Goal: Task Accomplishment & Management: Manage account settings

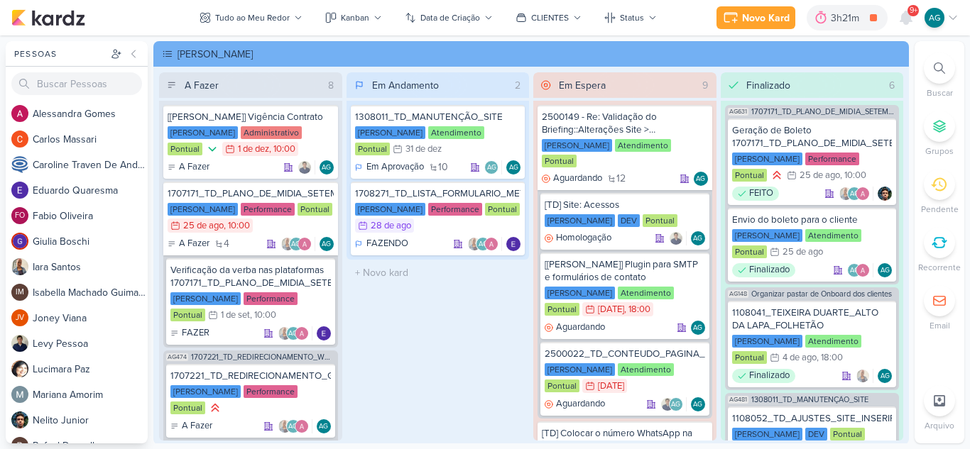
scroll to position [852, 0]
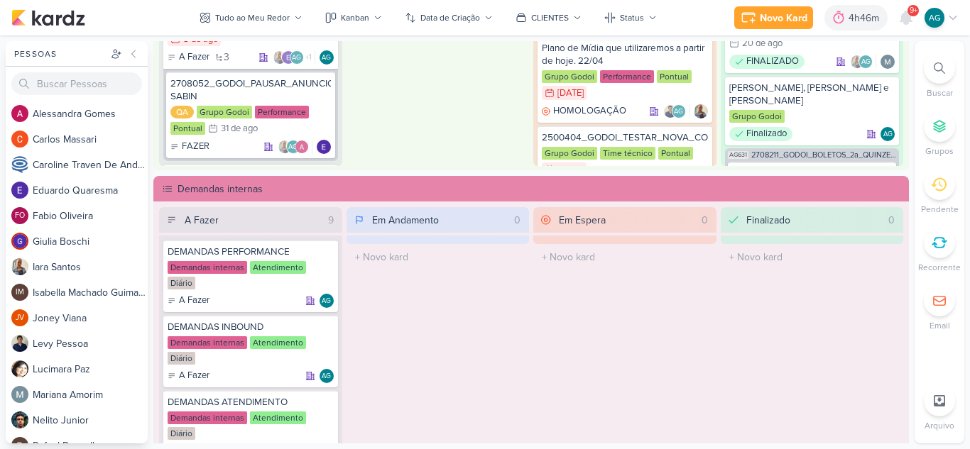
scroll to position [781, 0]
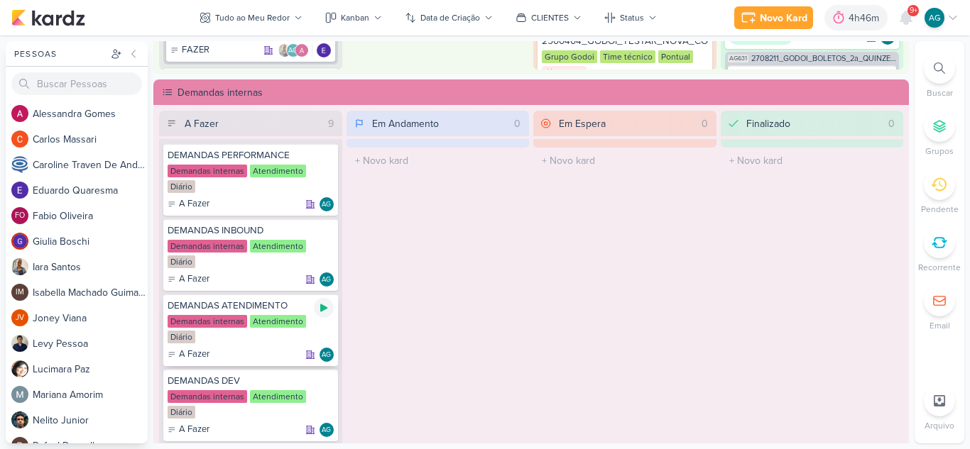
click at [324, 305] on icon at bounding box center [323, 307] width 11 height 11
click at [904, 21] on icon at bounding box center [905, 17] width 11 height 13
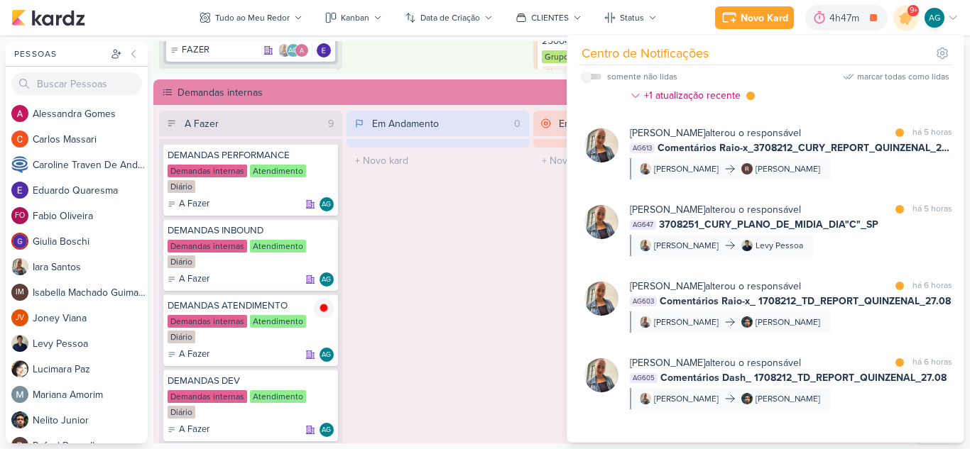
scroll to position [753, 0]
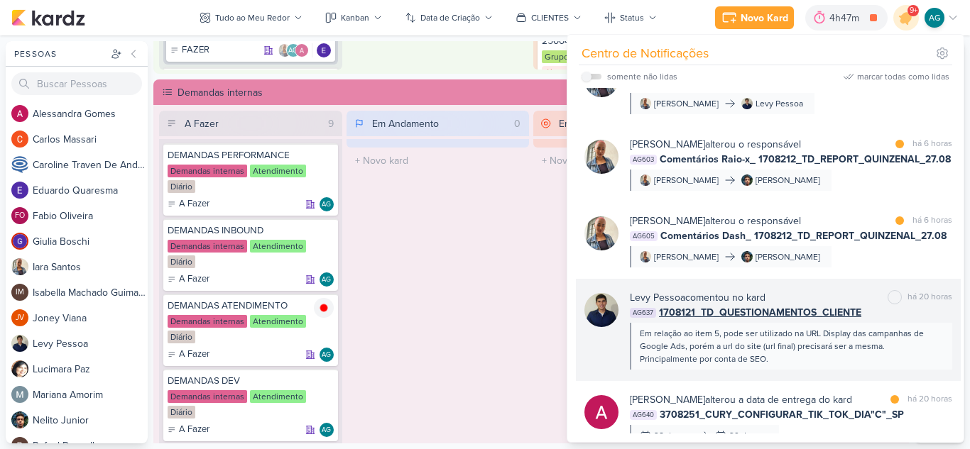
click at [810, 340] on div "Em relação ao item 5, pode ser utilizado na URL Display das campanhas de Google…" at bounding box center [790, 346] width 301 height 38
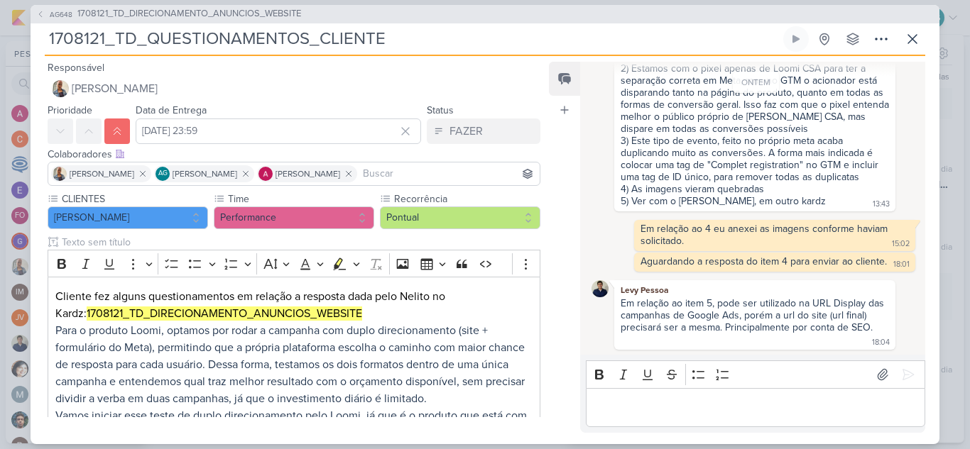
scroll to position [1723, 0]
click at [732, 409] on p "Editor editing area: main" at bounding box center [755, 407] width 324 height 17
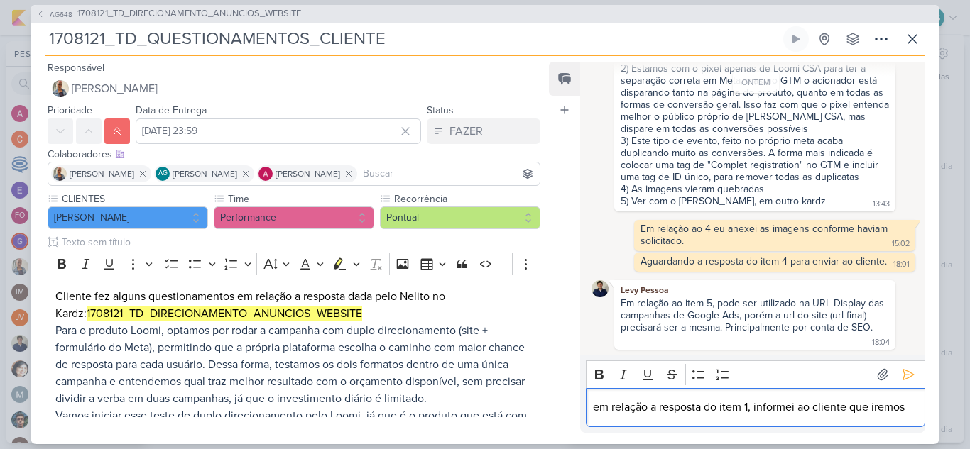
scroll to position [184, 0]
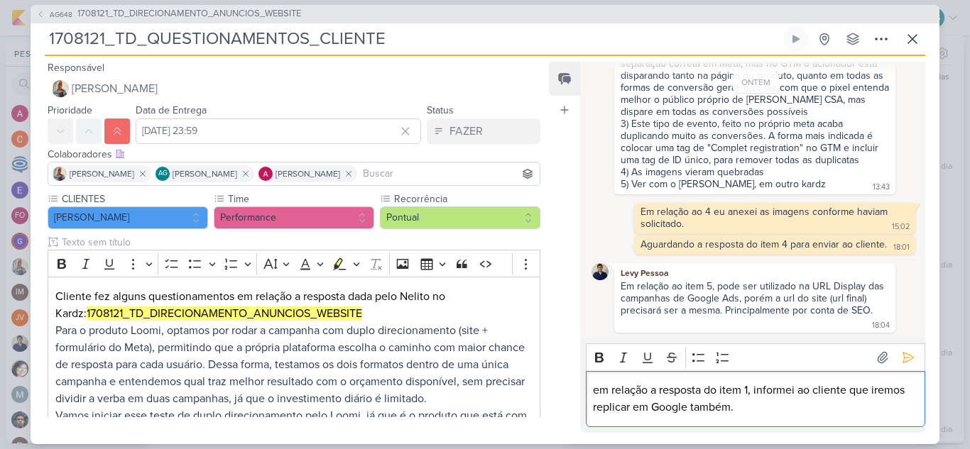
click at [599, 388] on p "em relação a resposta do item 1, informei ao cliente que iremos replicar em Goo…" at bounding box center [755, 399] width 324 height 34
click at [901, 357] on icon at bounding box center [908, 358] width 14 height 14
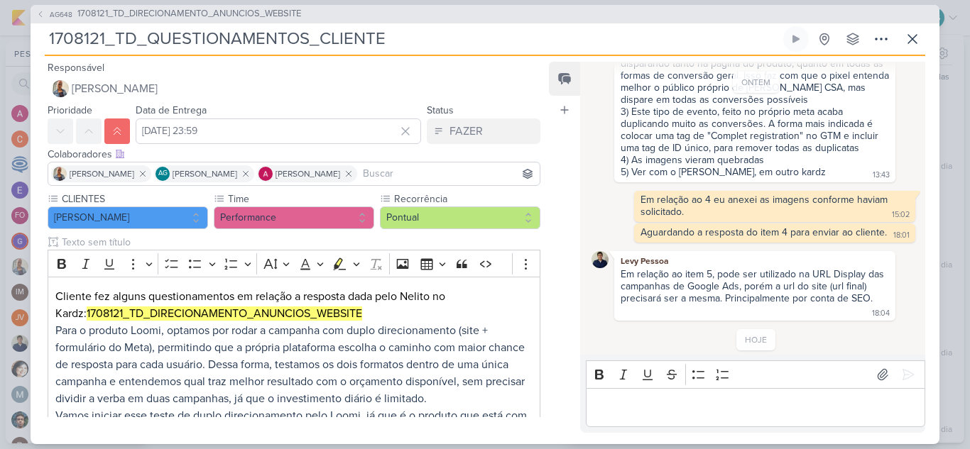
scroll to position [236, 0]
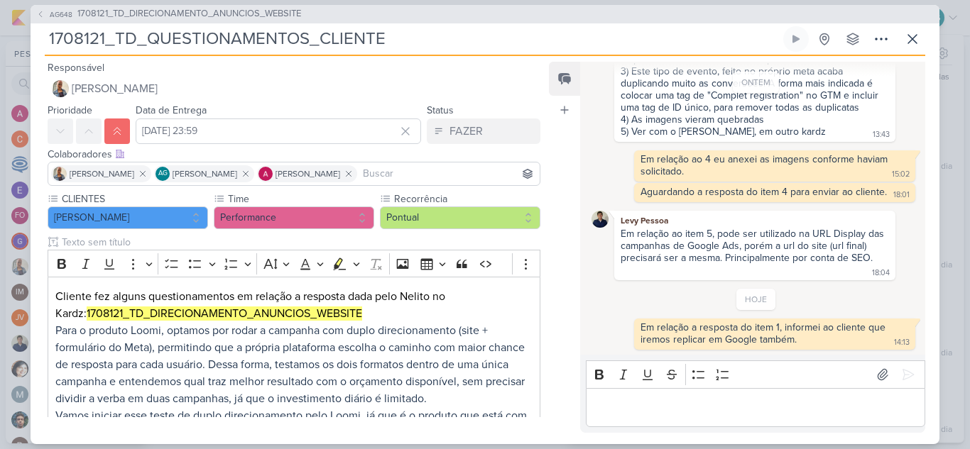
click at [818, 406] on p "Editor editing area: main" at bounding box center [755, 407] width 324 height 17
drag, startPoint x: 391, startPoint y: 41, endPoint x: 0, endPoint y: 45, distance: 391.2
click at [0, 45] on div "AG648 1708121_TD_DIRECIONAMENTO_ANUNCIOS_WEBSITE 1708121_TD_QUESTIONAMENTOS_CLI…" at bounding box center [485, 224] width 970 height 449
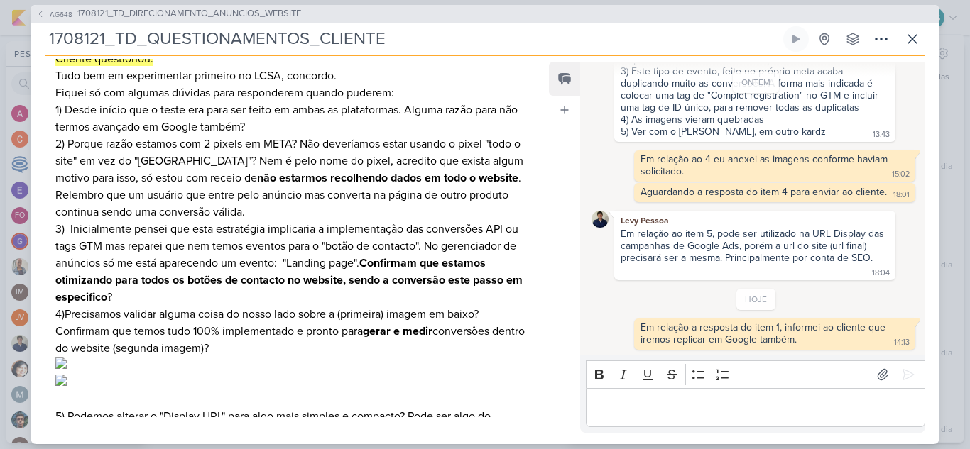
scroll to position [426, 0]
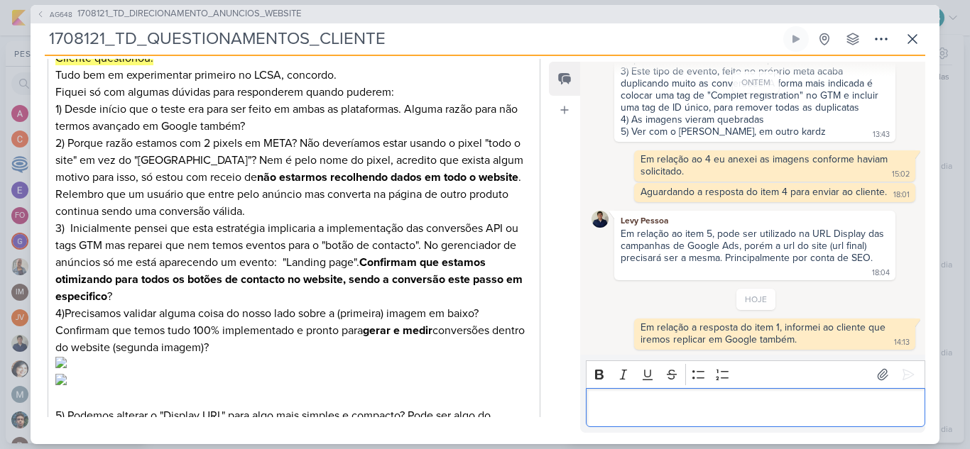
click at [766, 413] on p "Editor editing area: main" at bounding box center [755, 407] width 324 height 17
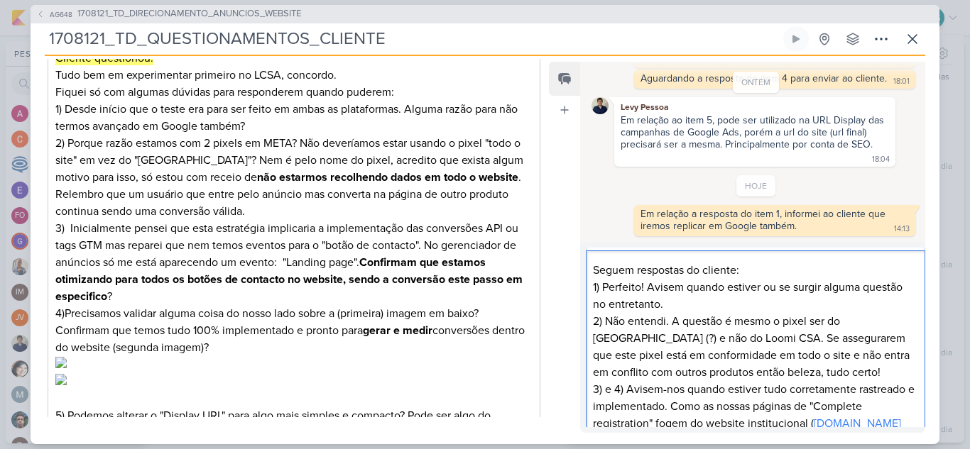
scroll to position [0, 0]
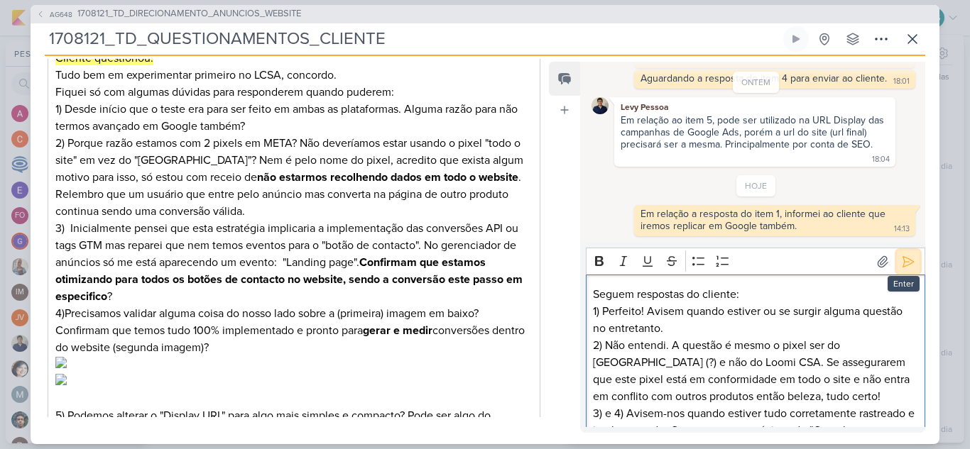
click at [905, 263] on icon at bounding box center [908, 261] width 11 height 11
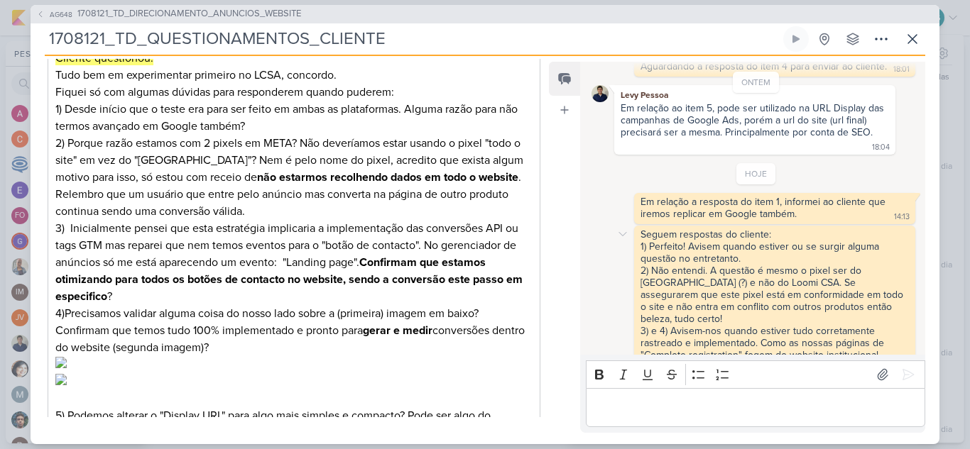
scroll to position [462, 0]
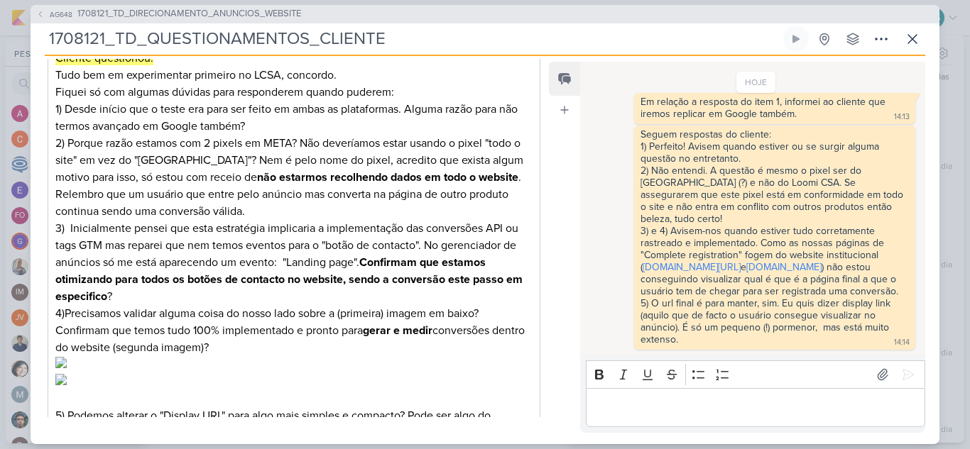
drag, startPoint x: 403, startPoint y: 40, endPoint x: 28, endPoint y: 54, distance: 375.8
click at [28, 54] on div "AG648 1708121_TD_DIRECIONAMENTO_ANUNCIOS_WEBSITE 1708121_TD_QUESTIONAMENTOS_CLI…" at bounding box center [485, 224] width 970 height 449
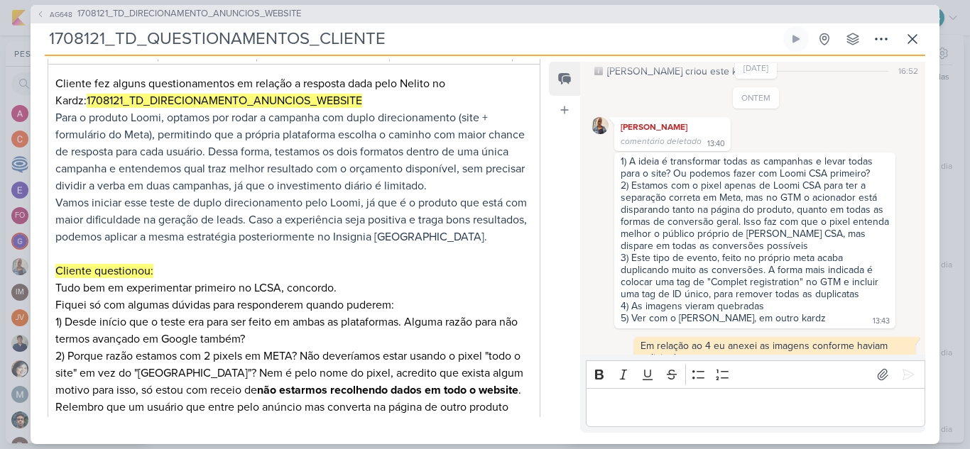
scroll to position [36, 0]
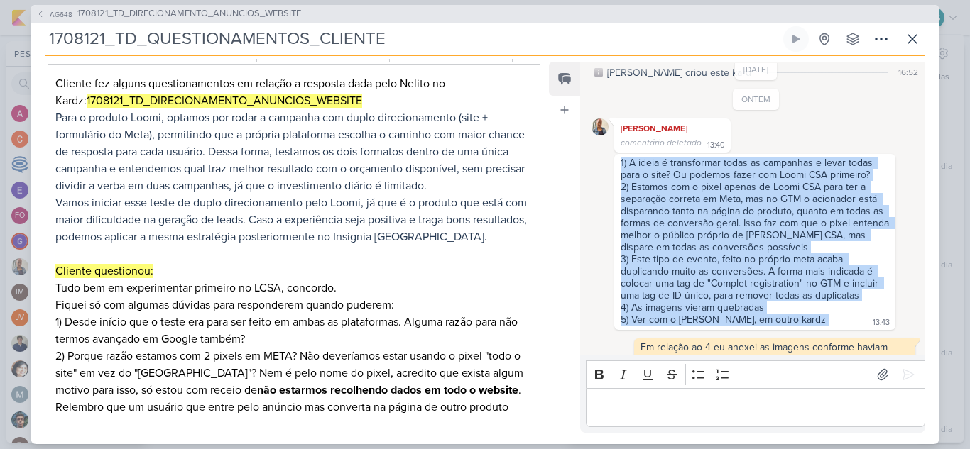
drag, startPoint x: 621, startPoint y: 163, endPoint x: 778, endPoint y: 324, distance: 224.9
click at [778, 324] on div "1) A ideia é transformar todas as campanhas e levar todas para o site? Ou podem…" at bounding box center [754, 242] width 275 height 170
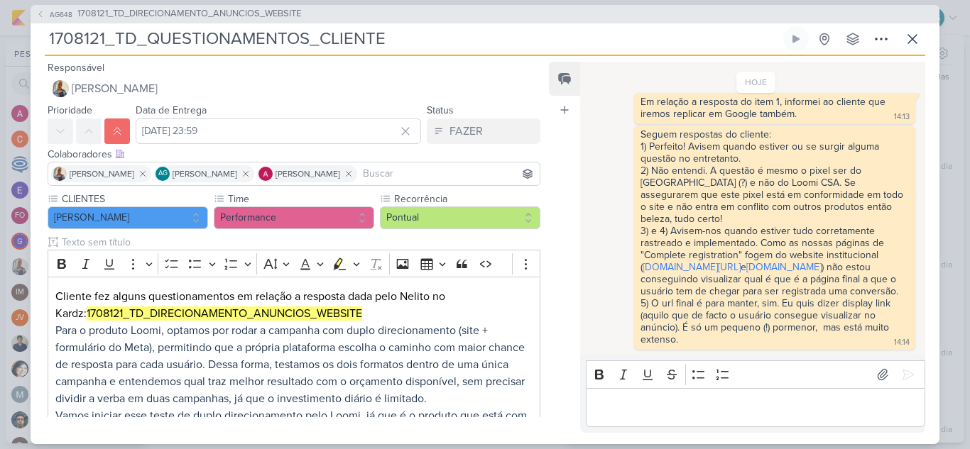
scroll to position [462, 0]
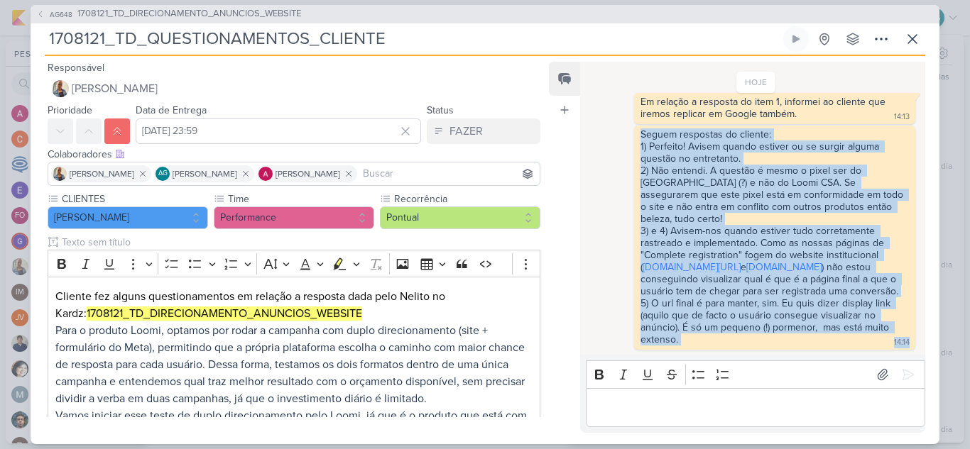
drag, startPoint x: 640, startPoint y: 136, endPoint x: 708, endPoint y: 358, distance: 231.7
click at [708, 358] on div "25/8/25 Aline criou este kard 16:52 ONTEM Iara Santos 13:40 13:40" at bounding box center [752, 247] width 345 height 371
copy div "Seguem respostas do cliente: 1) Perfeito! Avisem quando estiver ou se surgir al…"
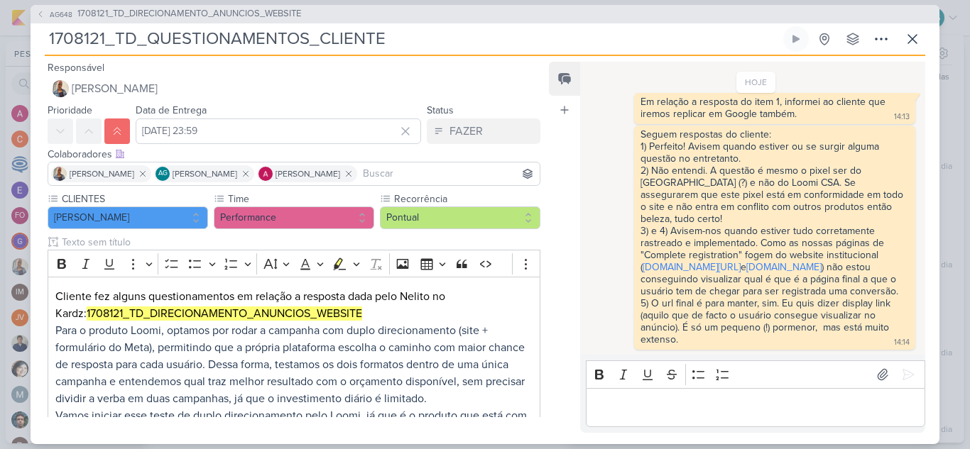
click at [665, 410] on p "Editor editing area: main" at bounding box center [755, 407] width 324 height 17
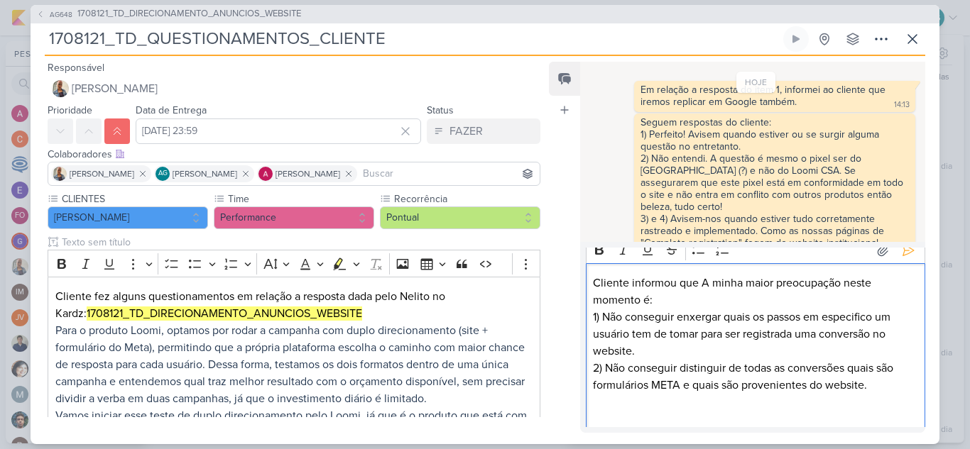
scroll to position [576, 0]
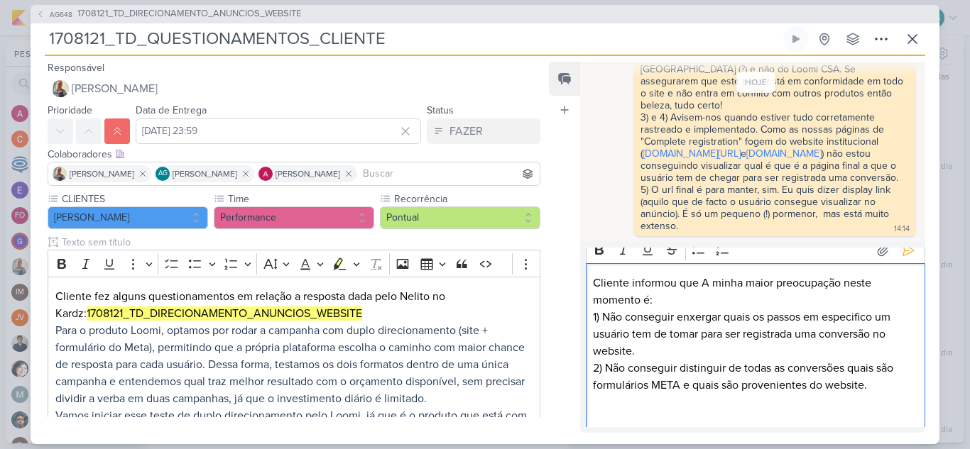
click at [707, 283] on p "Cliente informou que A minha maior preocupação neste momento é: 1) Não consegui…" at bounding box center [755, 334] width 324 height 119
click at [725, 283] on p "Cliente informou que a minha maior preocupação neste momento é: 1) Não consegui…" at bounding box center [755, 334] width 324 height 119
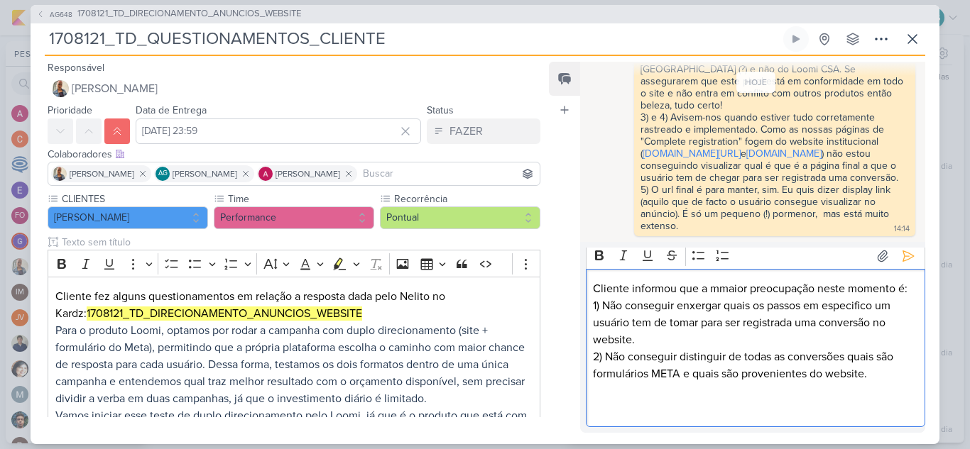
scroll to position [6, 0]
click at [889, 373] on p "Cliente informou que a maior preocupação neste momento é: 1) Não conseguir enxe…" at bounding box center [755, 331] width 324 height 102
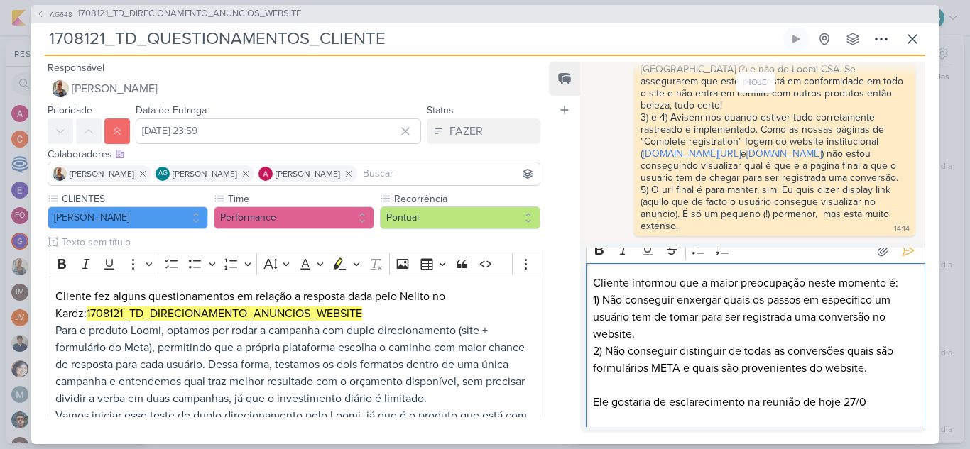
click at [596, 403] on p "Ele gostaria de esclarecimento na reunião de hoje 27/0" at bounding box center [755, 402] width 324 height 17
click at [631, 422] on p "Se possível ele gostaria de esclarecimento na reunião de hoje 27/0" at bounding box center [755, 411] width 324 height 34
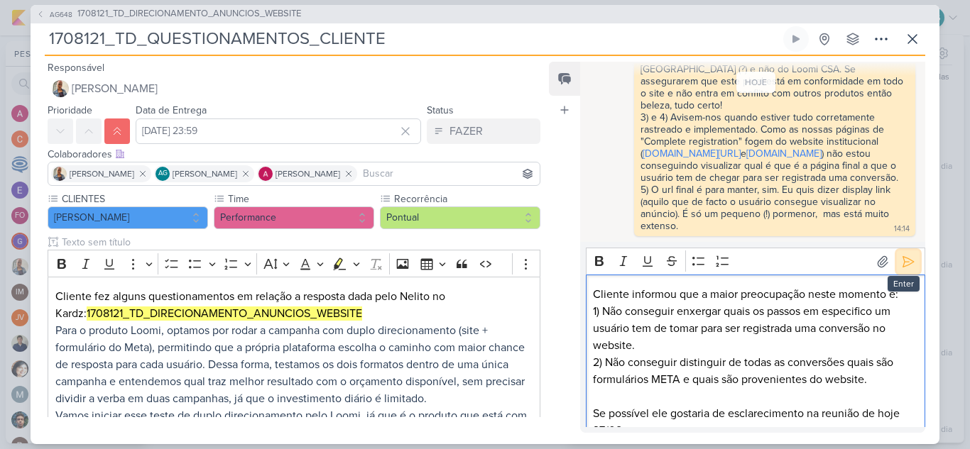
click at [901, 263] on icon at bounding box center [908, 262] width 14 height 14
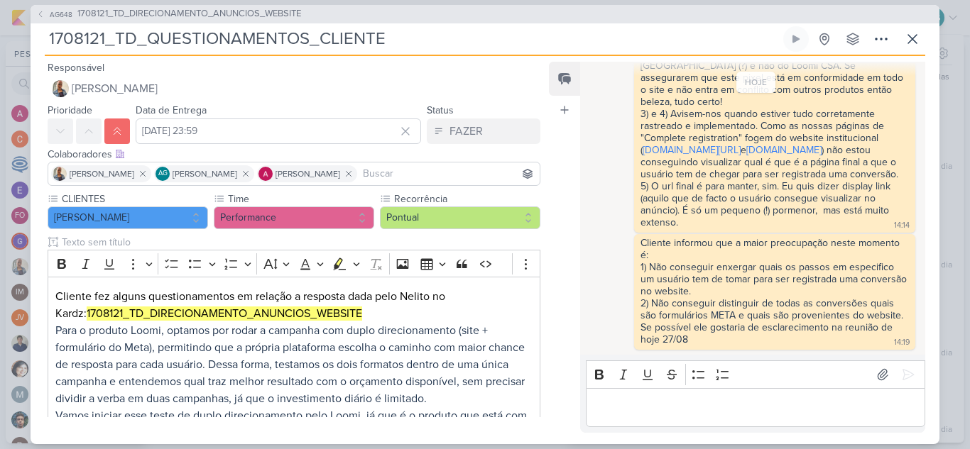
scroll to position [579, 0]
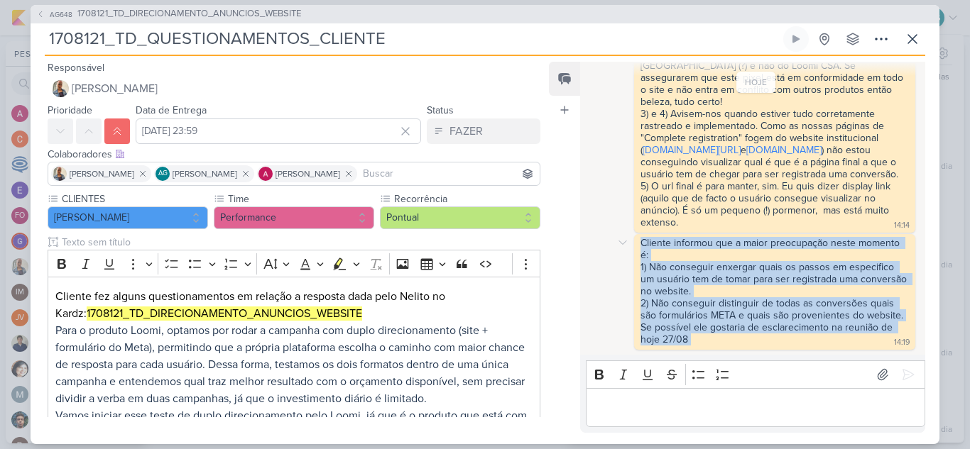
drag, startPoint x: 713, startPoint y: 344, endPoint x: 638, endPoint y: 248, distance: 122.0
click at [638, 248] on div "Cliente informou que a maior preocupação neste momento é: 1) Não conseguir enxe…" at bounding box center [774, 292] width 275 height 110
copy div "Cliente informou que a maior preocupação neste momento é: 1) Não conseguir enxe…"
click at [887, 38] on icon at bounding box center [880, 39] width 17 height 17
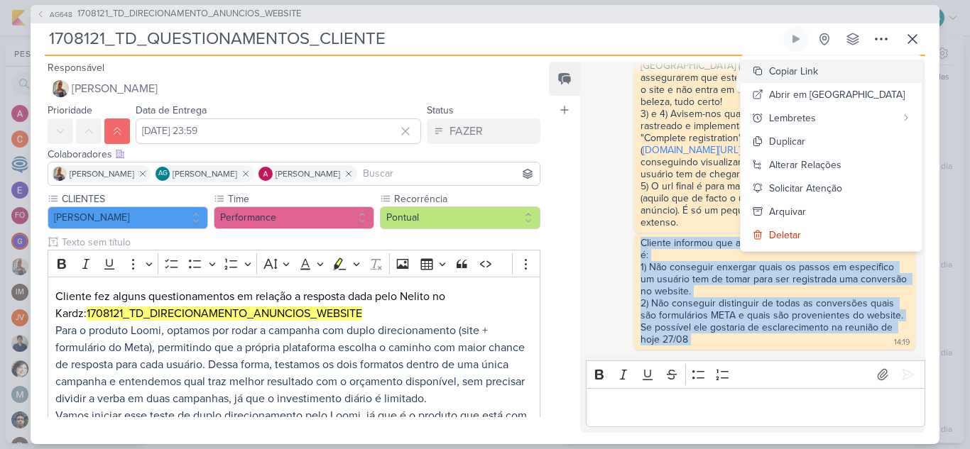
click at [882, 69] on button "Copiar Link" at bounding box center [830, 71] width 181 height 23
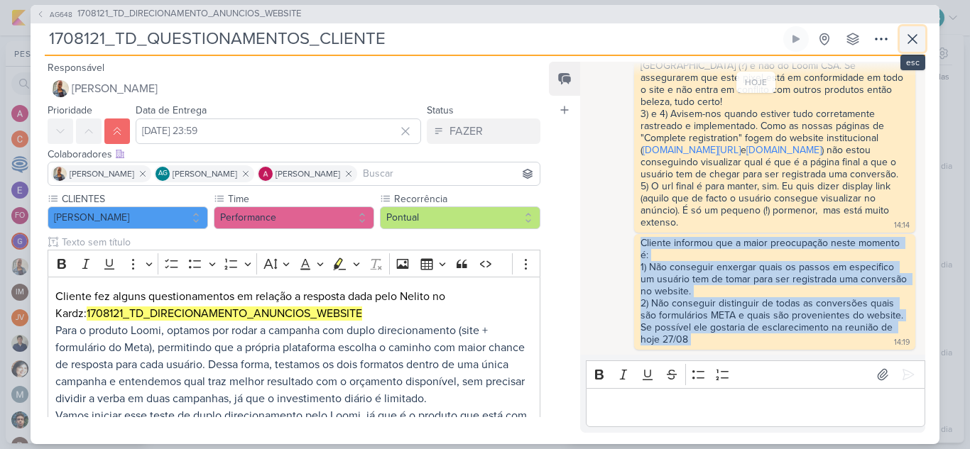
click at [911, 43] on icon at bounding box center [912, 39] width 17 height 17
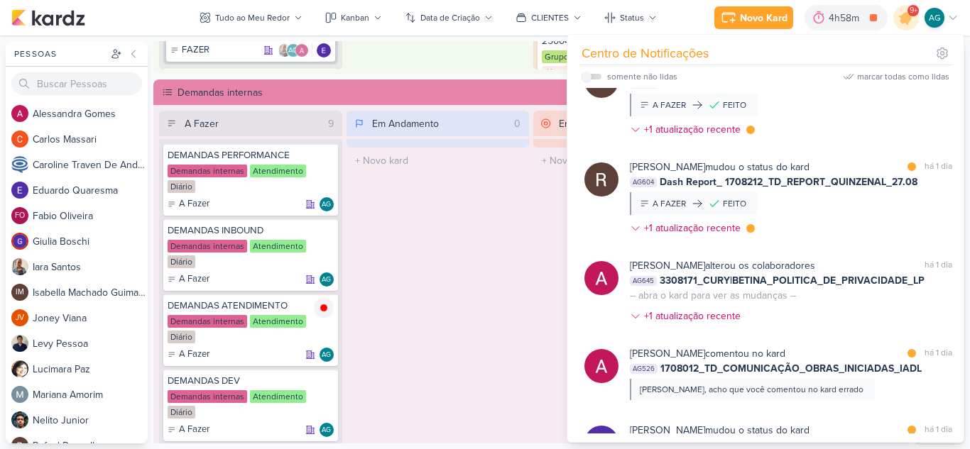
click at [421, 227] on div "Em Andamento 0 O título do kard deve ter menos que 100 caracteres" at bounding box center [437, 295] width 183 height 368
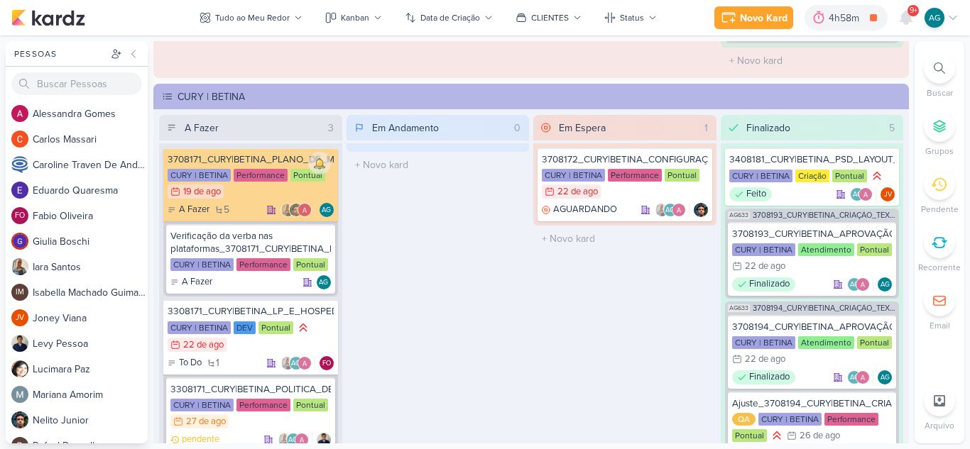
scroll to position [1917, 0]
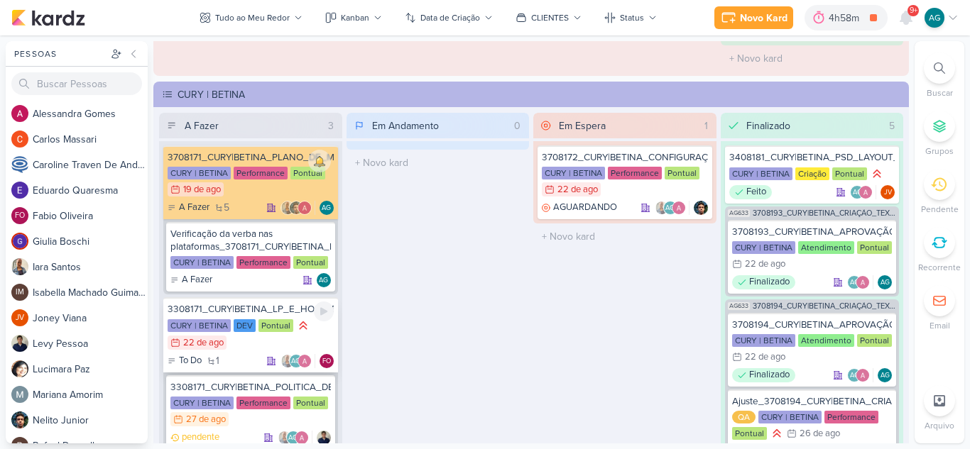
click at [284, 311] on div "3308171_CURY|BETINA_LP_E_HOSPEDAGEM" at bounding box center [251, 309] width 166 height 13
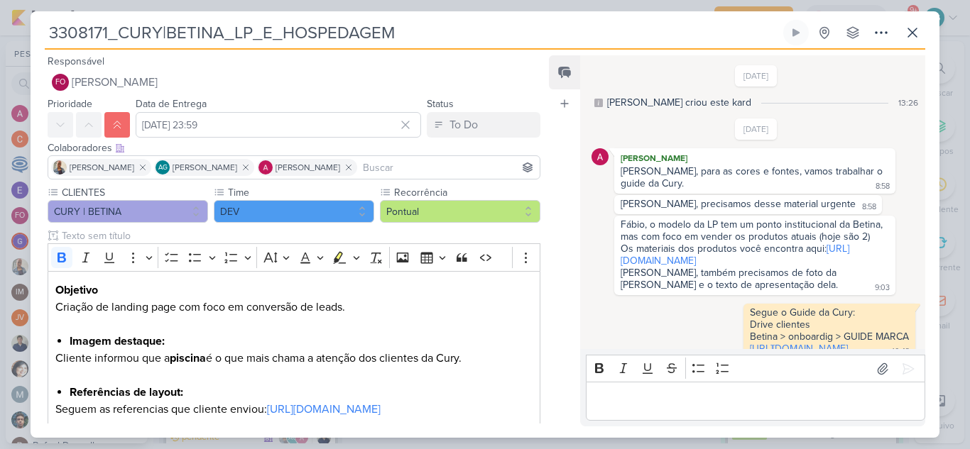
scroll to position [1149, 0]
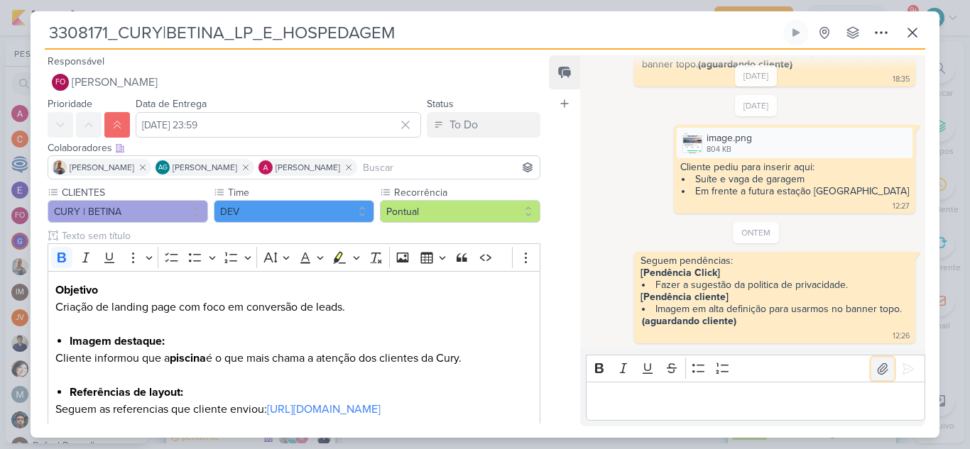
click at [877, 371] on icon at bounding box center [882, 368] width 10 height 11
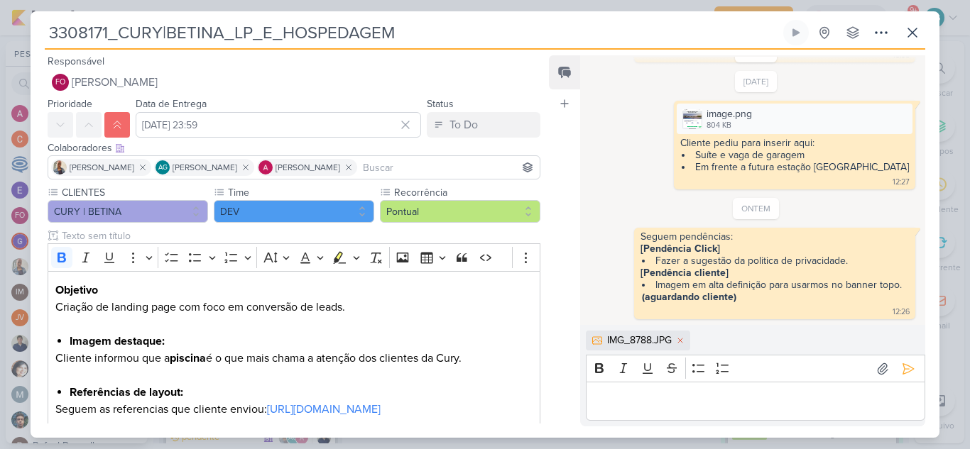
click at [668, 408] on p "Editor editing area: main" at bounding box center [755, 401] width 324 height 17
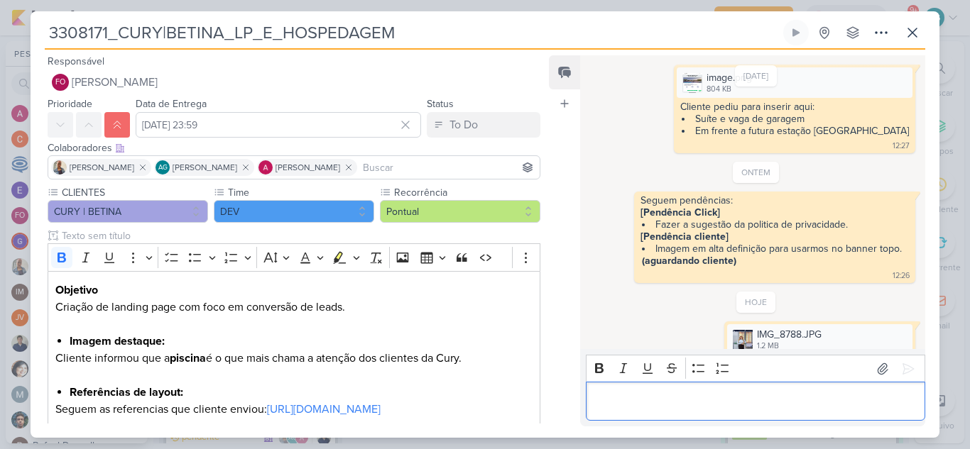
scroll to position [1241, 0]
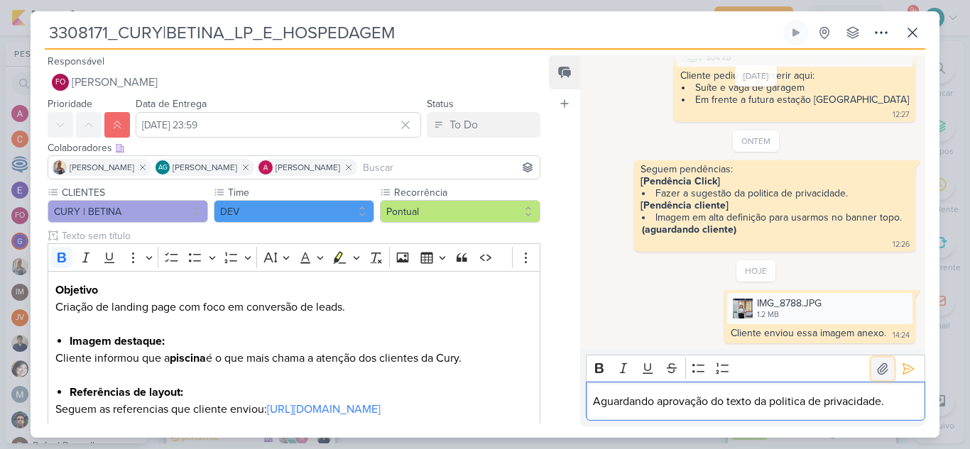
click at [877, 365] on icon at bounding box center [882, 368] width 10 height 11
click at [876, 373] on icon at bounding box center [882, 369] width 14 height 14
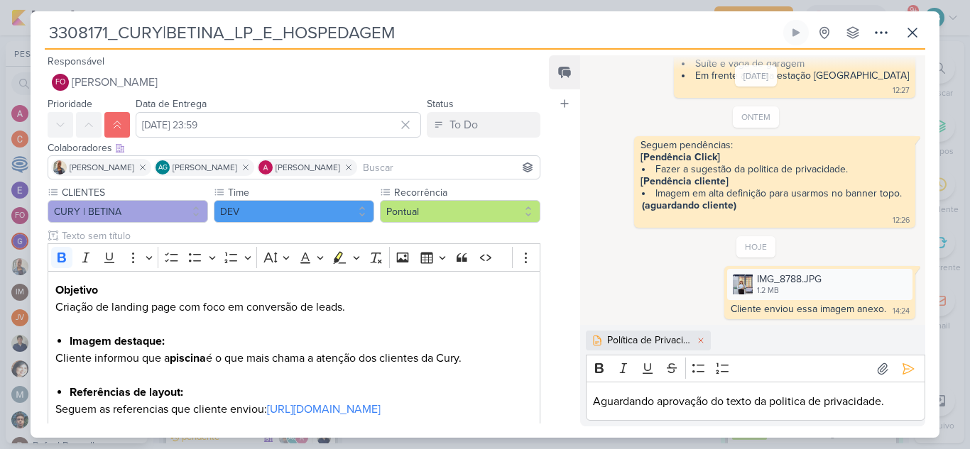
scroll to position [1265, 0]
click at [715, 403] on p "Aguardando aprovação do texto da politica de privacidade." at bounding box center [755, 401] width 324 height 17
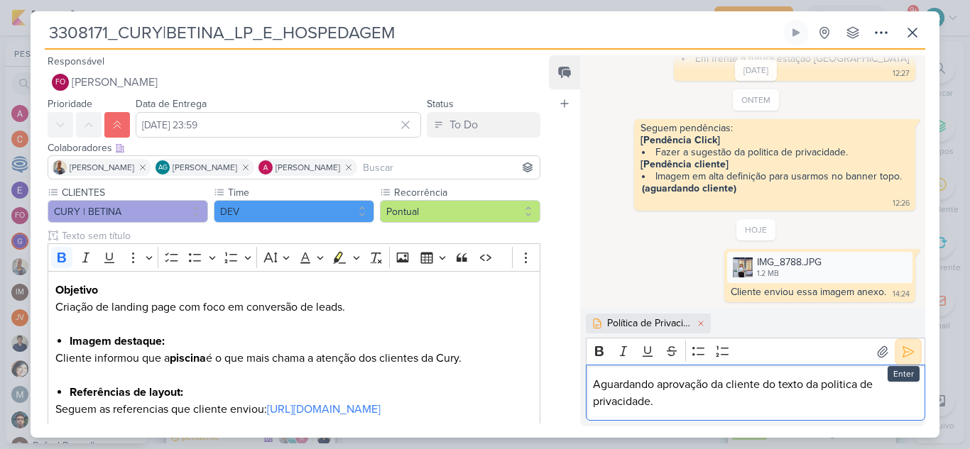
click at [905, 354] on icon at bounding box center [908, 352] width 14 height 14
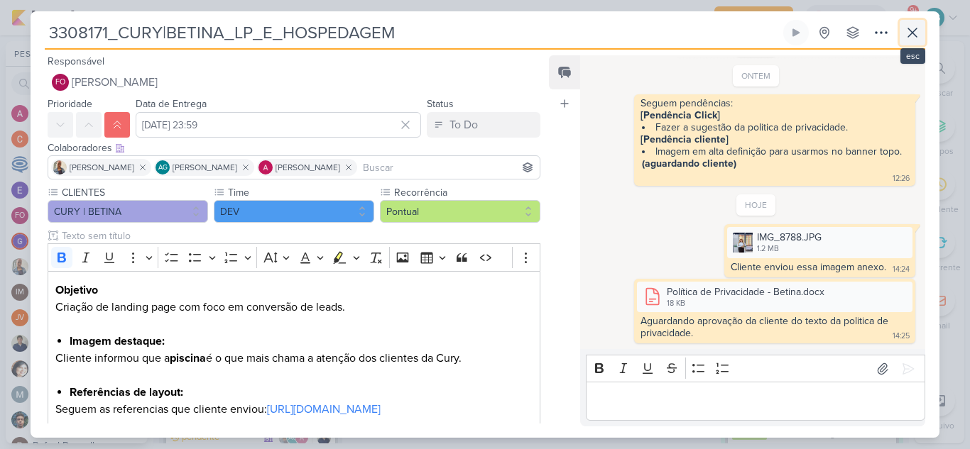
click at [912, 31] on icon at bounding box center [912, 32] width 17 height 17
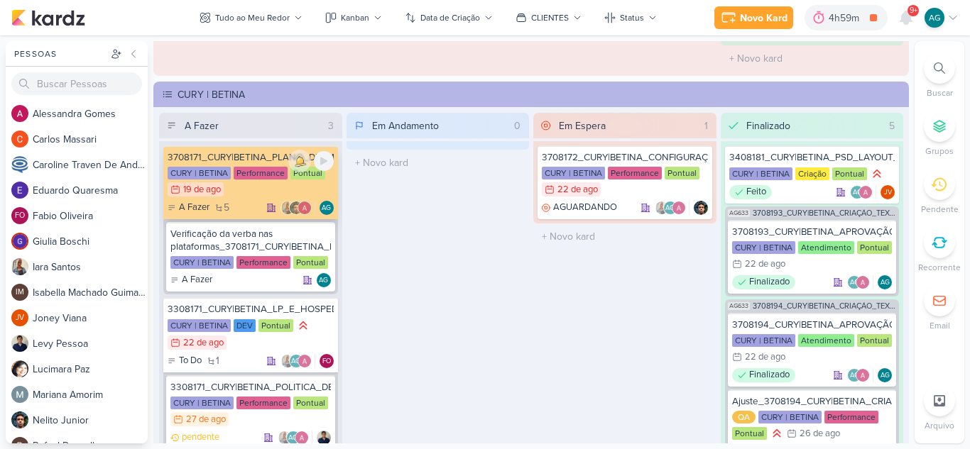
click at [269, 158] on div "3708171_CURY|BETINA_PLANO_DE_MIDIA" at bounding box center [251, 157] width 166 height 13
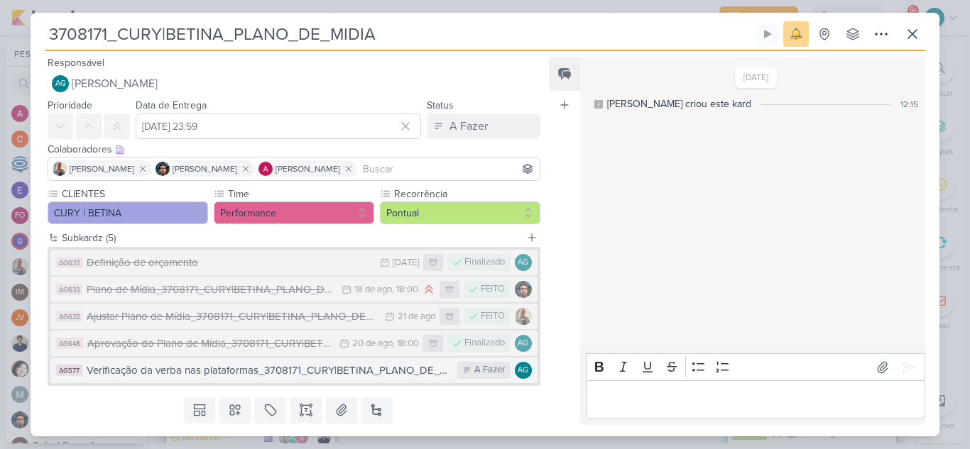
click at [300, 373] on div "Verificação da verba nas plataformas_3708171_CURY|BETINA_PLANO_DE_MIDIA" at bounding box center [268, 371] width 363 height 16
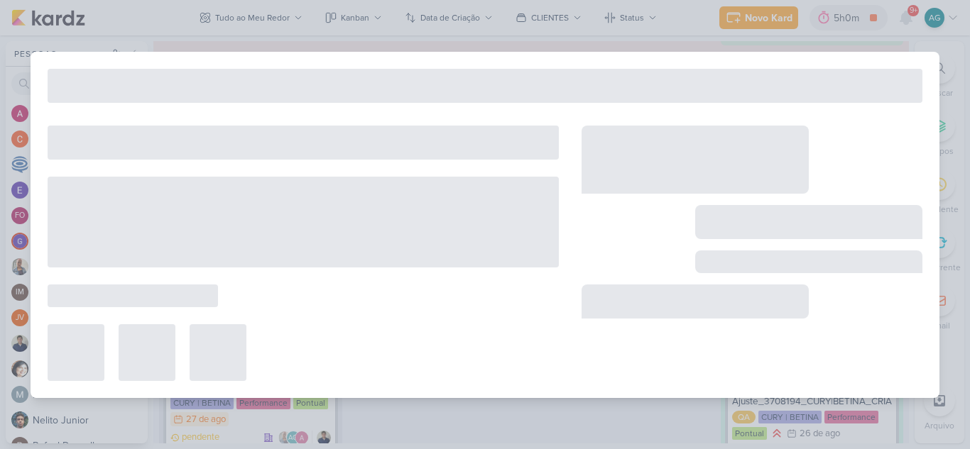
type input "Verificação da verba nas plataformas_3708171_CURY|BETINA_PLANO_DE_MIDIA"
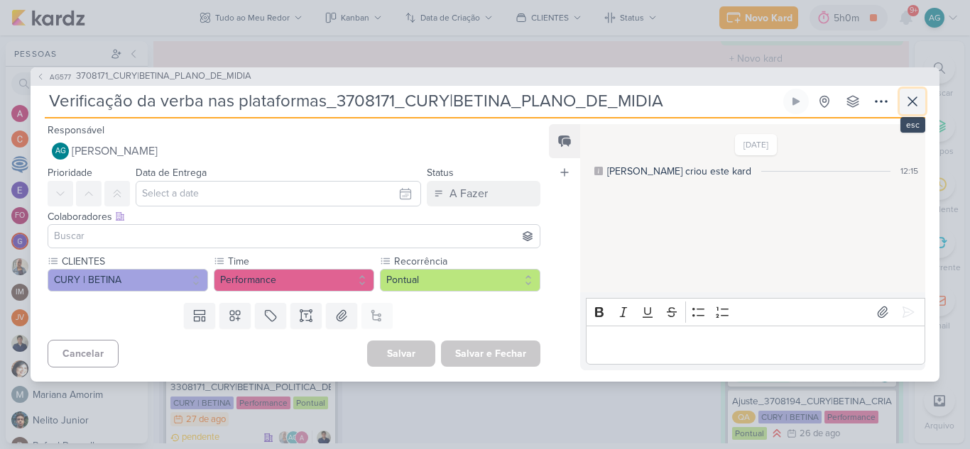
click at [913, 101] on icon at bounding box center [912, 101] width 9 height 9
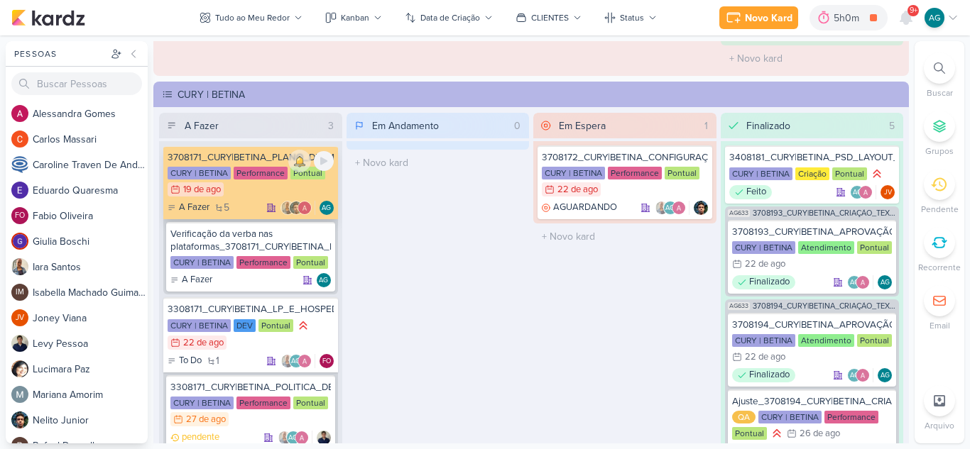
click at [270, 155] on div "3708171_CURY|BETINA_PLANO_DE_MIDIA" at bounding box center [251, 157] width 166 height 13
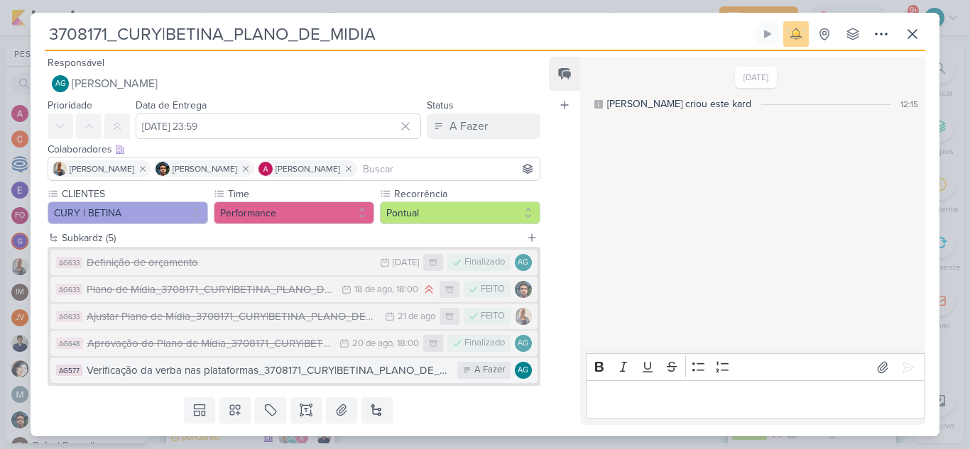
click at [388, 370] on div "Verificação da verba nas plataformas_3708171_CURY|BETINA_PLANO_DE_MIDIA" at bounding box center [268, 371] width 363 height 16
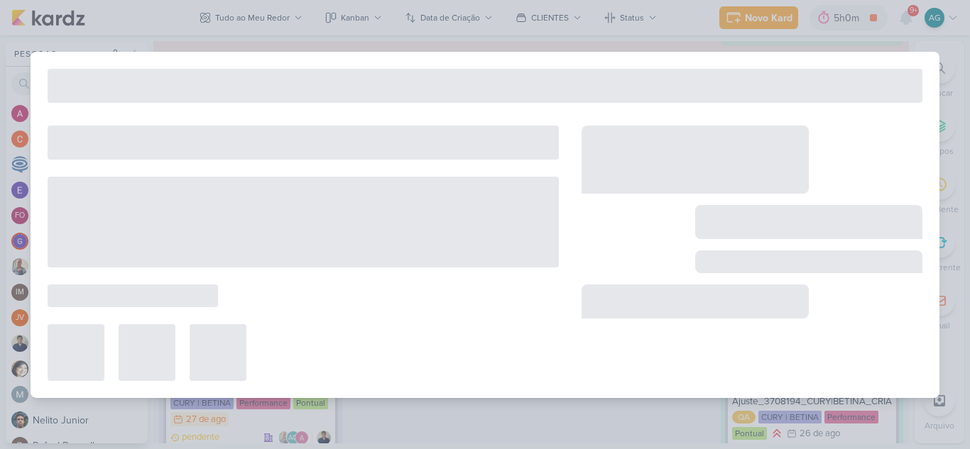
type input "Verificação da verba nas plataformas_3708171_CURY|BETINA_PLANO_DE_MIDIA"
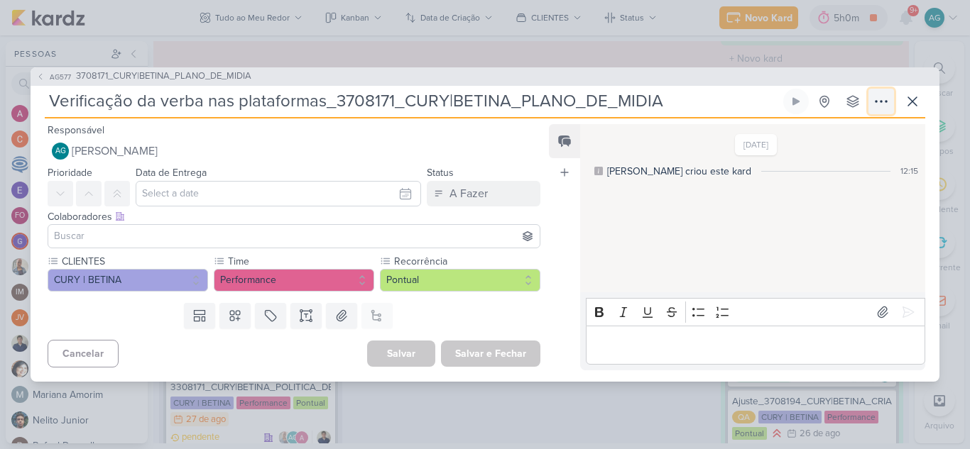
click at [884, 101] on icon at bounding box center [880, 101] width 17 height 17
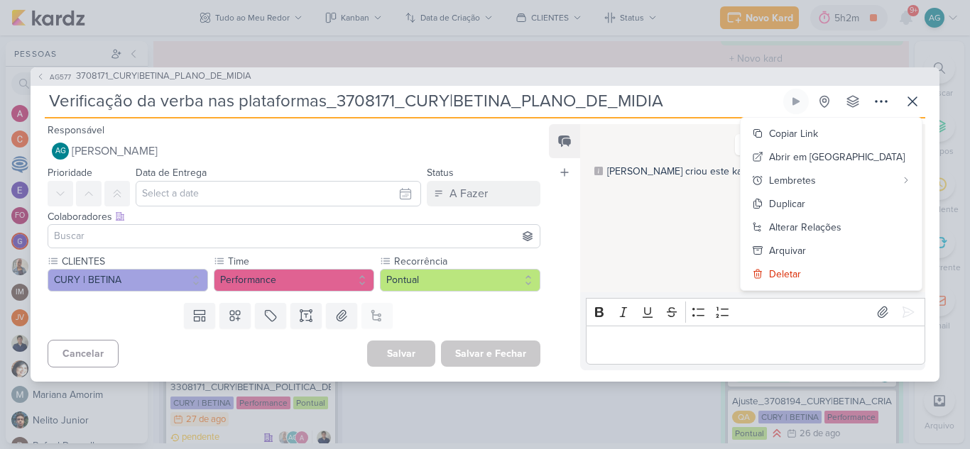
click at [718, 276] on div "17/8/25 Aline criou este kard 12:15" at bounding box center [752, 210] width 344 height 168
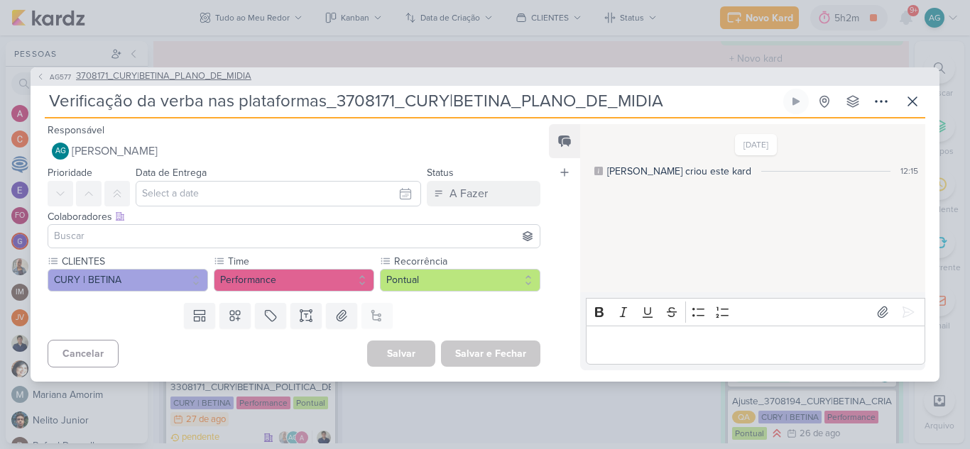
click at [217, 76] on span "3708171_CURY|BETINA_PLANO_DE_MIDIA" at bounding box center [163, 77] width 175 height 14
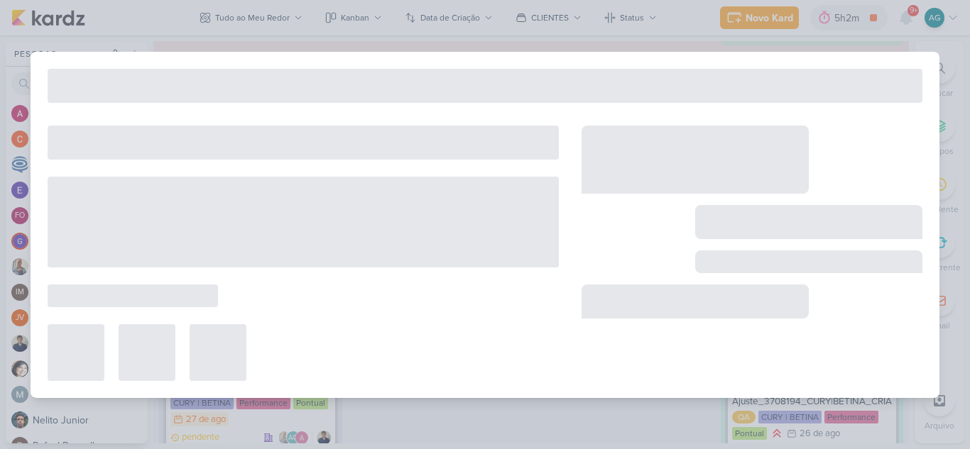
type input "3708171_CURY|BETINA_PLANO_DE_MIDIA"
type input "19 de agosto de 2025 às 23:59"
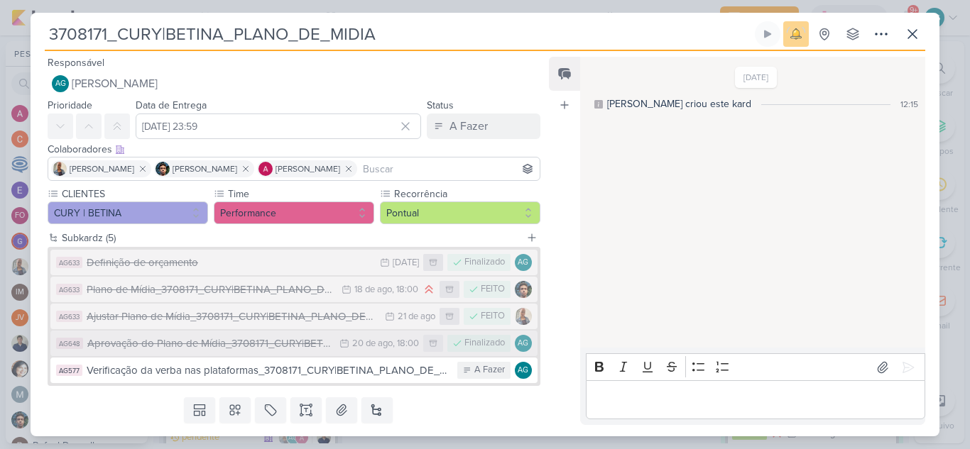
click at [231, 351] on div "Aprovação do Plano de Mídia_3708171_CURY|BETINA_PLANO_DE_MIDIA" at bounding box center [209, 344] width 245 height 16
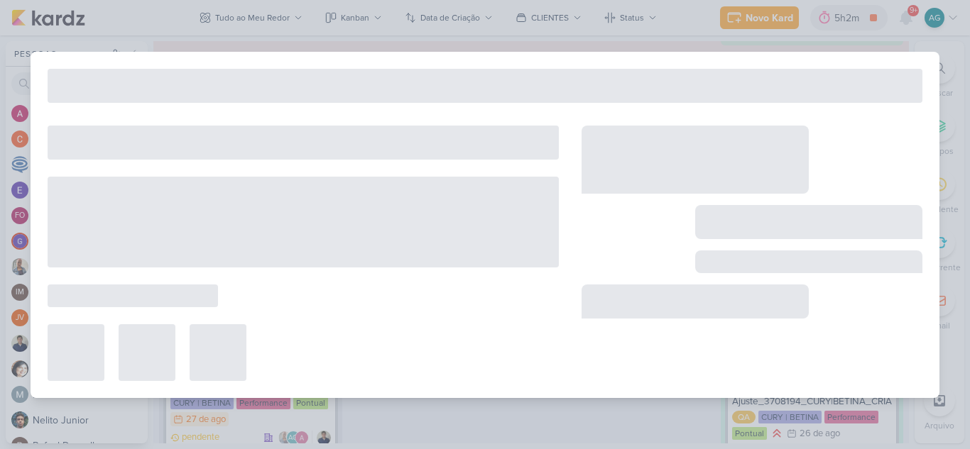
type input "Aprovação do Plano de Mídia_3708171_CURY|BETINA_PLANO_DE_MIDIA"
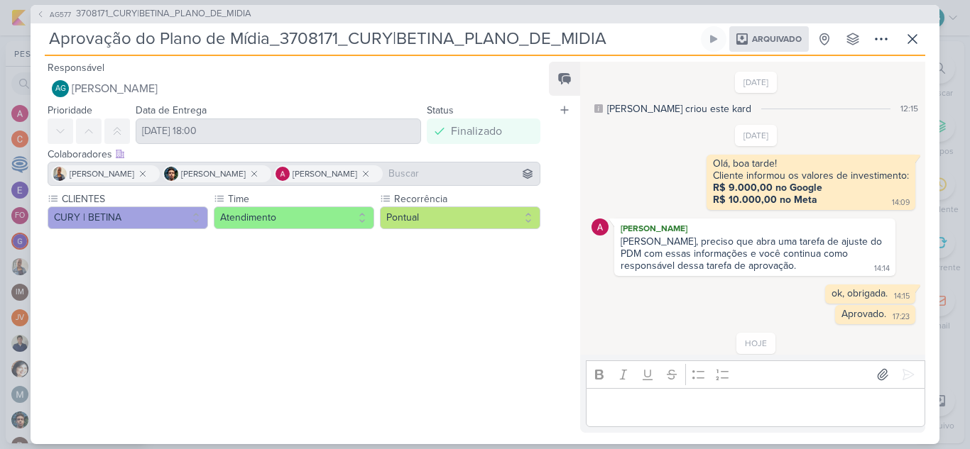
scroll to position [28, 0]
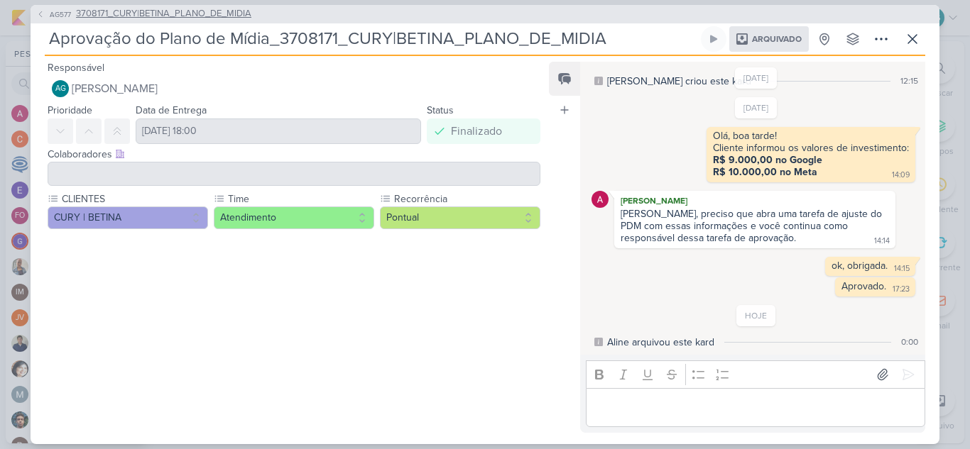
click at [241, 13] on span "3708171_CURY|BETINA_PLANO_DE_MIDIA" at bounding box center [163, 14] width 175 height 14
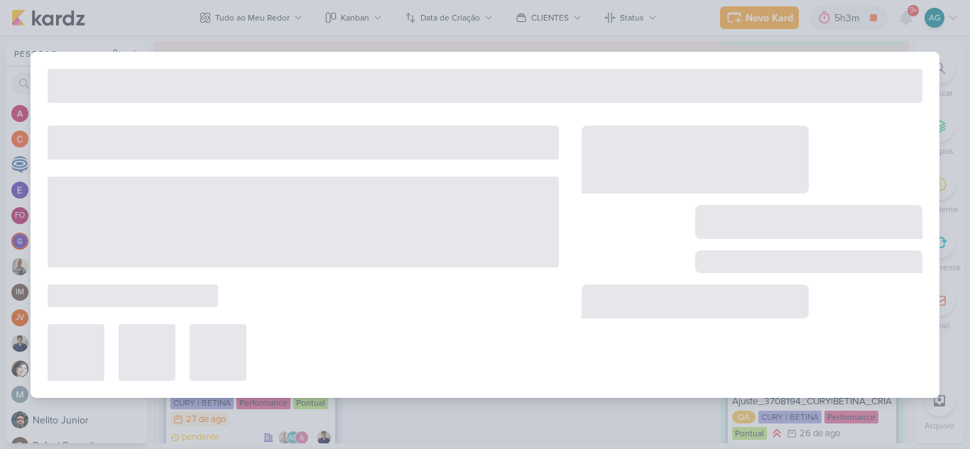
type input "3708171_CURY|BETINA_PLANO_DE_MIDIA"
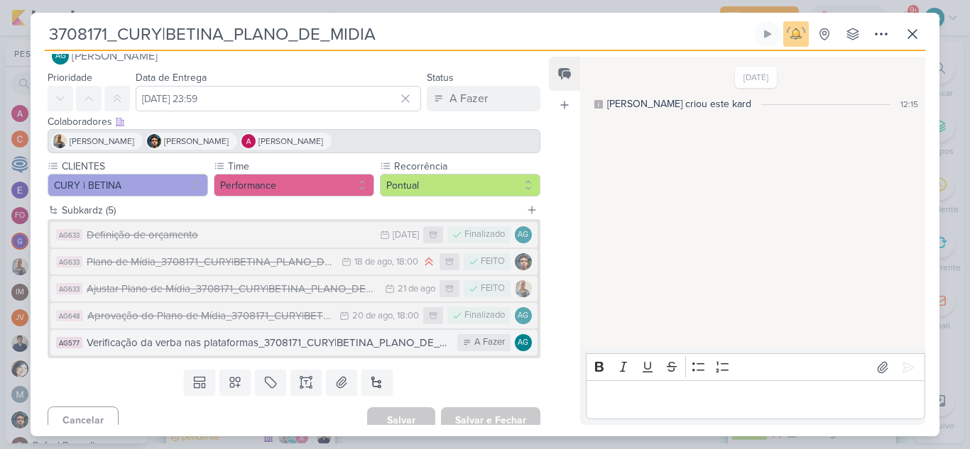
scroll to position [40, 0]
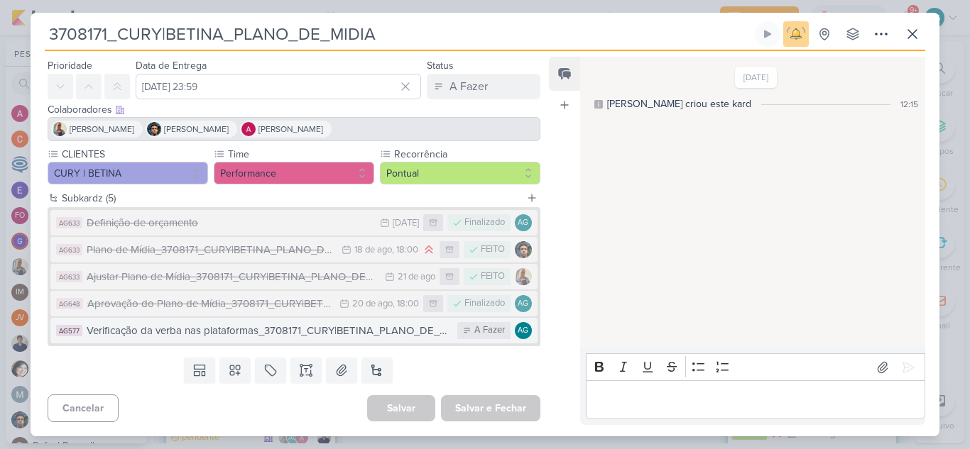
click at [373, 333] on div "Verificação da verba nas plataformas_3708171_CURY|BETINA_PLANO_DE_MIDIA" at bounding box center [268, 331] width 363 height 16
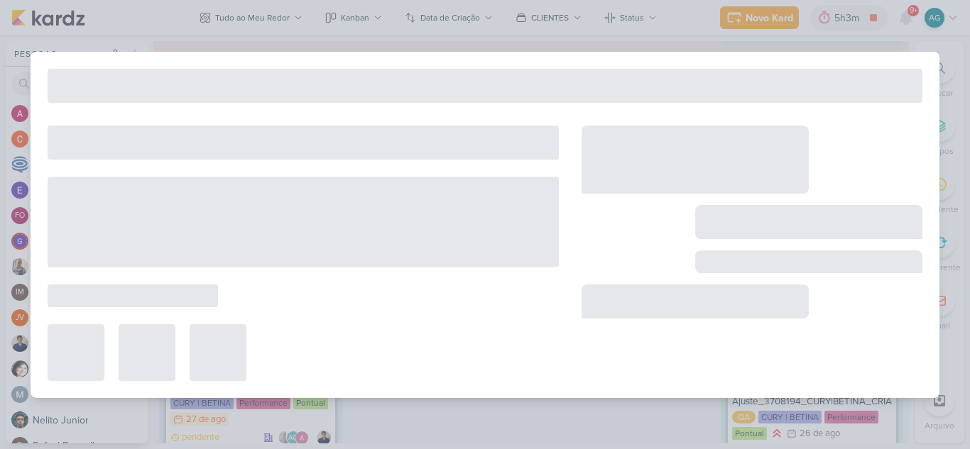
type input "Verificação da verba nas plataformas_3708171_CURY|BETINA_PLANO_DE_MIDIA"
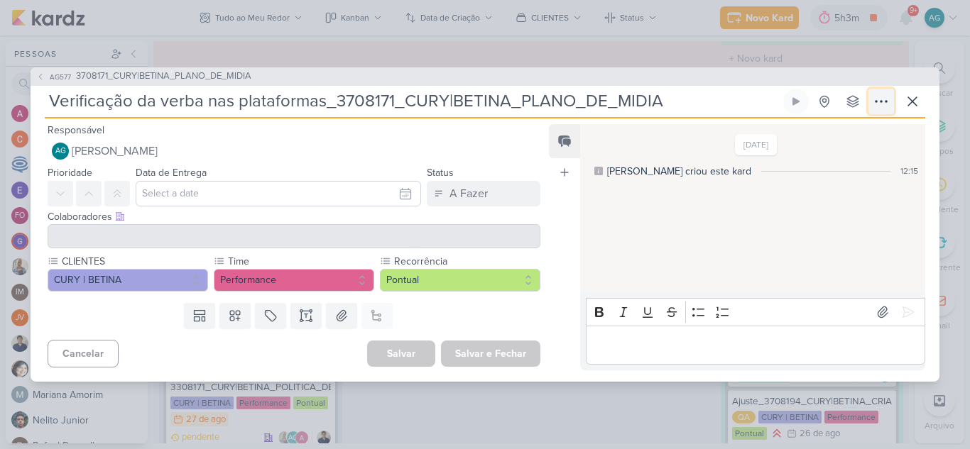
click at [880, 102] on icon at bounding box center [880, 101] width 11 height 1
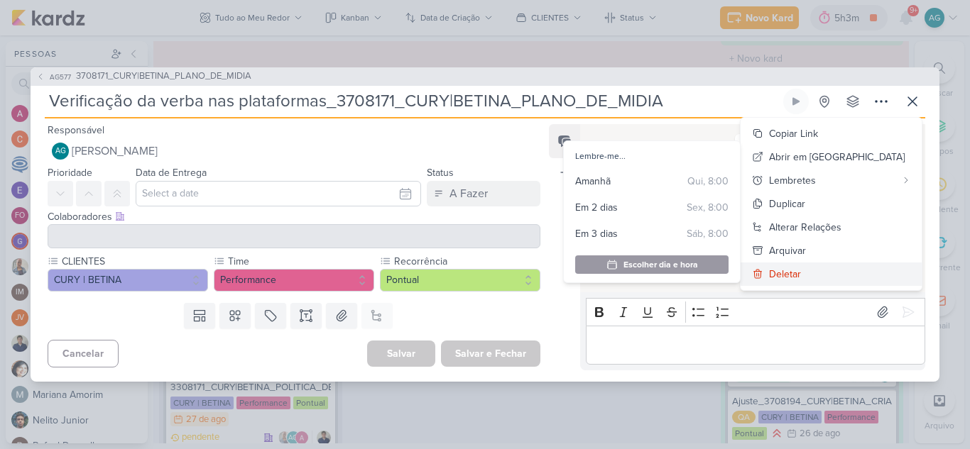
click at [801, 275] on div "Deletar" at bounding box center [785, 274] width 32 height 15
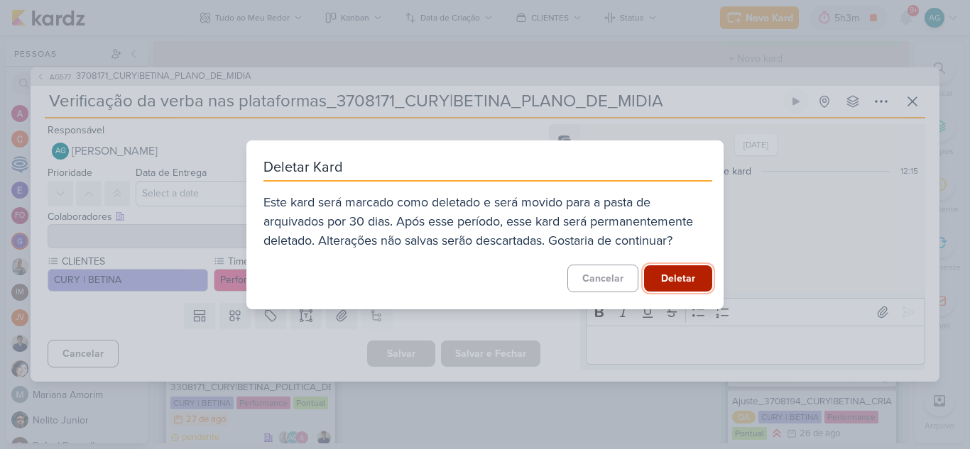
click at [681, 281] on button "Deletar" at bounding box center [678, 278] width 68 height 26
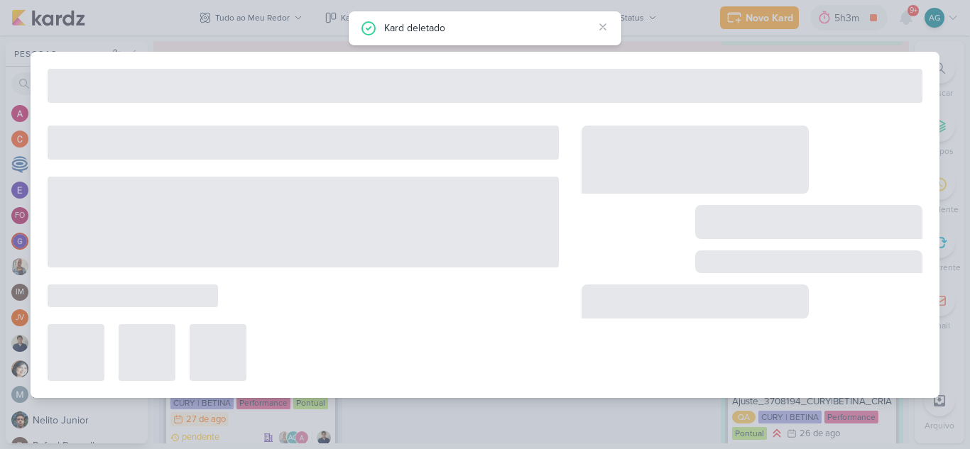
type input "3708171_CURY|BETINA_PLANO_DE_MIDIA"
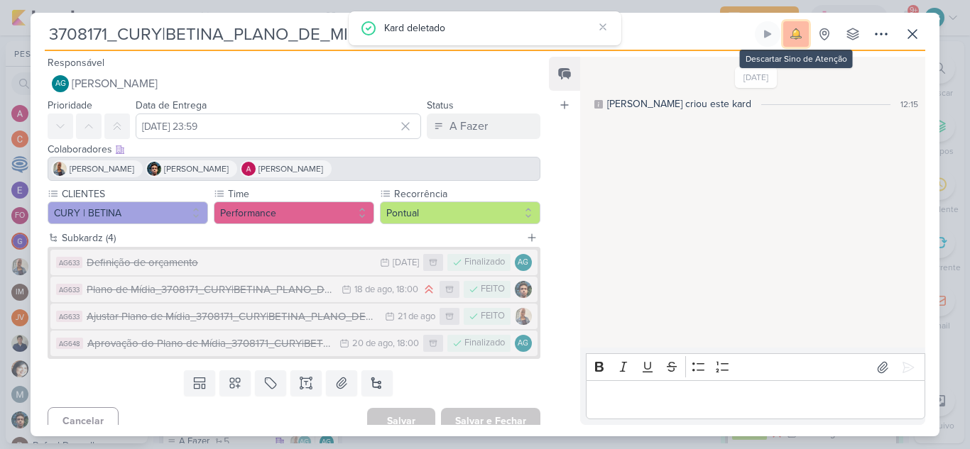
click at [789, 35] on img at bounding box center [796, 34] width 20 height 20
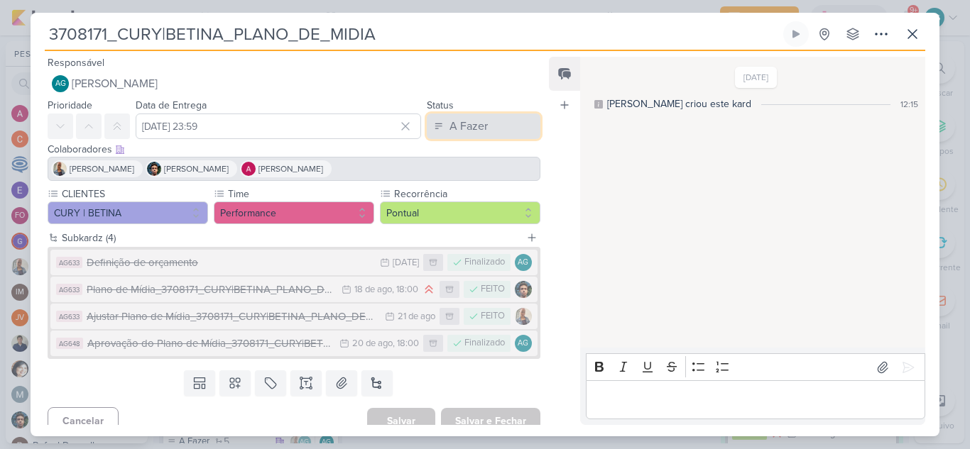
click at [457, 124] on div "A Fazer" at bounding box center [468, 126] width 38 height 17
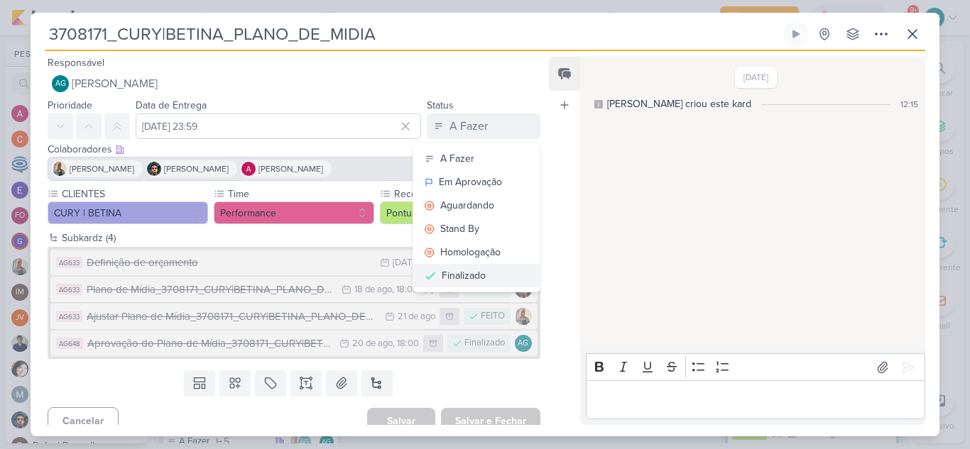
click at [470, 278] on div "Finalizado" at bounding box center [464, 275] width 44 height 15
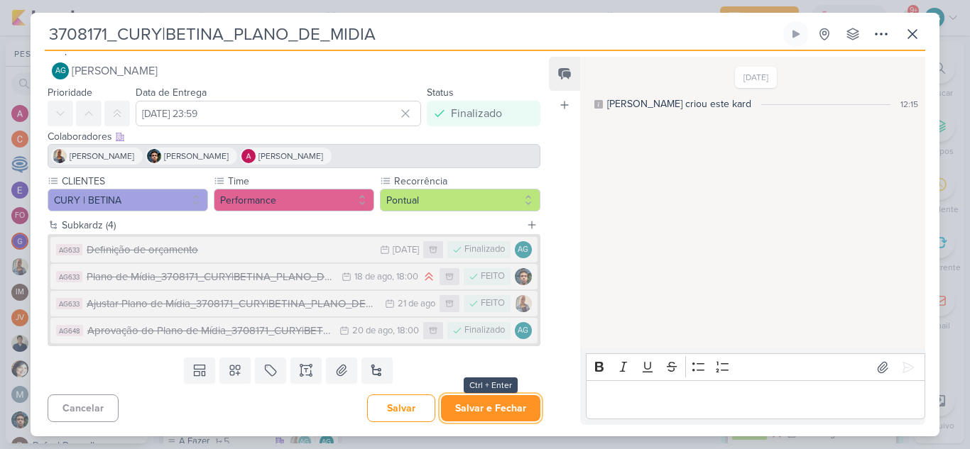
click at [481, 407] on button "Salvar e Fechar" at bounding box center [490, 408] width 99 height 26
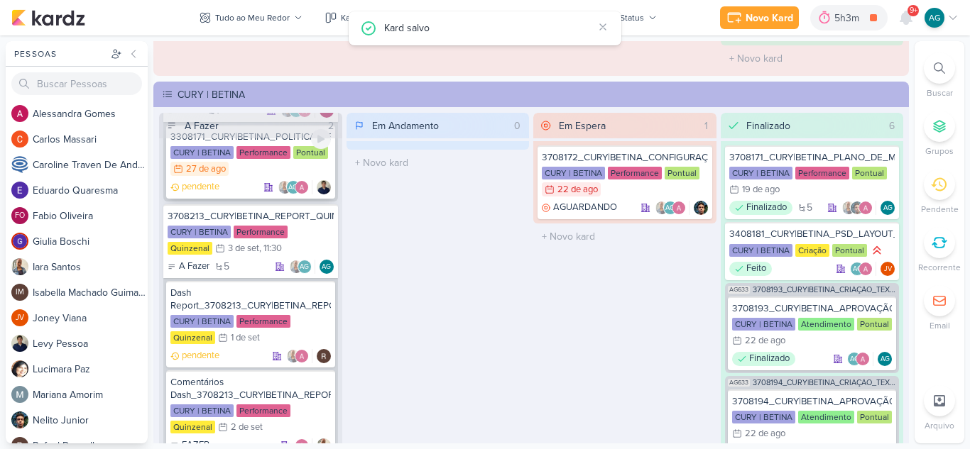
scroll to position [142, 0]
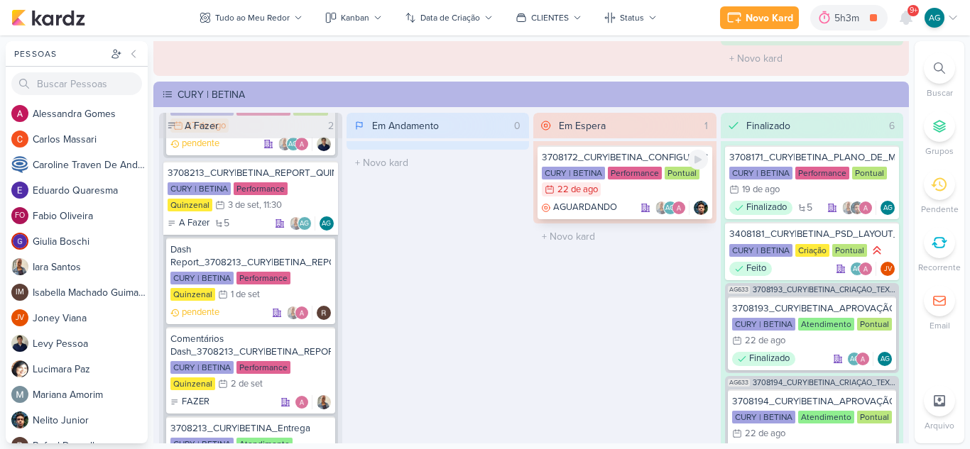
click at [618, 192] on div "CURY | BETINA Performance Pontual 22/8 22 de ago" at bounding box center [625, 182] width 166 height 31
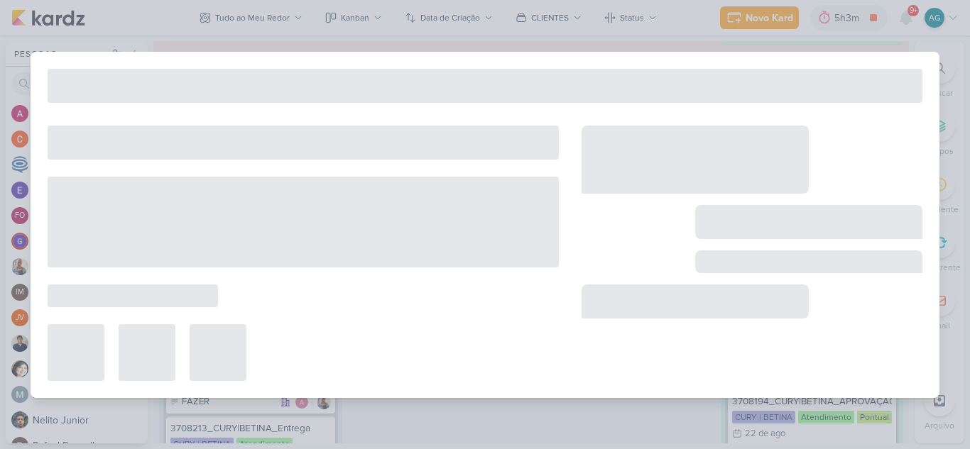
type input "3708172_CURY|BETINA_CONFIGURAÇÃO_GOOGLE"
type input "22 de agosto de 2025 às 23:59"
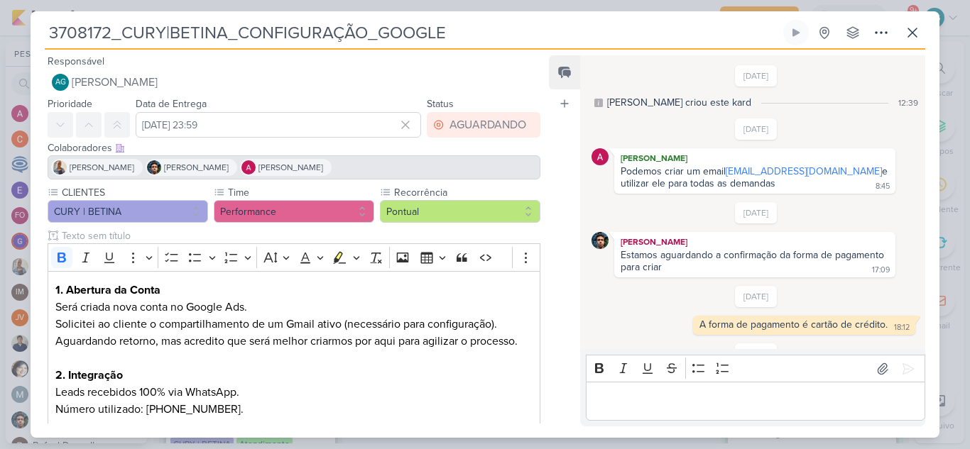
scroll to position [190, 0]
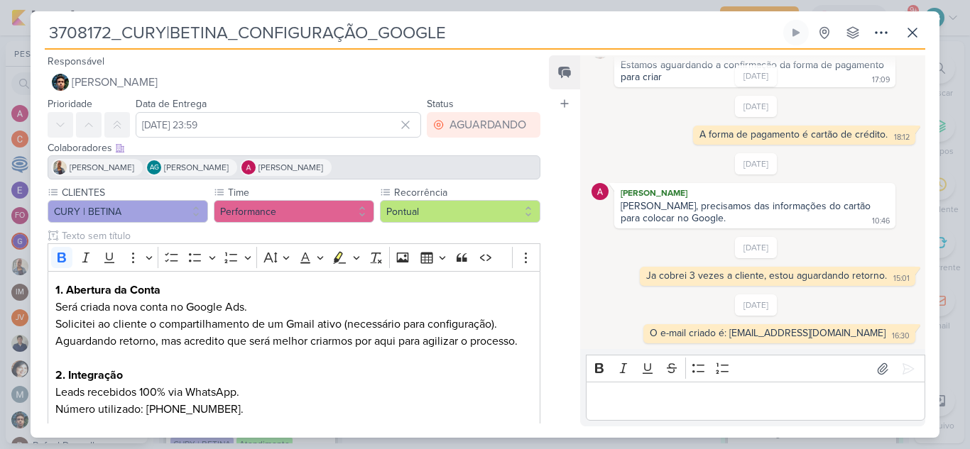
click at [400, 170] on div "Iara Santos AG Aline Gimenez Graciano Alessandra Gomes" at bounding box center [294, 167] width 493 height 24
click at [882, 30] on icon at bounding box center [880, 32] width 17 height 17
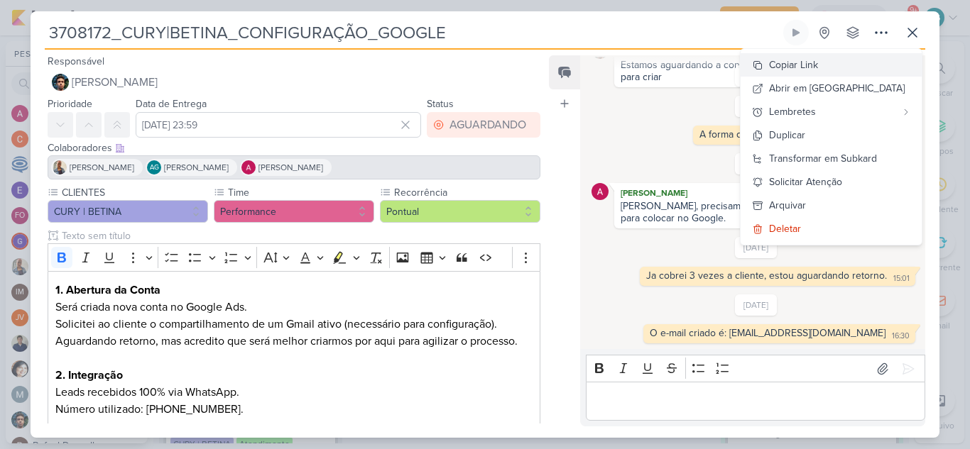
click at [854, 62] on button "Copiar Link" at bounding box center [830, 64] width 181 height 23
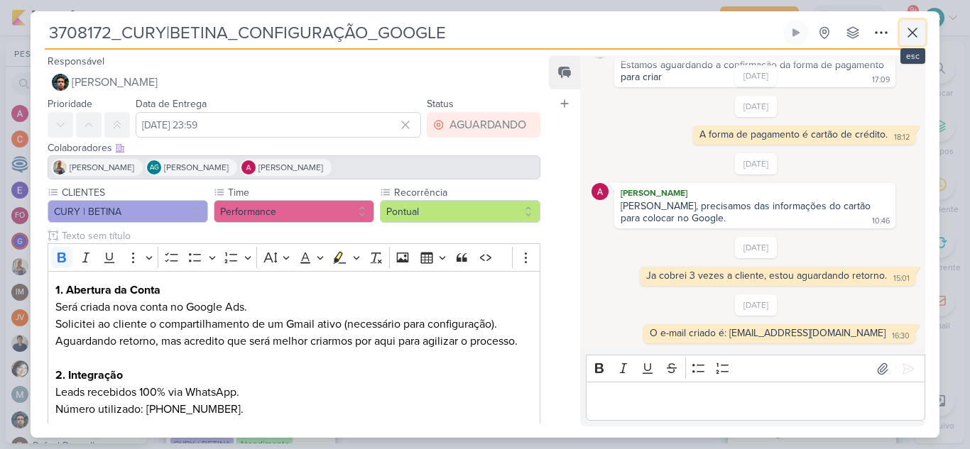
click at [909, 35] on icon at bounding box center [912, 32] width 9 height 9
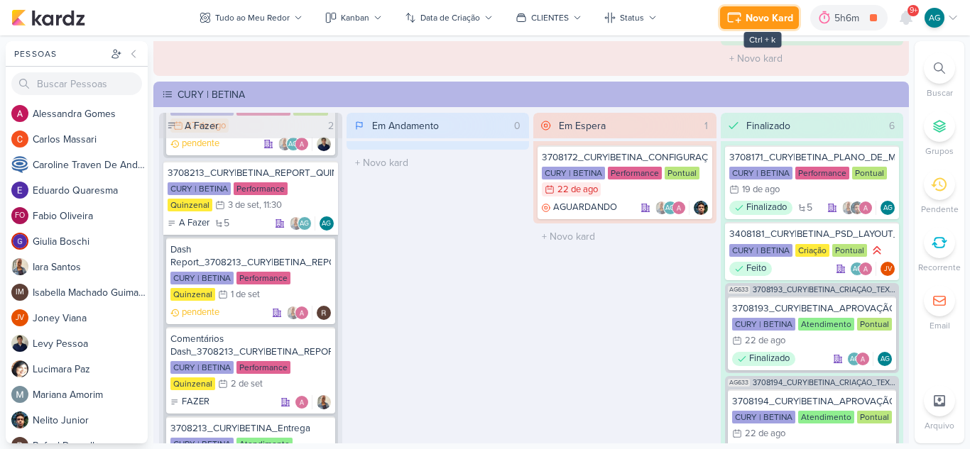
click at [772, 20] on div "Novo Kard" at bounding box center [769, 18] width 48 height 15
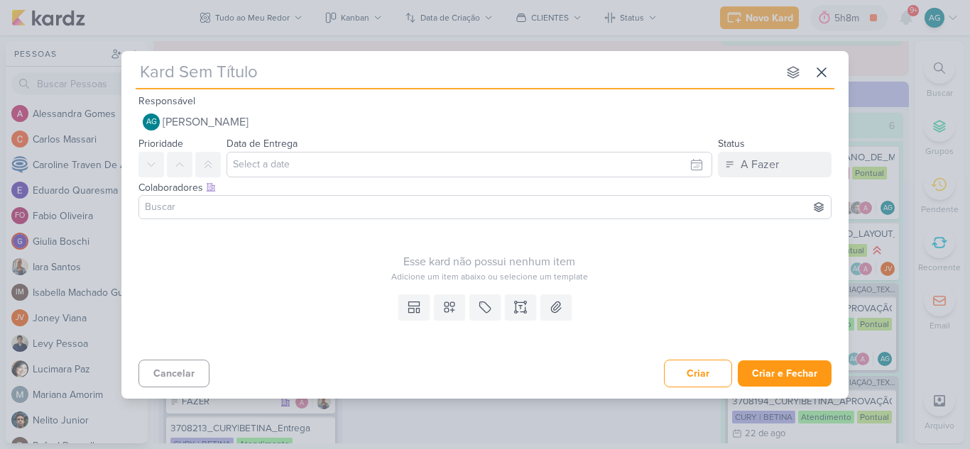
paste input "15708271_CURY|BETINA_ALINHAMENTO_INICIAL"
type input "15708271_CURY|BETINA_ALINHAMENTO_INICIAL"
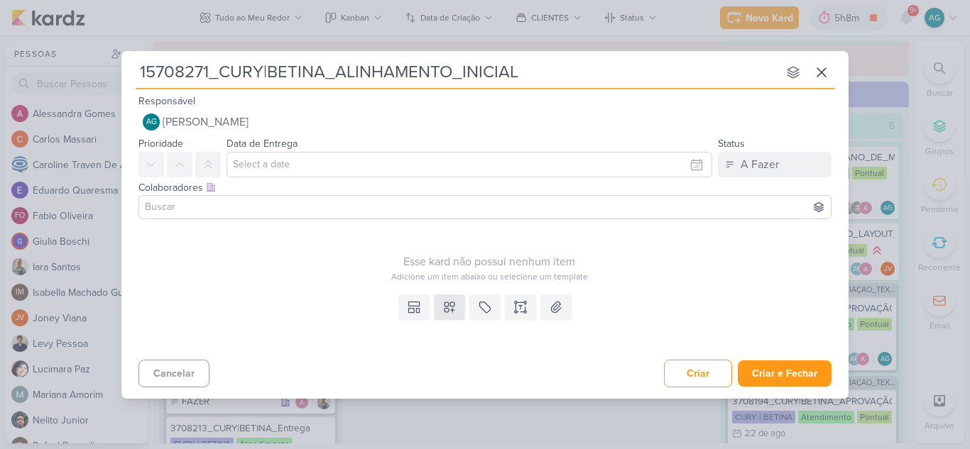
type input "15708271_CURY|BETINA_ALINHAMENTO_INICIAL"
click at [451, 307] on icon at bounding box center [449, 307] width 14 height 14
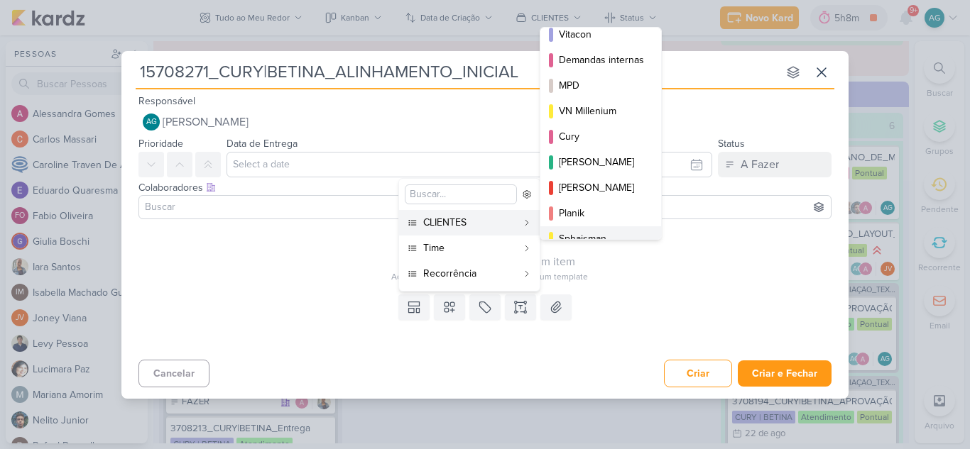
scroll to position [206, 0]
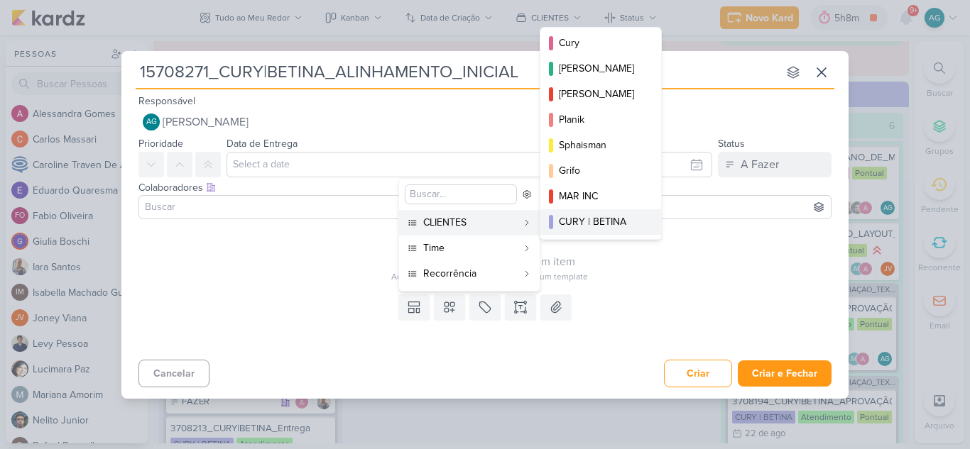
click at [606, 221] on div "CURY | BETINA" at bounding box center [601, 221] width 85 height 15
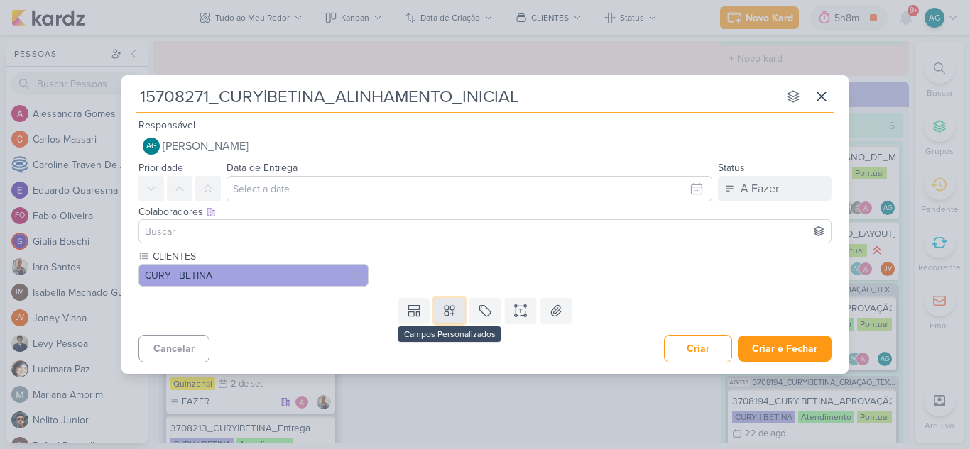
click at [454, 317] on icon at bounding box center [449, 311] width 14 height 14
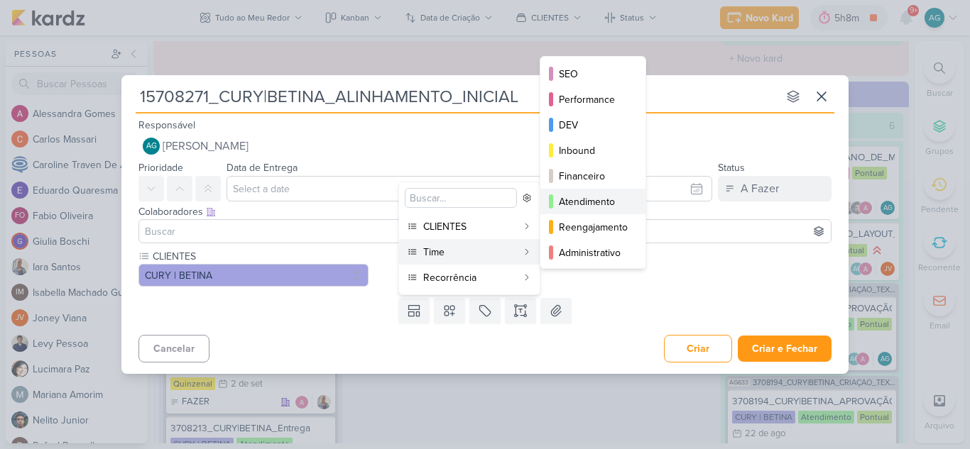
click at [618, 204] on div "Atendimento" at bounding box center [594, 202] width 70 height 15
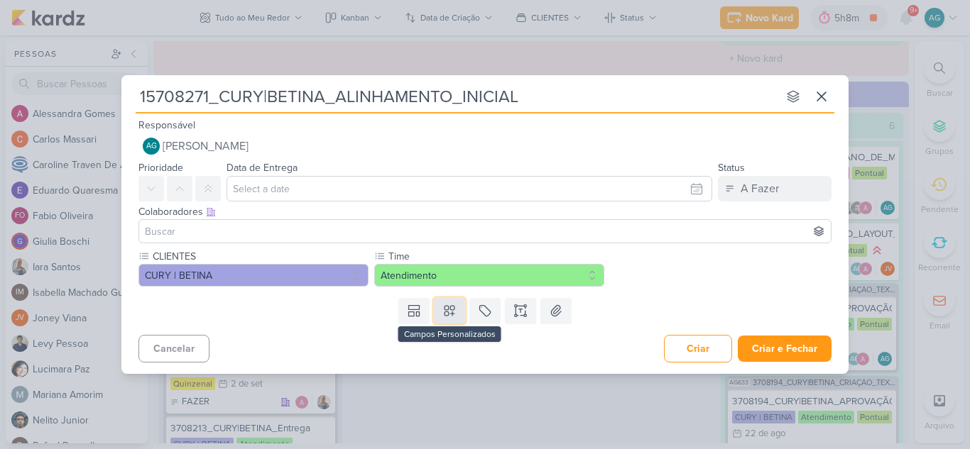
click at [452, 314] on icon at bounding box center [449, 311] width 10 height 10
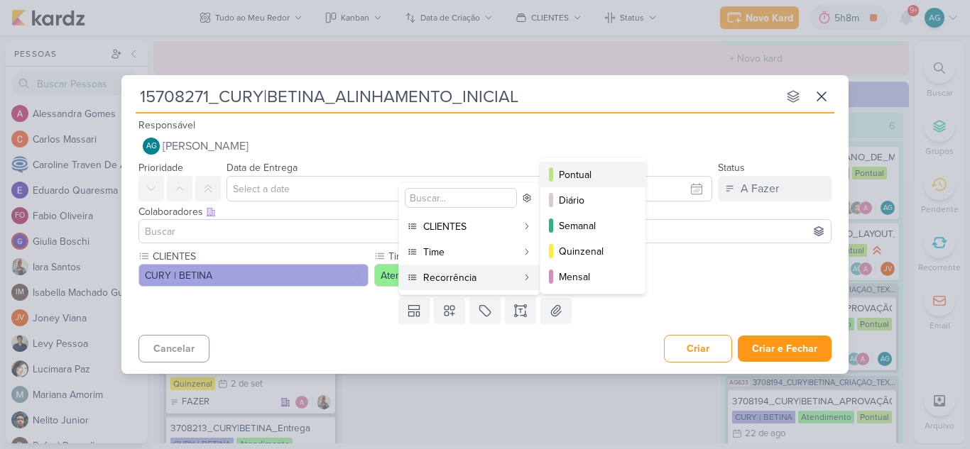
click at [589, 184] on button "Pontual" at bounding box center [592, 175] width 105 height 26
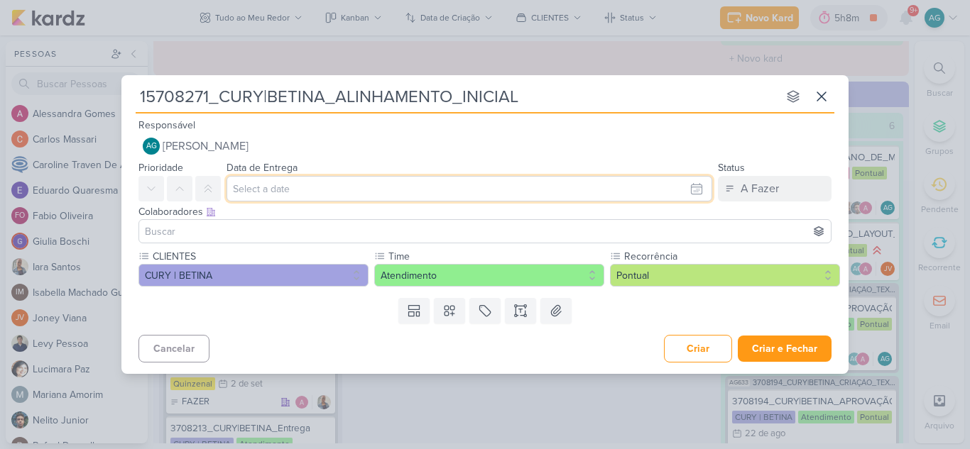
click at [472, 187] on input "text" at bounding box center [469, 189] width 486 height 26
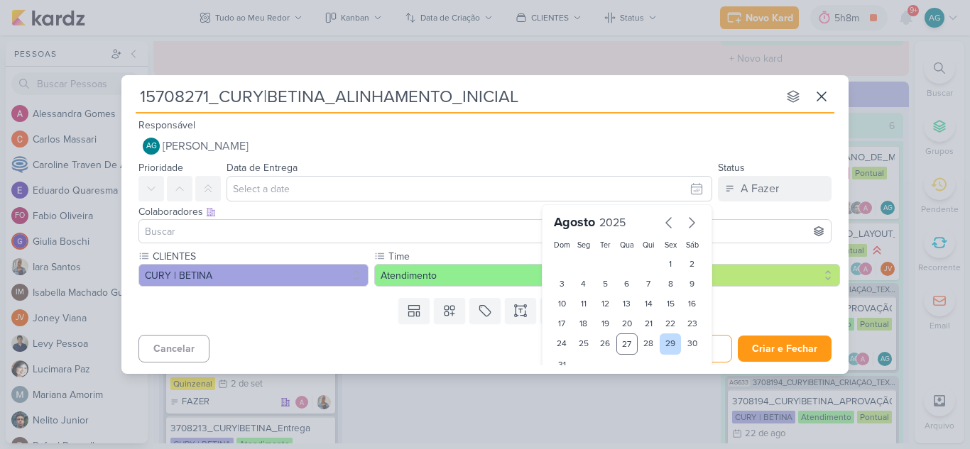
click at [667, 340] on div "29" at bounding box center [670, 344] width 22 height 21
type input "29 de agosto de 2025 às 23:59"
click at [429, 358] on div "Cancelar Criar Criar e Fechar Ctrl + Enter" at bounding box center [484, 347] width 727 height 36
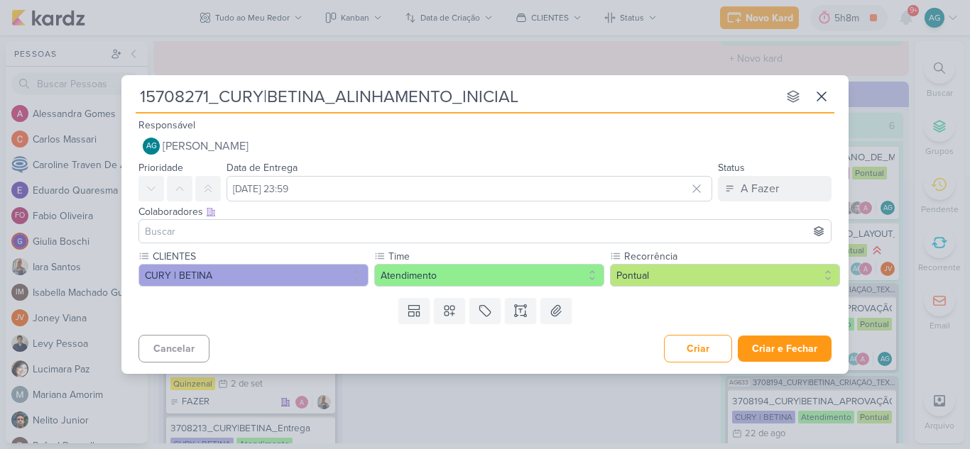
click at [327, 233] on input at bounding box center [485, 231] width 686 height 17
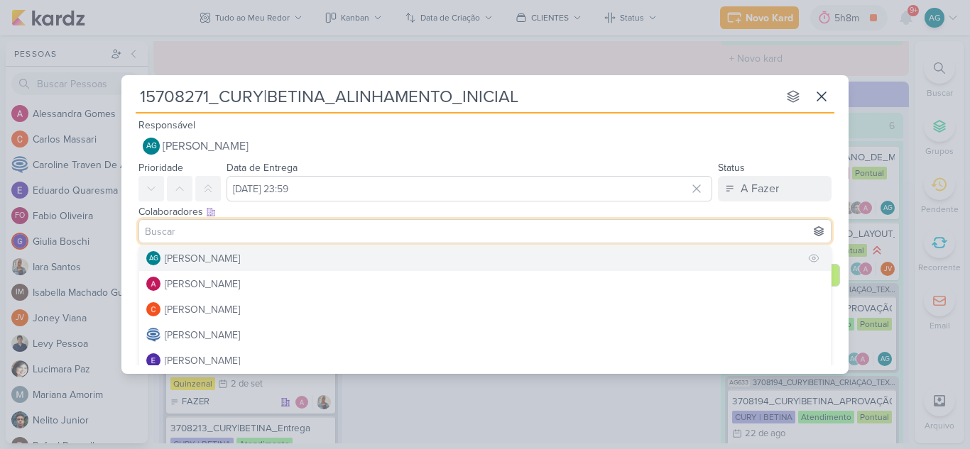
click at [315, 255] on button "AG Aline Gimenez Graciano" at bounding box center [484, 259] width 691 height 26
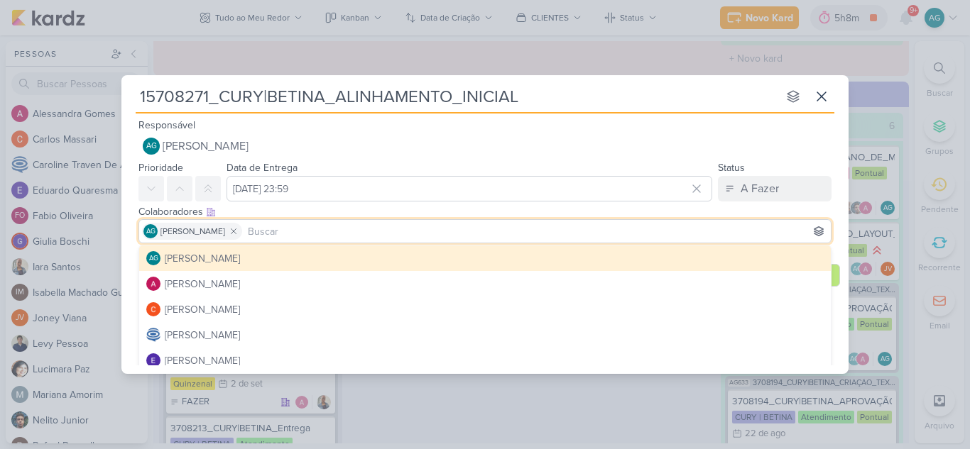
click at [666, 128] on div "Responsável AG Aline Gimenez Graciano Nenhum contato encontrado create new cont…" at bounding box center [484, 137] width 727 height 43
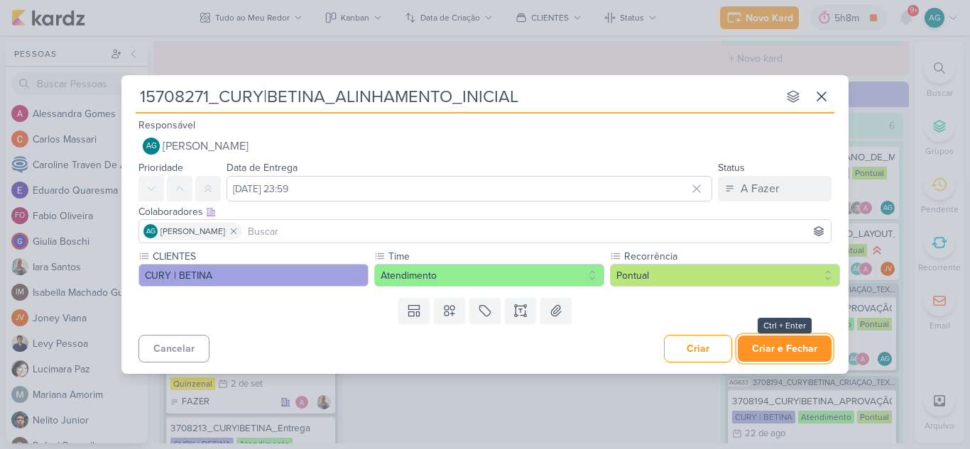
click at [784, 355] on button "Criar e Fechar" at bounding box center [785, 349] width 94 height 26
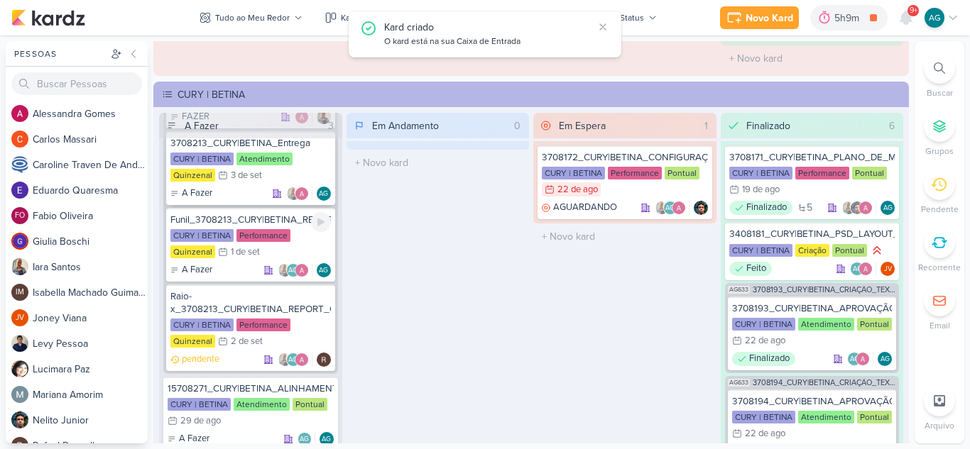
scroll to position [2059, 0]
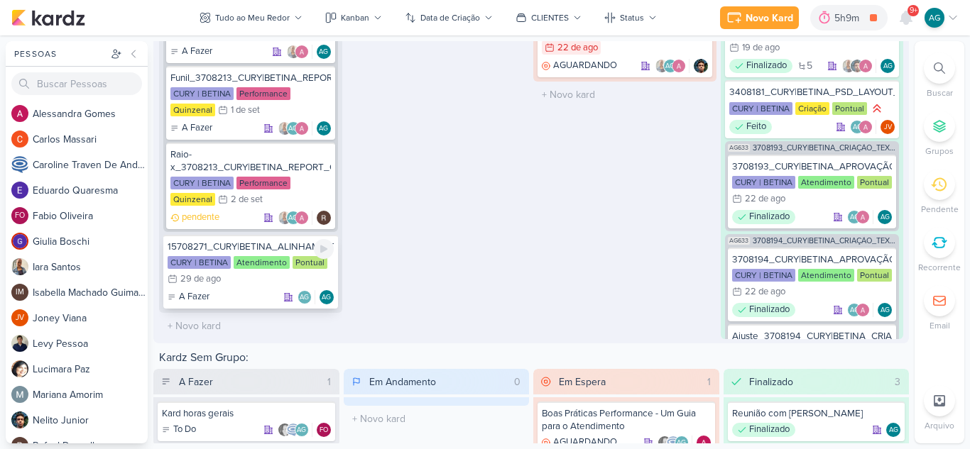
click at [268, 249] on div "15708271_CURY|BETINA_ALINHAMENTO_INICIAL" at bounding box center [251, 247] width 166 height 13
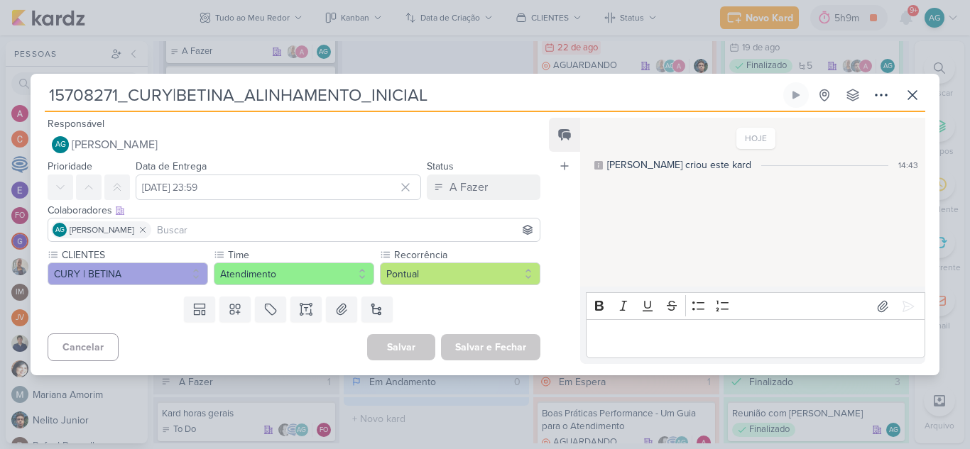
drag, startPoint x: 243, startPoint y: 95, endPoint x: 31, endPoint y: 87, distance: 212.4
click at [31, 87] on div "15708271_CURY|BETINA_ALINHAMENTO_INICIAL Criado por mim nenhum grupo disponível" at bounding box center [485, 228] width 909 height 293
click at [916, 98] on icon at bounding box center [912, 95] width 9 height 9
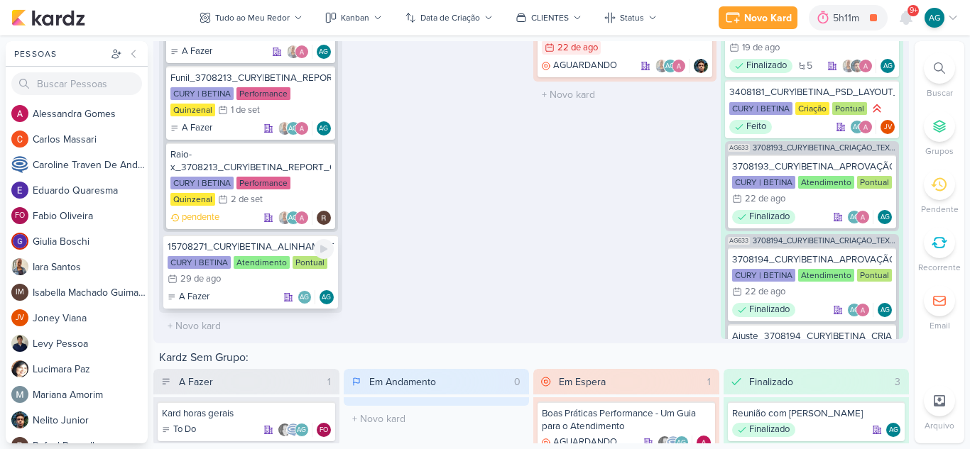
click at [287, 250] on div "15708271_CURY|BETINA_ALINHAMENTO_INICIAL" at bounding box center [251, 247] width 166 height 13
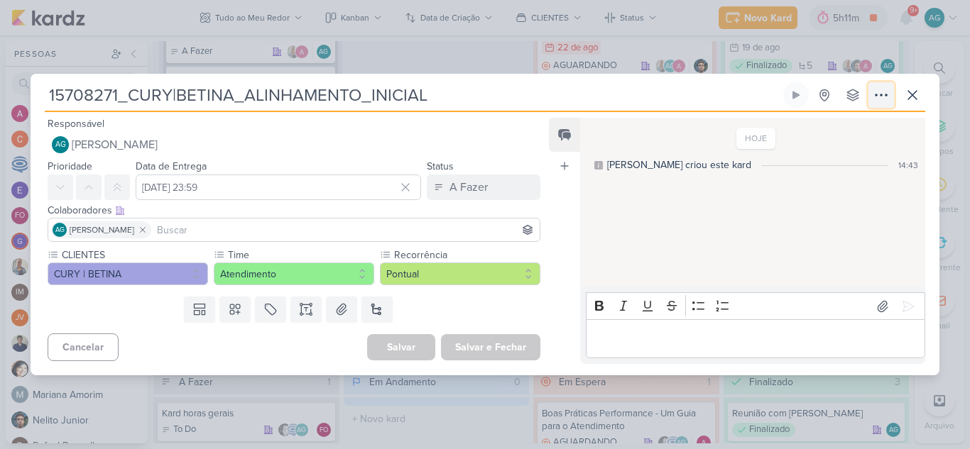
click at [882, 94] on icon at bounding box center [880, 95] width 17 height 17
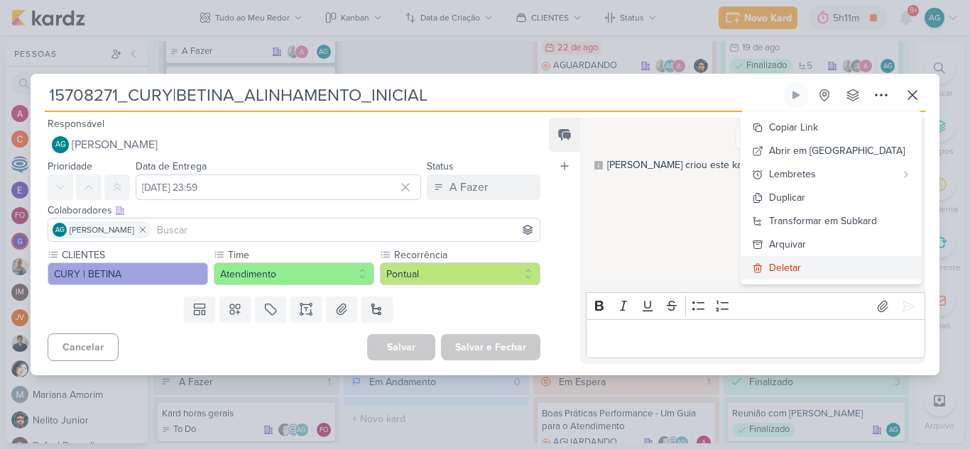
click at [847, 267] on button "Deletar" at bounding box center [830, 267] width 181 height 23
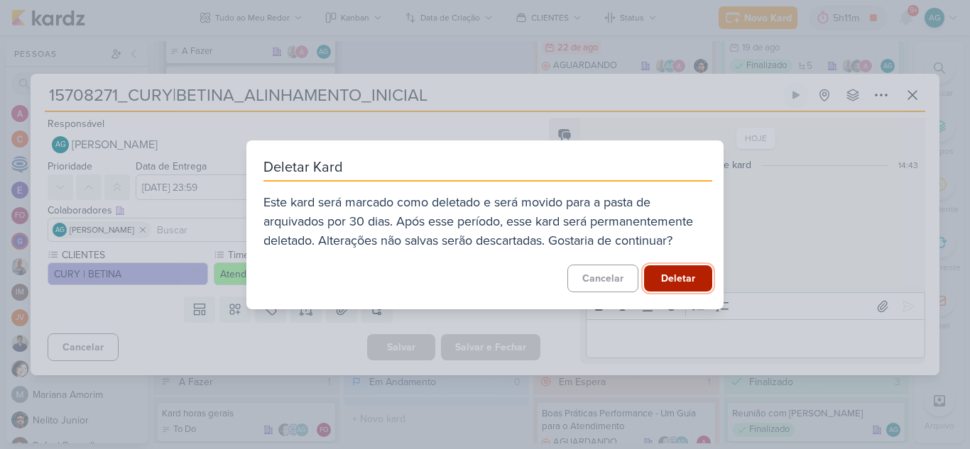
click at [675, 283] on button "Deletar" at bounding box center [678, 278] width 68 height 26
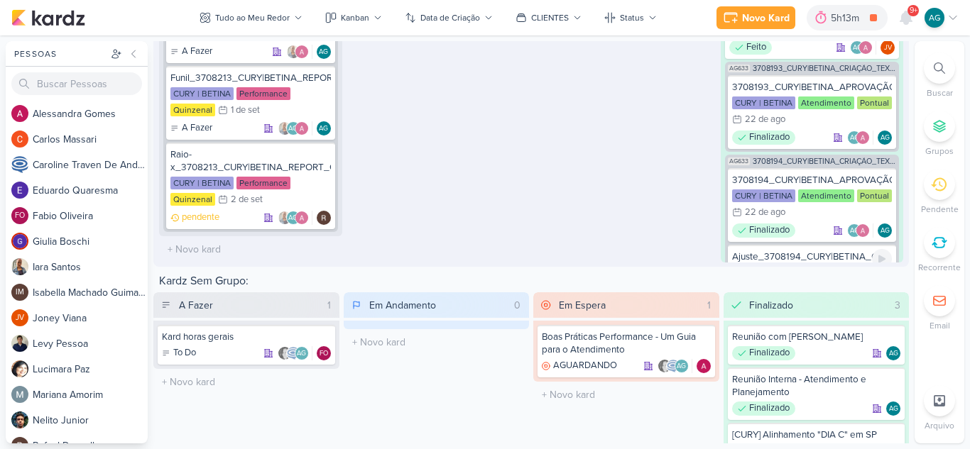
scroll to position [0, 0]
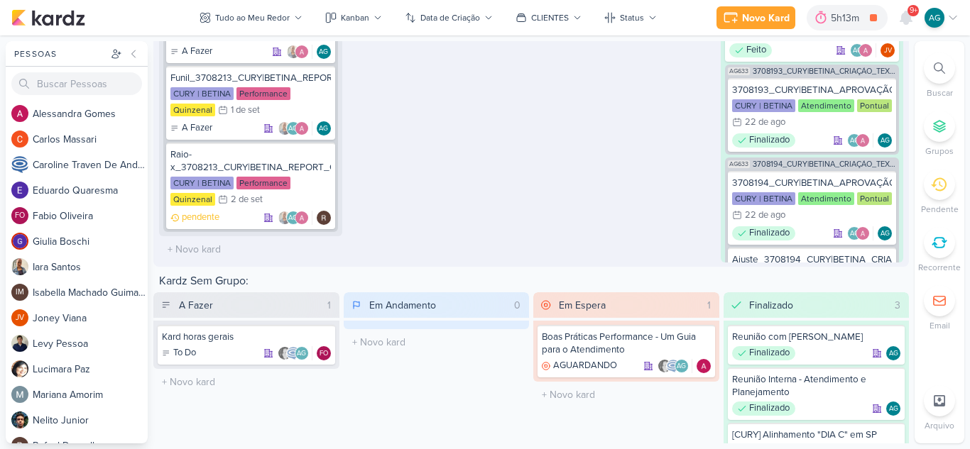
click at [948, 71] on div at bounding box center [939, 68] width 31 height 31
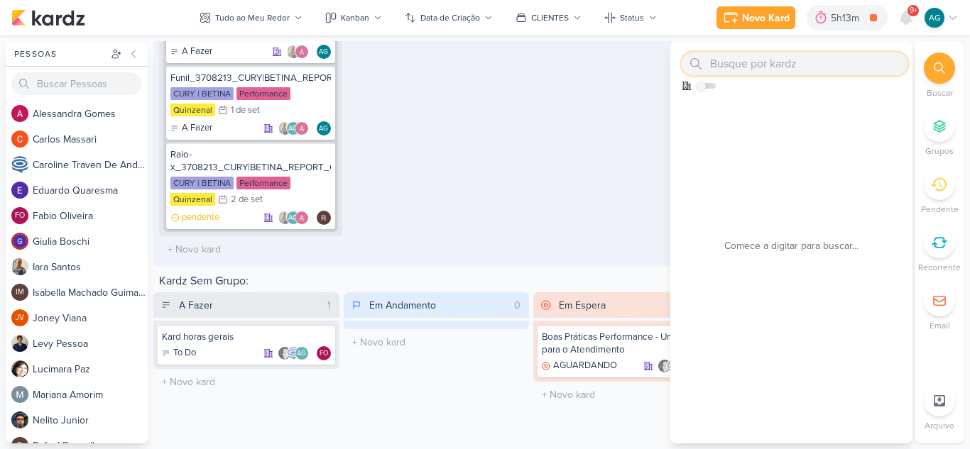
paste input "15708271"
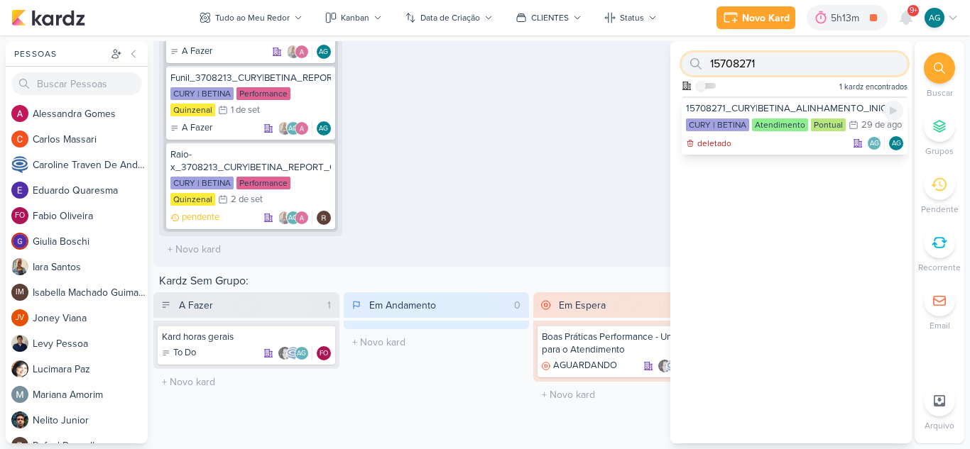
type input "15708271"
click at [764, 150] on div "deletado AG AG" at bounding box center [794, 143] width 217 height 14
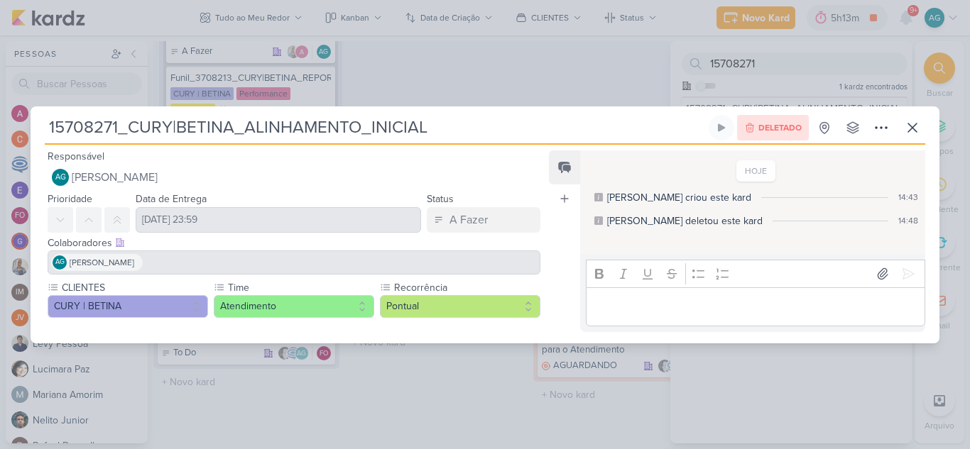
click at [786, 136] on div "Deletado" at bounding box center [773, 128] width 72 height 26
click at [760, 128] on span "Deletado" at bounding box center [779, 128] width 43 height 9
click at [879, 133] on icon at bounding box center [880, 127] width 17 height 17
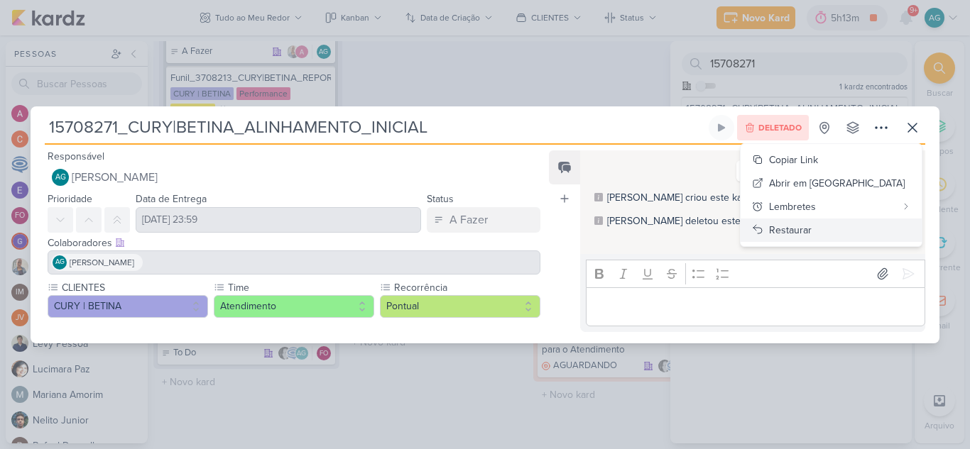
click at [873, 233] on button "Restaurar" at bounding box center [830, 230] width 181 height 23
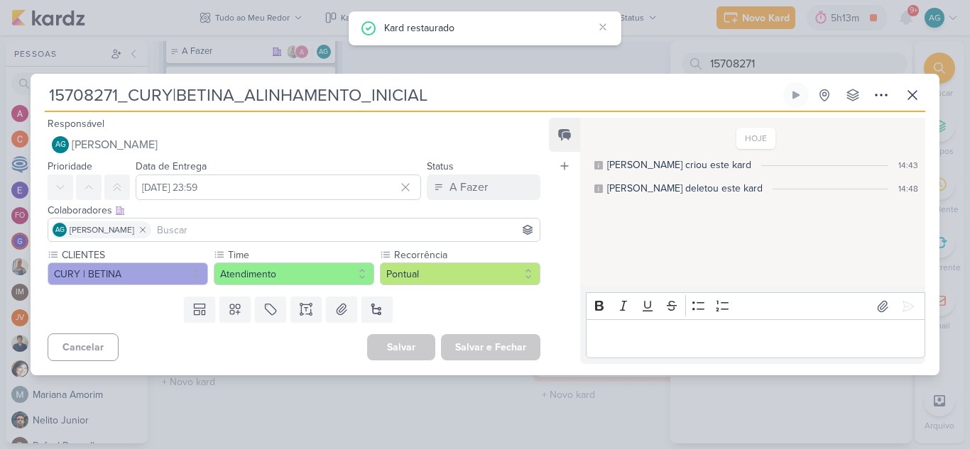
scroll to position [427, 0]
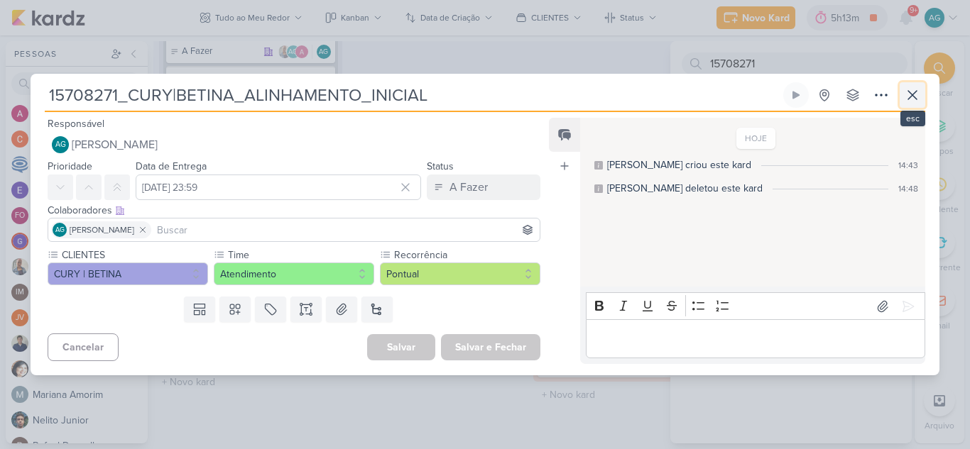
click at [917, 104] on button at bounding box center [912, 95] width 26 height 26
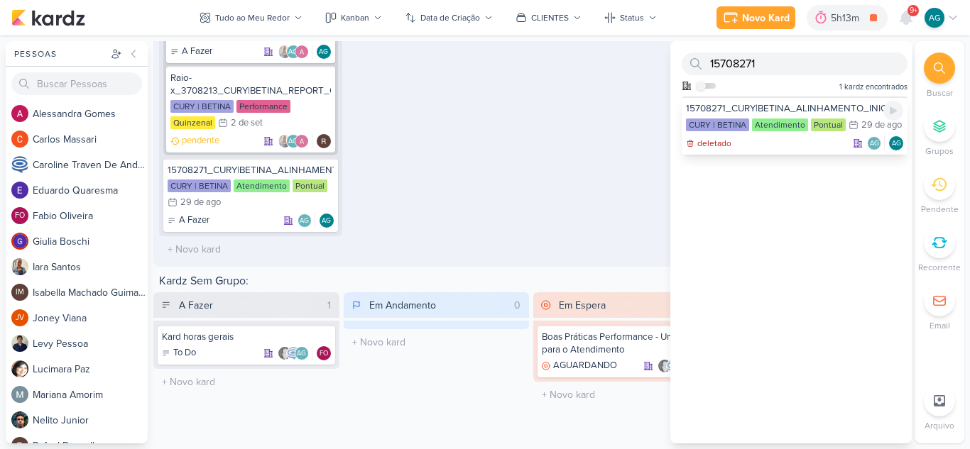
scroll to position [2059, 0]
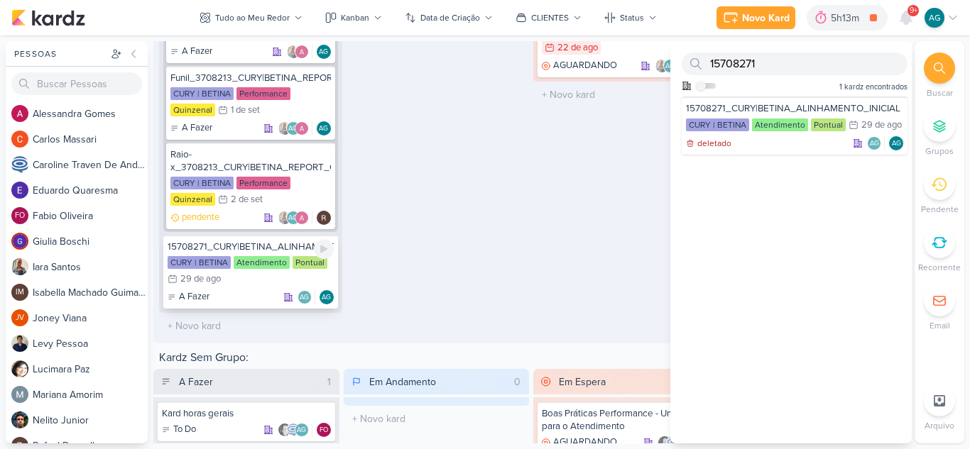
click at [285, 251] on div "15708271_CURY|BETINA_ALINHAMENTO_INICIAL" at bounding box center [251, 247] width 166 height 13
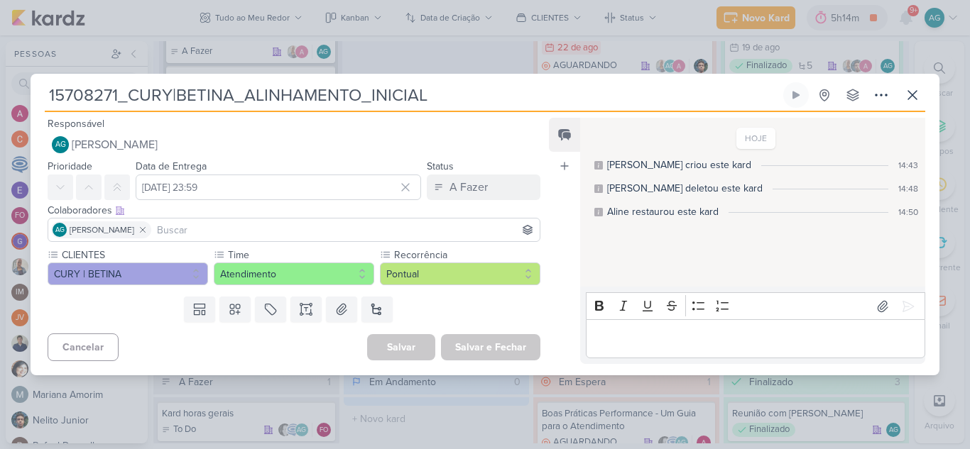
drag, startPoint x: 439, startPoint y: 93, endPoint x: 233, endPoint y: 158, distance: 216.4
click at [233, 158] on div "15708271_CURY|BETINA_ALINHAMENTO_INICIAL Criado por mim nenhum grupo disponível" at bounding box center [485, 228] width 909 height 293
click at [439, 126] on div "Responsável AG Aline Gimenez Graciano Nenhum contato encontrado create new cont…" at bounding box center [288, 136] width 515 height 43
click at [911, 104] on button at bounding box center [912, 95] width 26 height 26
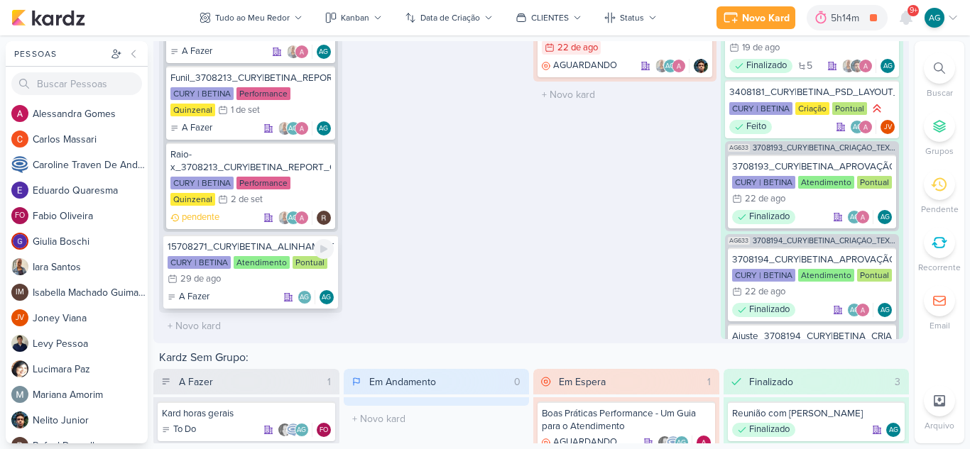
click at [231, 243] on div "15708271_CURY|BETINA_ALINHAMENTO_INICIAL" at bounding box center [251, 247] width 166 height 13
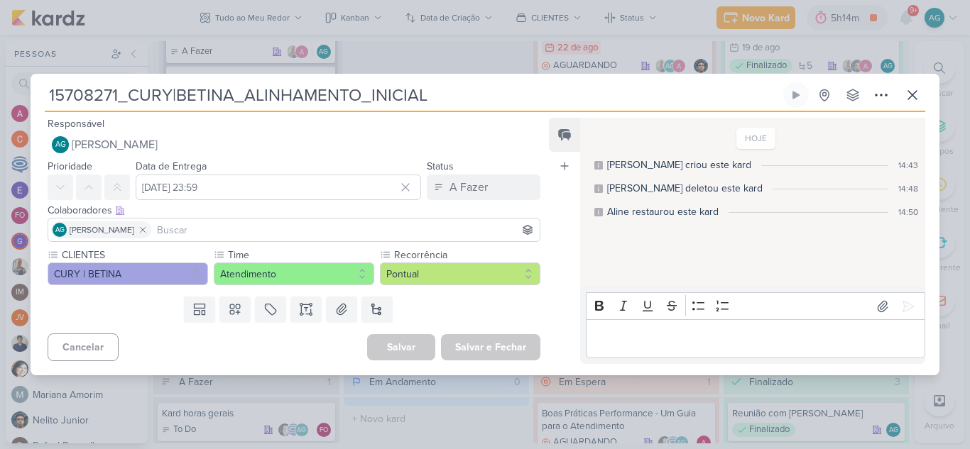
drag, startPoint x: 244, startPoint y: 97, endPoint x: 28, endPoint y: 116, distance: 216.6
click at [28, 116] on div "15708271_CURY|BETINA_ALINHAMENTO_INICIAL Criado por mim" at bounding box center [485, 224] width 970 height 449
click at [915, 95] on icon at bounding box center [912, 95] width 17 height 17
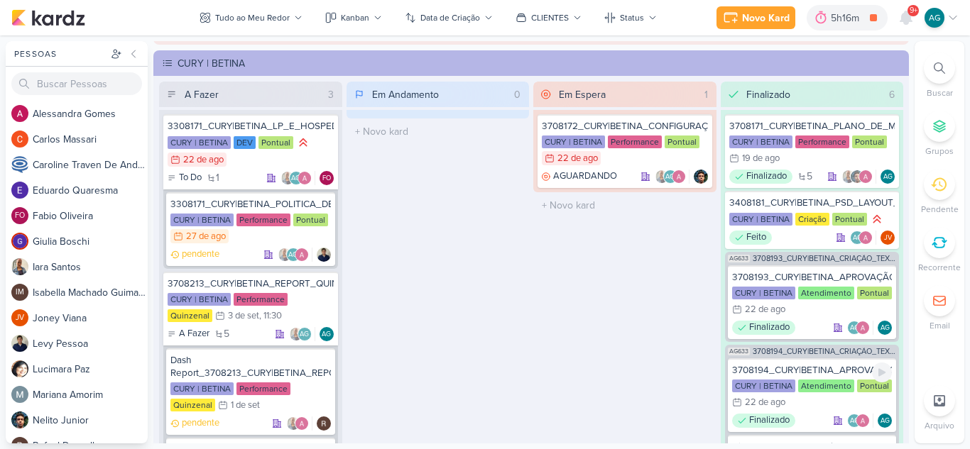
scroll to position [1917, 0]
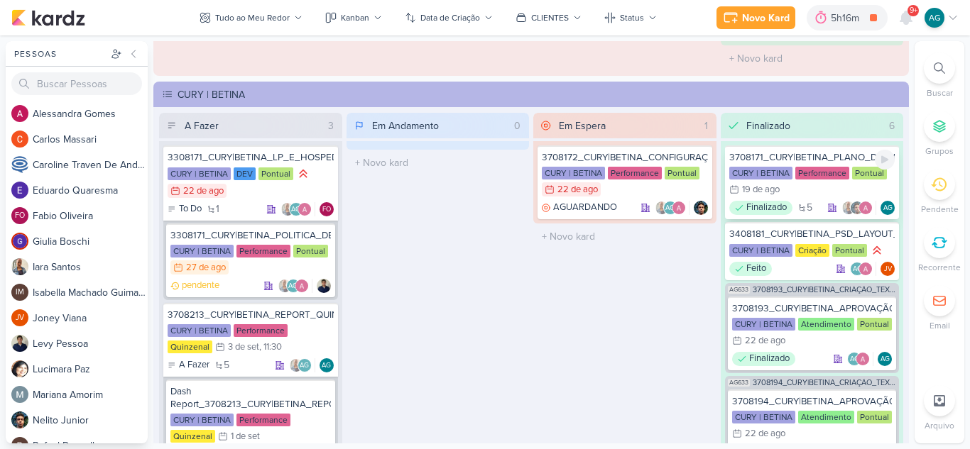
click at [820, 163] on div "3708171_CURY|BETINA_PLANO_DE_MIDIA" at bounding box center [812, 157] width 166 height 13
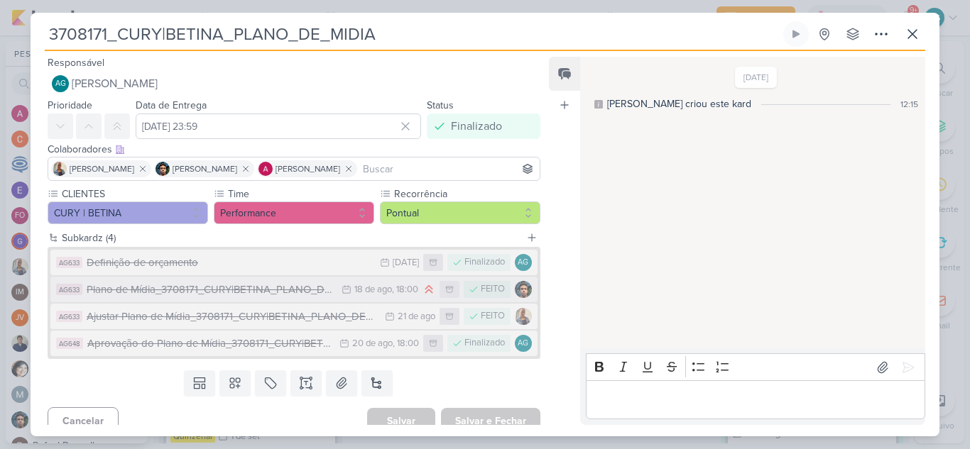
click at [195, 290] on div "Plano de Mídia_3708171_CURY|BETINA_PLANO_DE_MIDIA" at bounding box center [211, 290] width 248 height 16
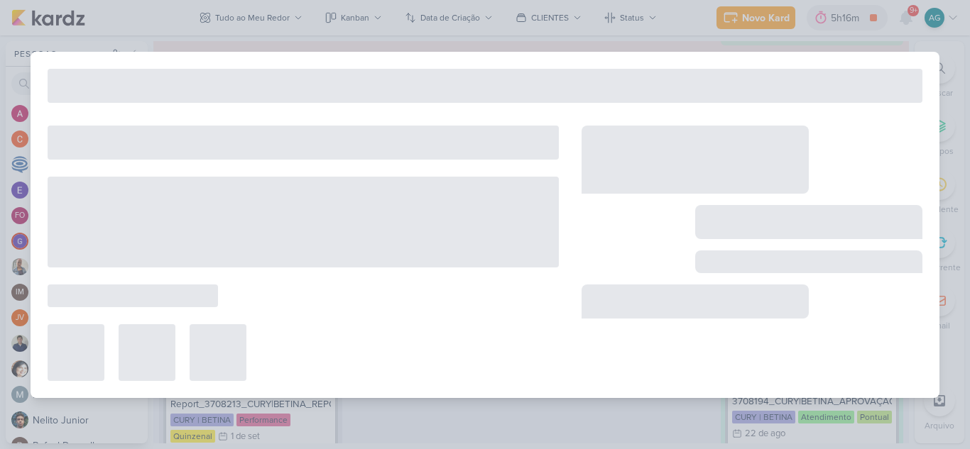
type input "Plano de Mídia_3708171_CURY|BETINA_PLANO_DE_MIDIA"
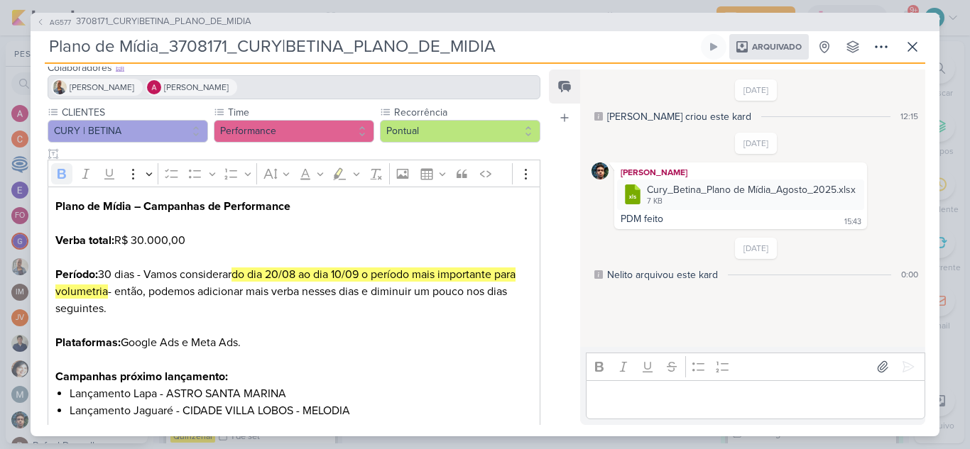
scroll to position [114, 0]
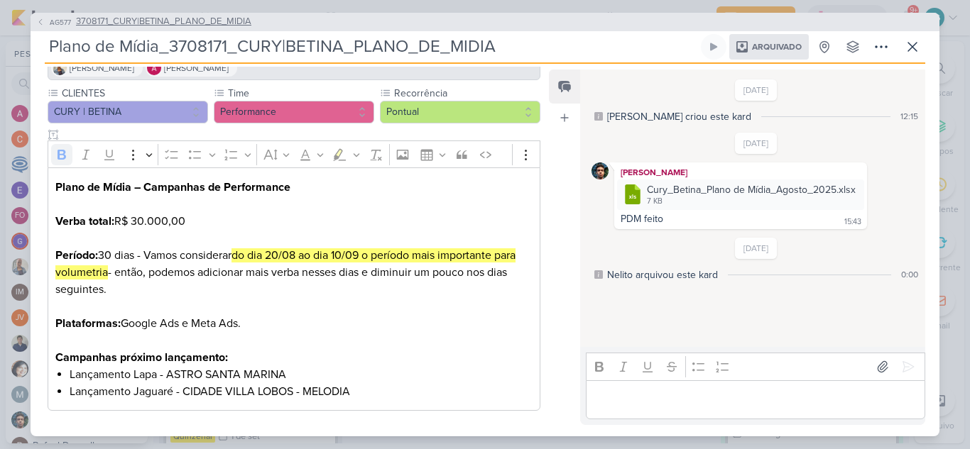
click at [181, 16] on span "3708171_CURY|BETINA_PLANO_DE_MIDIA" at bounding box center [163, 22] width 175 height 14
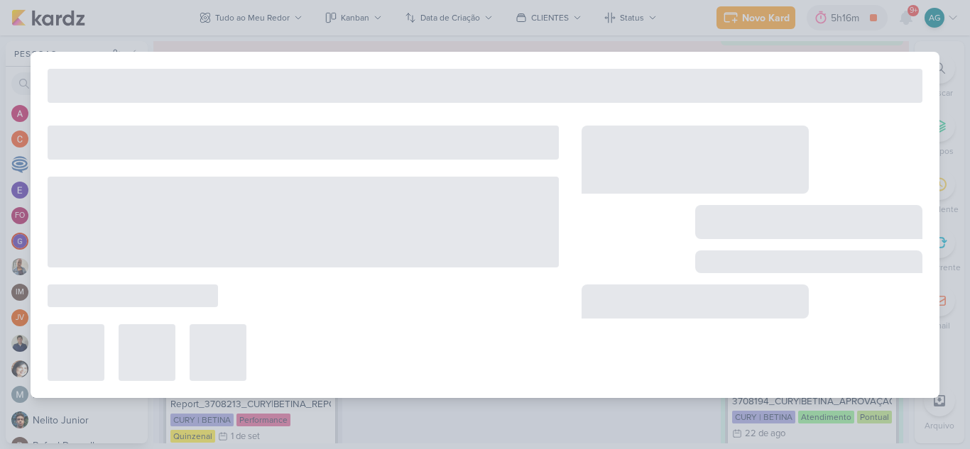
type input "3708171_CURY|BETINA_PLANO_DE_MIDIA"
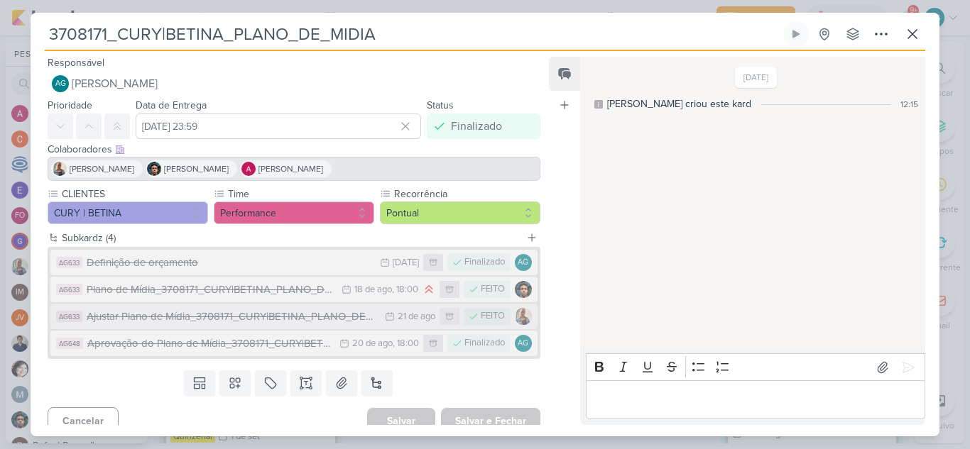
click at [258, 322] on div "Ajustar Plano de Mídia_3708171_CURY|BETINA_PLANO_DE_MIDIA" at bounding box center [232, 317] width 291 height 16
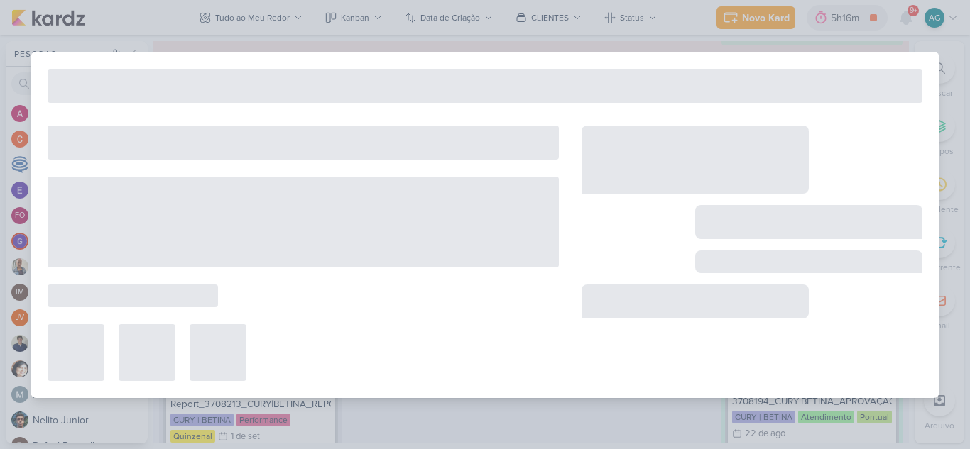
type input "Ajustar Plano de Mídia_3708171_CURY|BETINA_PLANO_DE_MIDIA"
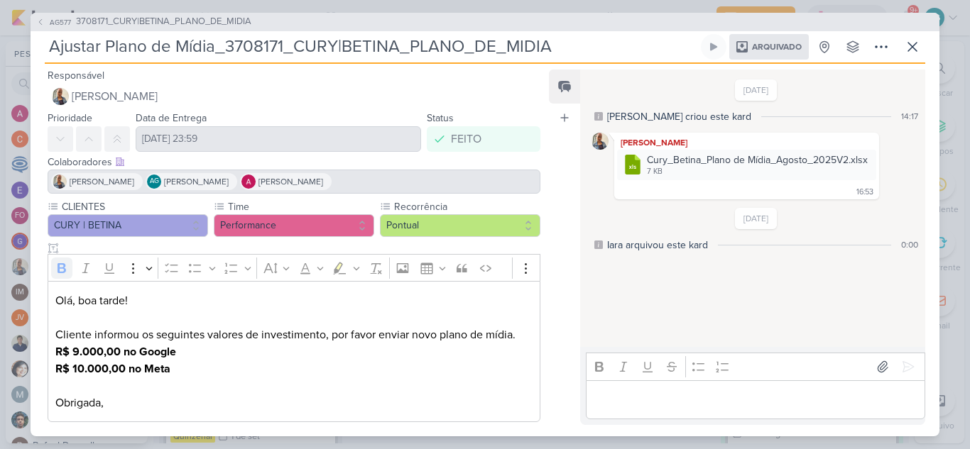
drag, startPoint x: 180, startPoint y: 371, endPoint x: 51, endPoint y: 355, distance: 130.1
click at [51, 355] on div "Olá, boa tarde! Cliente informou os seguintes valores de investimento, por favo…" at bounding box center [294, 351] width 493 height 141
copy p "R$ 9.000,00 no Google R$ 10.000,00 no Meta"
click at [909, 45] on icon at bounding box center [912, 46] width 17 height 17
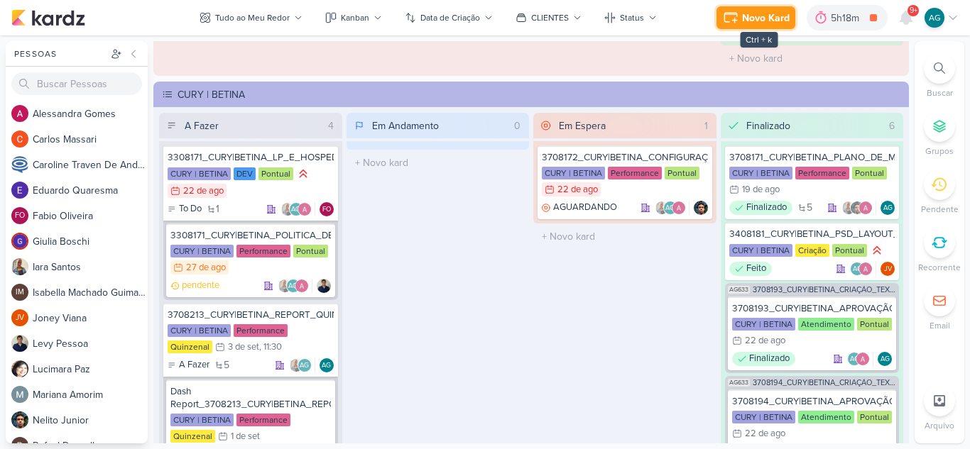
click at [762, 22] on div "Novo Kard" at bounding box center [766, 18] width 48 height 15
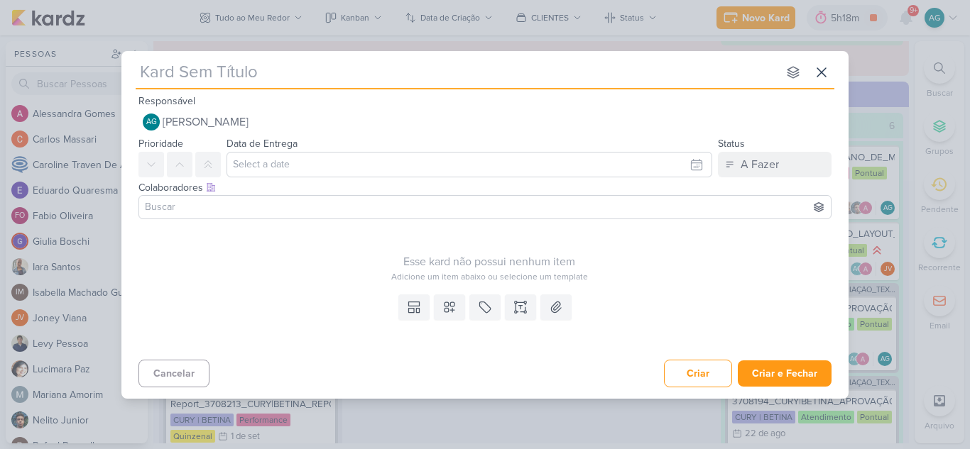
type input "15708271_CURY|BETINA_"
type input "15708271_CURY|BETINA_PIN"
type input "15708271_CURY|BETINA_PIN_"
type input "15708271_CURY|BETINA_P"
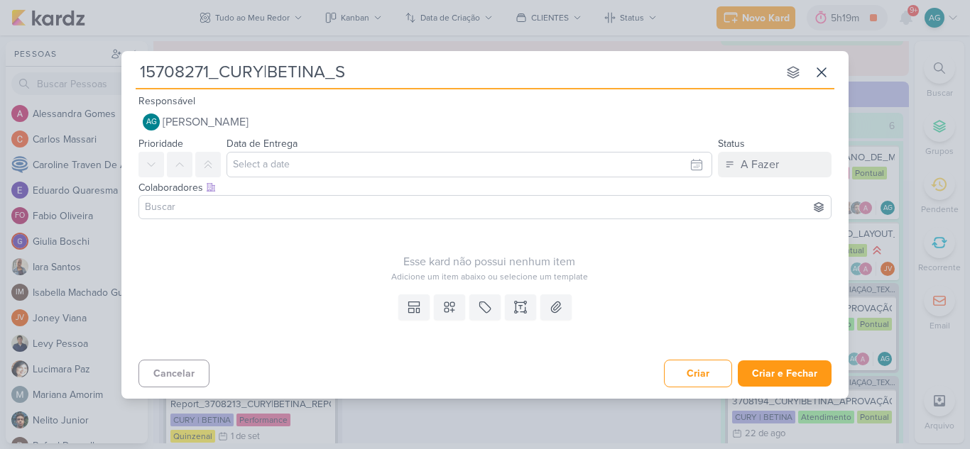
type input "15708271_CURY|BETINA_SE"
type input "15708271_CURY|BETINA_SEGMEN"
type input "15708271_CURY|BETINA_"
type input "15708271_CURY|BETINA_PIN"
type input "15708271_CURY|BETINA_PIN_"
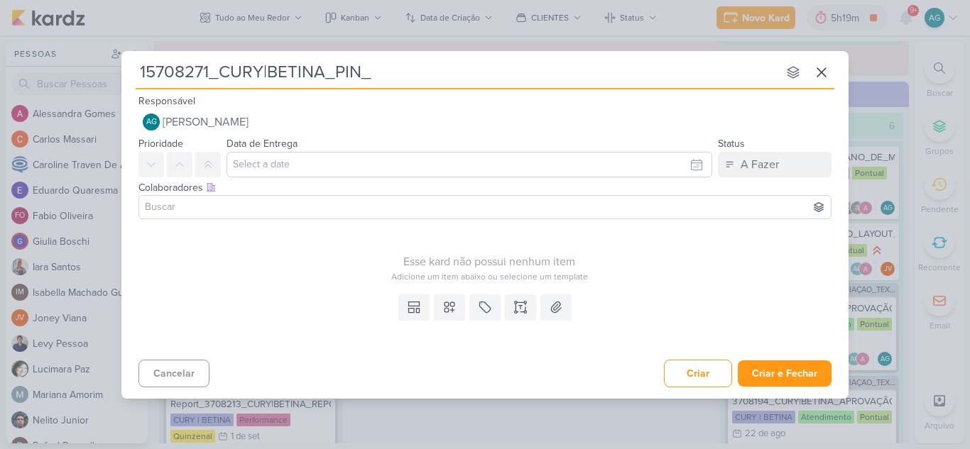
type input "15708271_CURY|BETINA_PIN"
click at [522, 314] on button at bounding box center [520, 308] width 31 height 26
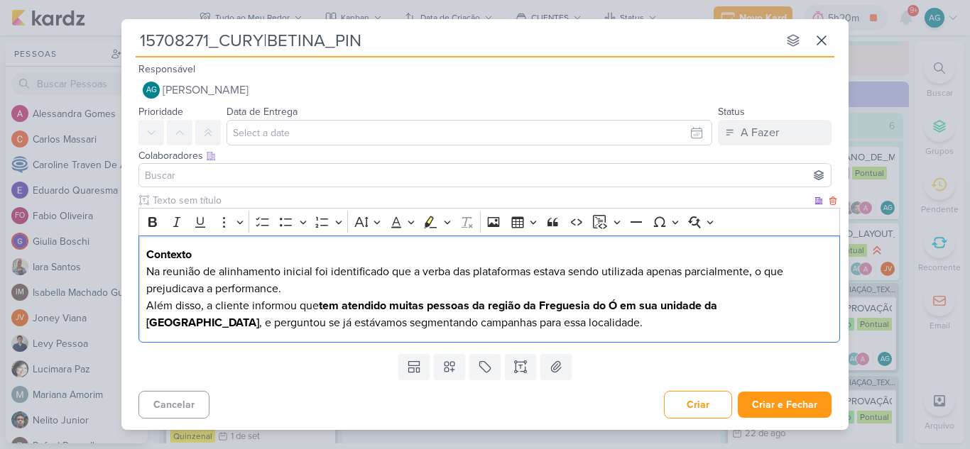
click at [314, 267] on p "Na reunião de alinhamento inicial foi identificado que a verba das plataformas …" at bounding box center [489, 297] width 686 height 68
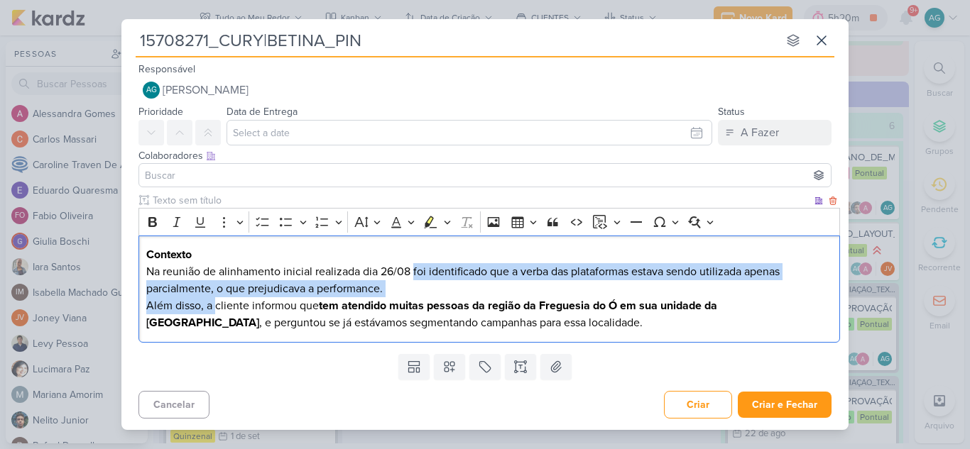
drag, startPoint x: 413, startPoint y: 270, endPoint x: 215, endPoint y: 305, distance: 201.0
click at [215, 305] on p "Na reunião de alinhamento inicial realizada dia 26/08 foi identificado que a ve…" at bounding box center [489, 297] width 686 height 68
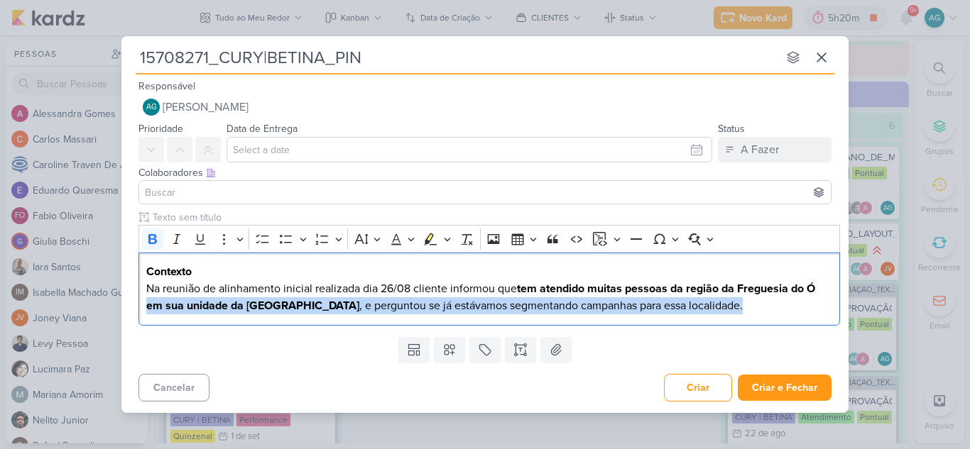
drag, startPoint x: 688, startPoint y: 308, endPoint x: 124, endPoint y: 321, distance: 563.8
click at [124, 321] on div "Clique para deixar o item visível somente à membros da sua organização Rich Tex…" at bounding box center [484, 270] width 727 height 121
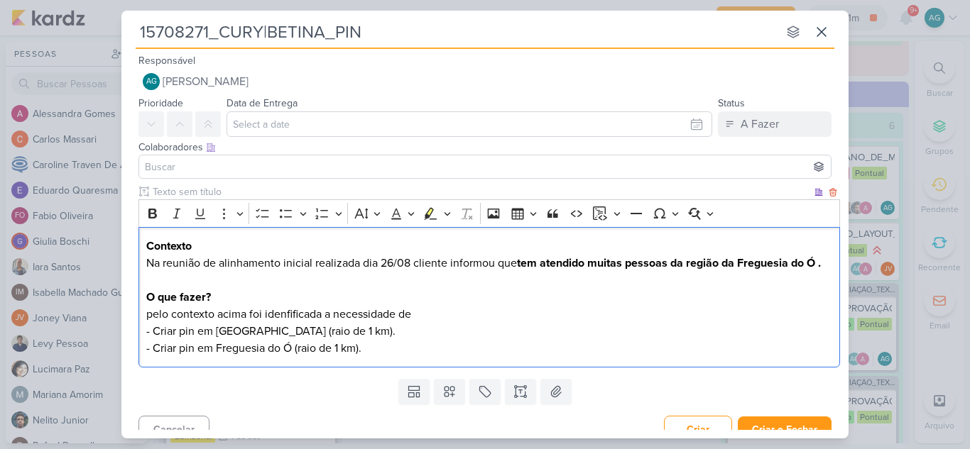
click at [433, 316] on p "O que fazer? pelo contexto acima foi idenfificada a necessidade de - Criar pin …" at bounding box center [489, 323] width 686 height 68
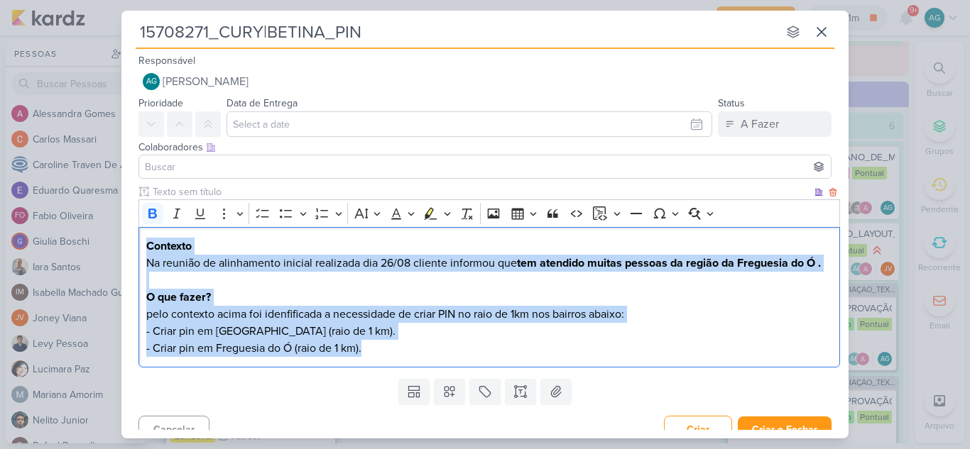
drag, startPoint x: 387, startPoint y: 358, endPoint x: 143, endPoint y: 234, distance: 274.3
click at [143, 234] on div "Contexto Na reunião de alinhamento inicial realizada dia 26/08 cliente informou…" at bounding box center [488, 297] width 701 height 141
copy div "Contexto Na reunião de alinhamento inicial realizada dia 26/08 cliente informou…"
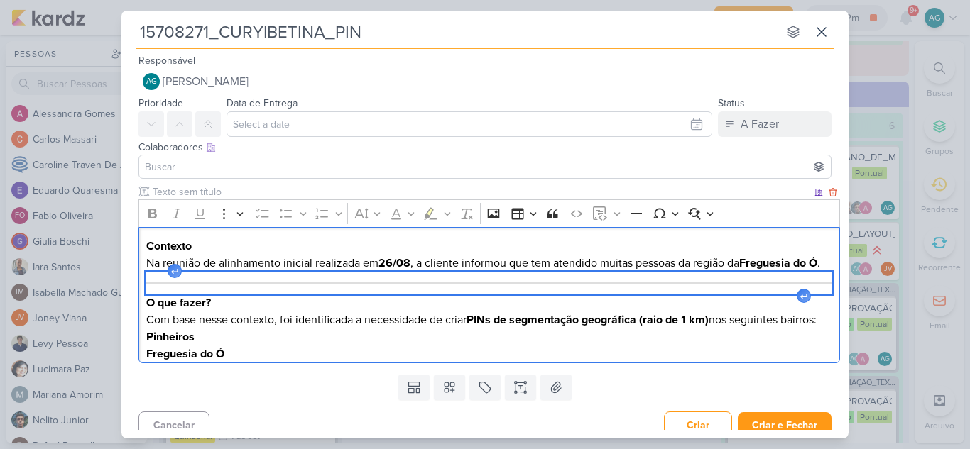
click at [296, 295] on div "Editor editing area: main" at bounding box center [489, 283] width 686 height 23
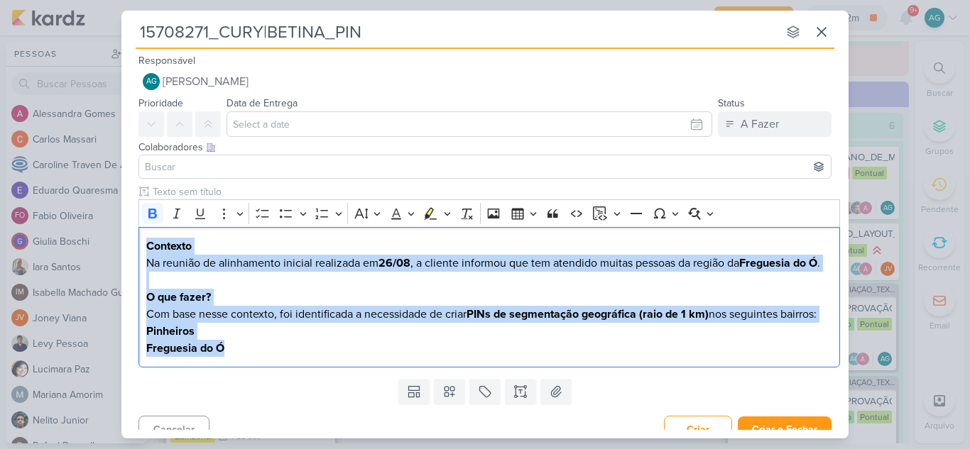
drag, startPoint x: 256, startPoint y: 368, endPoint x: 131, endPoint y: 235, distance: 181.8
click at [131, 235] on div "Clique para deixar o item visível somente à membros da sua organização Rich Tex…" at bounding box center [484, 279] width 727 height 189
click at [148, 216] on icon "Editor toolbar" at bounding box center [152, 214] width 9 height 10
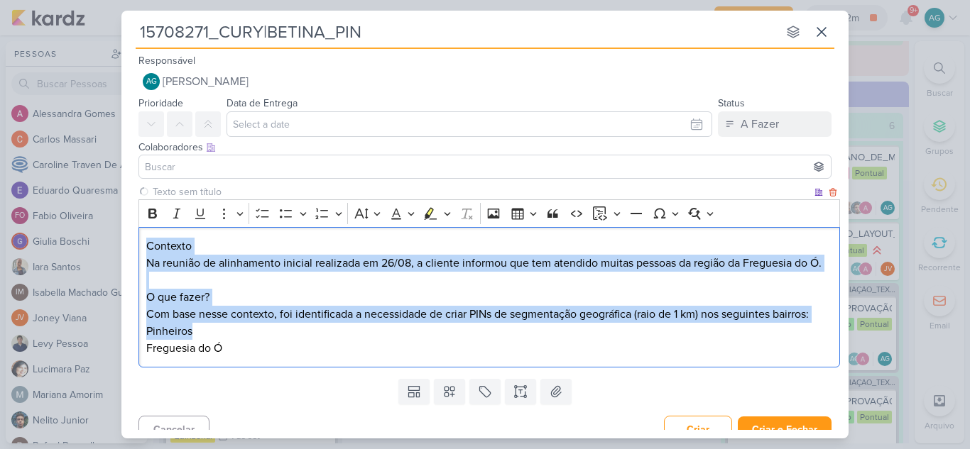
click at [245, 300] on h3 "O que fazer?" at bounding box center [489, 297] width 686 height 17
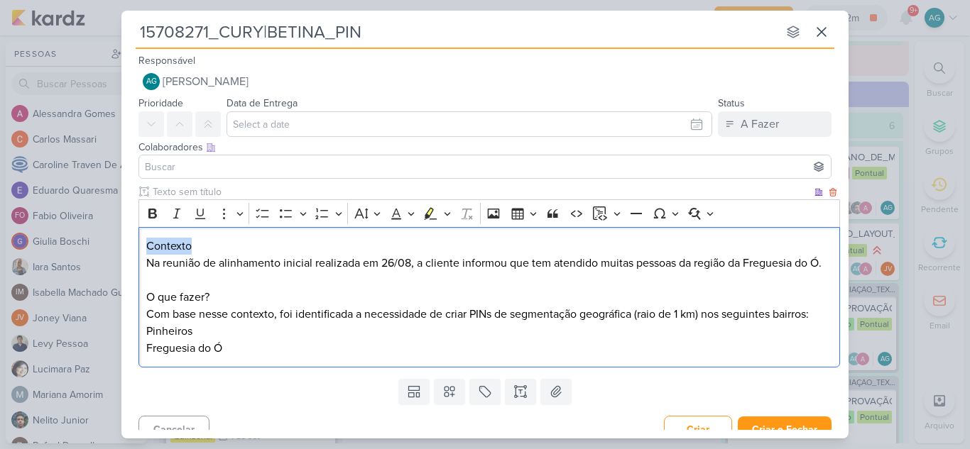
drag, startPoint x: 187, startPoint y: 248, endPoint x: 135, endPoint y: 247, distance: 52.5
click at [135, 247] on div "Clique para deixar o item visível somente à membros da sua organização Rich Tex…" at bounding box center [484, 279] width 727 height 189
click at [152, 216] on icon "Editor toolbar" at bounding box center [153, 214] width 14 height 14
click at [207, 246] on h3 "Contexto" at bounding box center [489, 246] width 686 height 17
drag, startPoint x: 224, startPoint y: 297, endPoint x: 135, endPoint y: 300, distance: 88.8
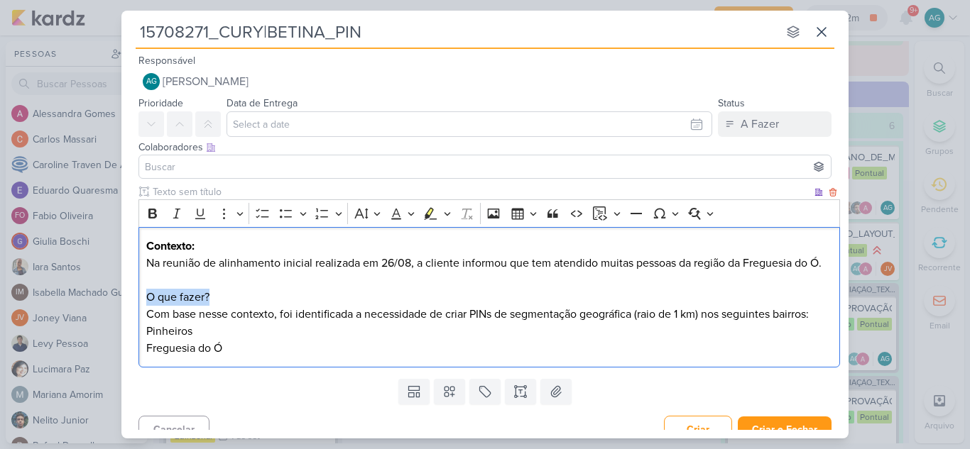
click at [135, 300] on div "Clique para deixar o item visível somente à membros da sua organização Rich Tex…" at bounding box center [484, 279] width 727 height 189
click at [153, 212] on icon "Editor toolbar" at bounding box center [153, 214] width 14 height 14
click at [262, 348] on p "Freguesia do Ó" at bounding box center [489, 348] width 686 height 17
drag, startPoint x: 248, startPoint y: 348, endPoint x: 148, endPoint y: 333, distance: 100.5
click at [148, 333] on div "Contexto: Na reunião de alinhamento inicial realizada em 26/08, a cliente infor…" at bounding box center [488, 297] width 701 height 141
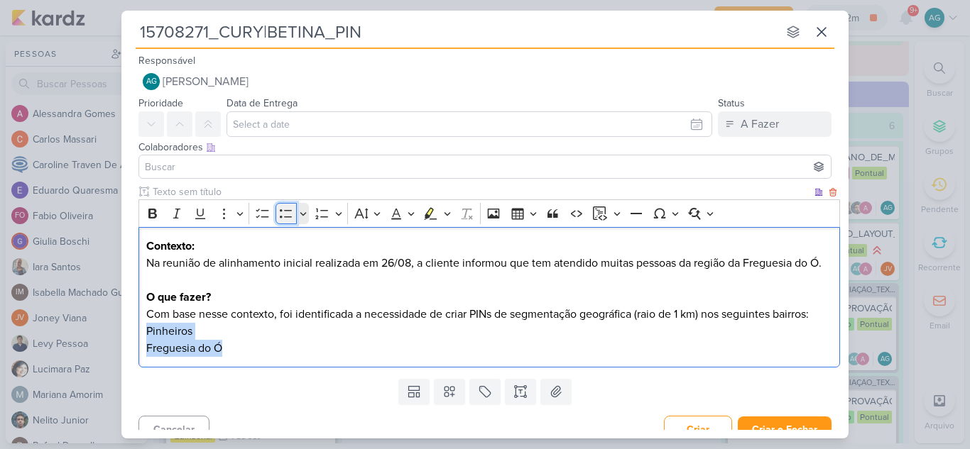
click at [292, 212] on button "Bulleted List" at bounding box center [285, 213] width 21 height 21
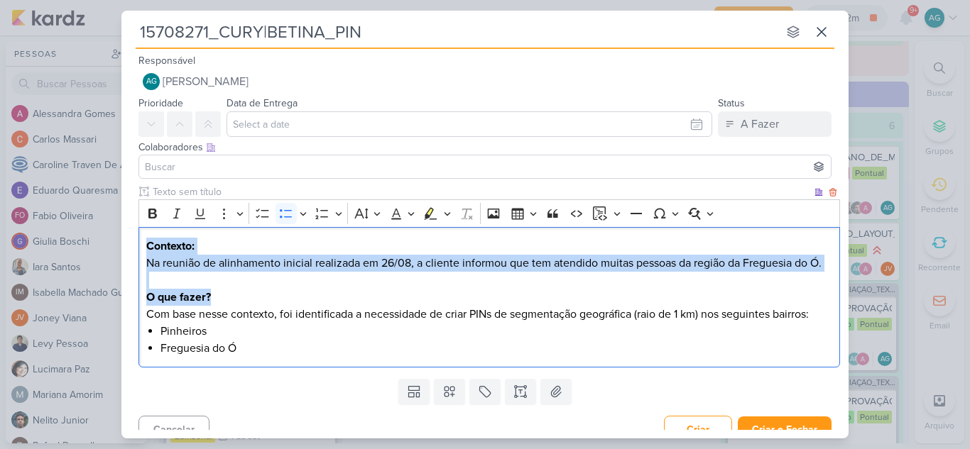
click at [366, 336] on li "Pinheiros" at bounding box center [496, 331] width 672 height 17
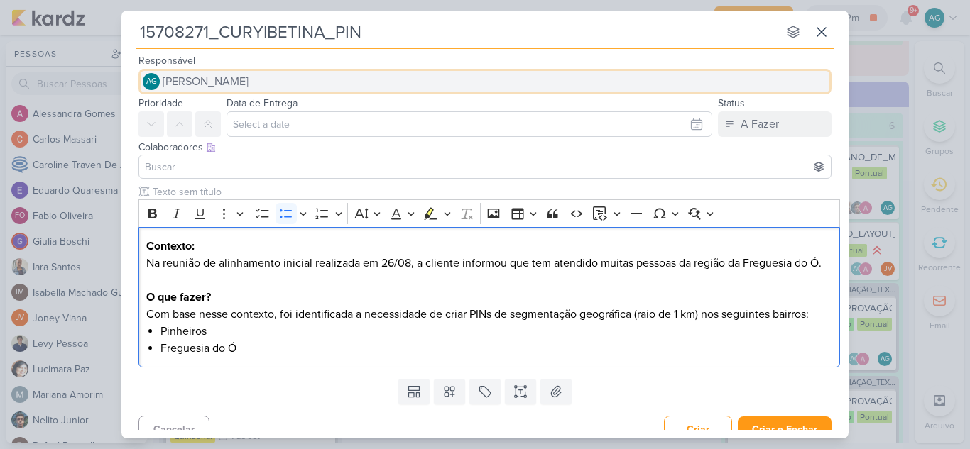
click at [241, 87] on span "[PERSON_NAME]" at bounding box center [206, 81] width 86 height 17
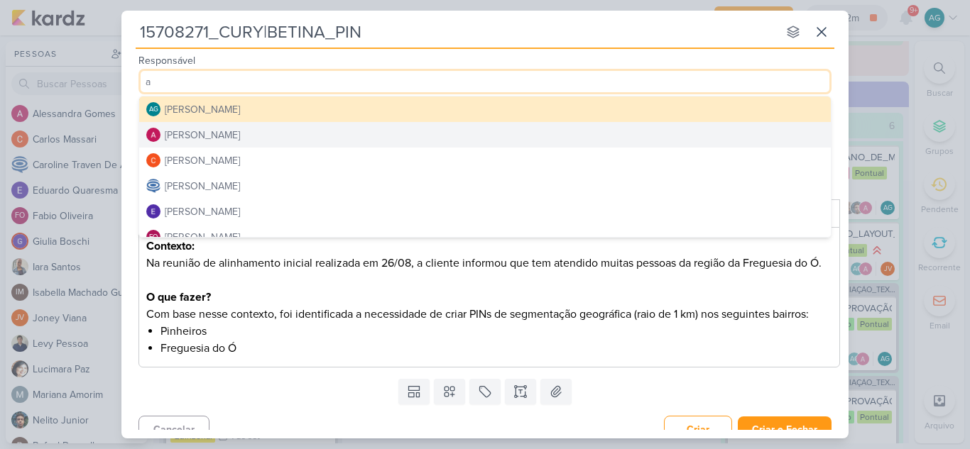
type input "a"
click at [240, 136] on div "[PERSON_NAME]" at bounding box center [202, 135] width 75 height 15
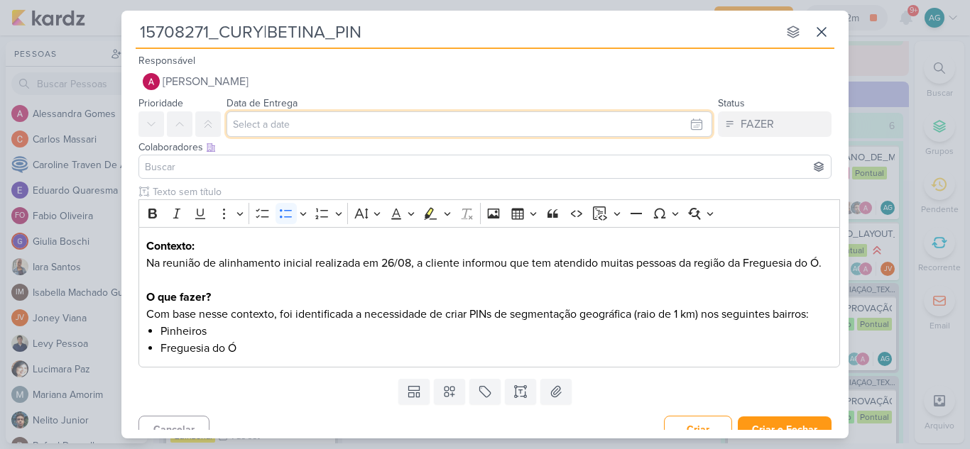
click at [265, 127] on input "text" at bounding box center [469, 124] width 486 height 26
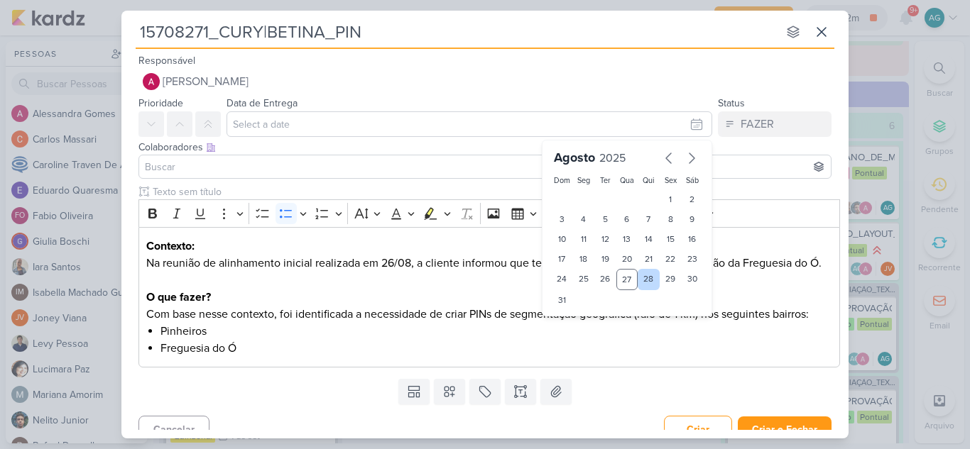
click at [642, 285] on div "28" at bounding box center [648, 279] width 22 height 21
type input "28 de agosto de 2025 às 23:59"
click at [324, 167] on input at bounding box center [485, 166] width 686 height 17
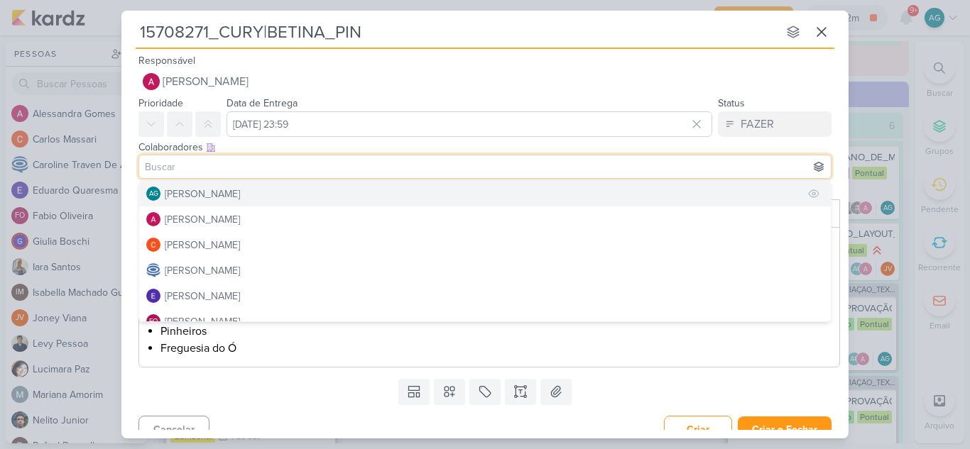
click at [312, 192] on button "AG Aline Gimenez Graciano" at bounding box center [484, 194] width 691 height 26
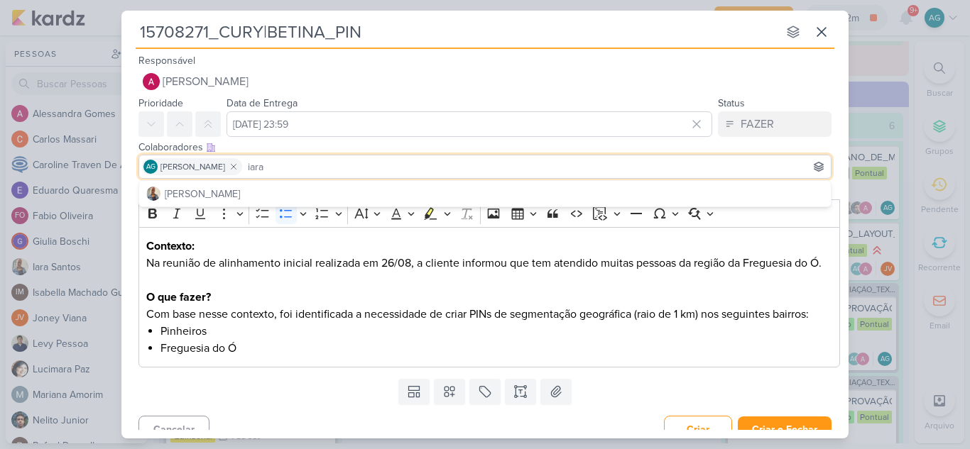
type input "iara"
click at [312, 192] on button "[PERSON_NAME]" at bounding box center [484, 194] width 691 height 26
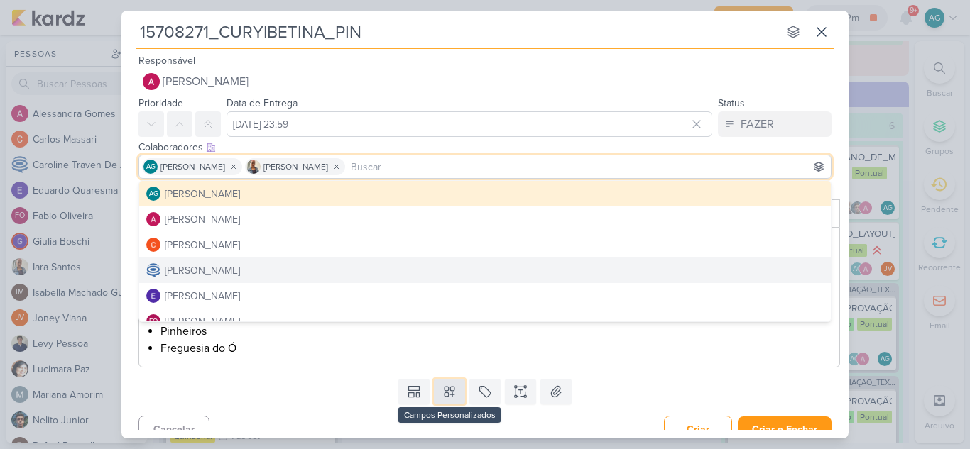
click at [457, 389] on button at bounding box center [449, 392] width 31 height 26
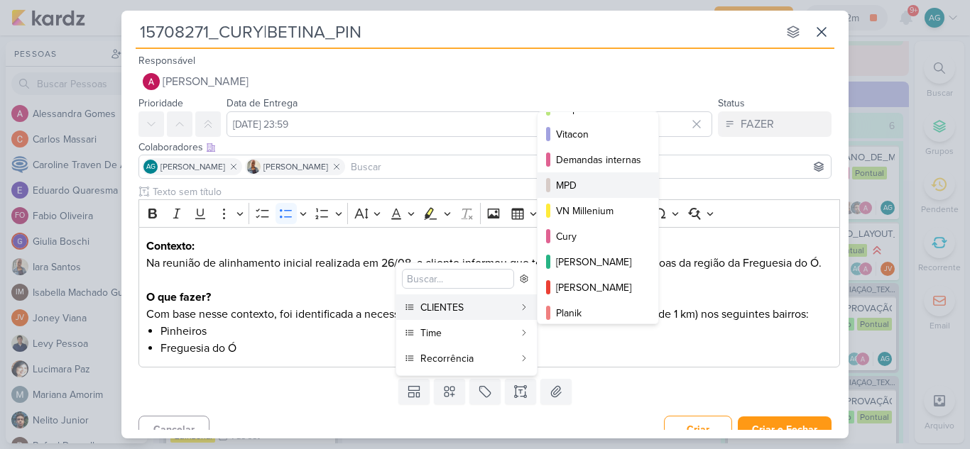
scroll to position [206, 0]
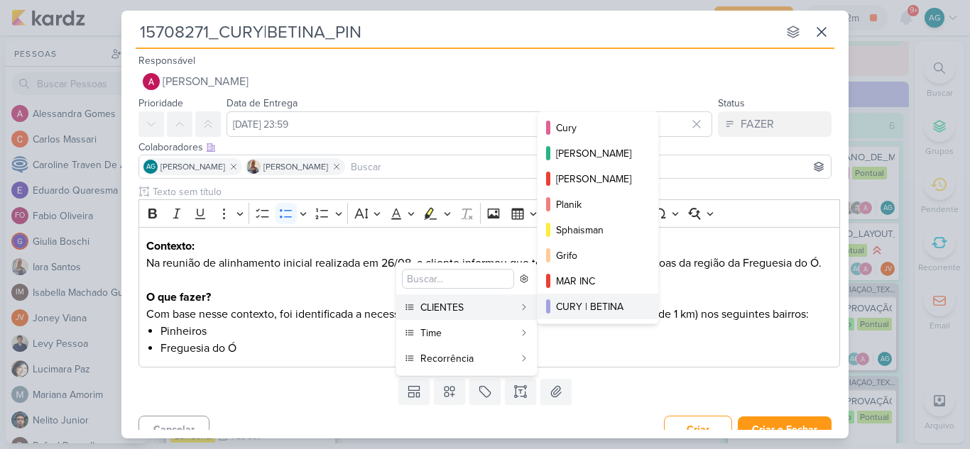
click at [601, 300] on div "CURY | BETINA" at bounding box center [598, 307] width 85 height 15
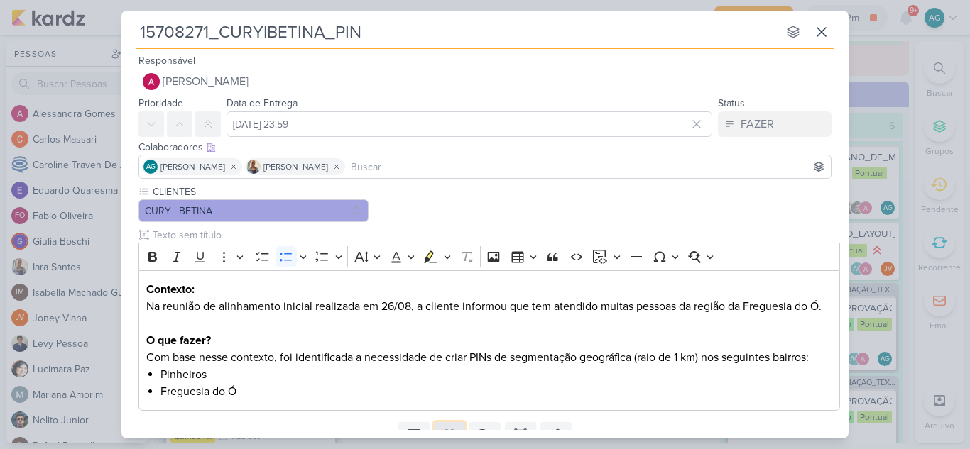
click at [451, 424] on button at bounding box center [449, 435] width 31 height 26
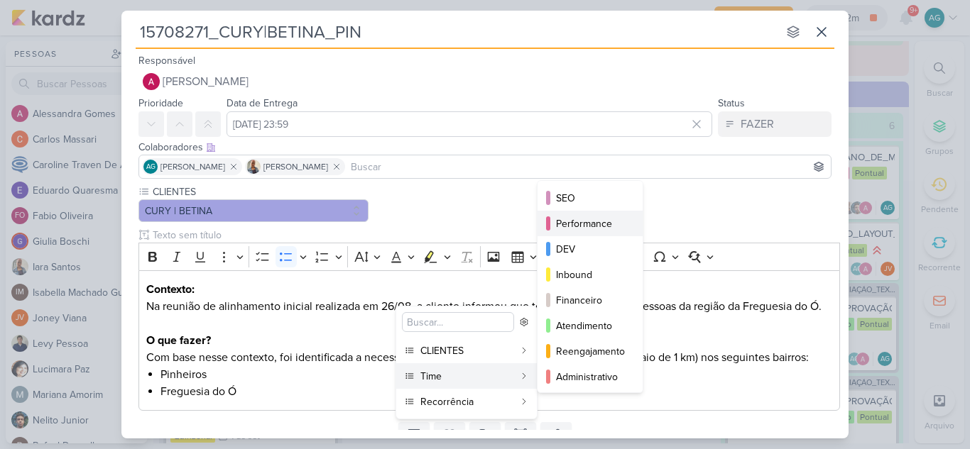
click at [593, 225] on div "Performance" at bounding box center [591, 224] width 70 height 15
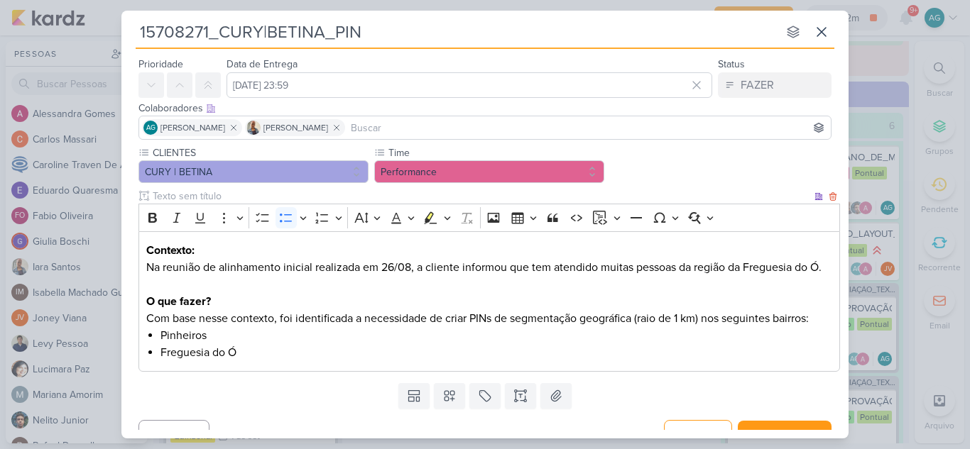
scroll to position [60, 0]
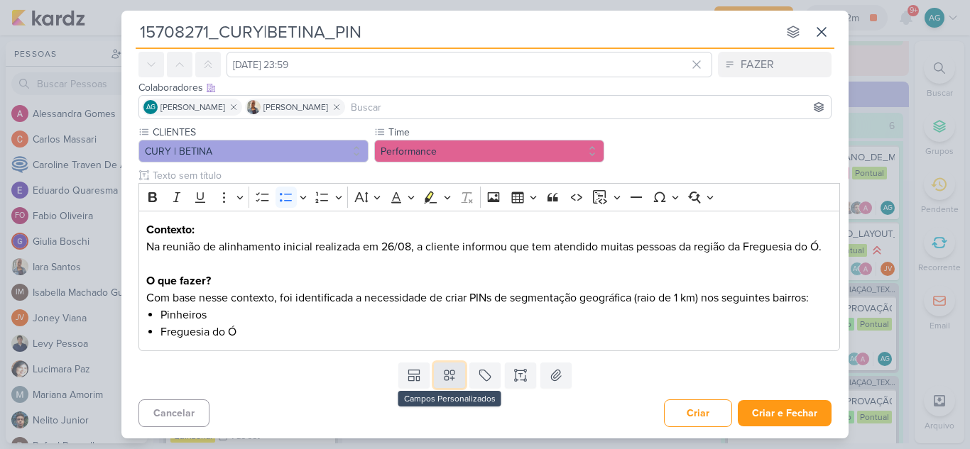
click at [447, 382] on icon at bounding box center [449, 375] width 14 height 14
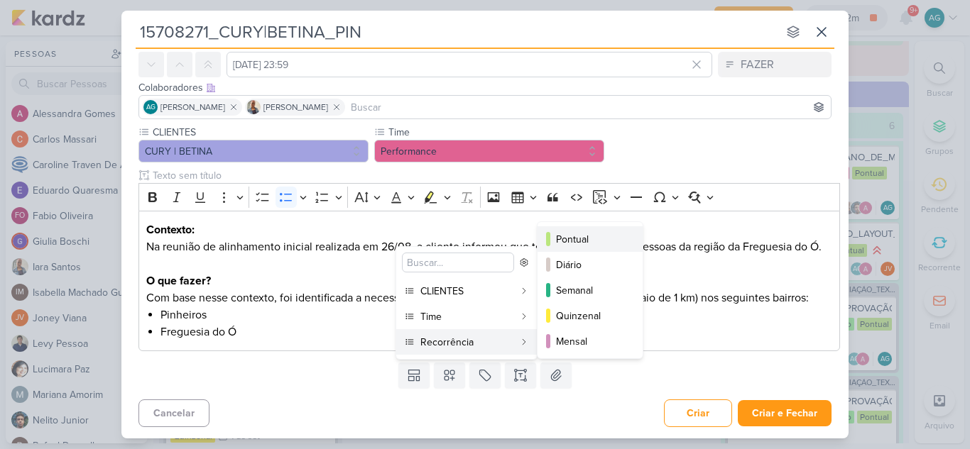
click at [583, 240] on div "Pontual" at bounding box center [591, 239] width 70 height 15
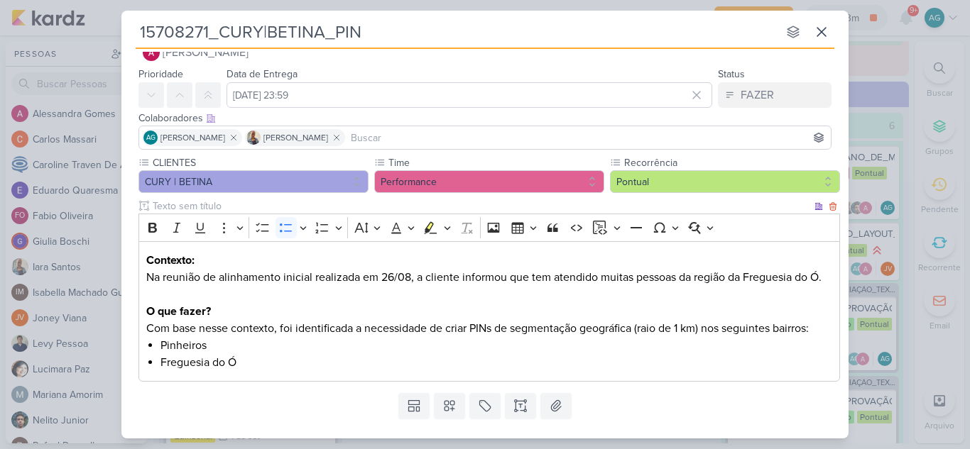
scroll to position [0, 0]
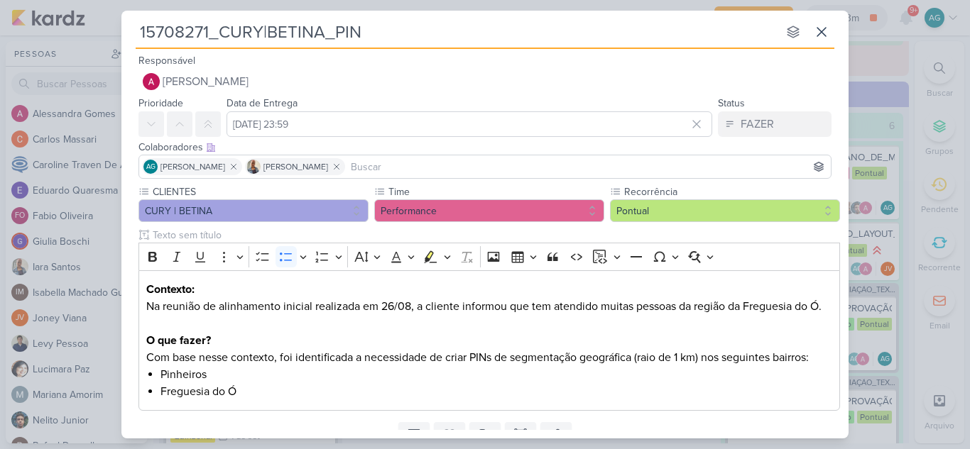
drag, startPoint x: 208, startPoint y: 29, endPoint x: 102, endPoint y: 29, distance: 106.5
click at [102, 29] on div "15708271_CURY|BETINA_PIN nenhum grupo disponível esc Responsável Alessandra Gom…" at bounding box center [485, 224] width 970 height 449
click at [562, 375] on li "Pinheiros" at bounding box center [496, 374] width 672 height 17
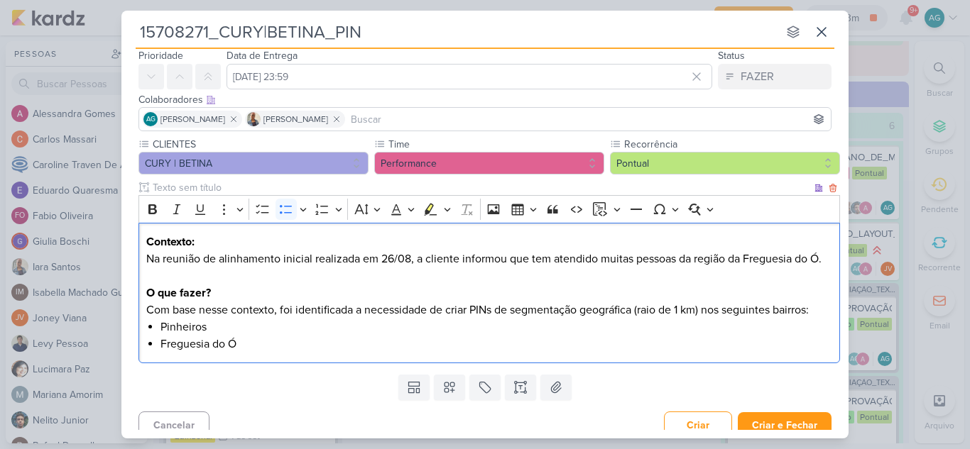
scroll to position [60, 0]
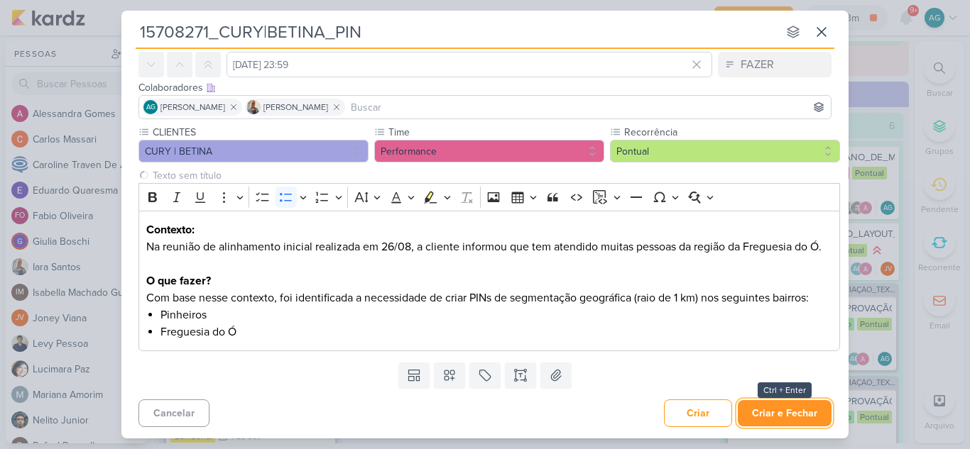
click at [779, 419] on button "Criar e Fechar" at bounding box center [785, 413] width 94 height 26
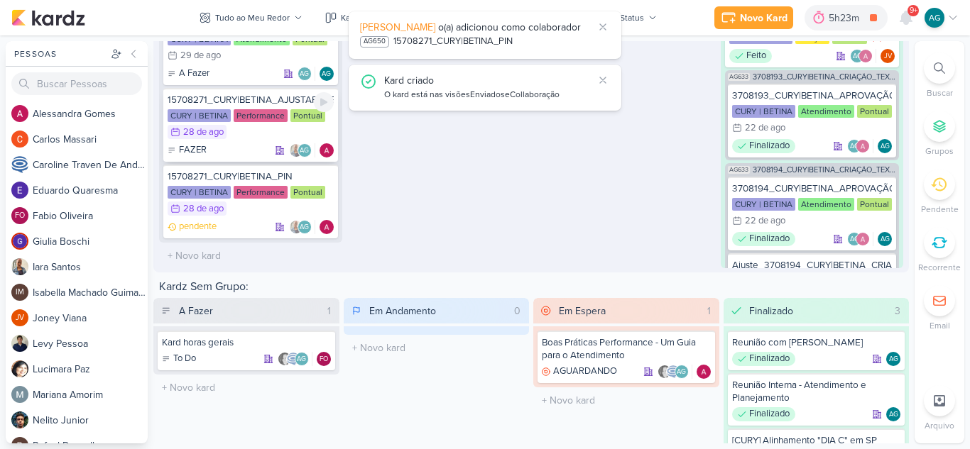
scroll to position [581, 0]
click at [258, 177] on div "15708271_CURY|BETINA_PIN" at bounding box center [251, 176] width 166 height 13
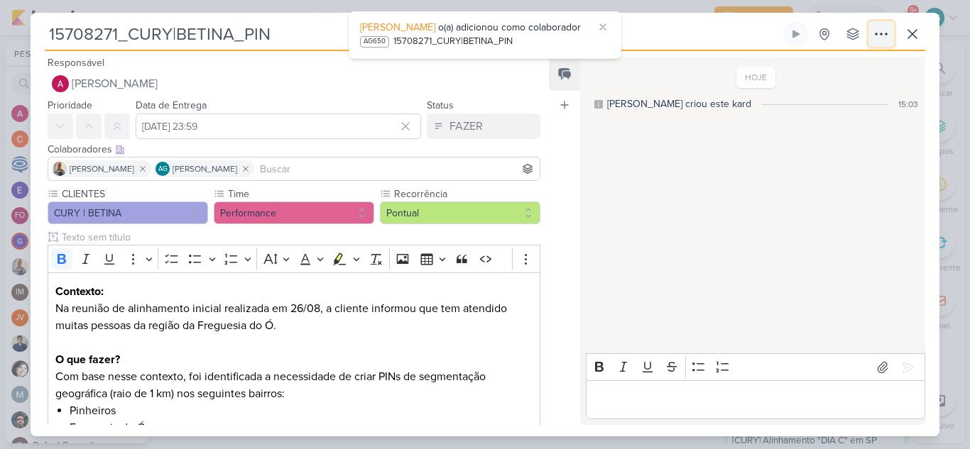
click at [888, 35] on icon at bounding box center [880, 34] width 17 height 17
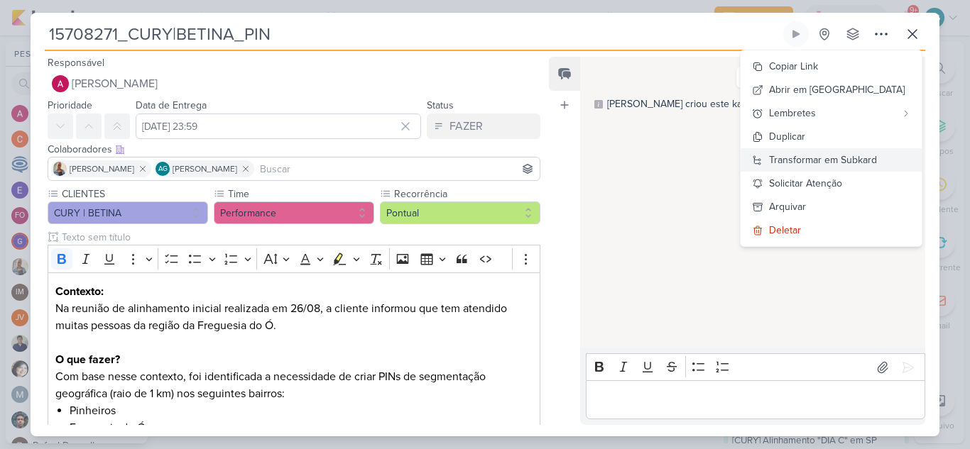
click at [877, 155] on div "Transformar em Subkard" at bounding box center [823, 160] width 108 height 15
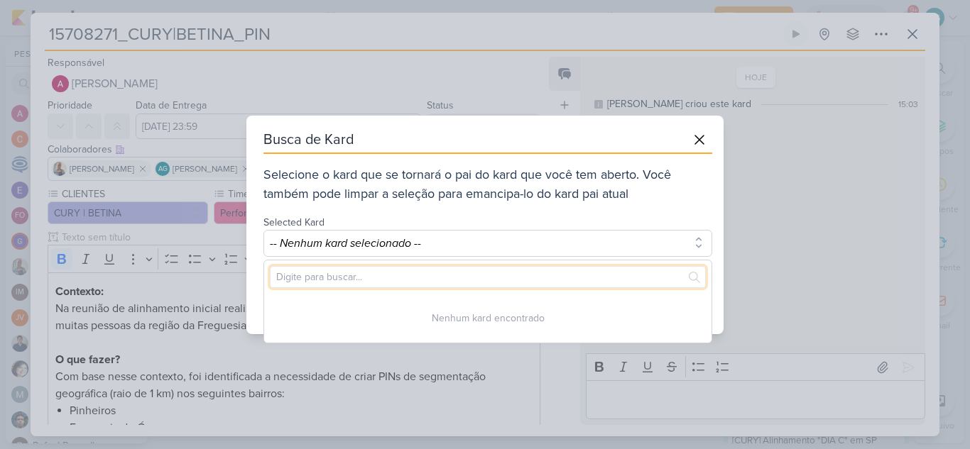
click at [427, 277] on input "text" at bounding box center [488, 277] width 436 height 22
paste input "15708271"
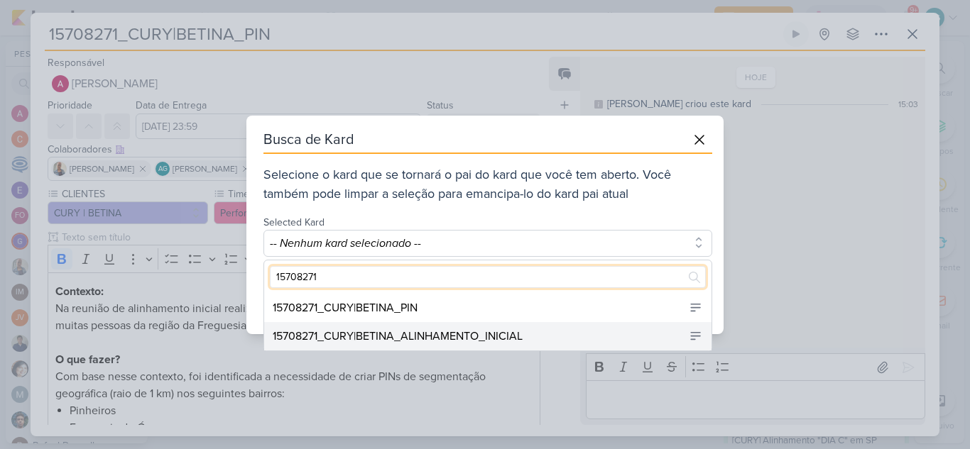
type input "15708271"
click at [432, 333] on div "15708271_CURY|BETINA_ALINHAMENTO_INICIAL" at bounding box center [398, 336] width 250 height 17
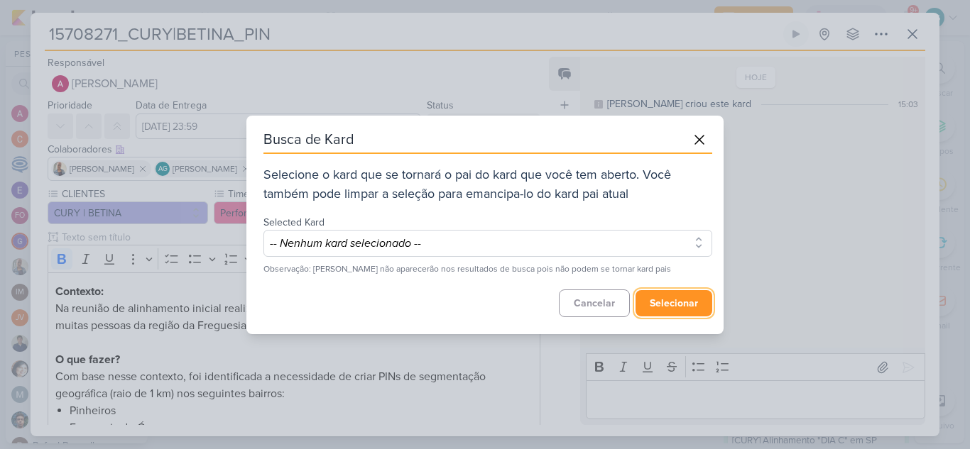
click at [686, 297] on button "selecionar" at bounding box center [673, 303] width 77 height 26
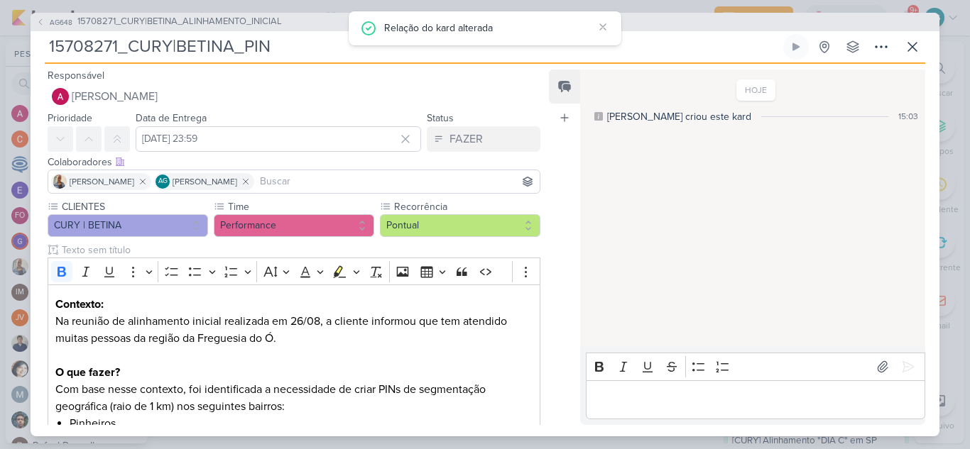
click at [246, 18] on span "15708271_CURY|BETINA_ALINHAMENTO_INICIAL" at bounding box center [179, 22] width 204 height 14
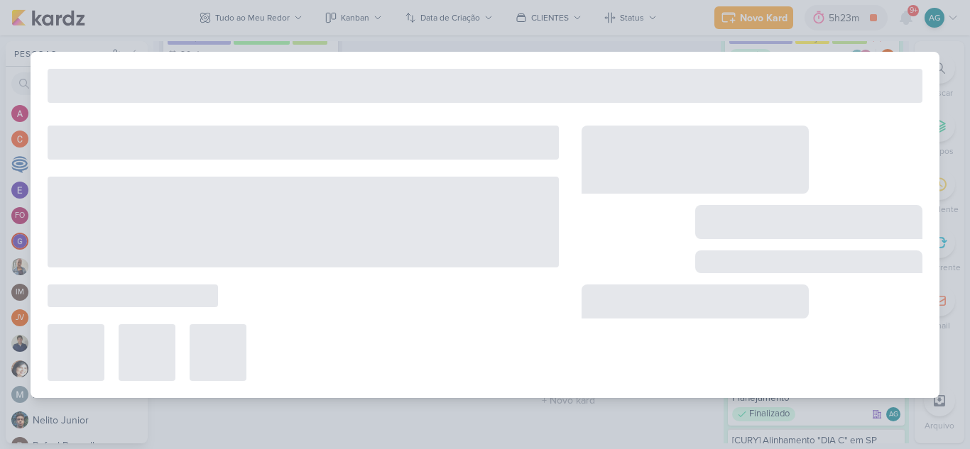
type input "15708271_CURY|BETINA_ALINHAMENTO_INICIAL"
type input "29 de agosto de 2025 às 23:59"
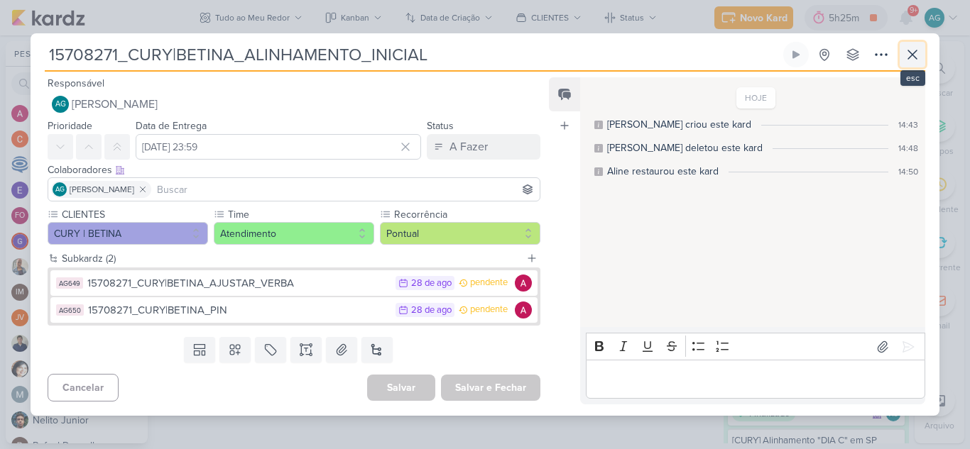
click at [908, 55] on icon at bounding box center [912, 54] width 17 height 17
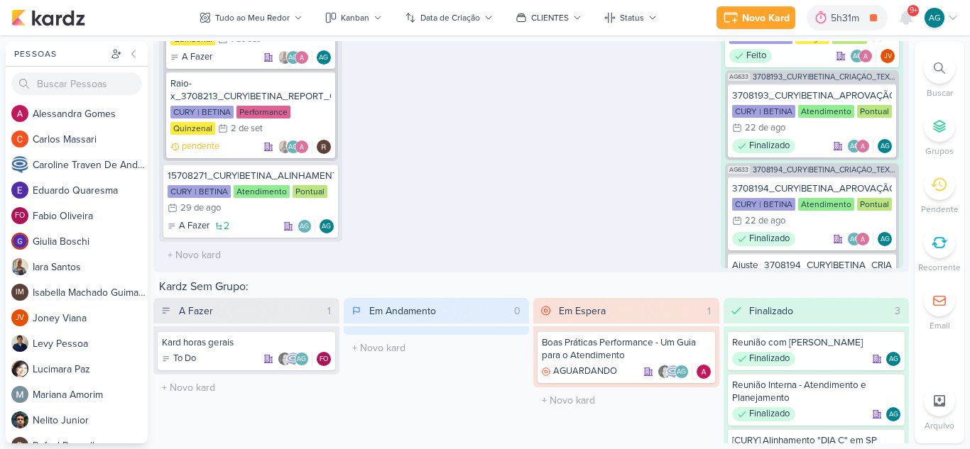
scroll to position [2185, 0]
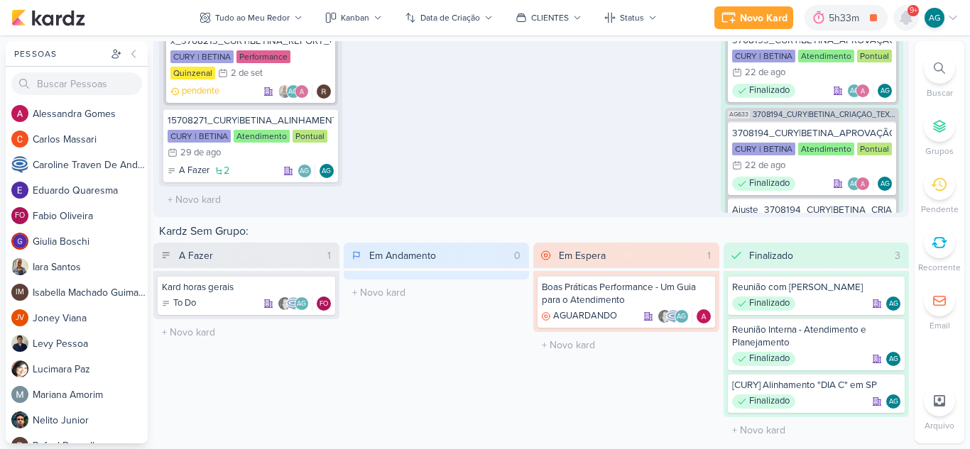
click at [914, 21] on div at bounding box center [906, 18] width 26 height 26
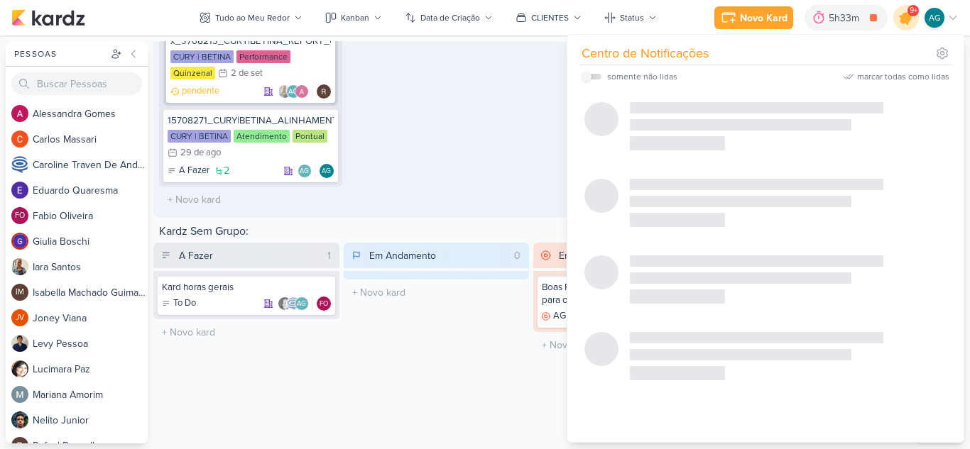
scroll to position [425, 0]
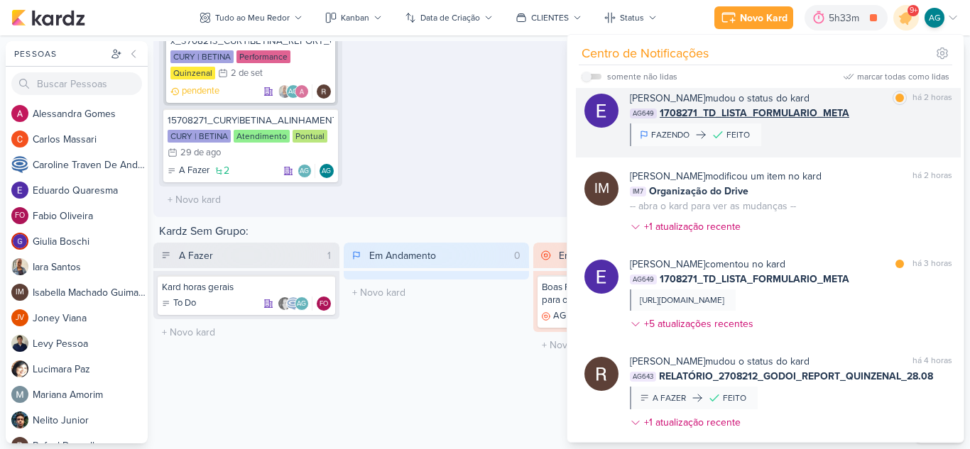
click at [831, 146] on div "Eduardo Quaresma mudou o status do kard marcar como lida há 2 horas AG649 17082…" at bounding box center [768, 119] width 385 height 78
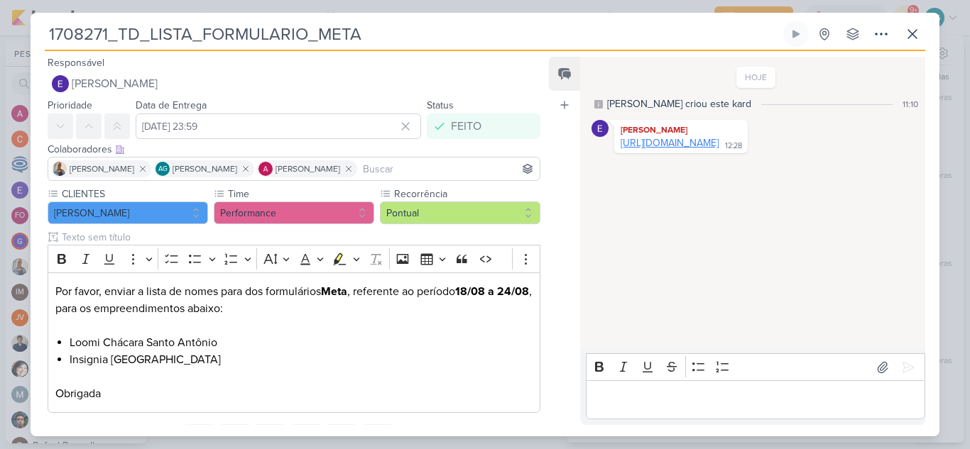
click at [708, 149] on link "[URL][DOMAIN_NAME]" at bounding box center [669, 143] width 98 height 12
click at [882, 31] on icon at bounding box center [880, 34] width 17 height 17
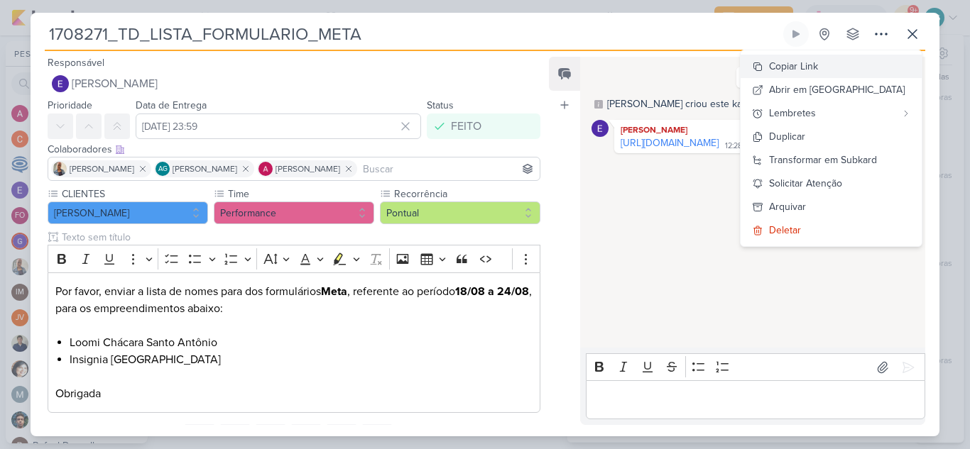
click at [818, 65] on div "Copiar Link" at bounding box center [793, 66] width 49 height 15
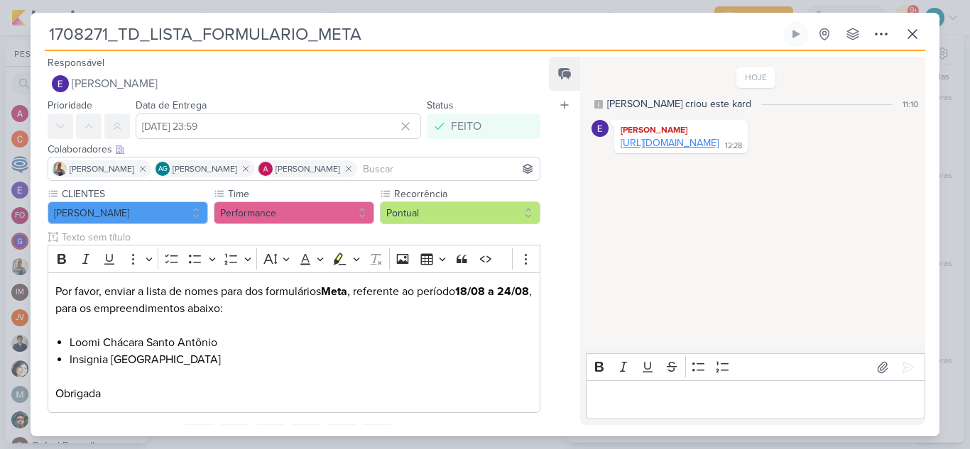
click at [668, 146] on link "[URL][DOMAIN_NAME]" at bounding box center [669, 143] width 98 height 12
drag, startPoint x: 366, startPoint y: 30, endPoint x: 38, endPoint y: 33, distance: 327.3
click at [38, 33] on div "1708271_TD_LISTA_FORMULARIO_META Criado por mim nenhum grupo disponível" at bounding box center [485, 228] width 909 height 415
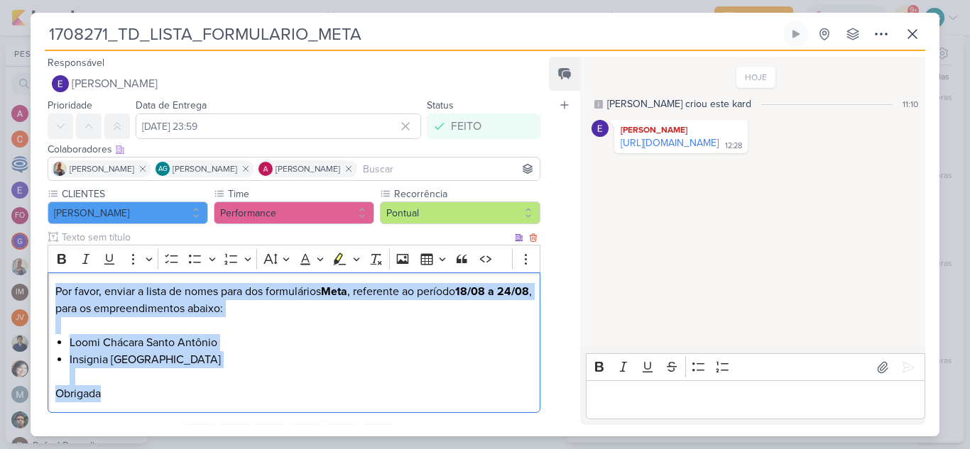
drag, startPoint x: 135, startPoint y: 388, endPoint x: 48, endPoint y: 290, distance: 130.2
click at [48, 291] on div "Por favor, enviar a lista de nomes para dos formulários Meta , referente ao per…" at bounding box center [294, 343] width 493 height 141
copy div "Por favor, enviar a lista de nomes para dos formulários Meta , referente ao per…"
click at [915, 38] on icon at bounding box center [912, 34] width 17 height 17
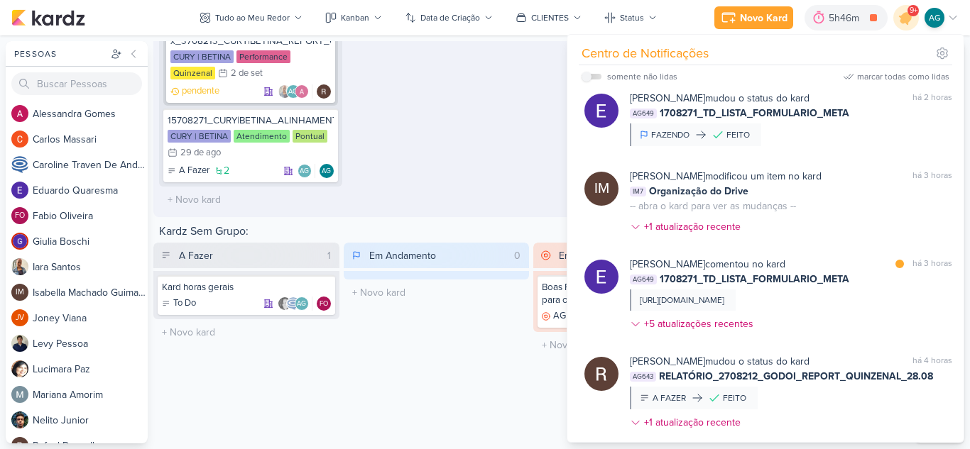
click at [488, 120] on div "Em Andamento 0 O título do kard deve ter menos que 100 caracteres" at bounding box center [437, 29] width 183 height 368
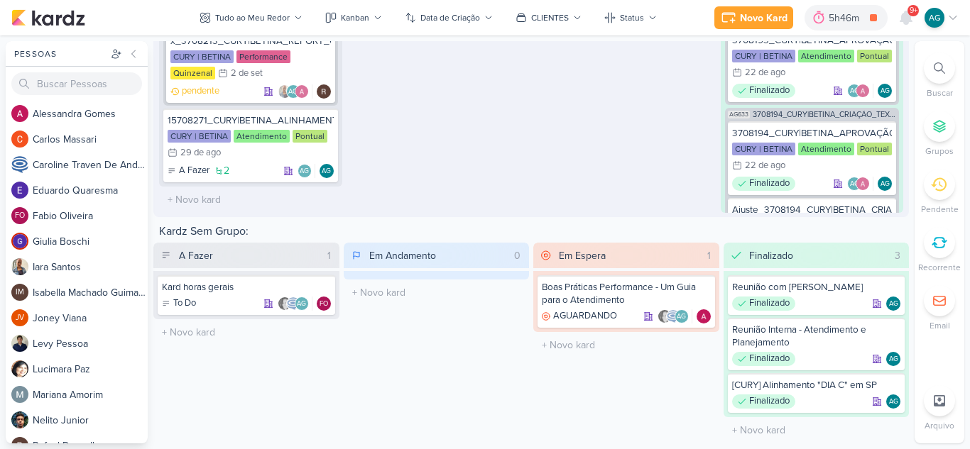
click at [938, 66] on icon at bounding box center [938, 67] width 11 height 11
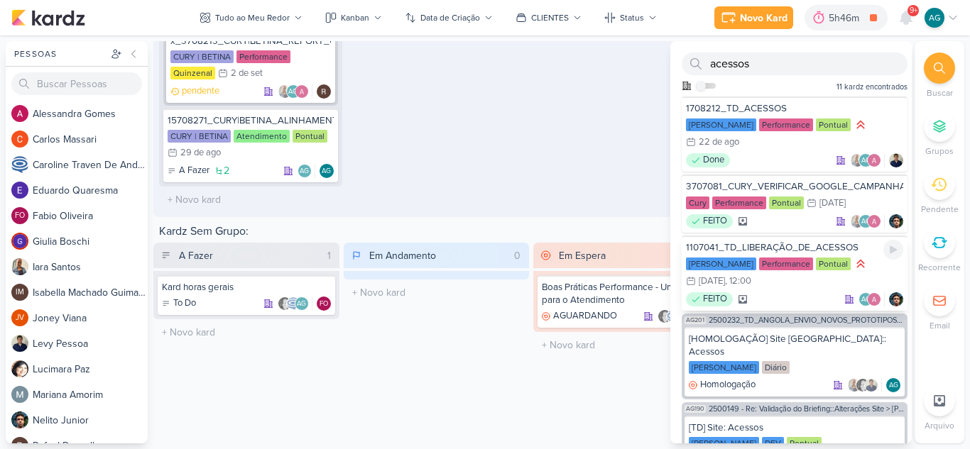
click at [811, 302] on div "FEITO AG" at bounding box center [794, 299] width 217 height 14
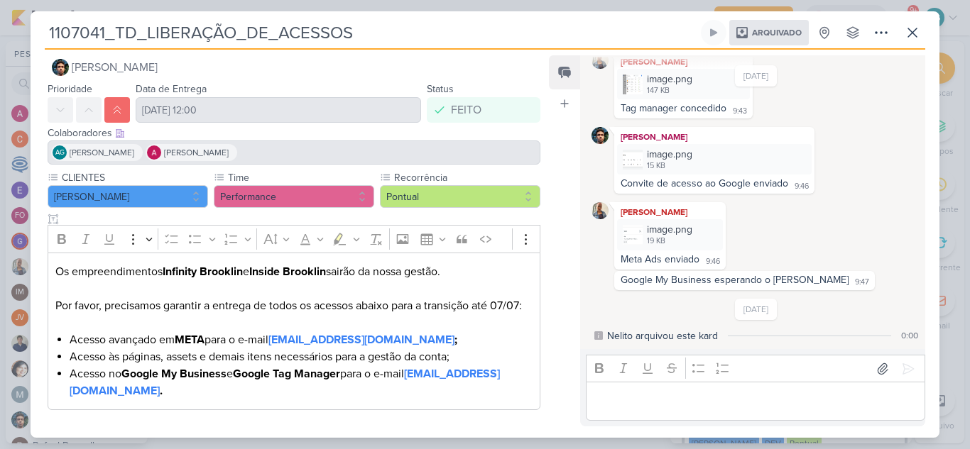
scroll to position [16, 0]
click at [914, 31] on icon at bounding box center [912, 32] width 9 height 9
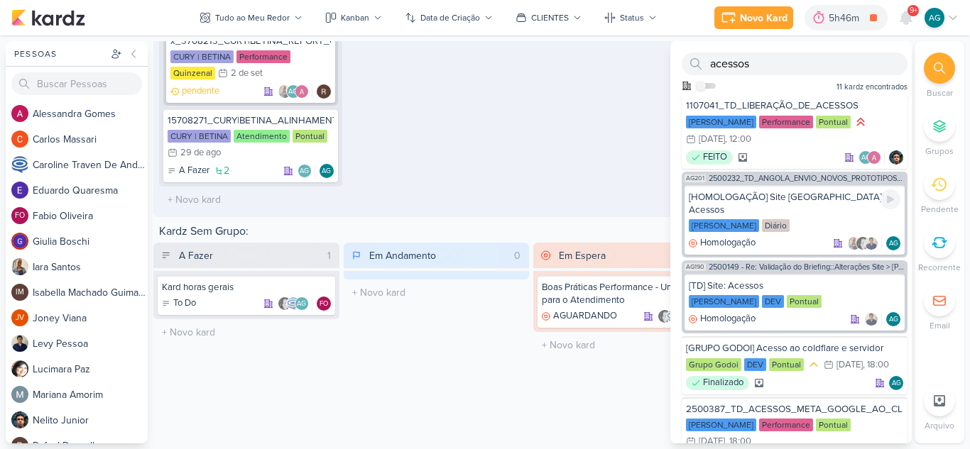
scroll to position [213, 0]
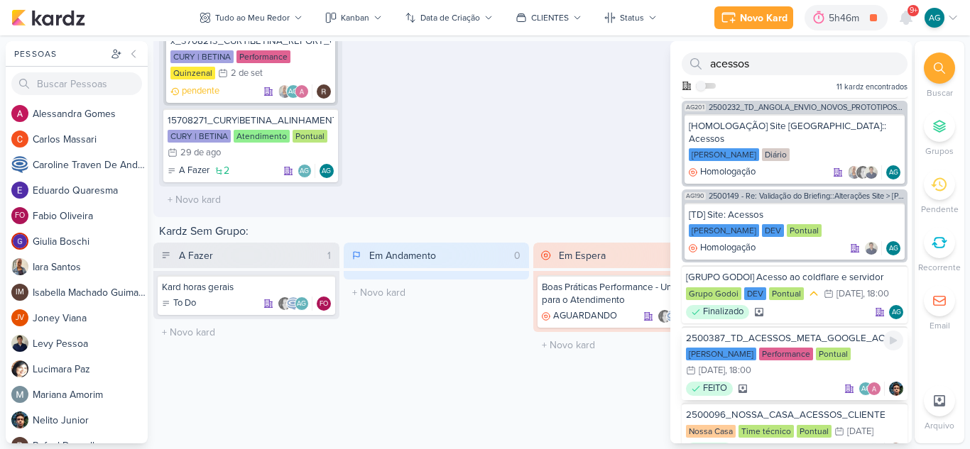
click at [809, 345] on div "2500387_TD_ACESSOS_META_GOOGLE_AO_CLIENTE_V2" at bounding box center [794, 338] width 217 height 13
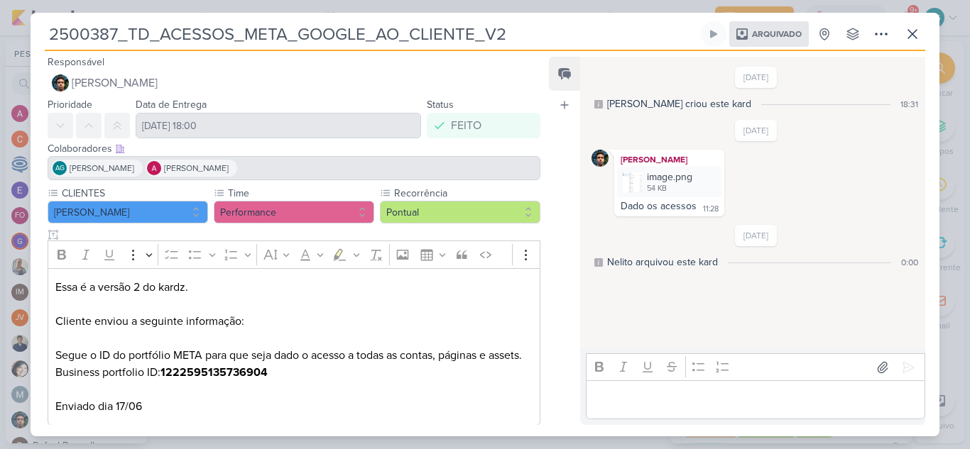
scroll to position [0, 0]
click at [35, 35] on div "2500387_TD_ACESSOS_META_GOOGLE_AO_CLIENTE_V2 Arquivado Criado por mim nenhum gr…" at bounding box center [485, 228] width 909 height 415
click at [910, 32] on icon at bounding box center [912, 34] width 9 height 9
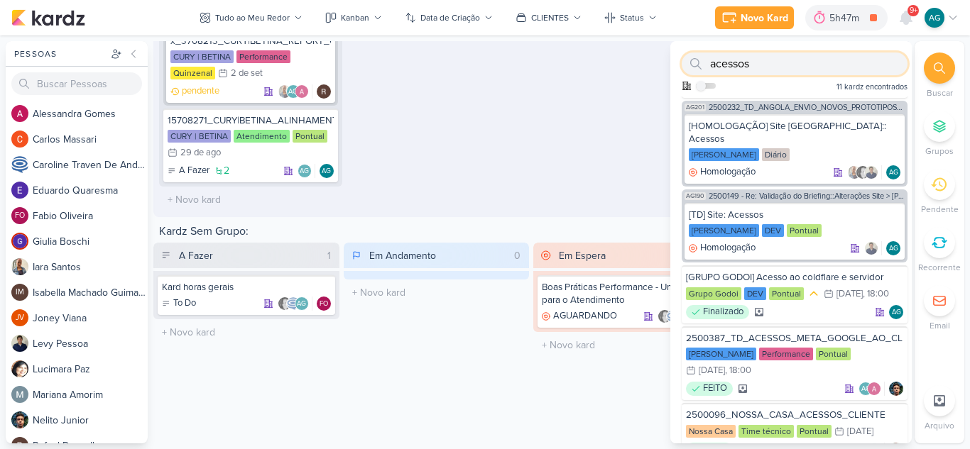
drag, startPoint x: 862, startPoint y: 68, endPoint x: 671, endPoint y: 65, distance: 191.0
click at [671, 65] on div "acessos Como admin, ative para buscar em todos os kardz da organização 11 kardz…" at bounding box center [790, 68] width 241 height 55
paste input "2500387"
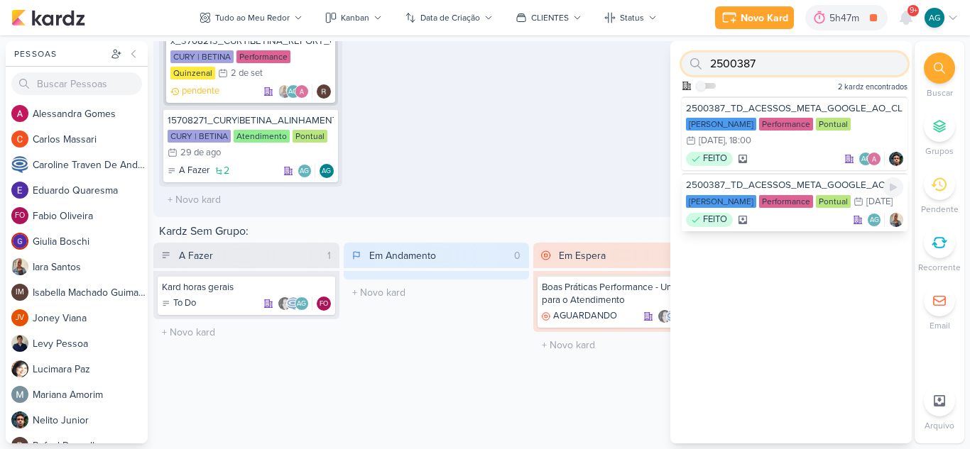
type input "2500387"
click at [763, 186] on div "2500387_TD_ACESSOS_META_GOOGLE_AO_CLIENTE" at bounding box center [794, 185] width 217 height 13
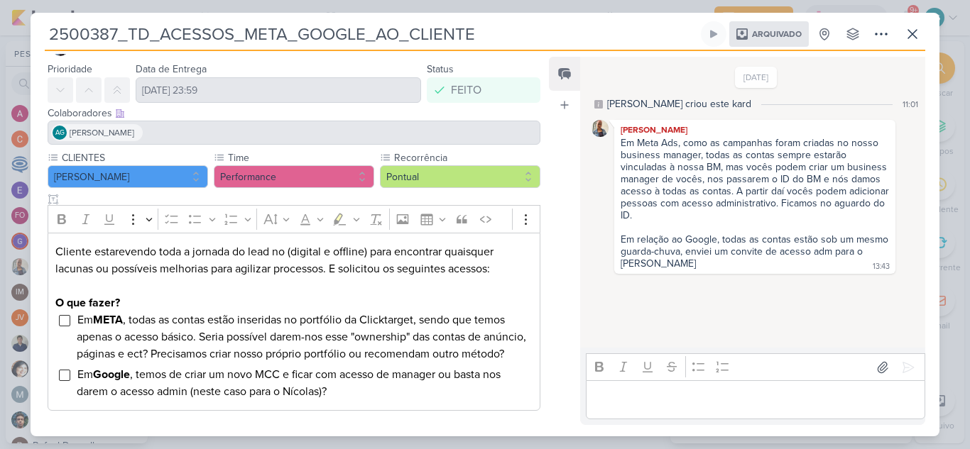
scroll to position [53, 0]
click at [876, 37] on icon at bounding box center [880, 34] width 17 height 17
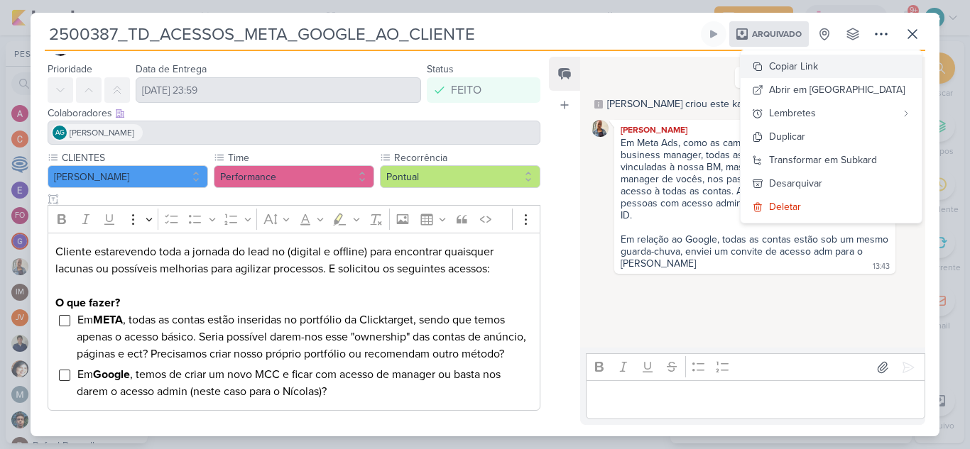
click at [818, 65] on div "Copiar Link" at bounding box center [793, 66] width 49 height 15
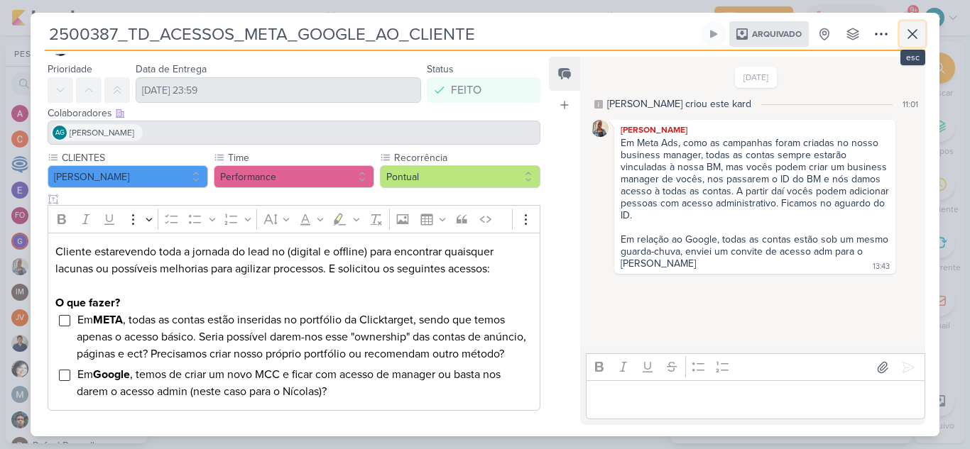
click at [919, 33] on icon at bounding box center [912, 34] width 17 height 17
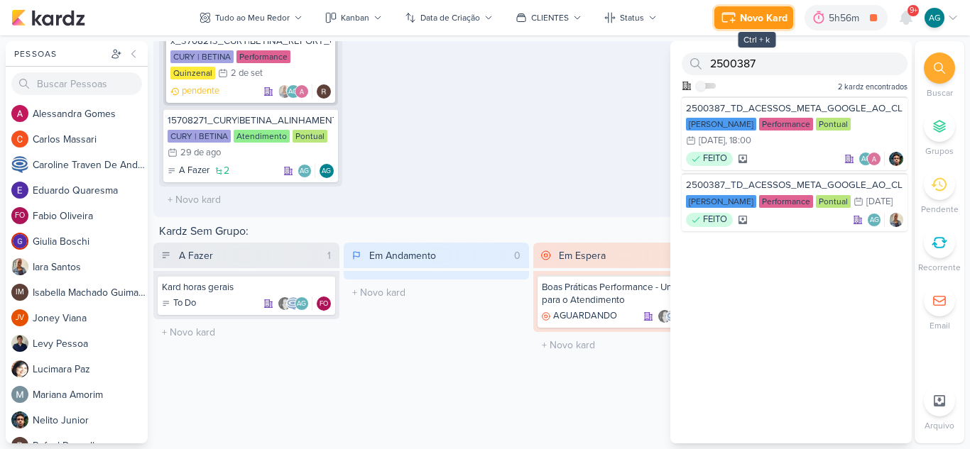
click at [746, 22] on div "Novo Kard" at bounding box center [764, 18] width 48 height 15
click at [746, 21] on div "Novo Kard" at bounding box center [764, 18] width 48 height 15
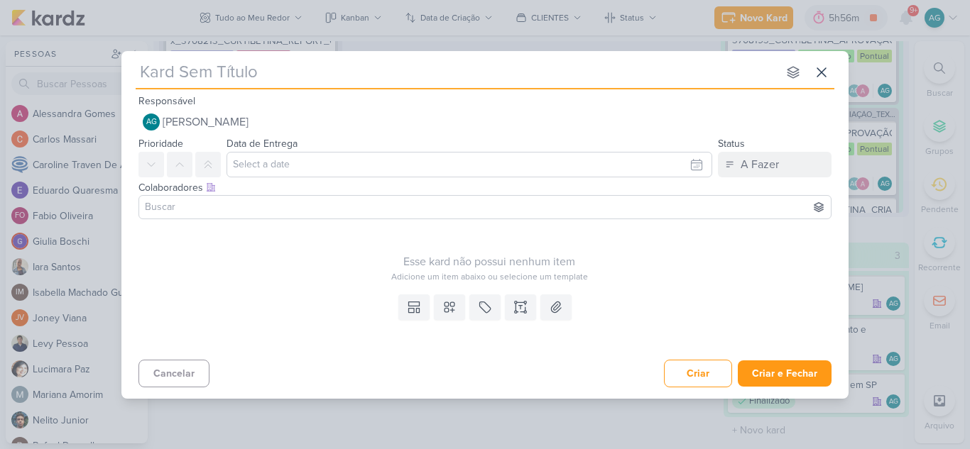
type input "1708272_TD_ACESSO_META_DINIS"
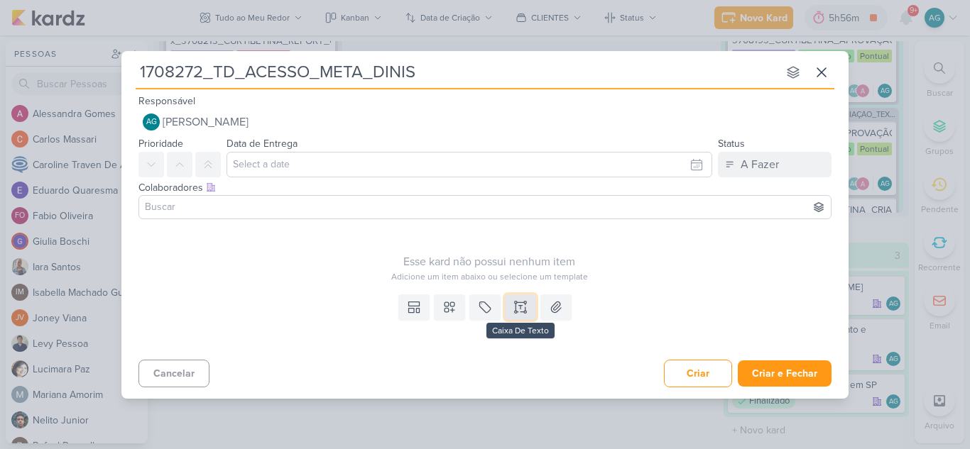
click at [525, 305] on icon at bounding box center [520, 307] width 14 height 14
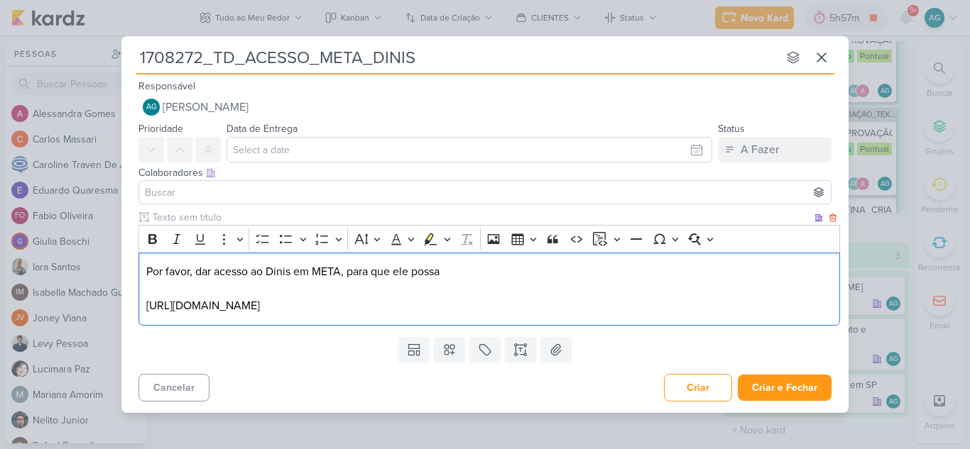
click at [478, 276] on p "Por favor, dar acesso ao Dinis em META, para que ele possa https://www.facebook…" at bounding box center [489, 288] width 686 height 51
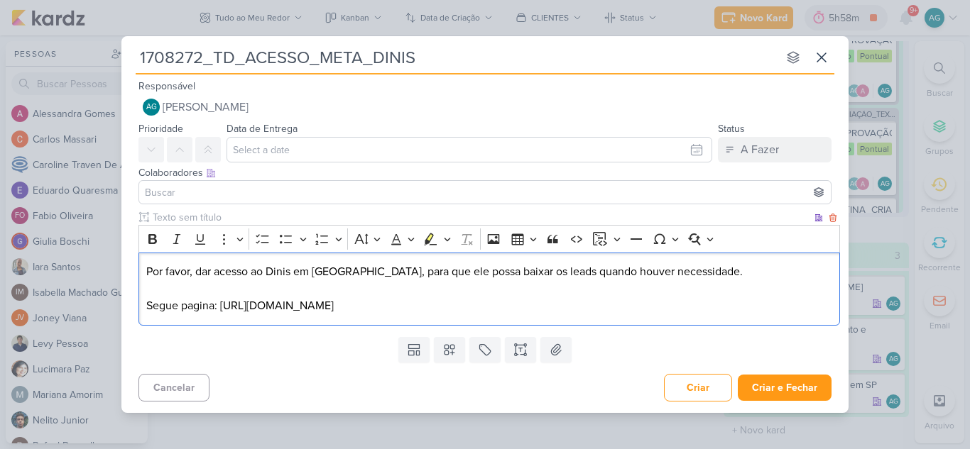
click at [668, 305] on p "Por favor, dar acesso ao Dinis em META, para que ele possa baixar os leads quan…" at bounding box center [489, 288] width 686 height 51
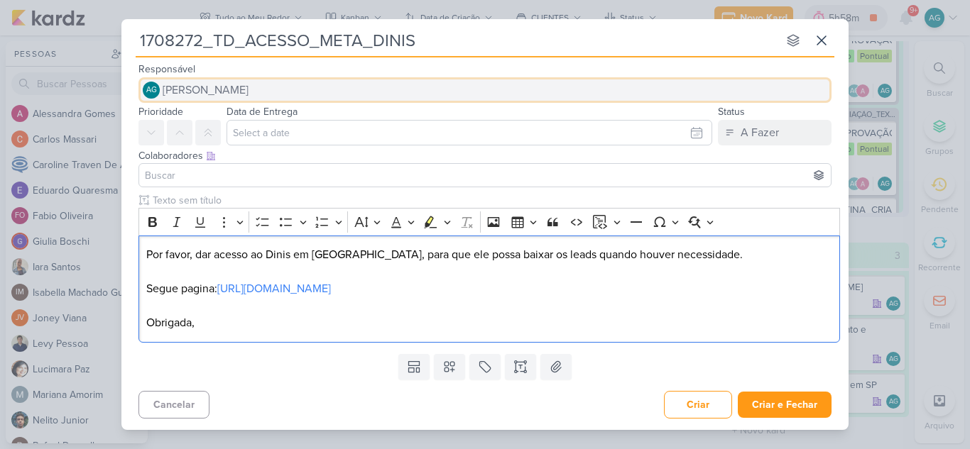
click at [292, 97] on button "AG Aline Gimenez Graciano" at bounding box center [484, 90] width 693 height 26
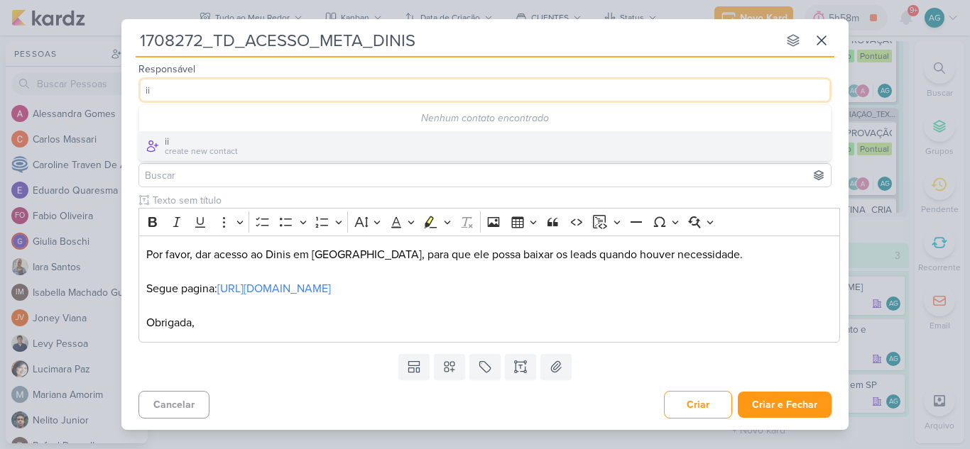
type input "i"
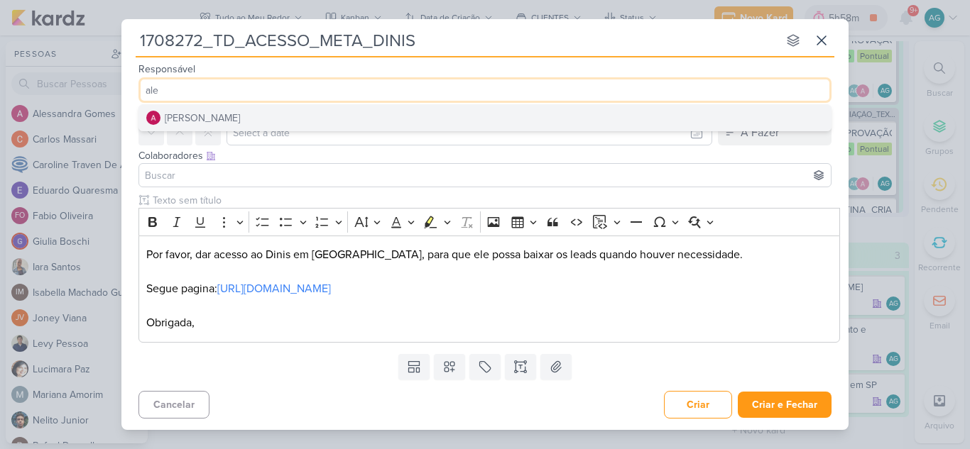
type input "ale"
click at [300, 121] on button "[PERSON_NAME]" at bounding box center [484, 118] width 691 height 26
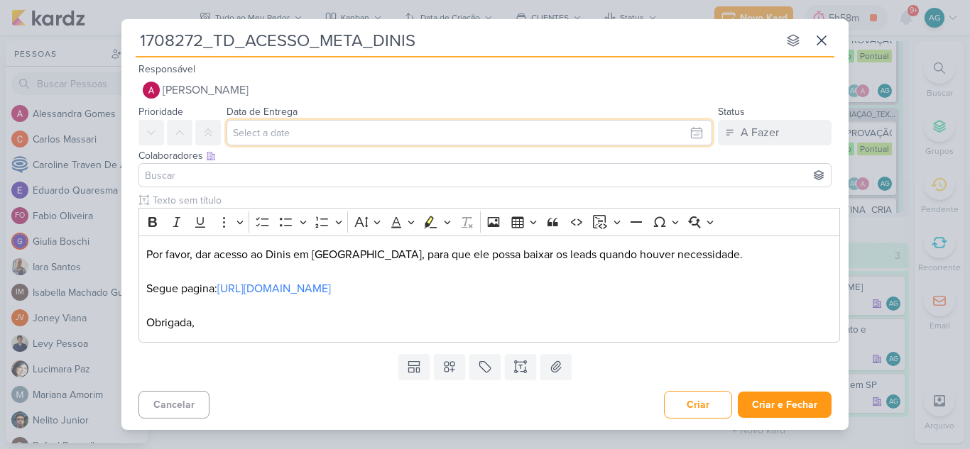
click at [306, 131] on input "text" at bounding box center [469, 133] width 486 height 26
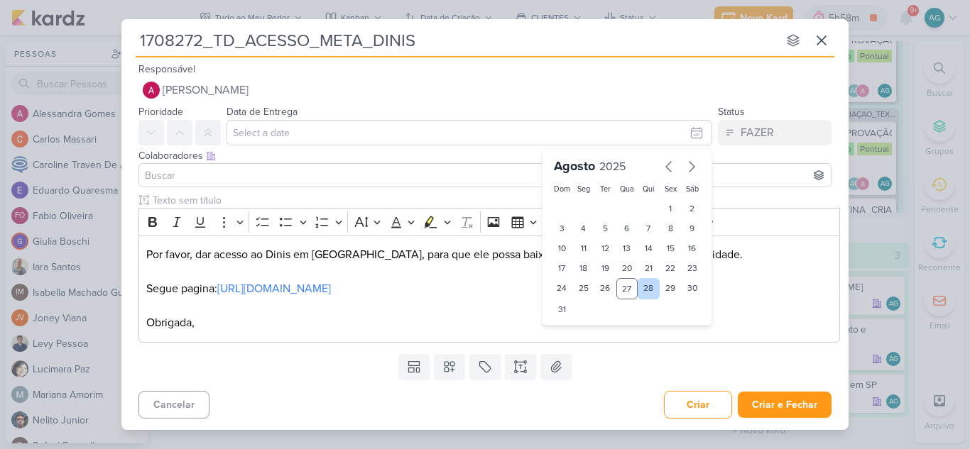
click at [650, 292] on div "28" at bounding box center [648, 288] width 22 height 21
type input "28 de agosto de 2025 às 23:59"
click at [316, 174] on input at bounding box center [485, 175] width 686 height 17
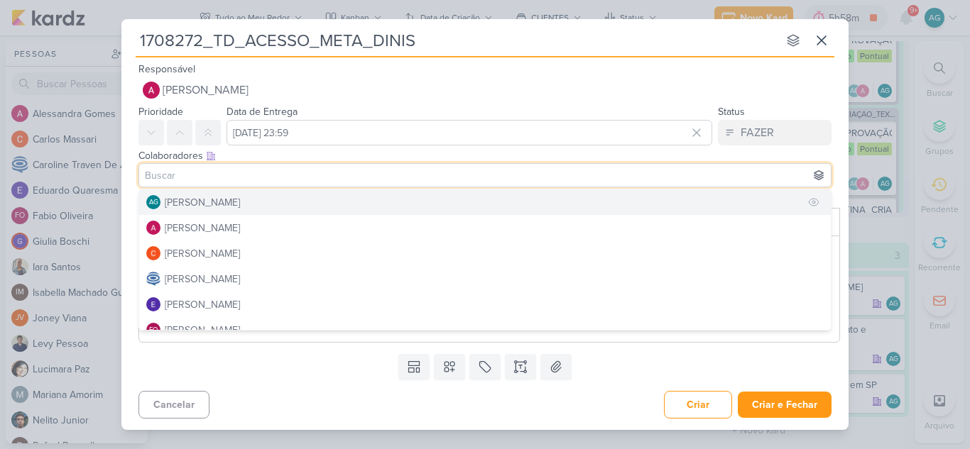
click at [317, 199] on button "AG Aline Gimenez Graciano" at bounding box center [484, 203] width 691 height 26
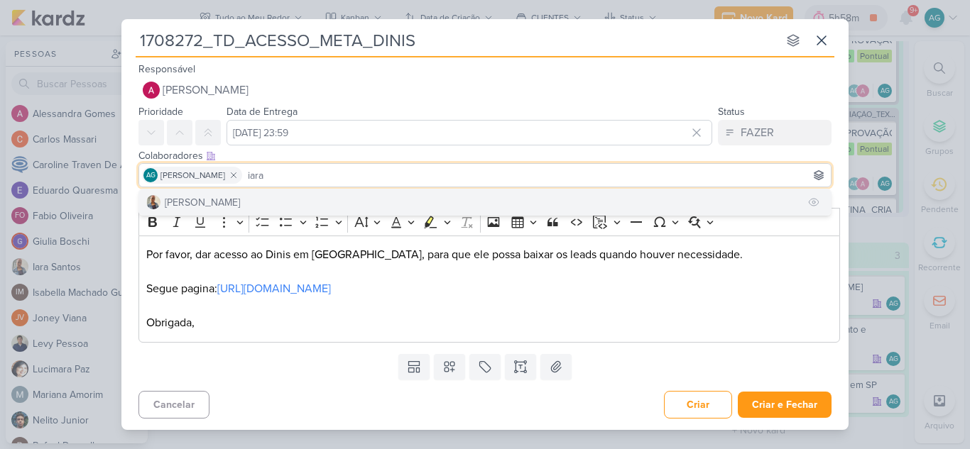
type input "iara"
click at [319, 200] on button "[PERSON_NAME]" at bounding box center [484, 203] width 691 height 26
type input "lev"
click at [306, 193] on button "Levy Pessoa" at bounding box center [484, 203] width 691 height 26
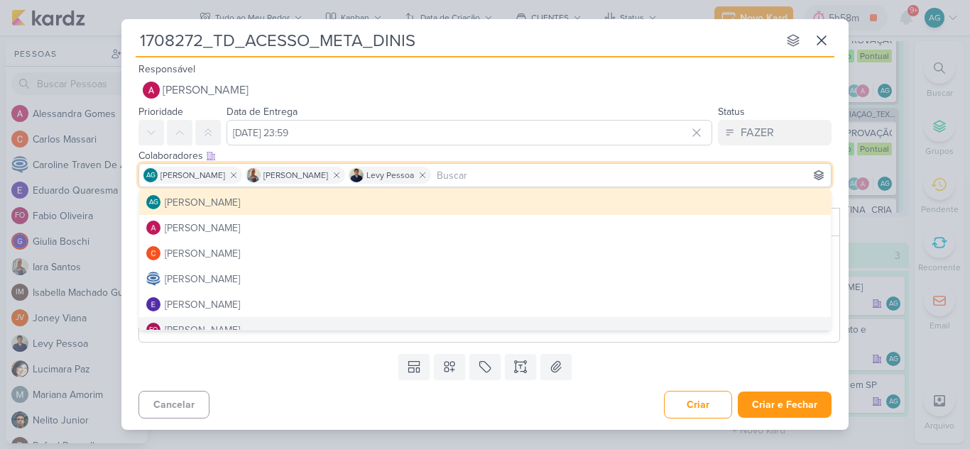
click at [313, 396] on div "Cancelar Criar Criar e Fechar Ctrl + Enter" at bounding box center [484, 403] width 727 height 36
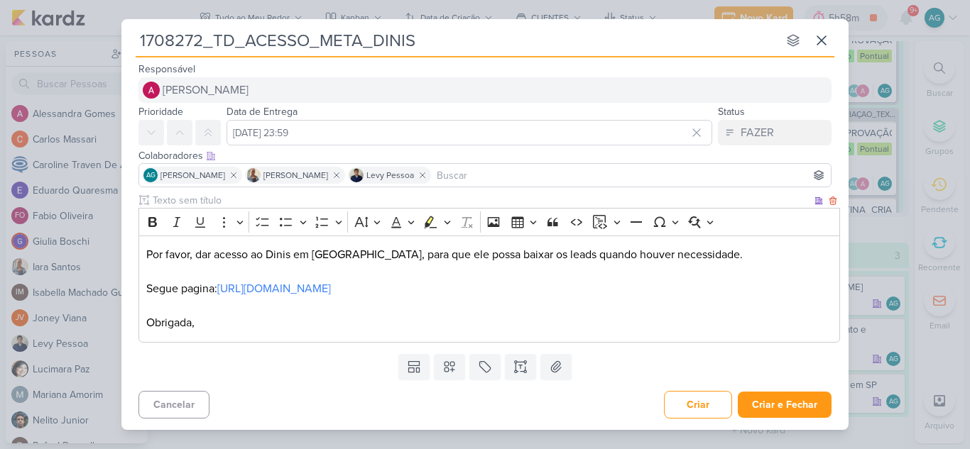
click at [331, 287] on link "https://www.facebook.com/profile.php?id=61572457965081" at bounding box center [274, 289] width 114 height 14
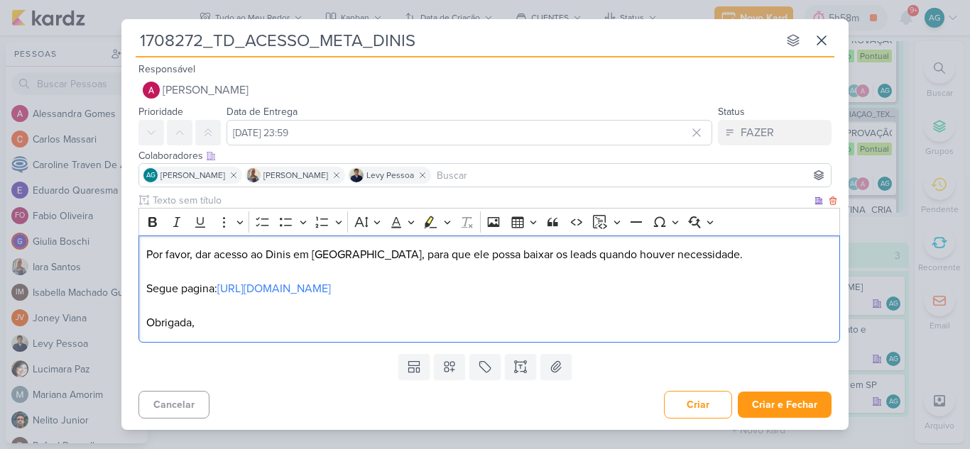
click at [571, 313] on p "Editor editing area: main" at bounding box center [489, 305] width 686 height 17
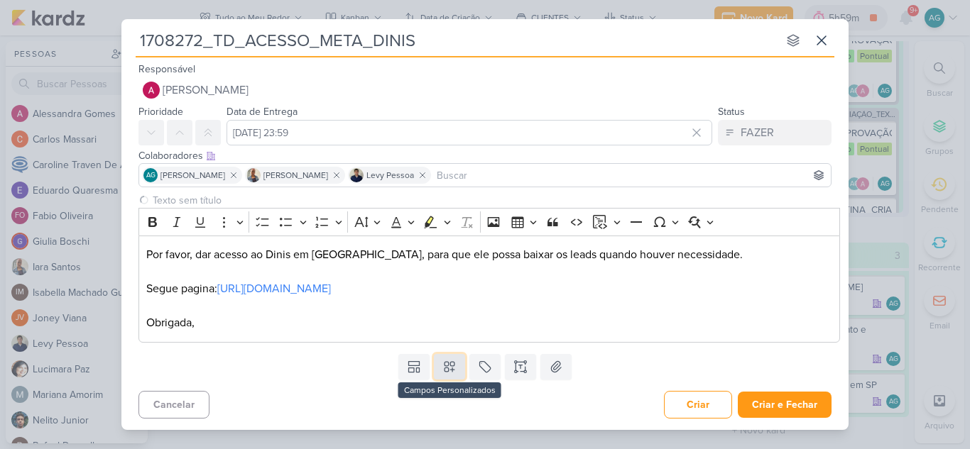
click at [452, 371] on icon at bounding box center [449, 367] width 10 height 10
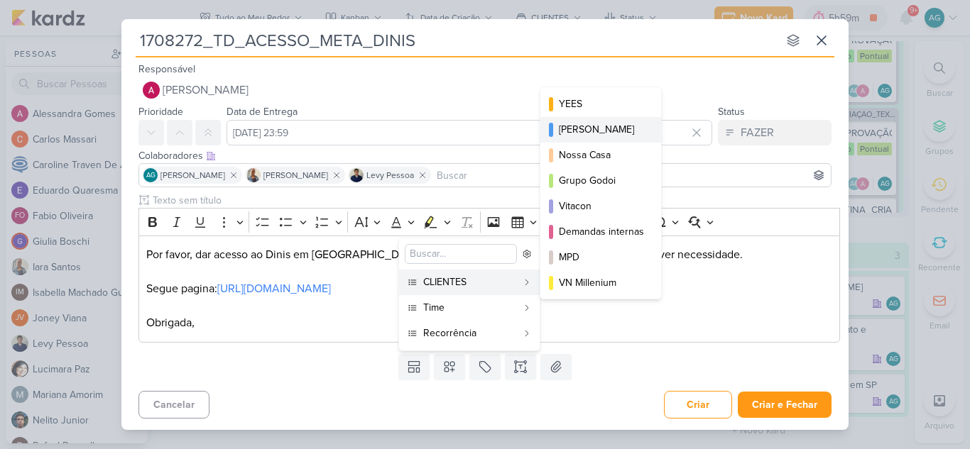
click at [603, 132] on div "[PERSON_NAME]" at bounding box center [601, 129] width 85 height 15
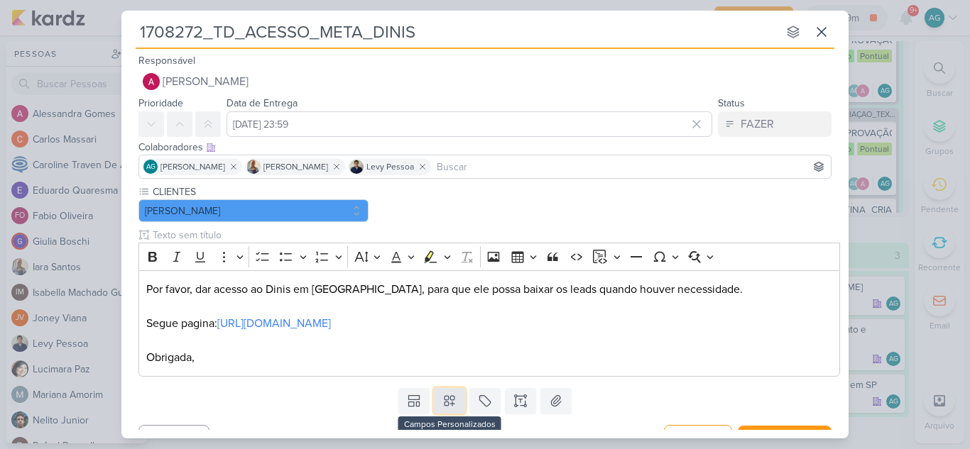
click at [450, 397] on icon at bounding box center [449, 401] width 14 height 14
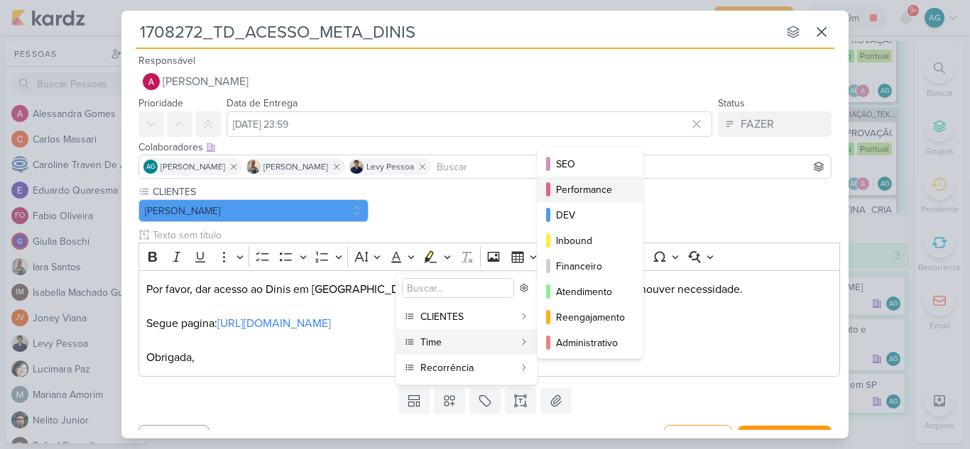
click at [594, 187] on div "Performance" at bounding box center [591, 189] width 70 height 15
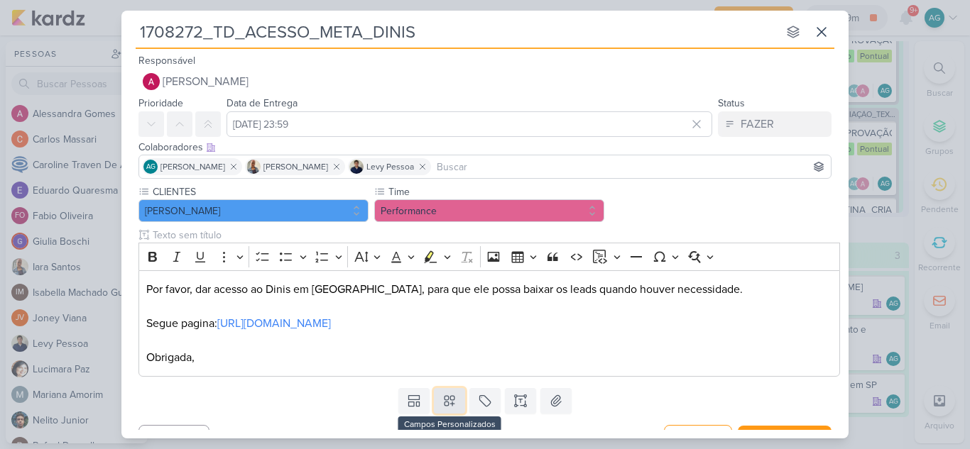
click at [450, 406] on icon at bounding box center [449, 401] width 14 height 14
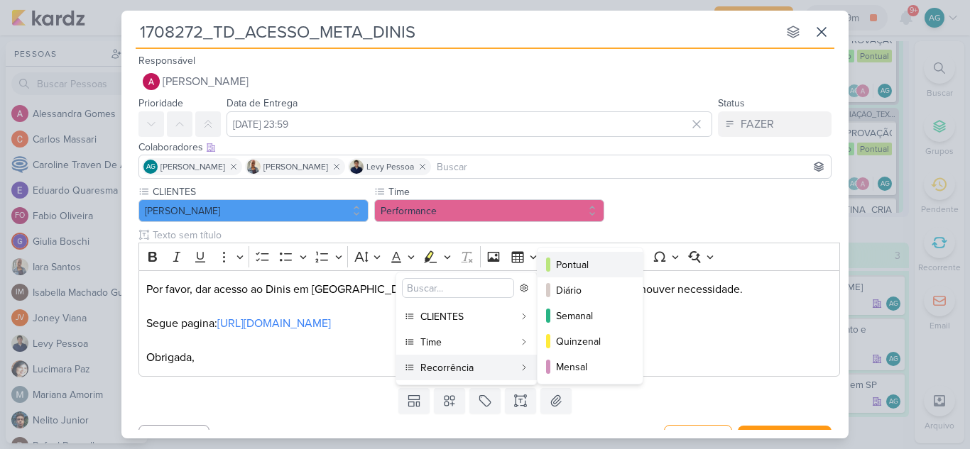
click at [594, 270] on div "Pontual" at bounding box center [591, 265] width 70 height 15
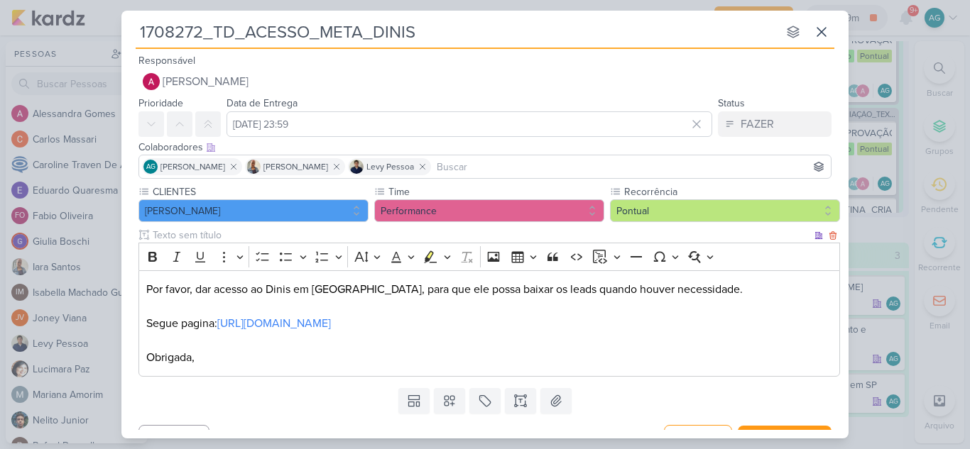
scroll to position [26, 0]
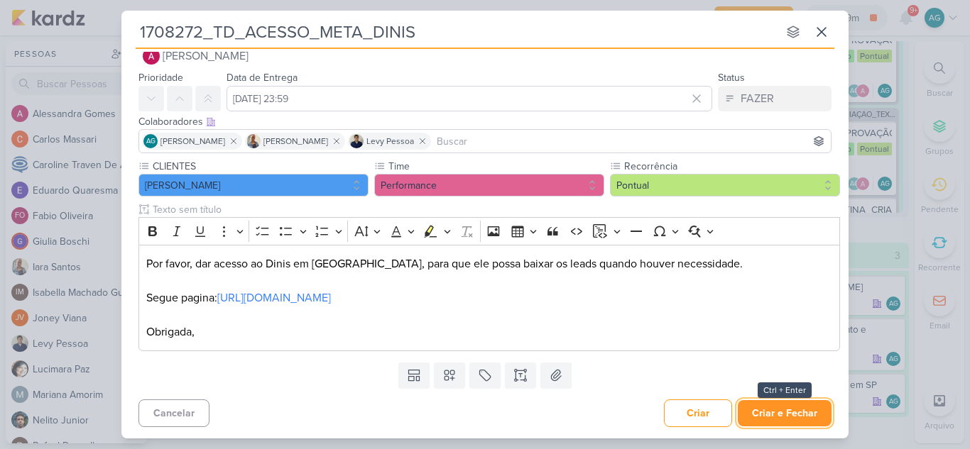
click at [781, 418] on button "Criar e Fechar" at bounding box center [785, 413] width 94 height 26
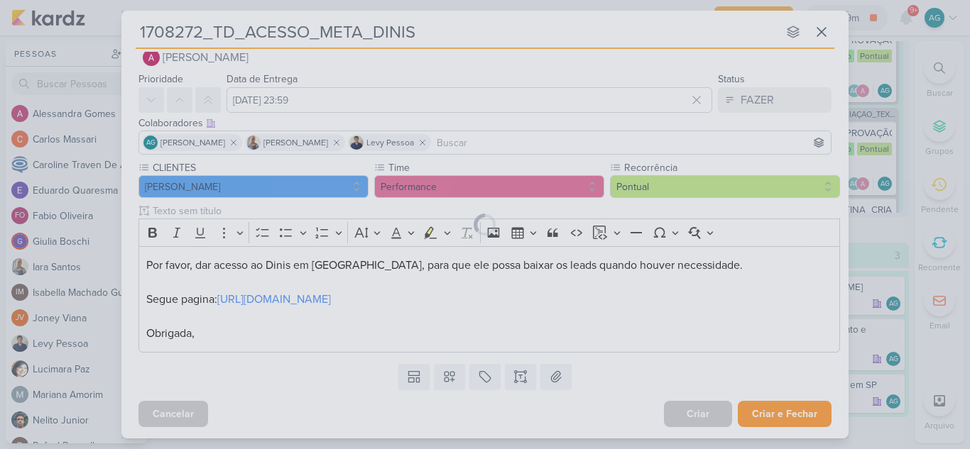
scroll to position [0, 0]
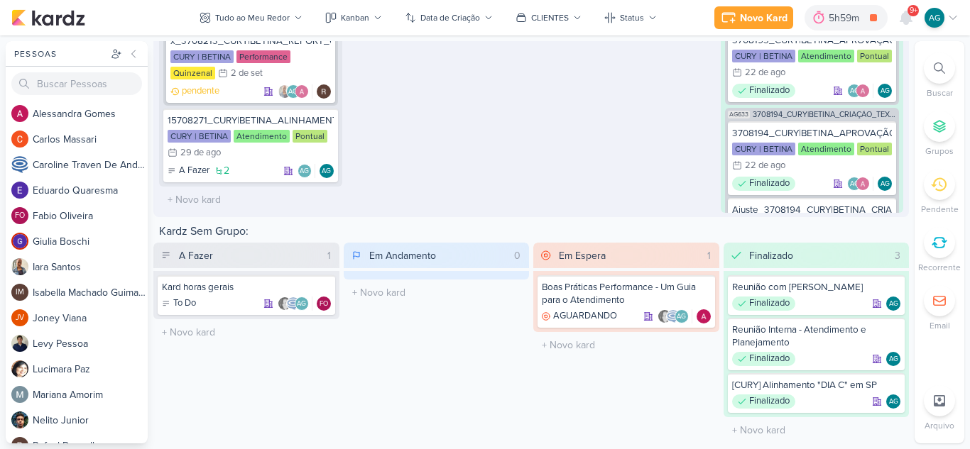
click at [942, 77] on div at bounding box center [939, 68] width 31 height 31
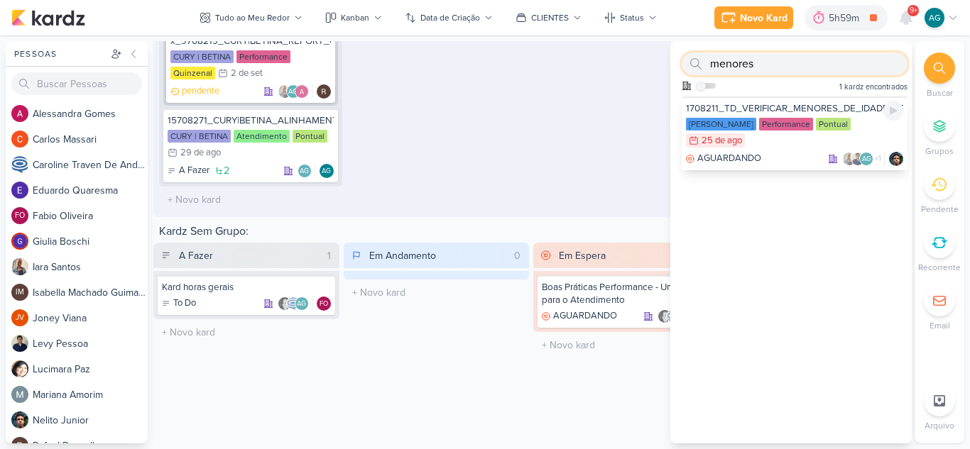
type input "menores"
click at [767, 110] on div "1708211_TD_VERIFICAR_MENORES_DE_IDADE_LCSA" at bounding box center [794, 108] width 217 height 13
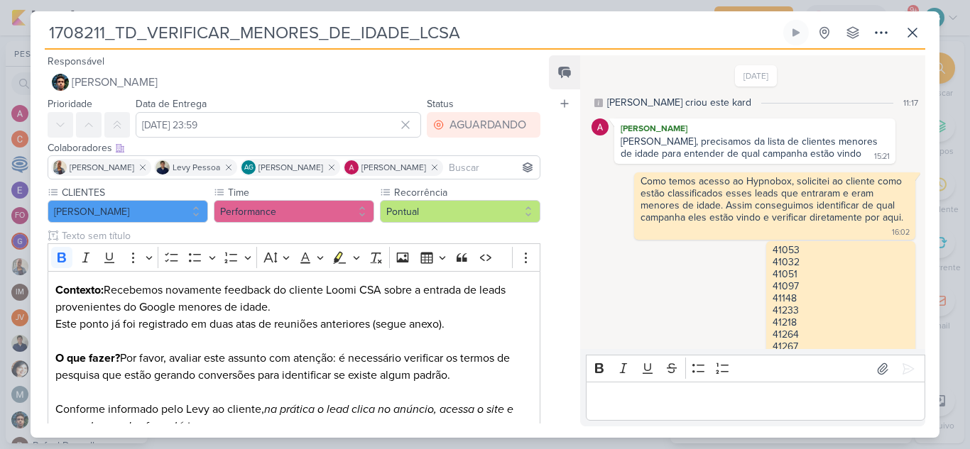
scroll to position [341, 0]
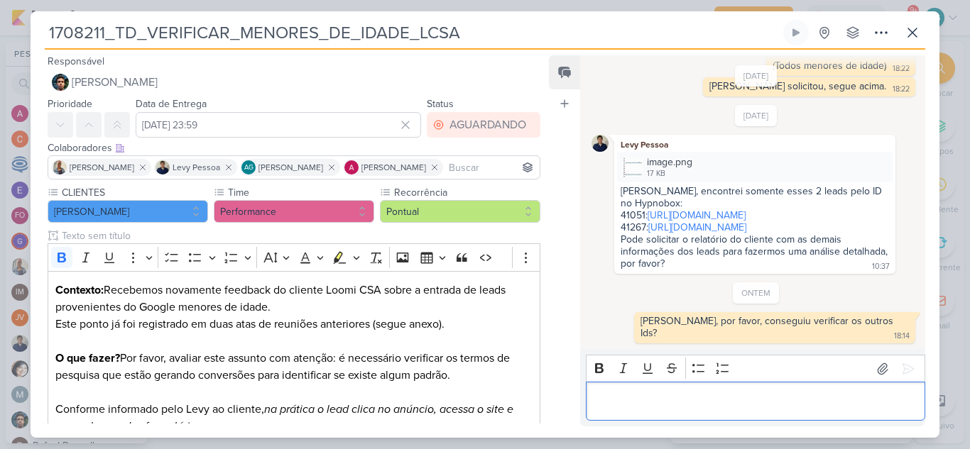
click at [714, 404] on p "Editor editing area: main" at bounding box center [755, 401] width 324 height 17
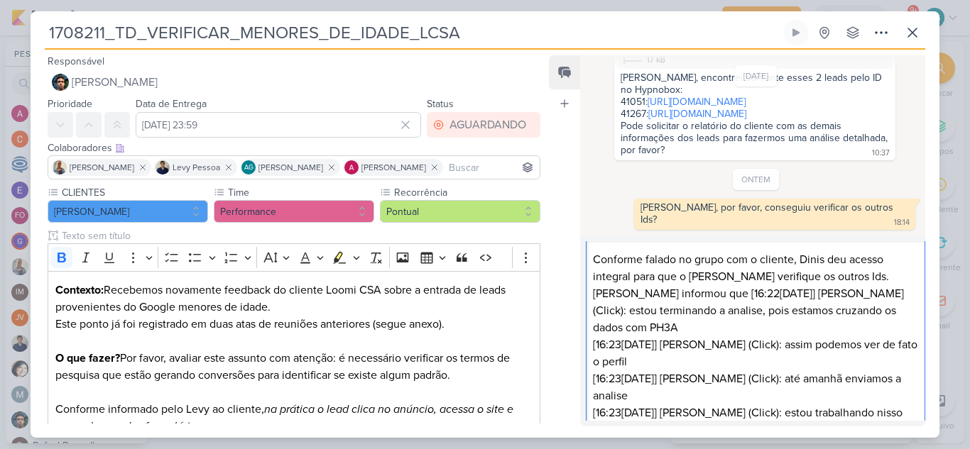
scroll to position [7, 0]
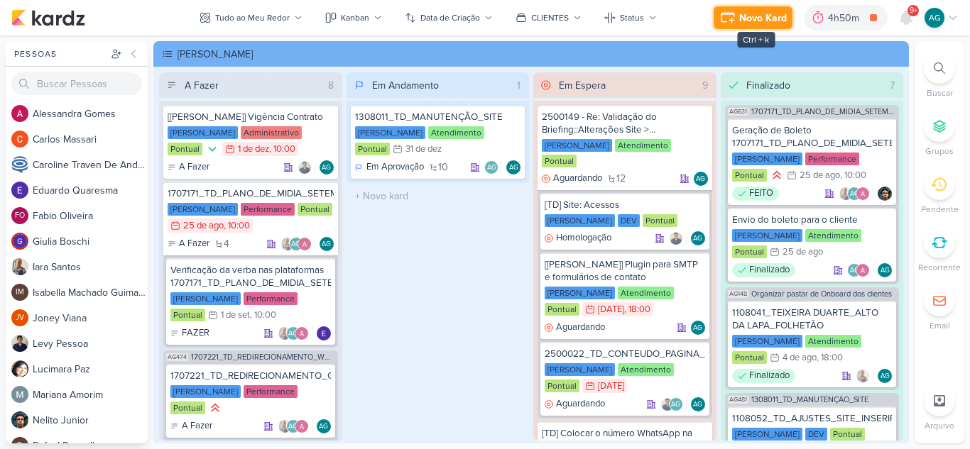
click at [744, 19] on div "Novo Kard" at bounding box center [763, 18] width 48 height 15
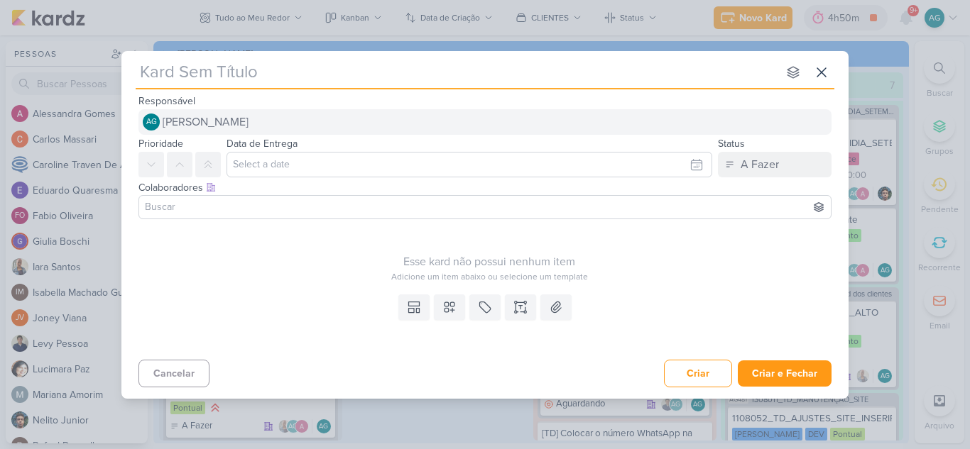
type input "1708121_TD_QUESTIONAMENTOS_CLIENTE"
type input "1708121_TD_QUESTIONAMENTOS_CLIENTE_"
type input "1708121_TD_QUESTIONAMENTOS_CLIENTE_v2"
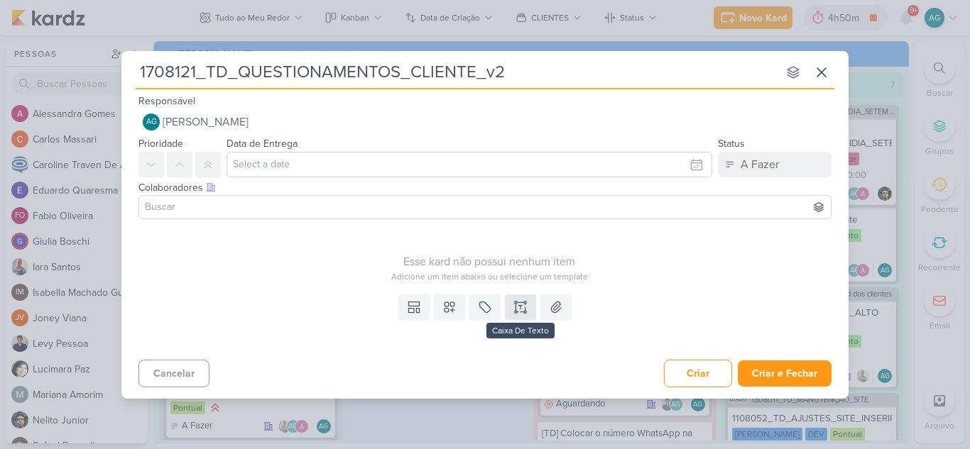
type input "1708121_TD_QUESTIONAMENTOS_CLIENTE_v2"
click at [522, 304] on icon at bounding box center [520, 307] width 14 height 14
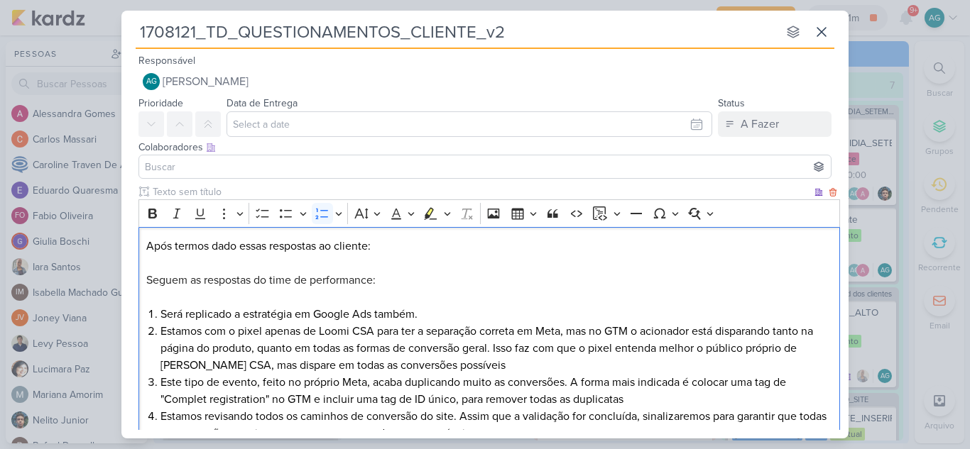
scroll to position [45, 0]
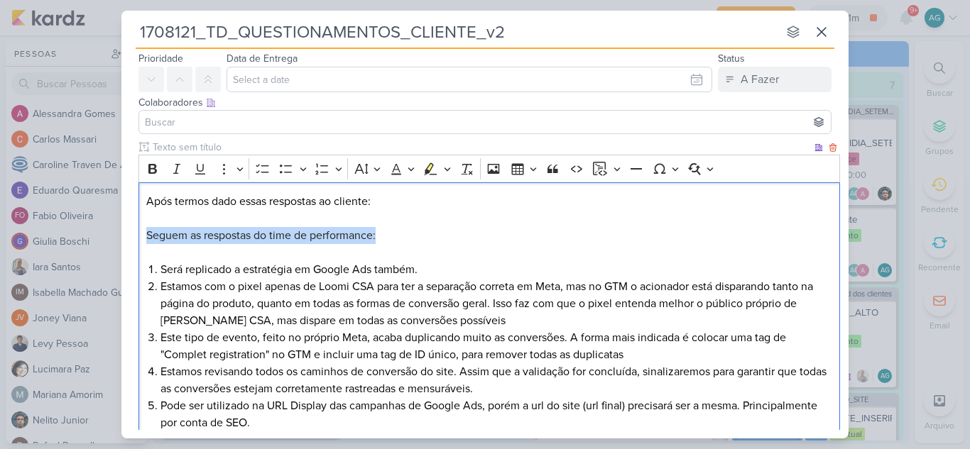
drag, startPoint x: 409, startPoint y: 232, endPoint x: 144, endPoint y: 231, distance: 264.8
click at [144, 231] on div "Após termos dado essas respostas ao cliente: Seguem as respostas do time de per…" at bounding box center [488, 312] width 701 height 261
click at [382, 201] on p "Após termos dado essas respostas ao cliente:" at bounding box center [489, 227] width 686 height 68
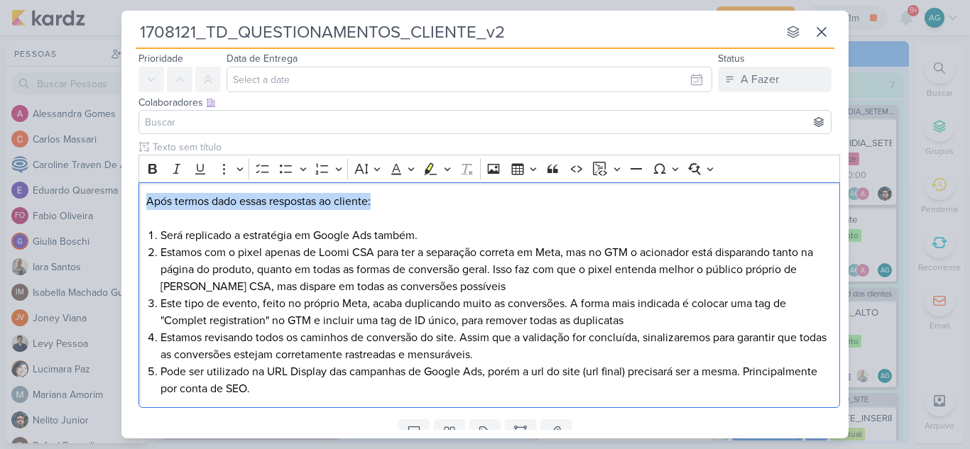
drag, startPoint x: 382, startPoint y: 201, endPoint x: 119, endPoint y: 201, distance: 263.4
click at [119, 201] on div "1708121_TD_QUESTIONAMENTOS_CLIENTE_v2 nenhum grupo disponível esc Responsável A…" at bounding box center [485, 224] width 970 height 449
click at [425, 174] on icon "Editor toolbar" at bounding box center [431, 169] width 13 height 12
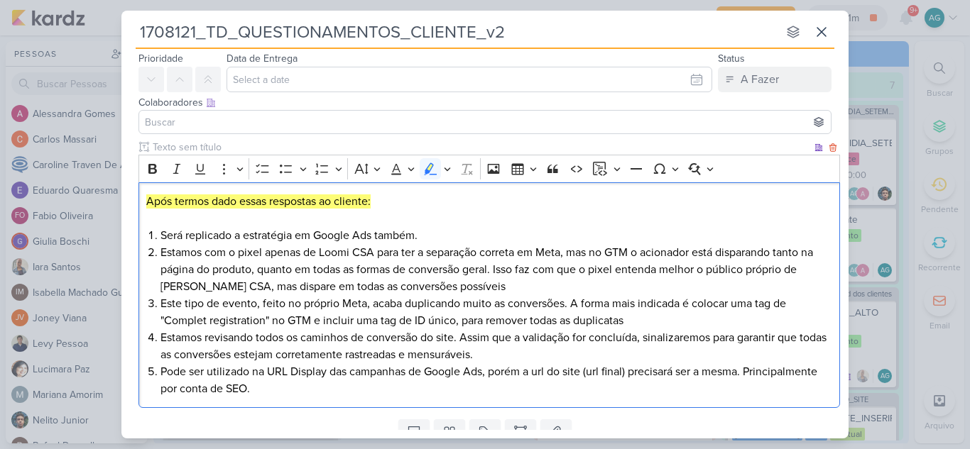
click at [423, 217] on p "Após termos dado essas respostas ao cliente:" at bounding box center [489, 210] width 686 height 34
click at [322, 388] on li "Pode ser utilizado na URL Display das campanhas de Google Ads, porém a url do s…" at bounding box center [496, 380] width 672 height 34
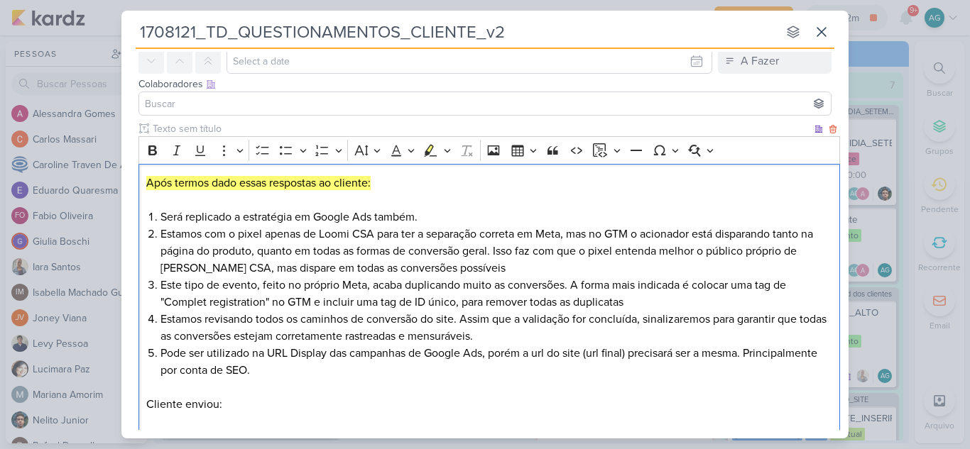
scroll to position [251, 0]
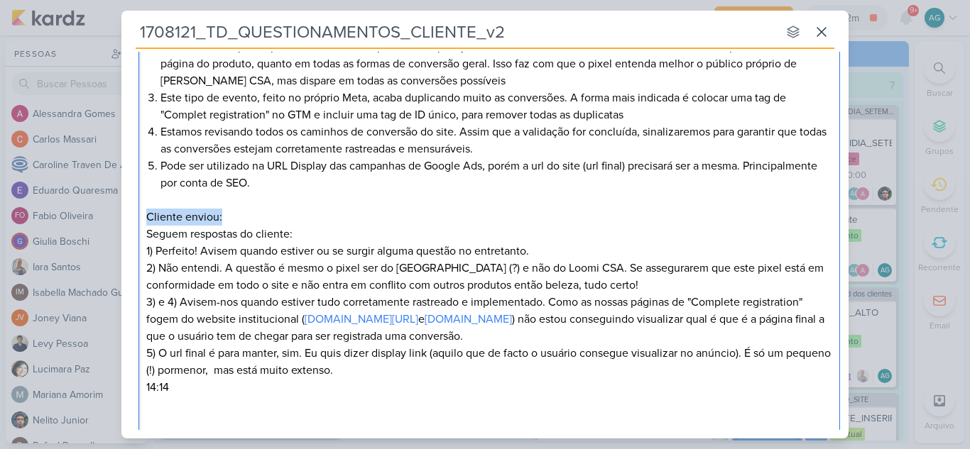
drag, startPoint x: 195, startPoint y: 214, endPoint x: 135, endPoint y: 217, distance: 60.4
click at [135, 217] on div "Clique para deixar o item visível somente à membros da sua organização Rich Tex…" at bounding box center [484, 190] width 727 height 513
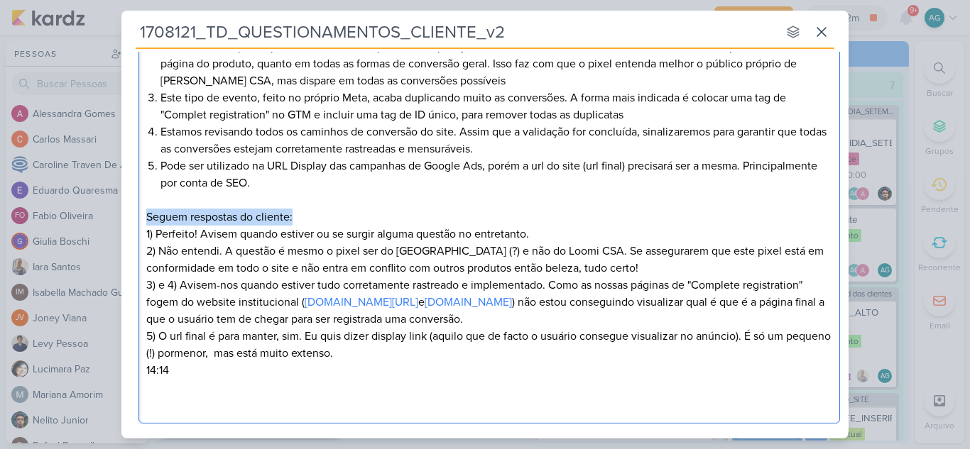
drag, startPoint x: 309, startPoint y: 219, endPoint x: 134, endPoint y: 221, distance: 174.6
click at [134, 221] on div "Clique para deixar o item visível somente à membros da sua organização Rich Tex…" at bounding box center [484, 181] width 727 height 495
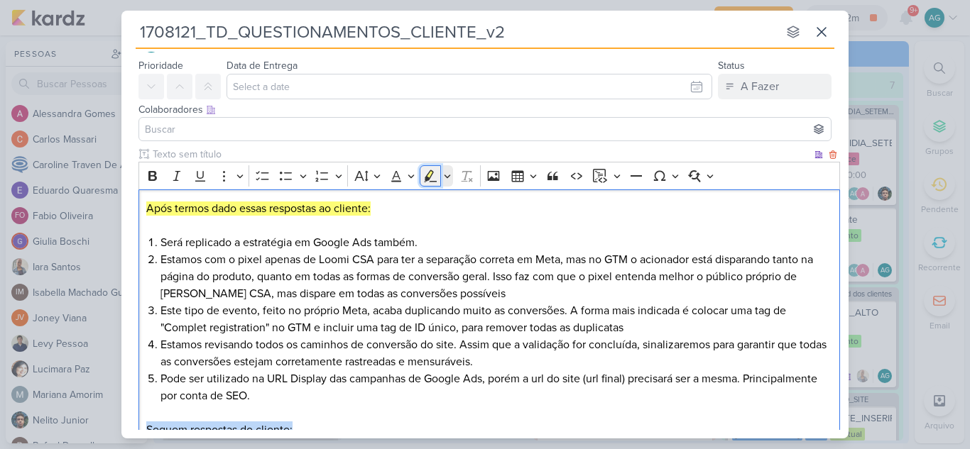
click at [433, 182] on icon "Editor toolbar" at bounding box center [431, 176] width 13 height 12
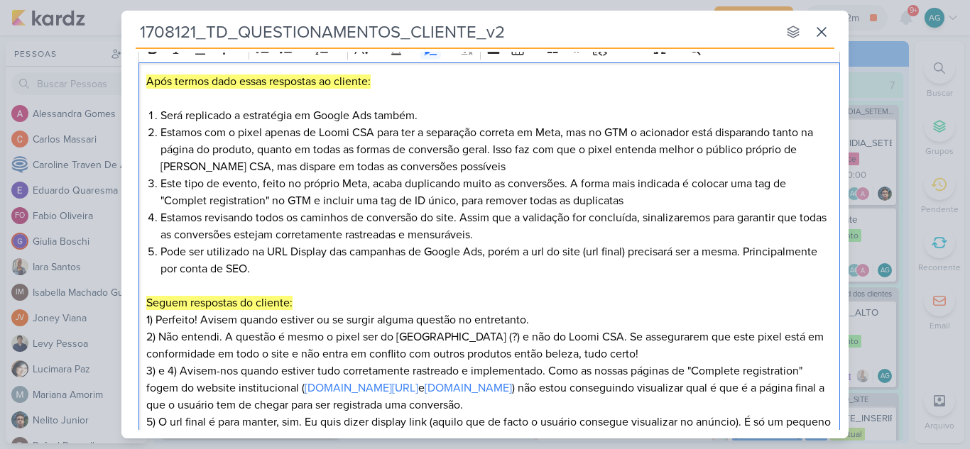
scroll to position [180, 0]
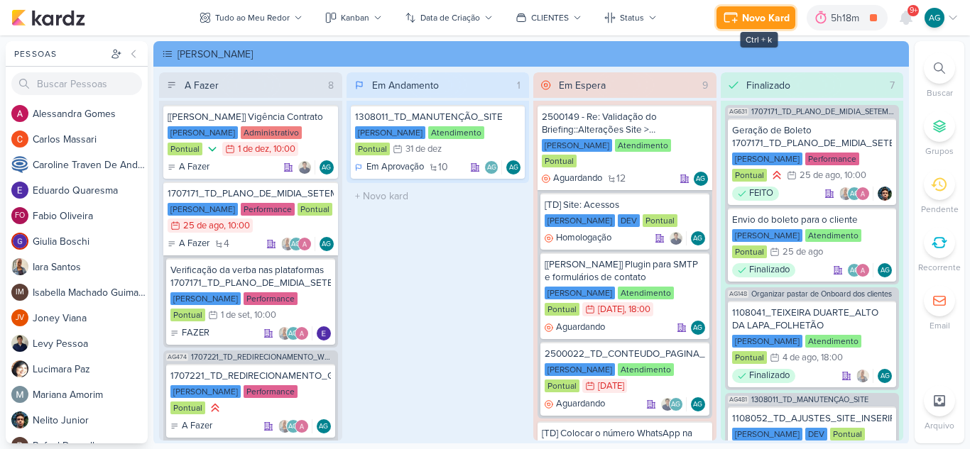
click at [777, 21] on div "Novo Kard" at bounding box center [766, 18] width 48 height 15
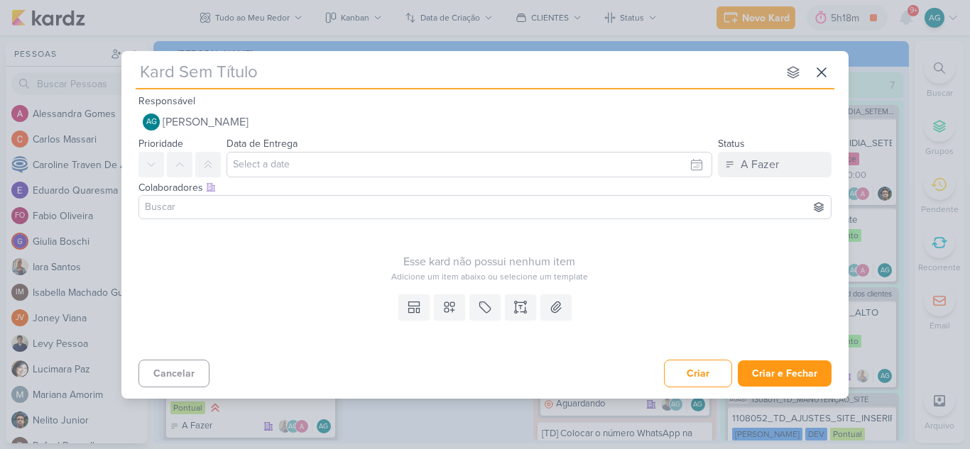
type input "15708271_CURY|BETINA_"
type input "15708271_CURY|BETINA_A"
type input "15708271_CURY|BETINA_AJUSTA"
type input "15708271_CURY|BETINA_AJUSTAR"
type input "15708271_CURY|BETINA_AJUSTAR_"
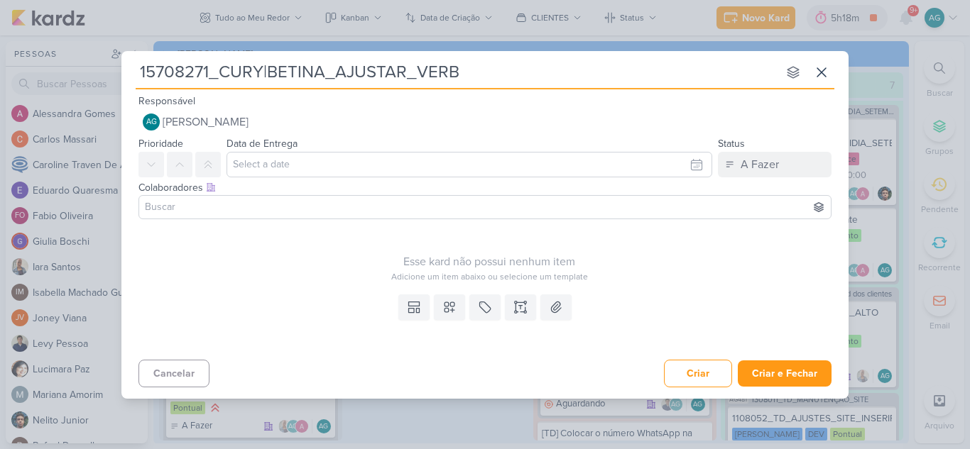
type input "15708271_CURY|BETINA_AJUSTAR_VERBA"
click at [522, 307] on icon at bounding box center [520, 307] width 14 height 14
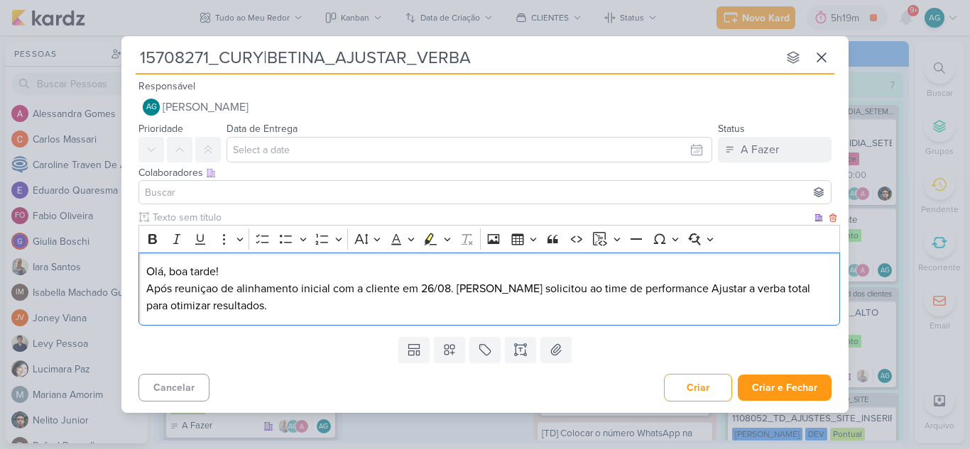
click at [652, 285] on p "Olá, boa tarde! Após reuniçao de alinhamento inicial com a cliente em 26/08. Le…" at bounding box center [489, 288] width 686 height 51
click at [750, 290] on p "Olá, boa tarde! Após reuniçao de alinhamento inicial com a cliente em 26/08. Le…" at bounding box center [489, 288] width 686 height 51
click at [336, 309] on p "Olá, boa tarde! Após reuniçao de alinhamento inicial com a cliente em 26/08. Le…" at bounding box center [489, 288] width 686 height 51
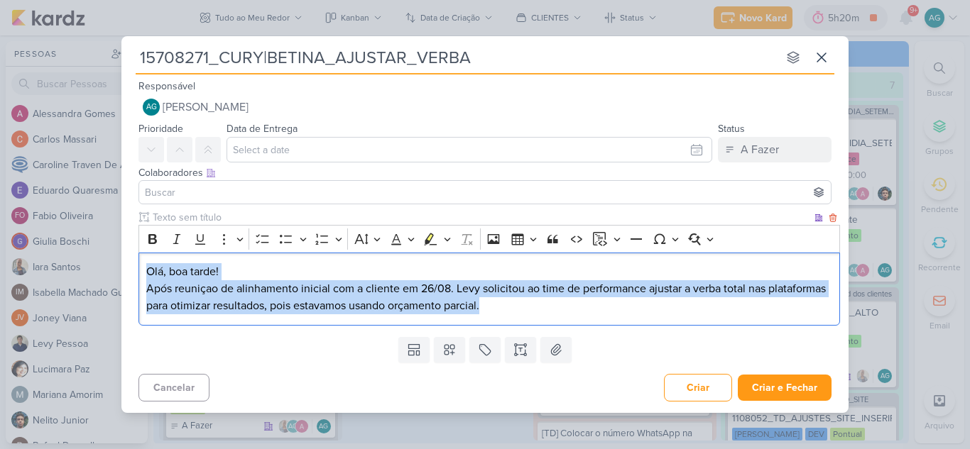
drag, startPoint x: 144, startPoint y: 270, endPoint x: 515, endPoint y: 299, distance: 372.4
click at [515, 299] on div "Olá, boa tarde! Após reuniçao de alinhamento inicial com a cliente em 26/08. Le…" at bounding box center [488, 289] width 701 height 73
copy p "Olá, boa tarde! Após reuniçao de alinhamento inicial com a cliente em 26/08. Le…"
click at [815, 56] on icon at bounding box center [821, 57] width 17 height 17
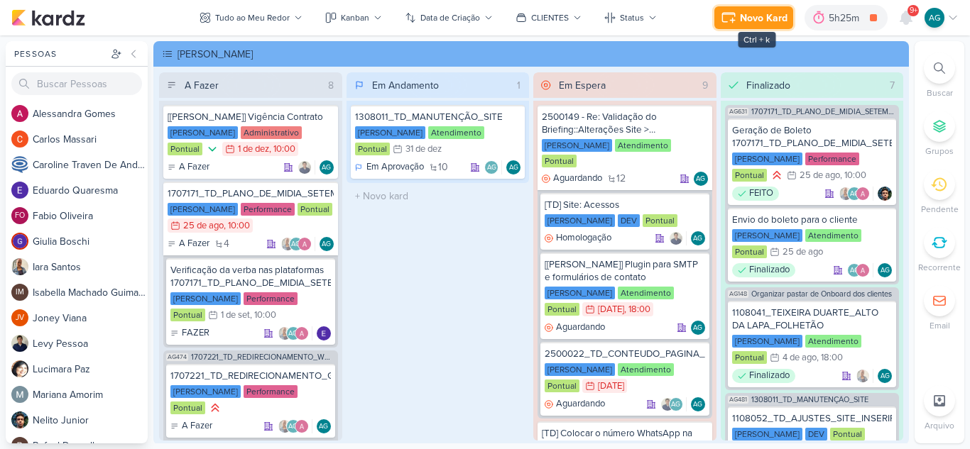
click at [765, 13] on div "Novo Kard" at bounding box center [764, 18] width 48 height 15
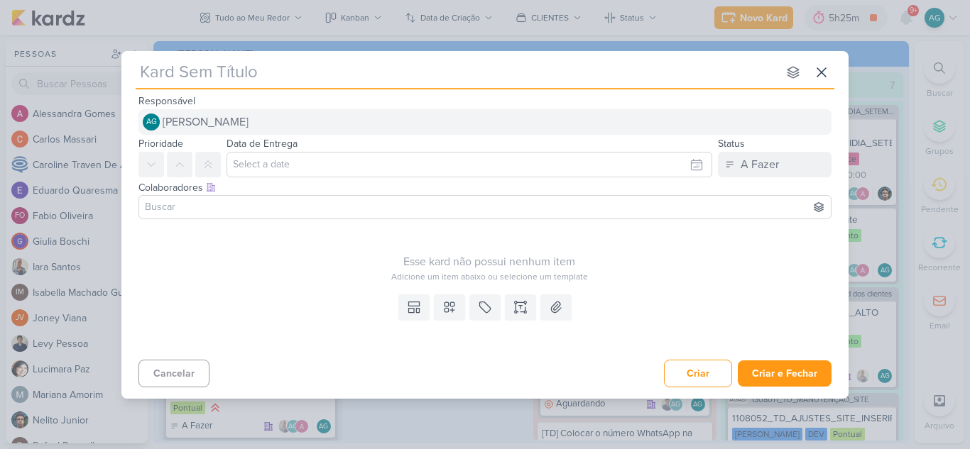
paste input "15708271_CURY|BETINA_"
type input "15708271_CURY|BETINA_"
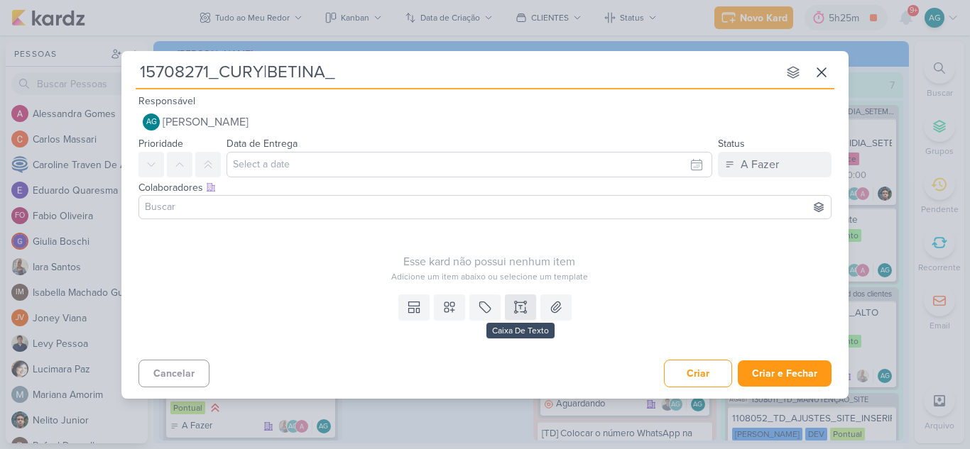
type input "15708271_CURY|BETINA_"
click at [517, 306] on icon at bounding box center [520, 307] width 14 height 14
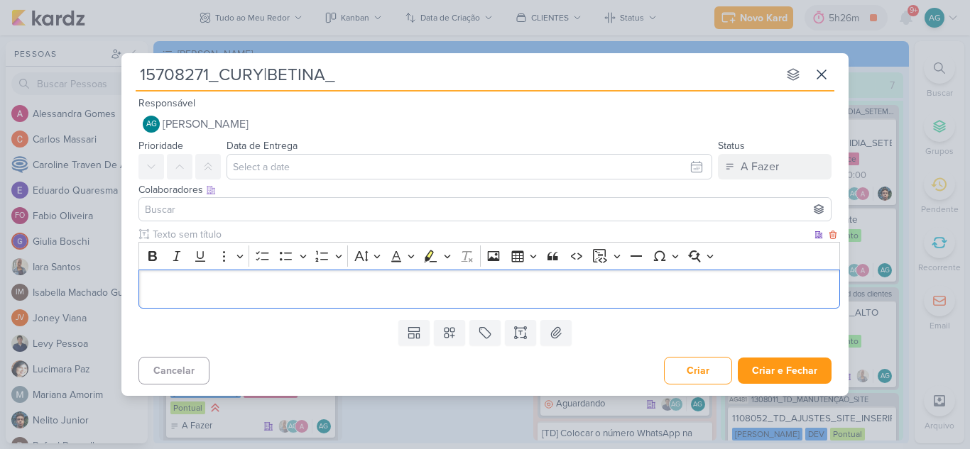
click at [237, 293] on p "Editor editing area: main" at bounding box center [489, 288] width 686 height 17
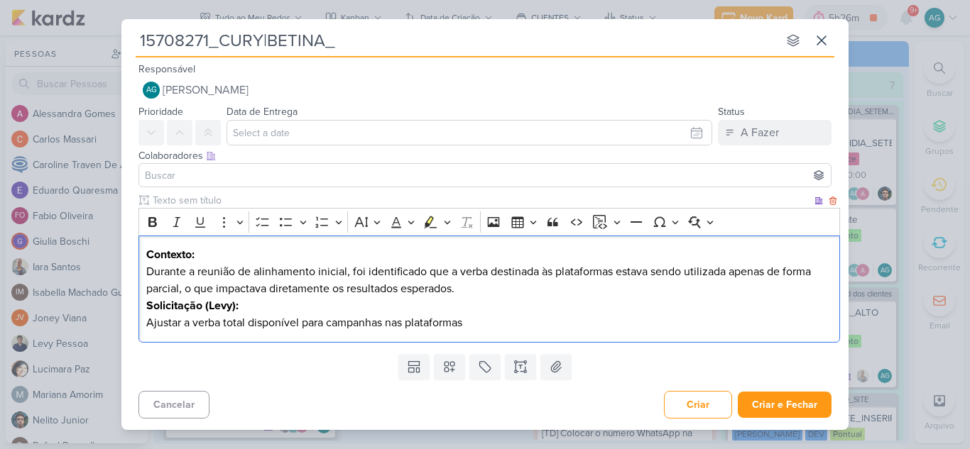
click at [347, 270] on p "Contexto: Durante a reunião de alinhamento inicial, foi identificado que a verb…" at bounding box center [489, 271] width 686 height 51
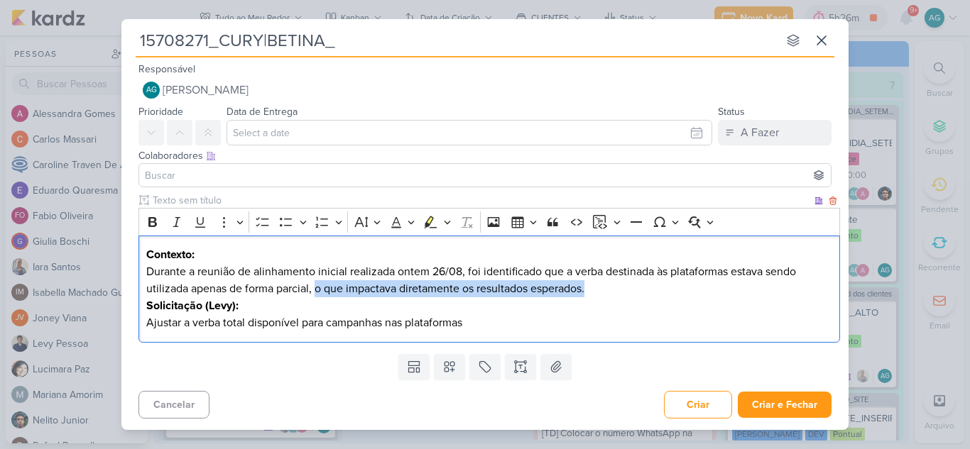
drag, startPoint x: 316, startPoint y: 292, endPoint x: 646, endPoint y: 290, distance: 330.1
click at [646, 290] on p "Contexto: Durante a reunião de alinhamento inicial realizada ontem 26/08, foi i…" at bounding box center [489, 271] width 686 height 51
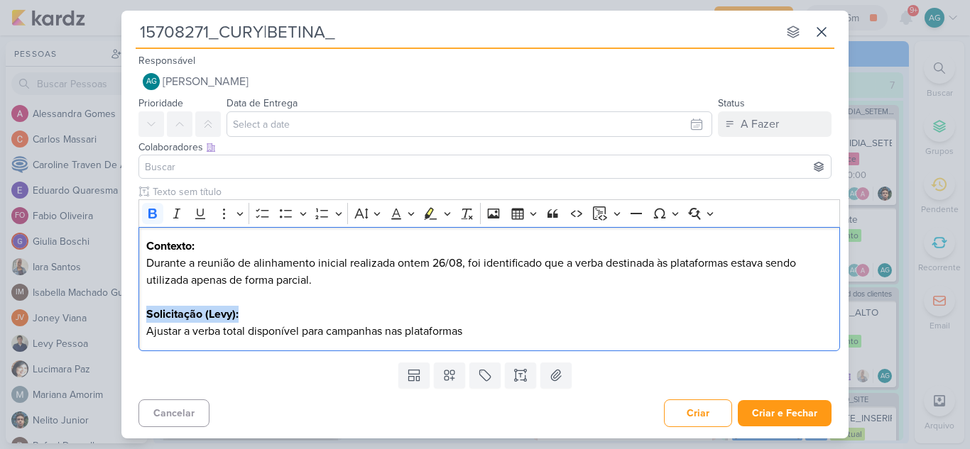
drag, startPoint x: 253, startPoint y: 319, endPoint x: 0, endPoint y: 232, distance: 267.4
click at [52, 316] on div "15708271_CURY|BETINA_ nenhum grupo disponível esc Responsável AG Aline Gimenez …" at bounding box center [485, 224] width 970 height 449
click at [481, 334] on p "Ajustar a verba total disponível para campanhas nas plataformas" at bounding box center [489, 331] width 686 height 17
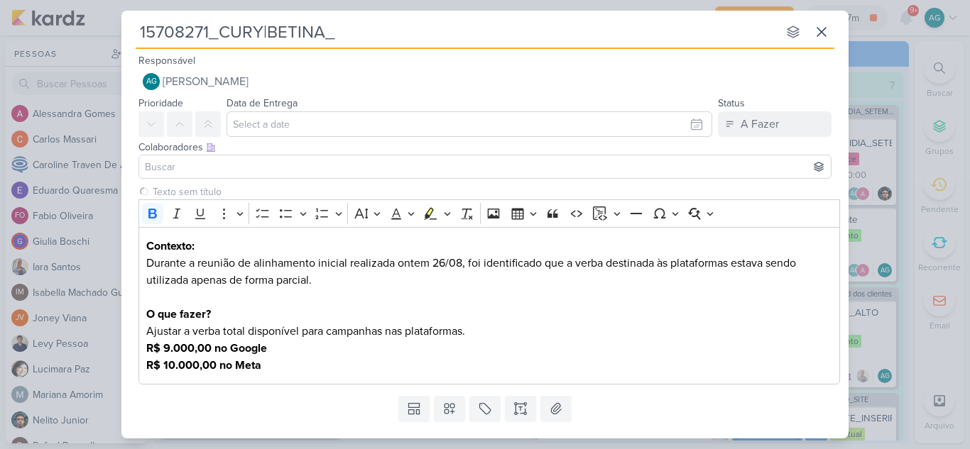
click at [365, 33] on input "15708271_CURY|BETINA_" at bounding box center [457, 32] width 642 height 26
type input "15708271_CURY|BETINA_aj"
type input "15708271_CURY|BETINA_A"
type input "15708271_CURY|BETINA_AJUSTAR"
type input "15708271_CURY|BETINA_AJUSTAR_"
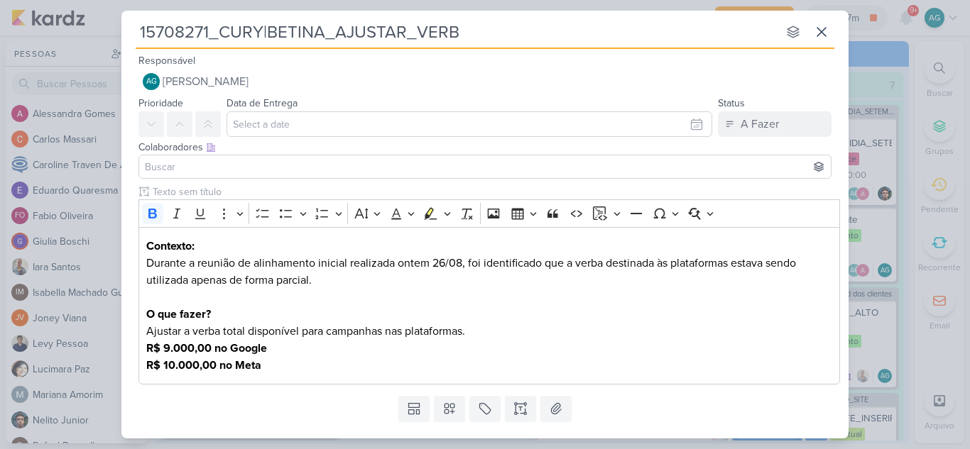
type input "15708271_CURY|BETINA_AJUSTAR_VERBA"
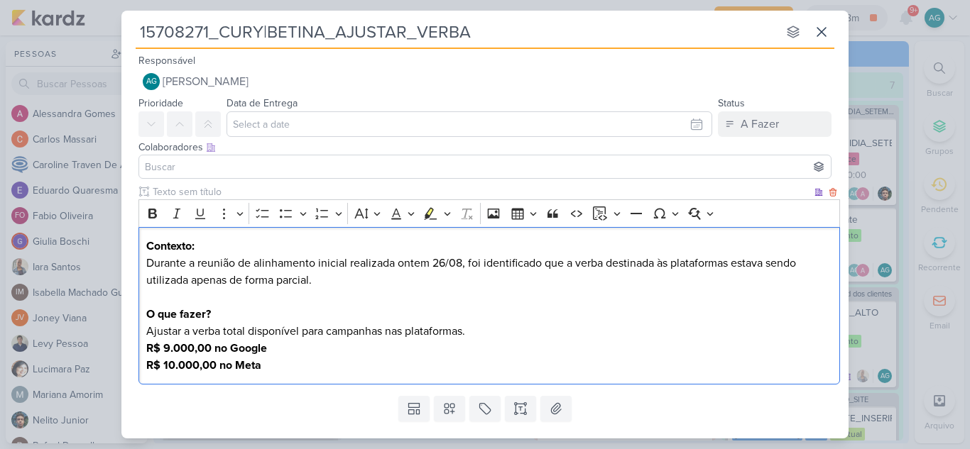
click at [500, 333] on p "Ajustar a verba total disponível para campanhas nas plataformas. R$ 9.000,00 no…" at bounding box center [489, 348] width 686 height 51
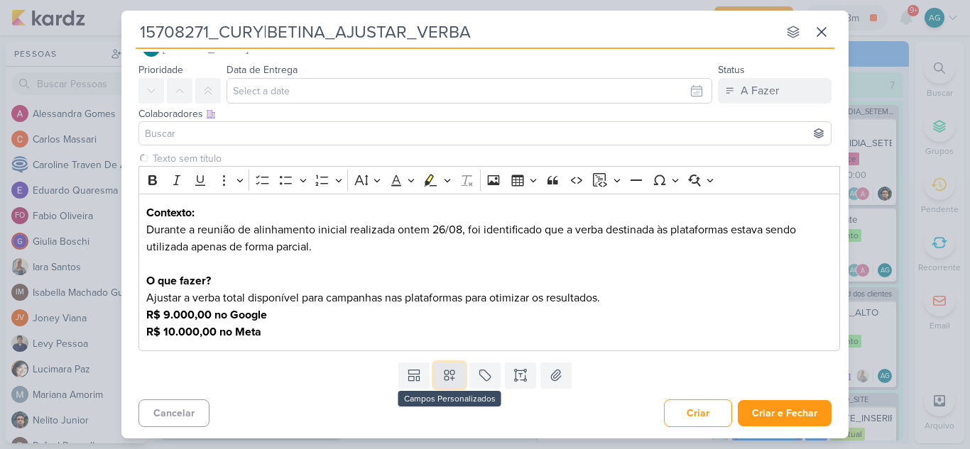
click at [449, 378] on icon at bounding box center [449, 375] width 14 height 14
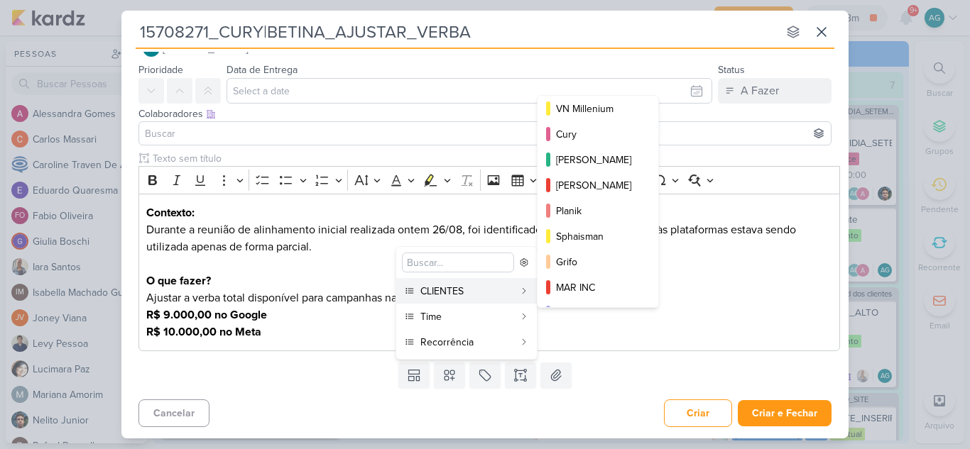
scroll to position [206, 0]
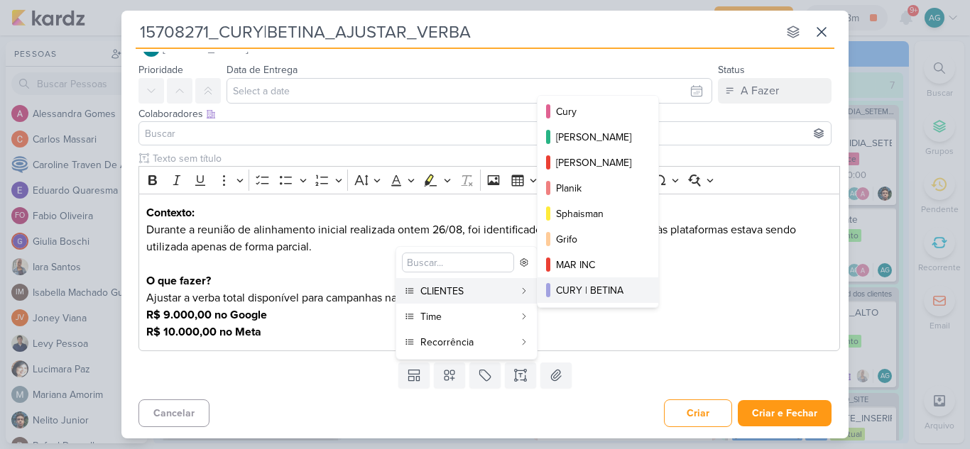
click at [611, 280] on button "CURY | BETINA" at bounding box center [597, 291] width 121 height 26
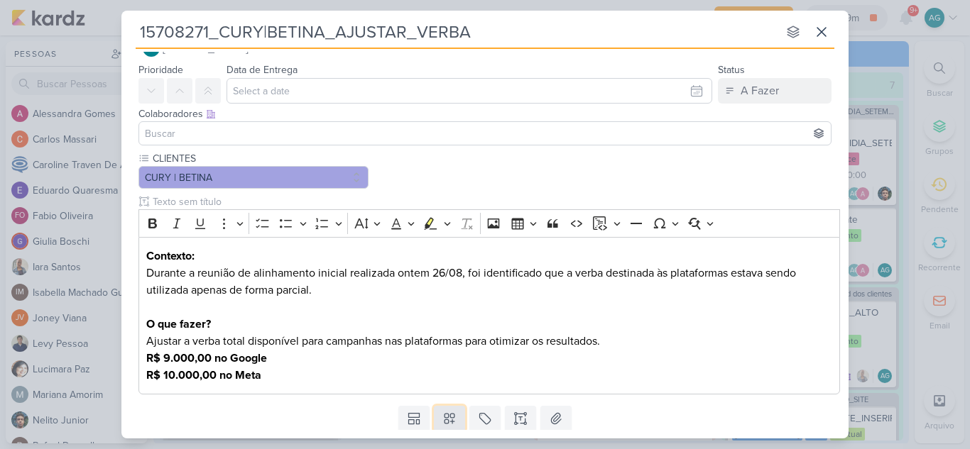
click at [449, 417] on icon at bounding box center [449, 419] width 14 height 14
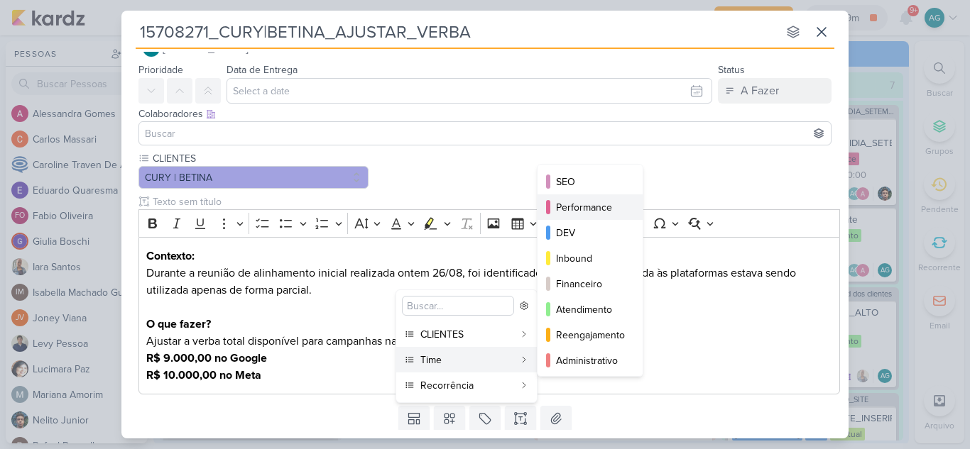
click at [605, 207] on div "Performance" at bounding box center [591, 207] width 70 height 15
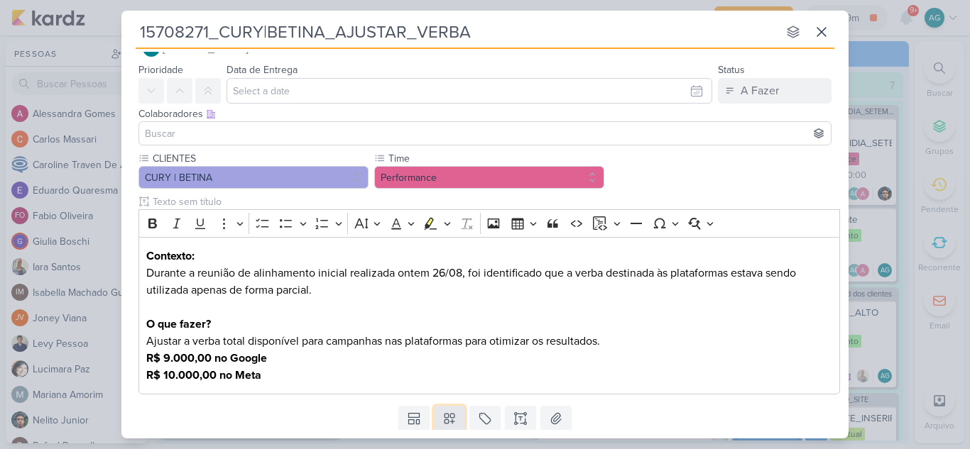
click at [449, 424] on icon at bounding box center [449, 419] width 14 height 14
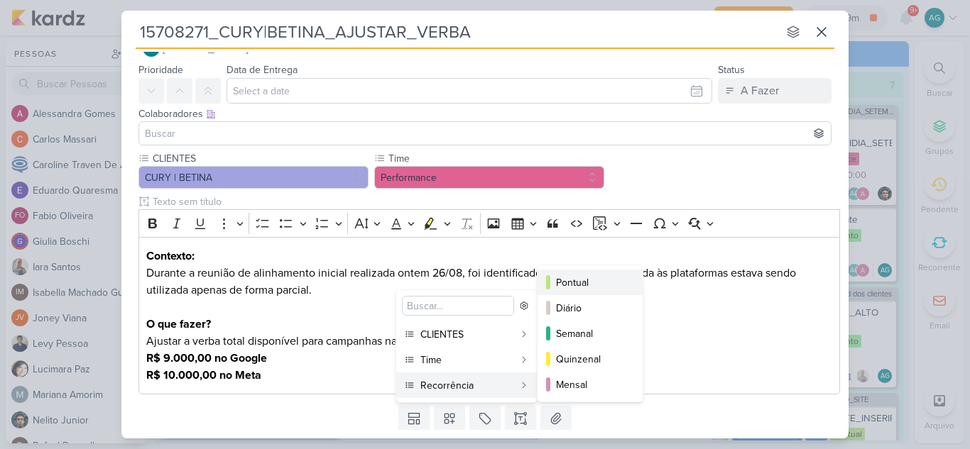
click at [604, 288] on div "Pontual" at bounding box center [591, 282] width 70 height 15
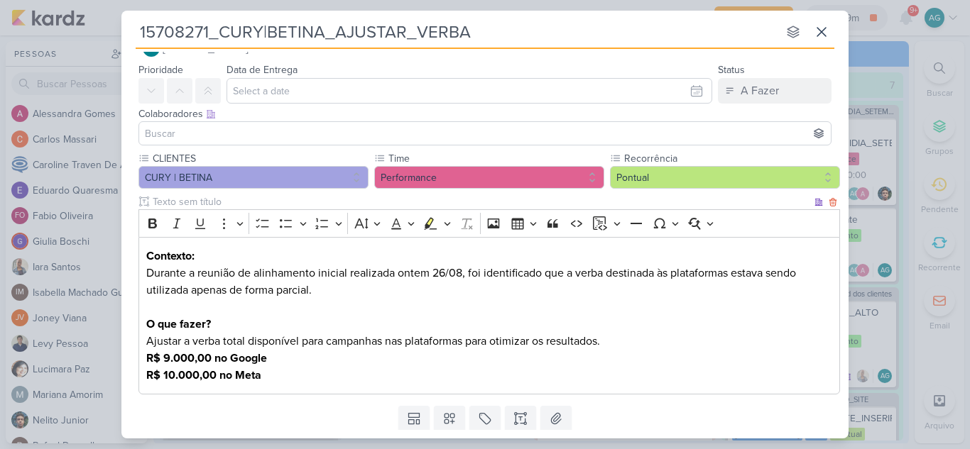
click at [516, 273] on p "Contexto: Durante a reunião de alinhamento inicial realizada ontem 26/08, foi i…" at bounding box center [489, 273] width 686 height 51
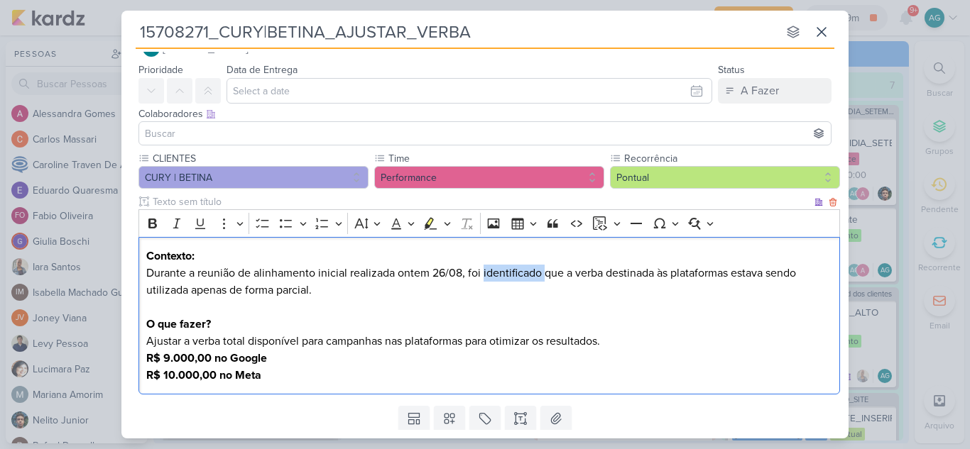
click at [516, 273] on p "Contexto: Durante a reunião de alinhamento inicial realizada ontem 26/08, foi i…" at bounding box center [489, 273] width 686 height 51
click at [469, 271] on p "Contexto: Durante a reunião de alinhamento inicial realizada ontem 26/08, foi i…" at bounding box center [489, 273] width 686 height 51
click at [542, 272] on p "Contexto: Durante a reunião de alinhamento inicial realizada ontem 26/08, Levy …" at bounding box center [489, 273] width 686 height 51
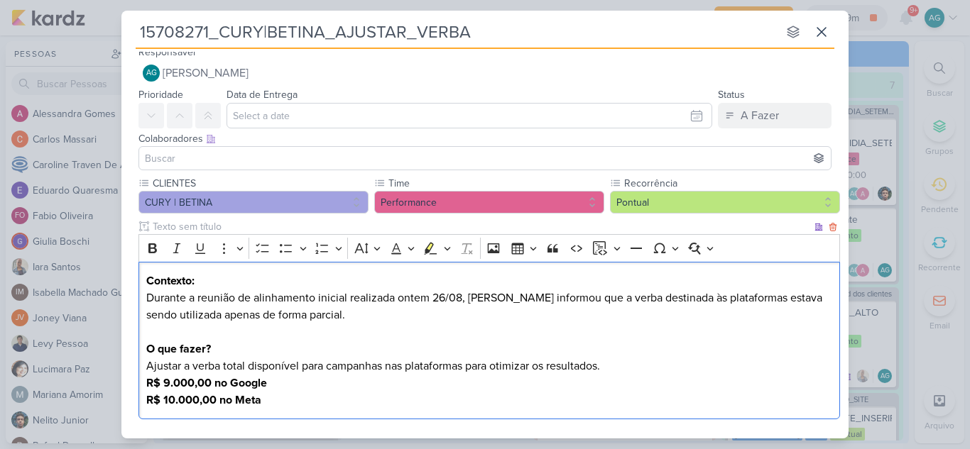
scroll to position [0, 0]
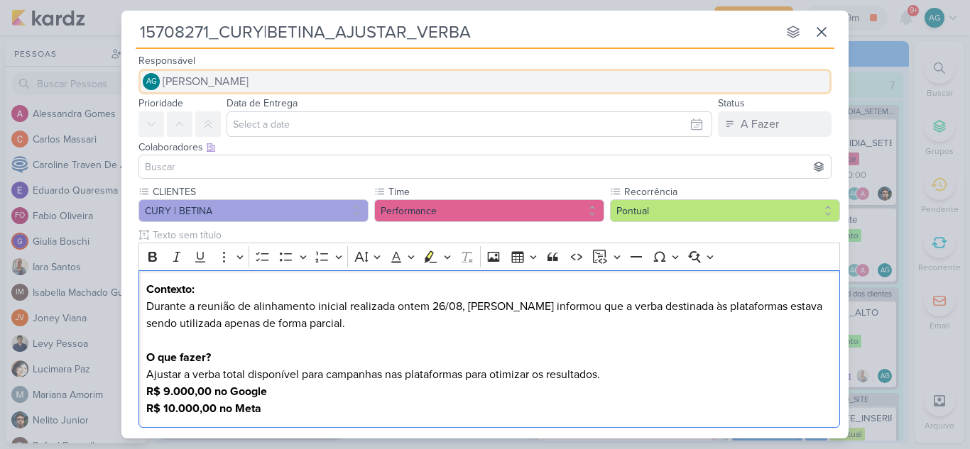
click at [306, 82] on button "AG [PERSON_NAME]" at bounding box center [484, 82] width 693 height 26
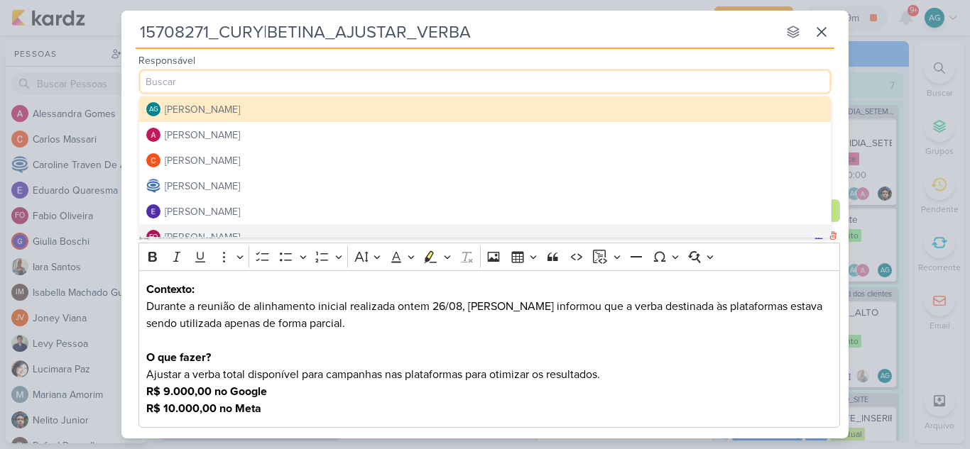
click at [625, 346] on p "Editor editing area: main" at bounding box center [489, 340] width 686 height 17
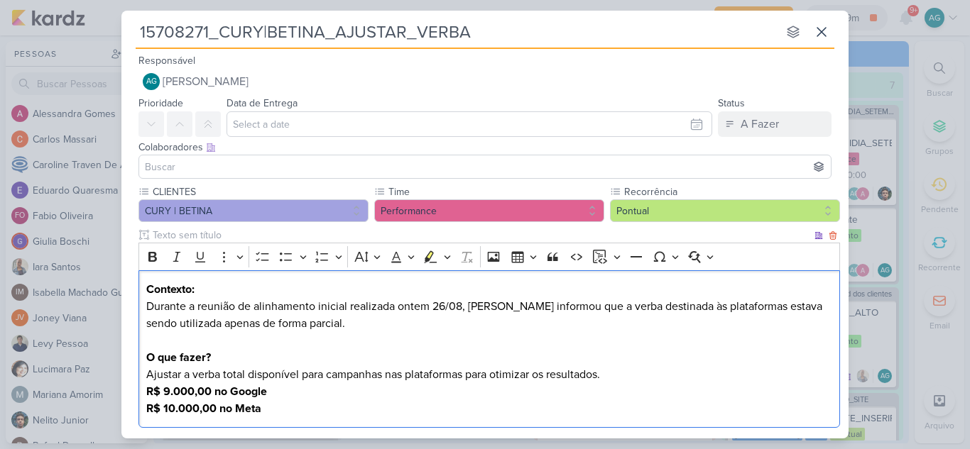
scroll to position [71, 0]
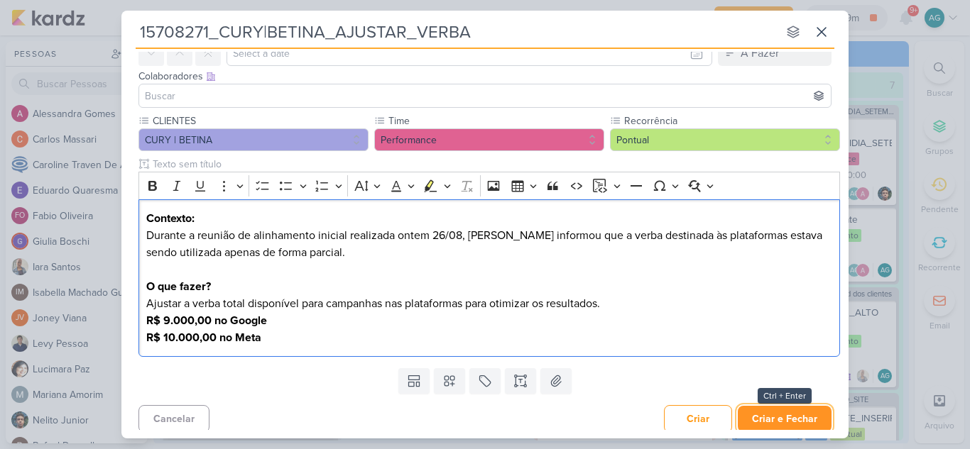
click at [803, 420] on button "Criar e Fechar" at bounding box center [785, 419] width 94 height 26
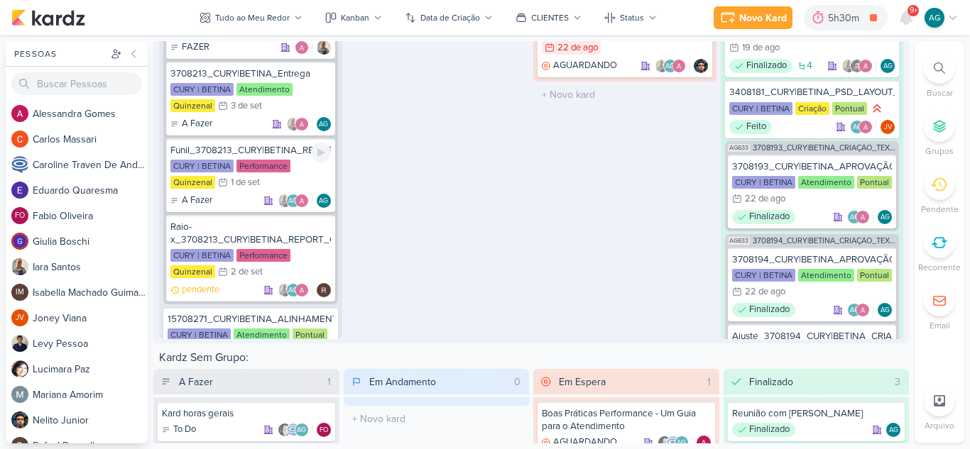
scroll to position [487, 0]
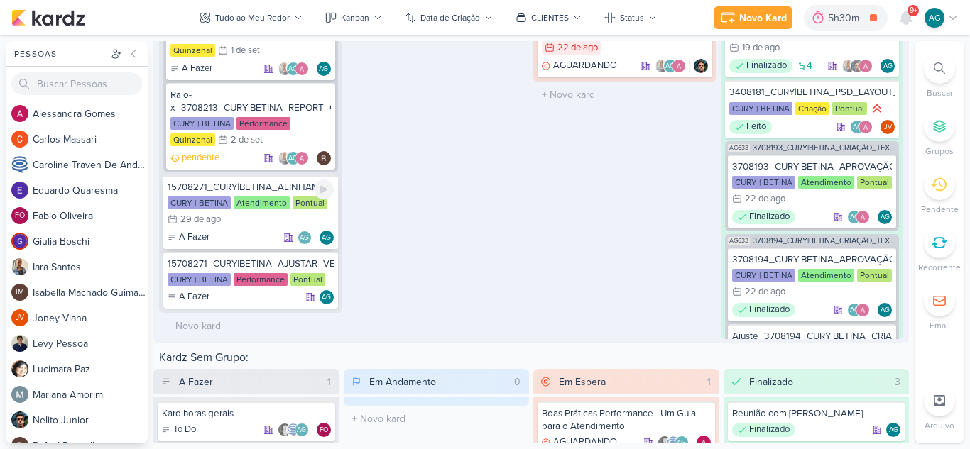
click at [294, 190] on div "15708271_CURY|BETINA_ALINHAMENTO_INICIAL" at bounding box center [251, 187] width 166 height 13
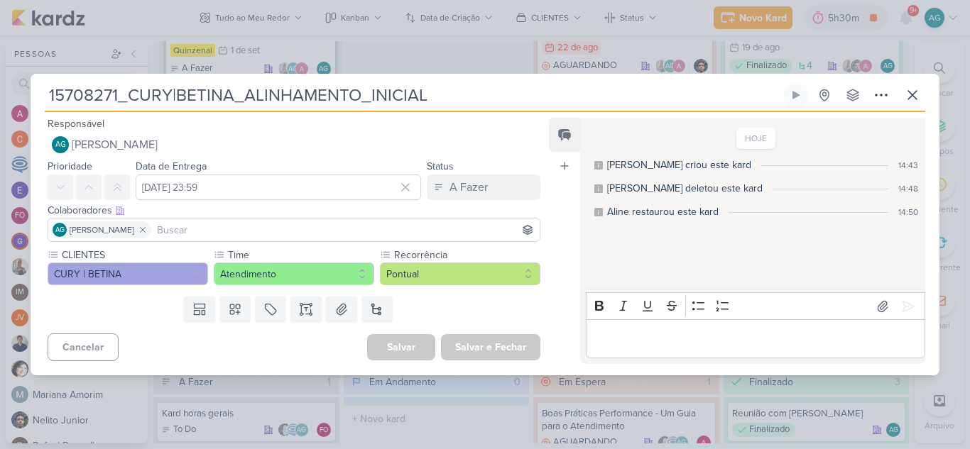
drag, startPoint x: 118, startPoint y: 95, endPoint x: 40, endPoint y: 93, distance: 78.1
click at [40, 93] on div "15708271_CURY|BETINA_ALINHAMENTO_INICIAL Criado por mim nenhum grupo disponível" at bounding box center [485, 228] width 909 height 293
click at [916, 98] on icon at bounding box center [912, 95] width 9 height 9
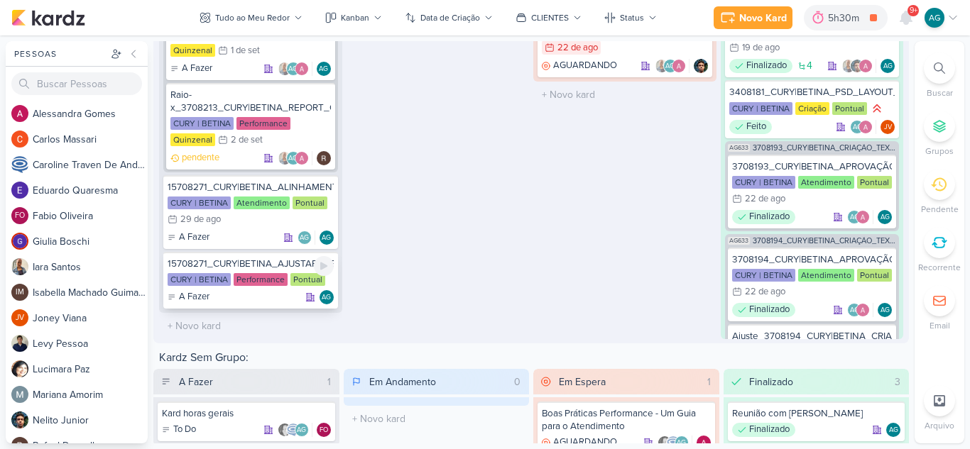
click at [260, 265] on div "15708271_CURY|BETINA_AJUSTAR_VERBA" at bounding box center [251, 264] width 166 height 13
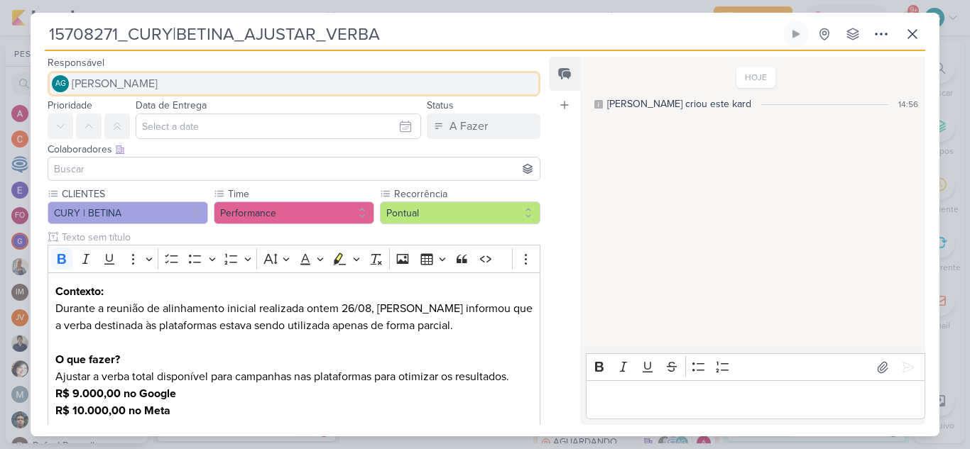
click at [158, 86] on span "[PERSON_NAME]" at bounding box center [115, 83] width 86 height 17
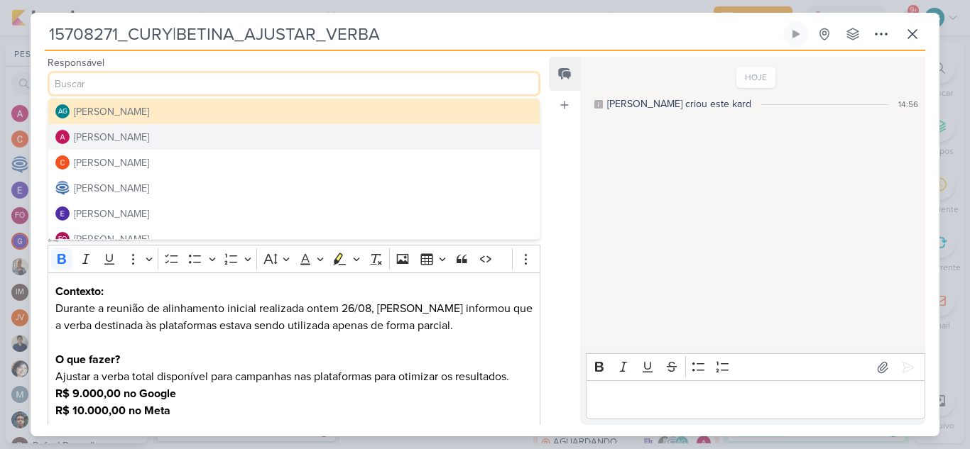
click at [180, 139] on button "[PERSON_NAME]" at bounding box center [293, 137] width 491 height 26
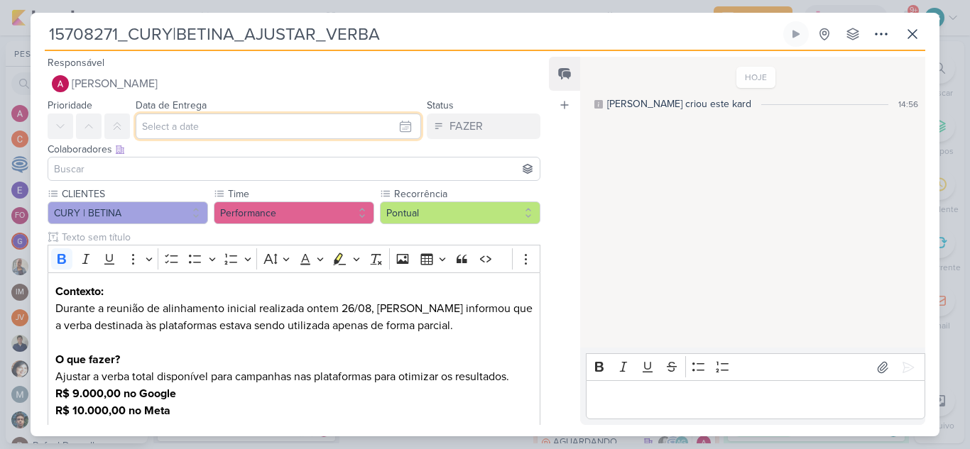
click at [239, 124] on input "text" at bounding box center [278, 127] width 285 height 26
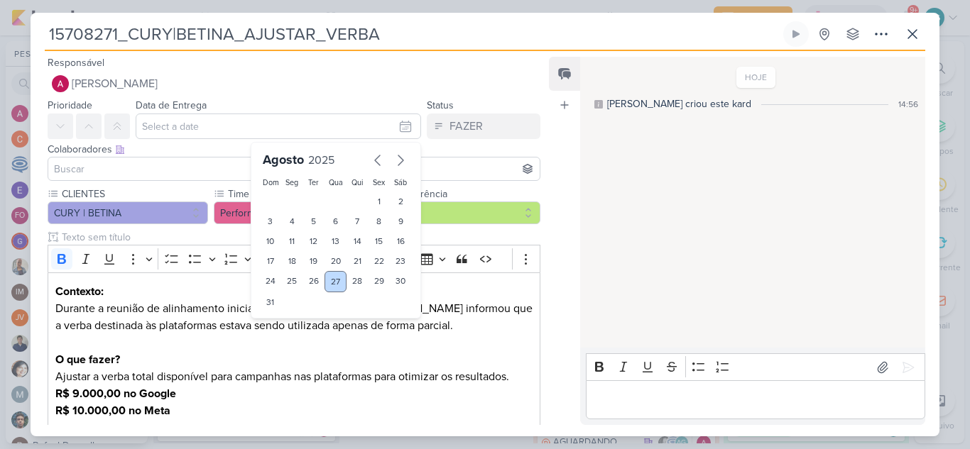
click at [334, 286] on div "27" at bounding box center [335, 281] width 22 height 21
click at [346, 287] on div "28" at bounding box center [357, 281] width 22 height 21
type input "[DATE] 23:59"
click at [160, 170] on input at bounding box center [294, 168] width 486 height 17
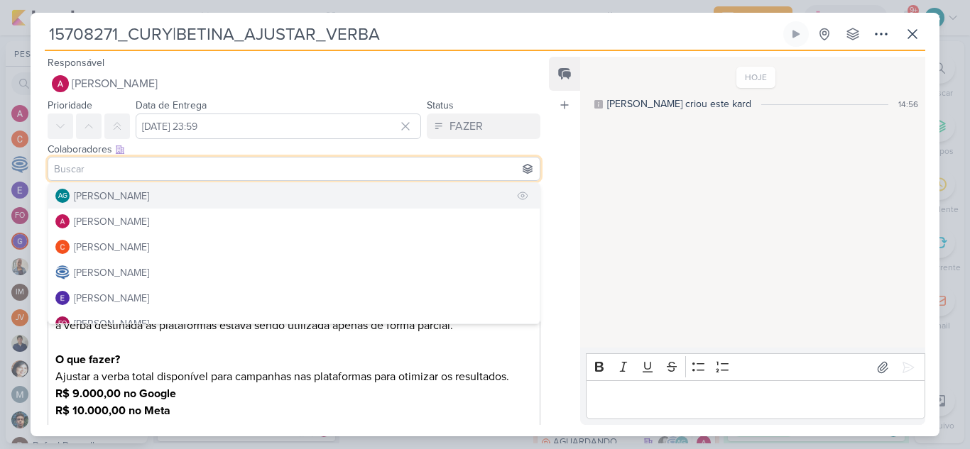
click at [149, 194] on div "[PERSON_NAME]" at bounding box center [111, 196] width 75 height 15
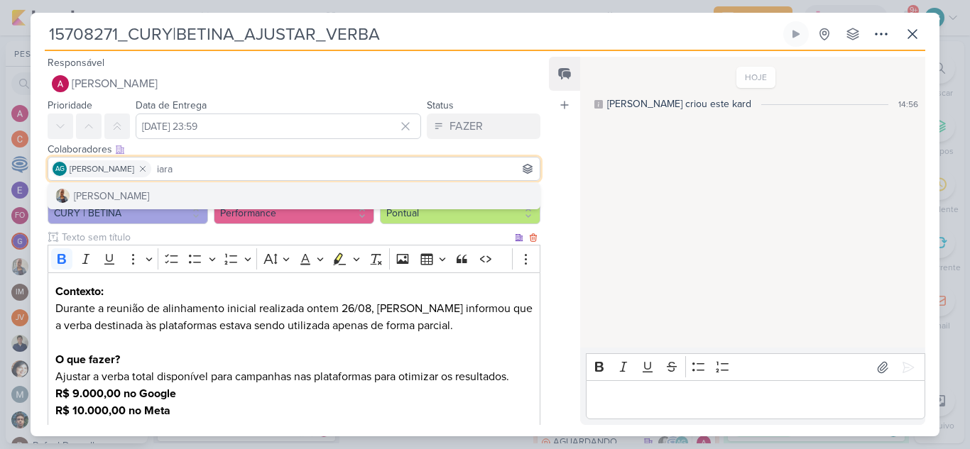
type input "iara"
click at [371, 347] on p "Editor editing area: main" at bounding box center [293, 342] width 477 height 17
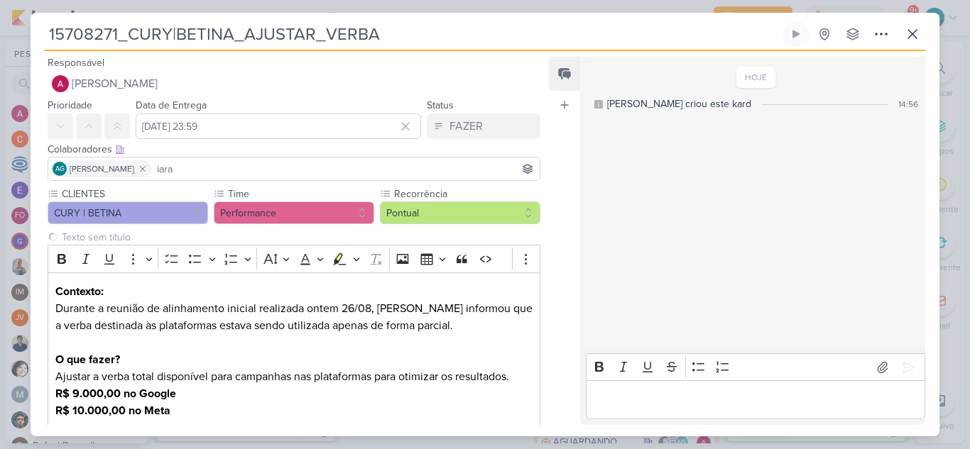
click at [251, 168] on input "iara" at bounding box center [345, 168] width 383 height 17
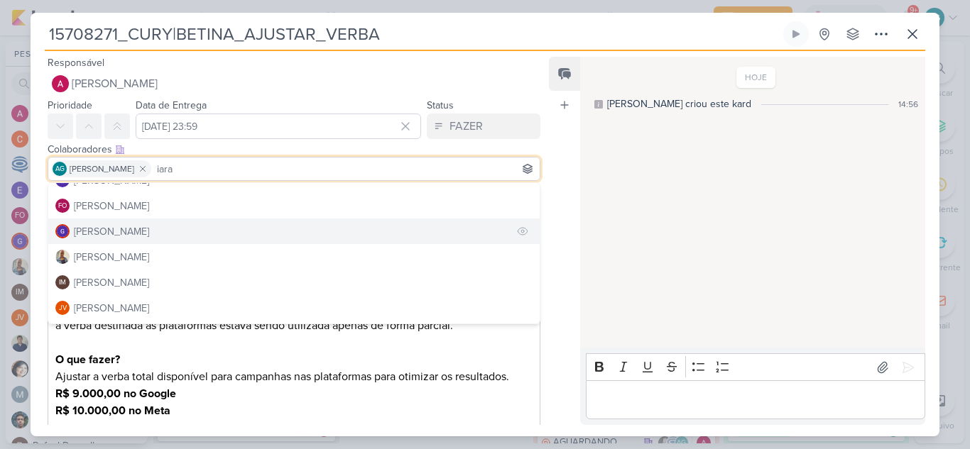
scroll to position [142, 0]
click at [157, 229] on button "[PERSON_NAME]" at bounding box center [293, 233] width 491 height 26
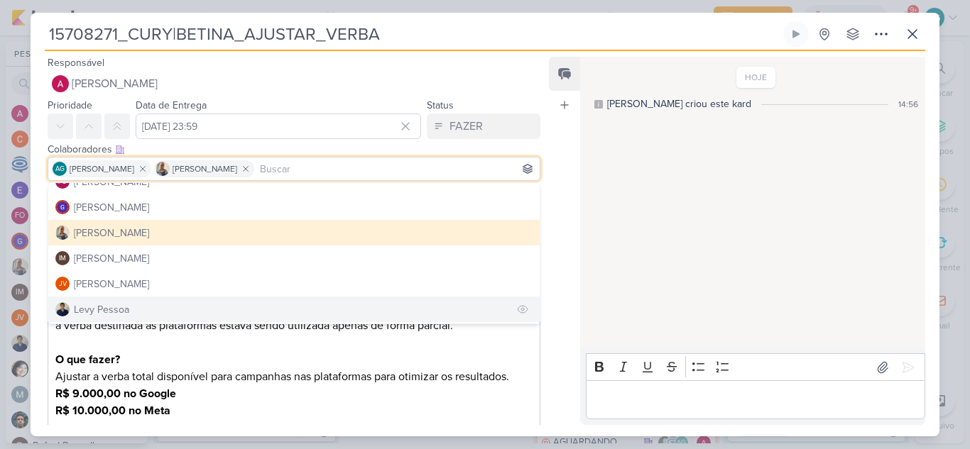
scroll to position [213, 0]
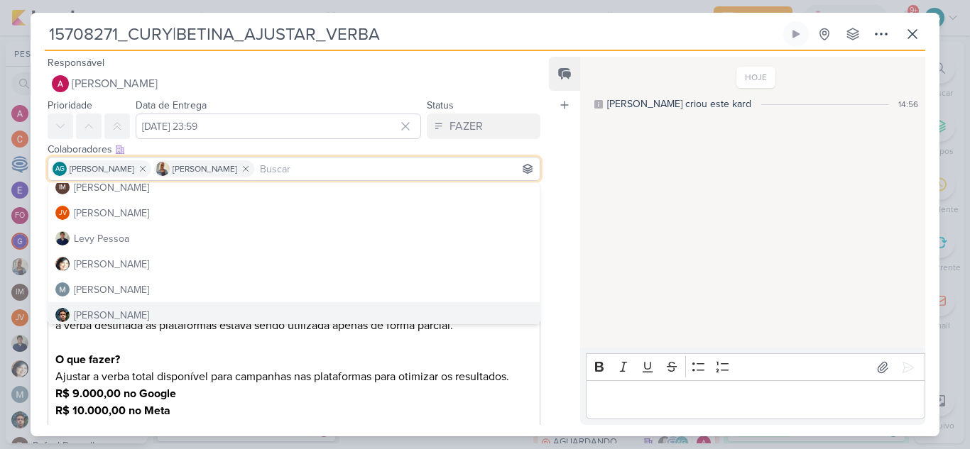
click at [295, 349] on p "Editor editing area: main" at bounding box center [293, 342] width 477 height 17
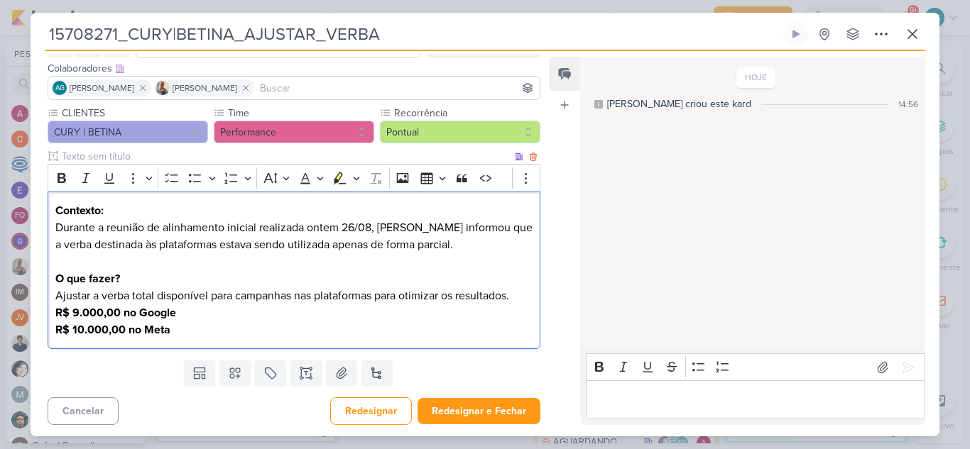
scroll to position [84, 0]
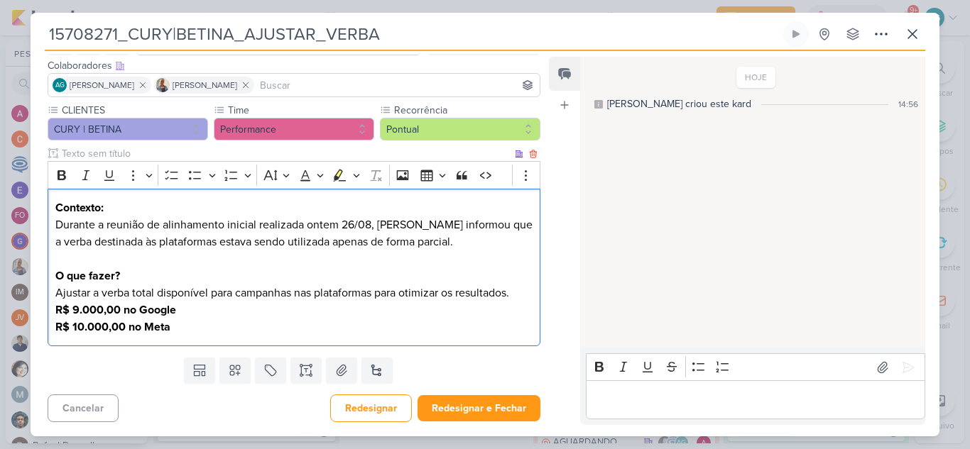
click at [340, 225] on p "Contexto: Durante a reunião de alinhamento inicial realizada ontem 26/08, Levy …" at bounding box center [293, 224] width 477 height 51
click at [371, 227] on p "Contexto: Durante a reunião de alinhamento inicial realizada ontem 26/08, Levy …" at bounding box center [293, 224] width 477 height 51
click at [882, 40] on icon at bounding box center [880, 34] width 17 height 17
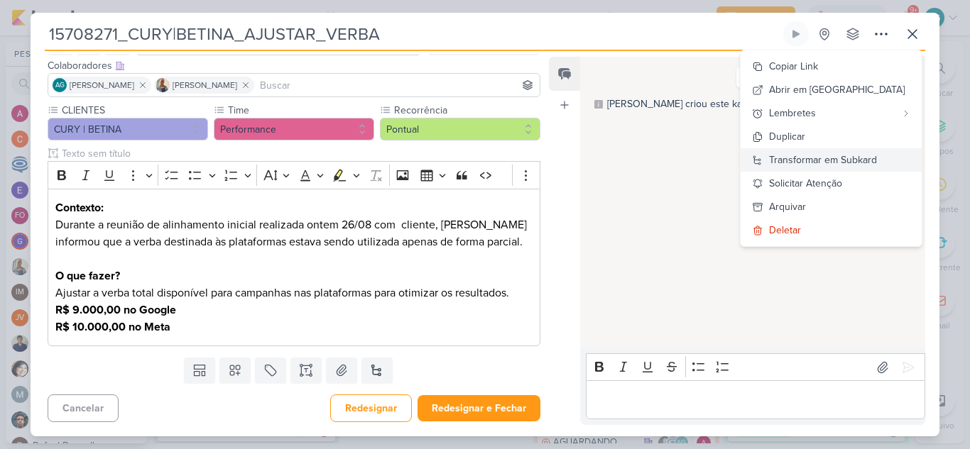
click at [864, 160] on div "Transformar em Subkard" at bounding box center [823, 160] width 108 height 15
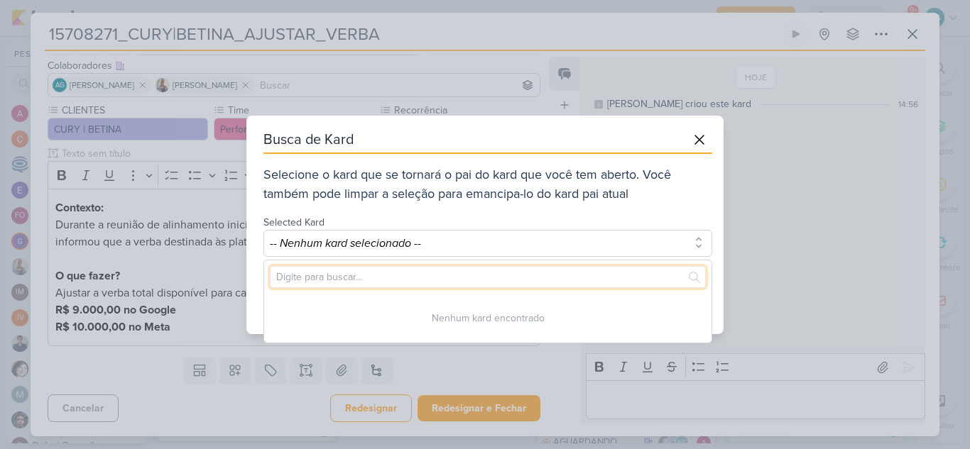
click at [406, 274] on input "text" at bounding box center [488, 277] width 436 height 22
paste input "15708271"
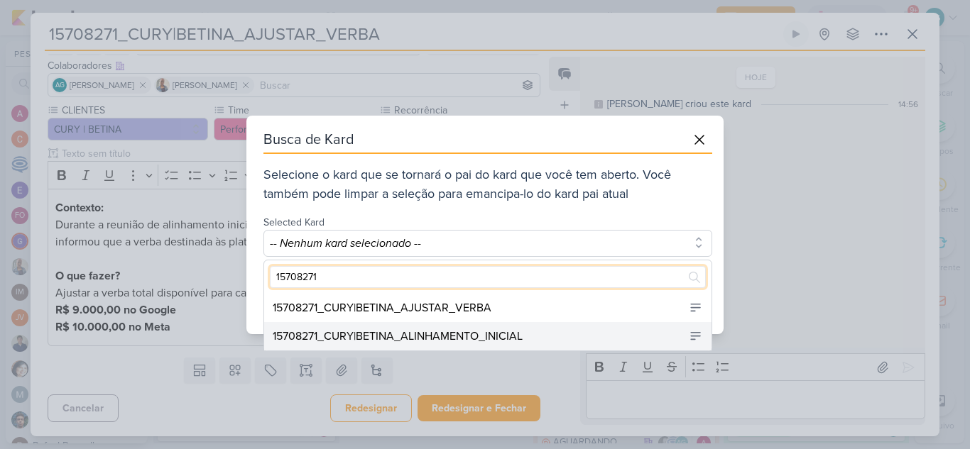
type input "15708271"
click at [406, 338] on div "15708271_CURY|BETINA_ALINHAMENTO_INICIAL" at bounding box center [398, 336] width 250 height 17
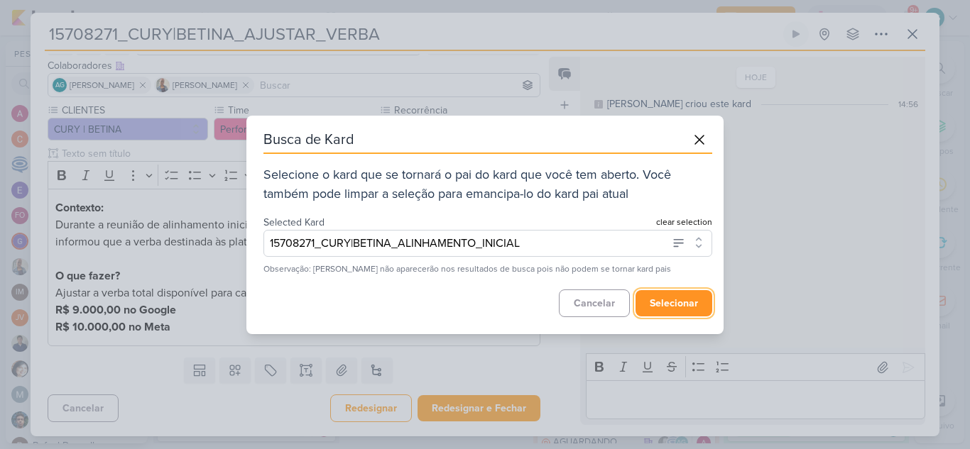
click at [667, 303] on button "selecionar" at bounding box center [673, 303] width 77 height 26
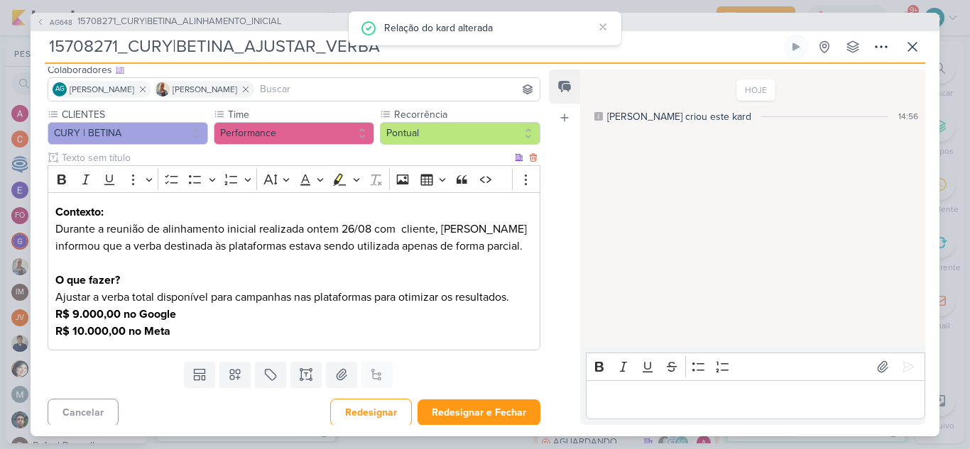
scroll to position [97, 0]
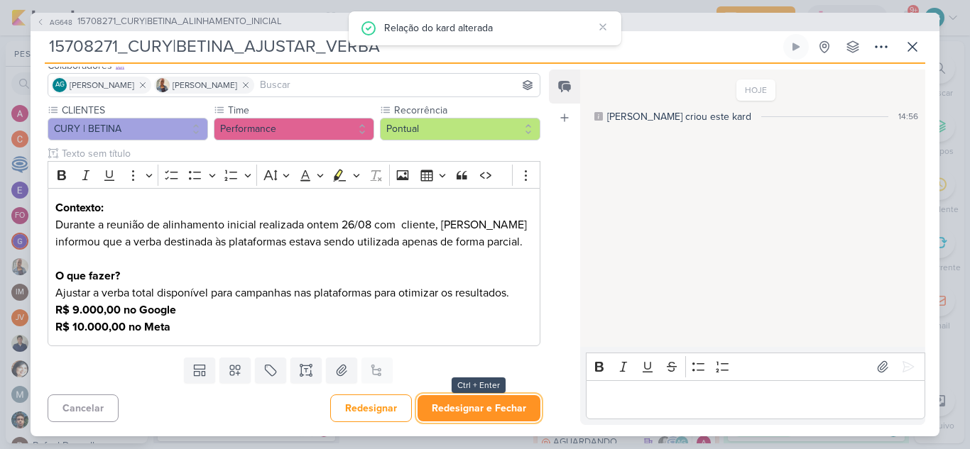
click at [502, 410] on button "Redesignar e Fechar" at bounding box center [478, 408] width 123 height 26
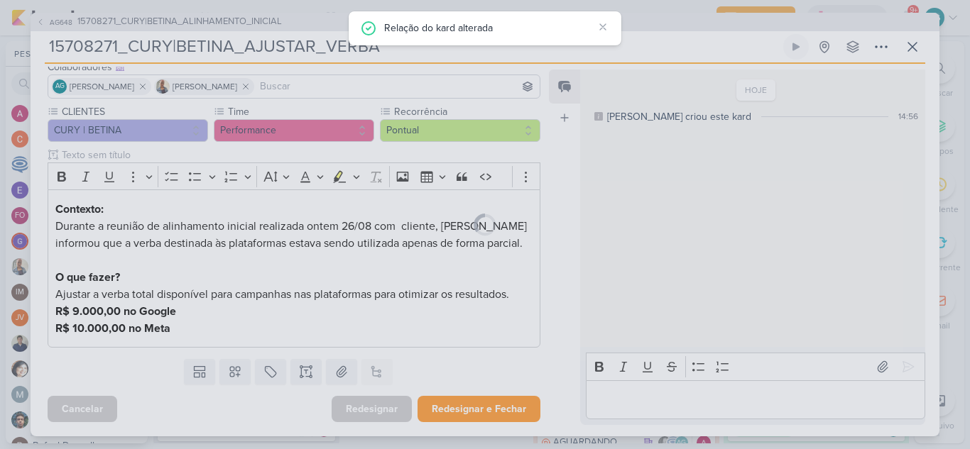
scroll to position [0, 0]
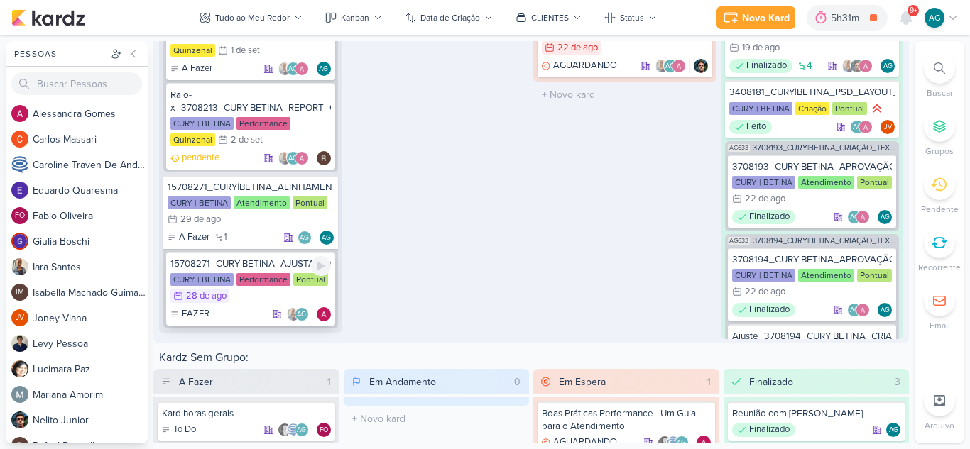
click at [276, 263] on div "15708271_CURY|BETINA_AJUSTAR_VERBA" at bounding box center [250, 264] width 160 height 13
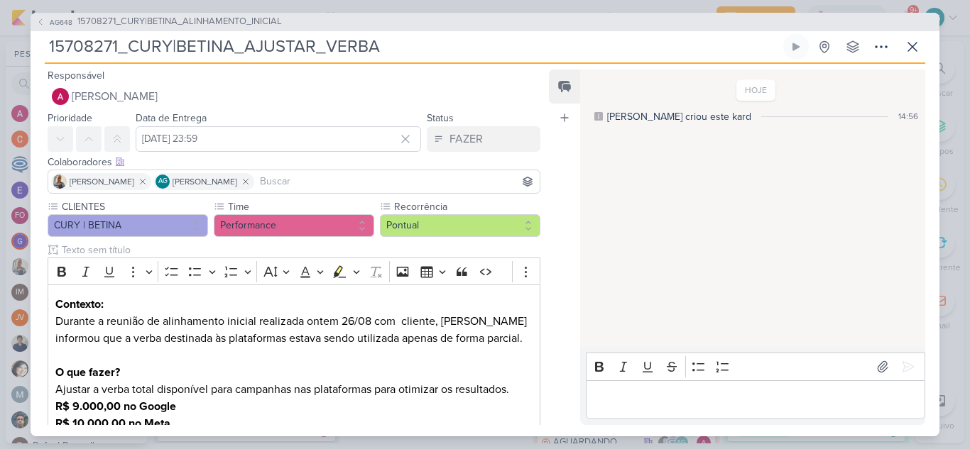
drag, startPoint x: 243, startPoint y: 50, endPoint x: 48, endPoint y: 43, distance: 195.3
click at [48, 43] on input "15708271_CURY|BETINA_AJUSTAR_VERBA" at bounding box center [412, 47] width 735 height 26
click at [916, 48] on icon at bounding box center [912, 46] width 17 height 17
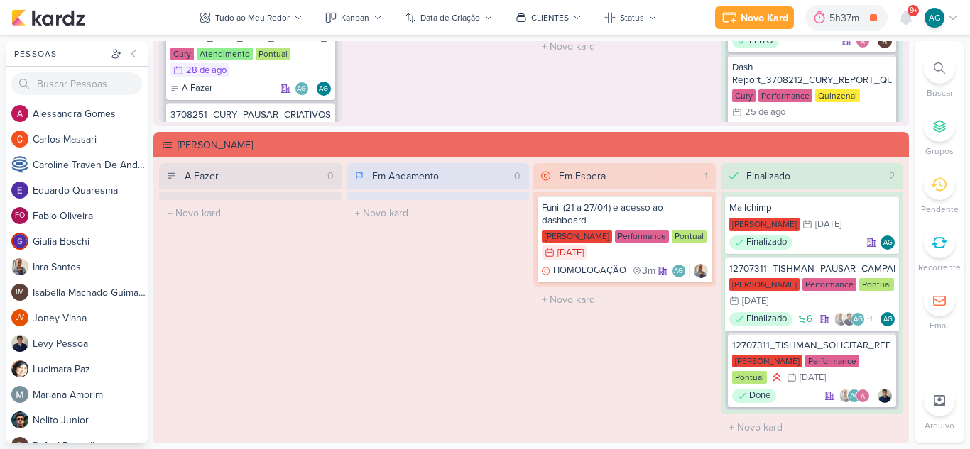
scroll to position [1491, 0]
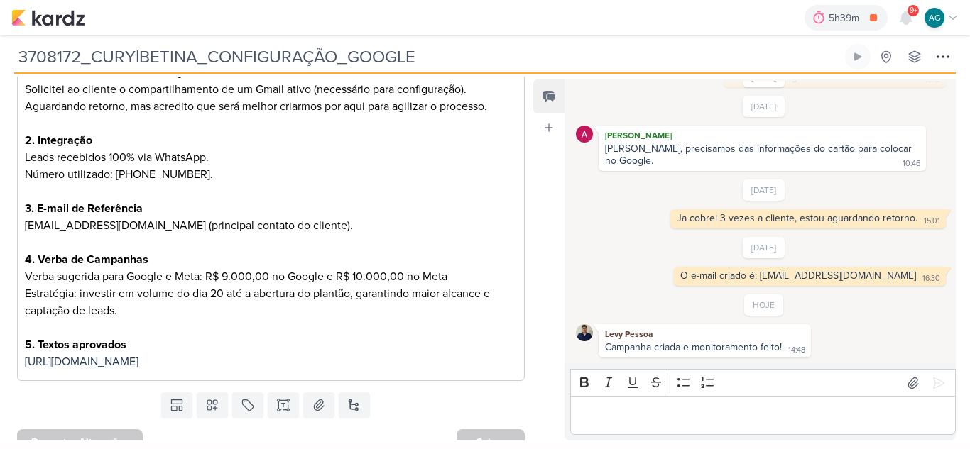
scroll to position [284, 0]
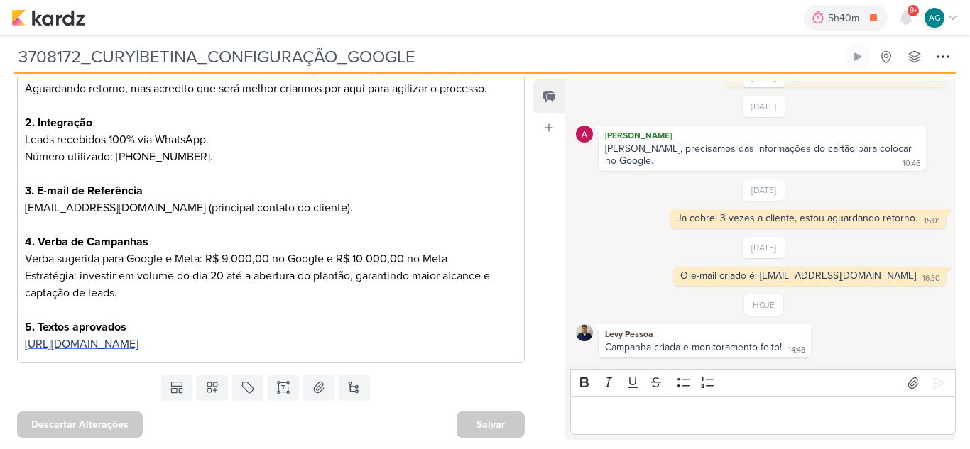
click at [138, 343] on span "[URL][DOMAIN_NAME]" at bounding box center [82, 344] width 114 height 14
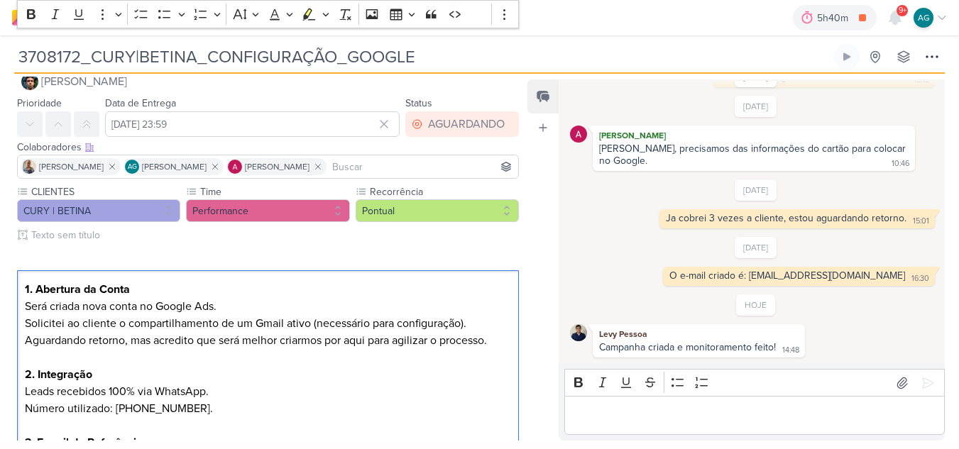
scroll to position [0, 0]
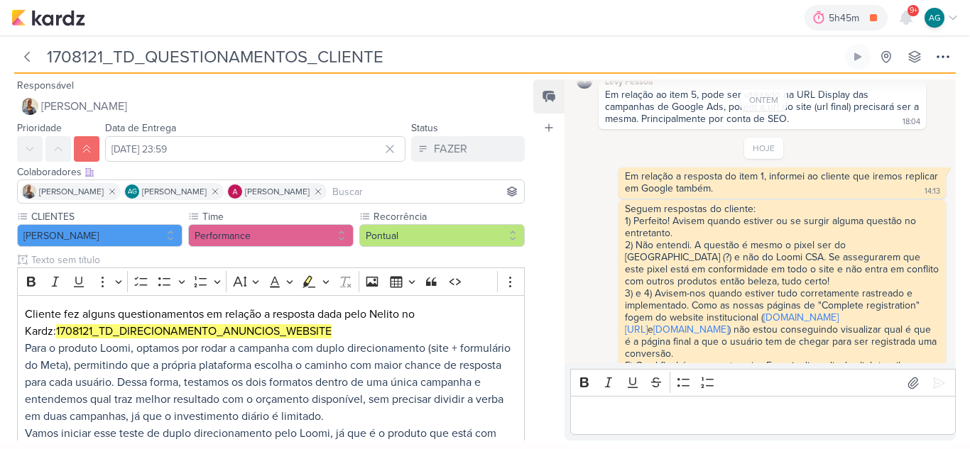
scroll to position [363, 0]
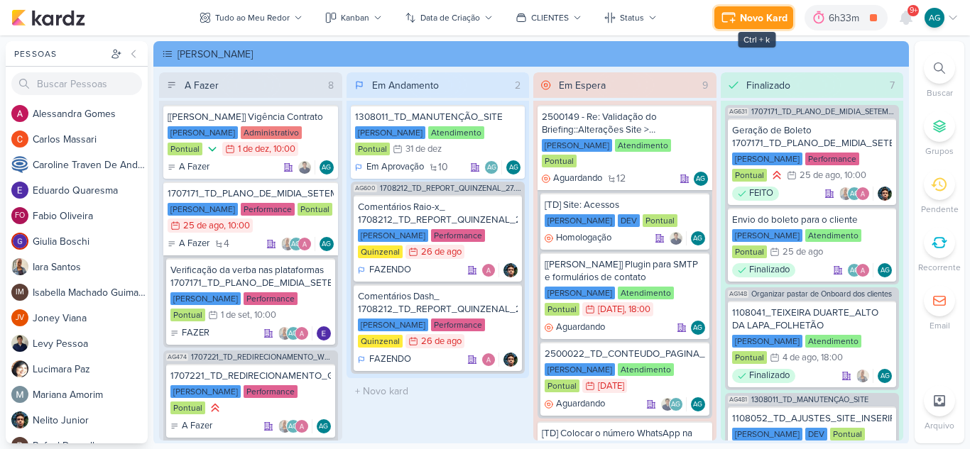
click at [757, 23] on div "Novo Kard" at bounding box center [764, 18] width 48 height 15
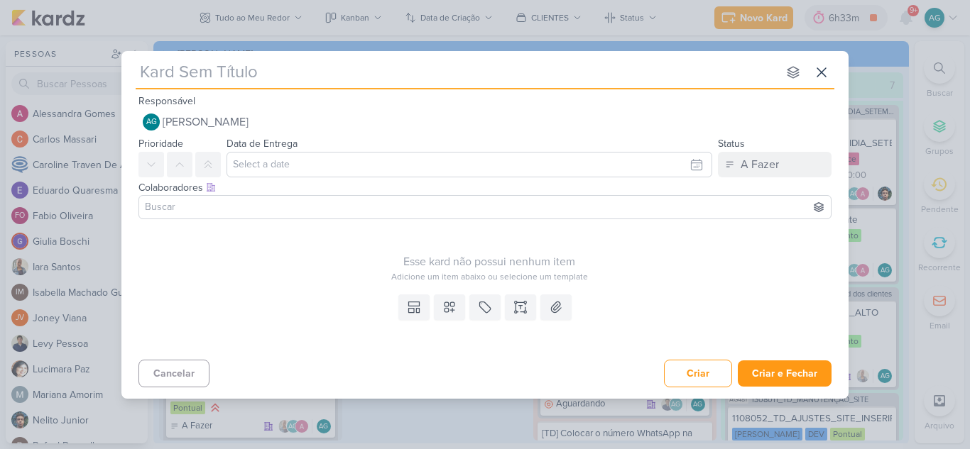
type input "1708271_TD_LISTA_FORMULARIO_META"
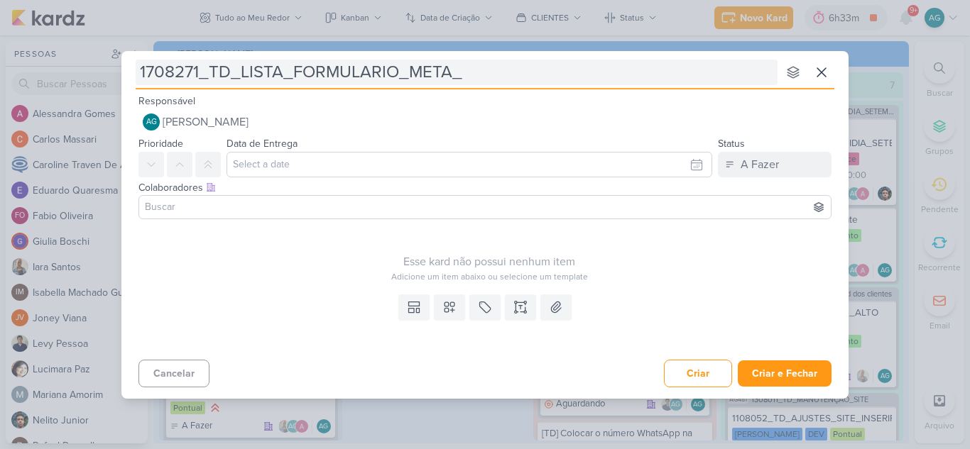
type input "1708271_TD_LISTA_FORMULARIO_META_v"
type input "1708271_TD_LISTA_FORMULARIO_META_v2"
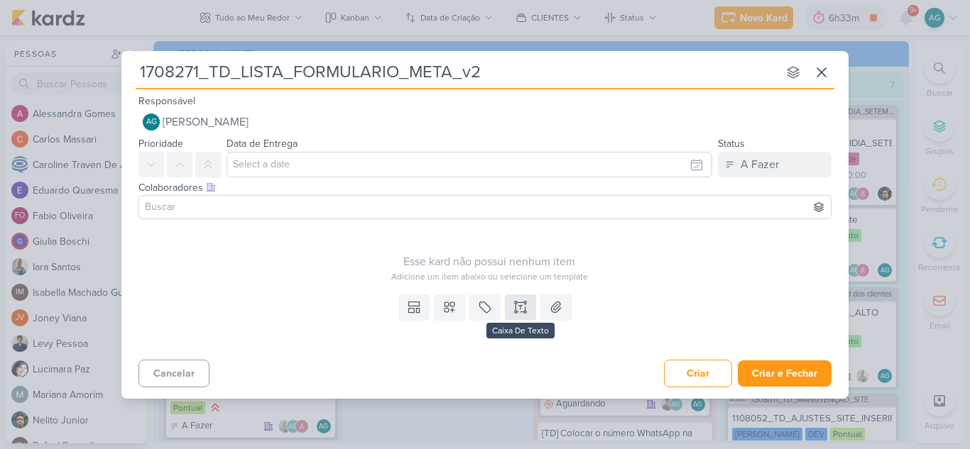
type input "1708271_TD_LISTA_FORMULARIO_META_v2"
click at [520, 309] on icon at bounding box center [520, 307] width 0 height 4
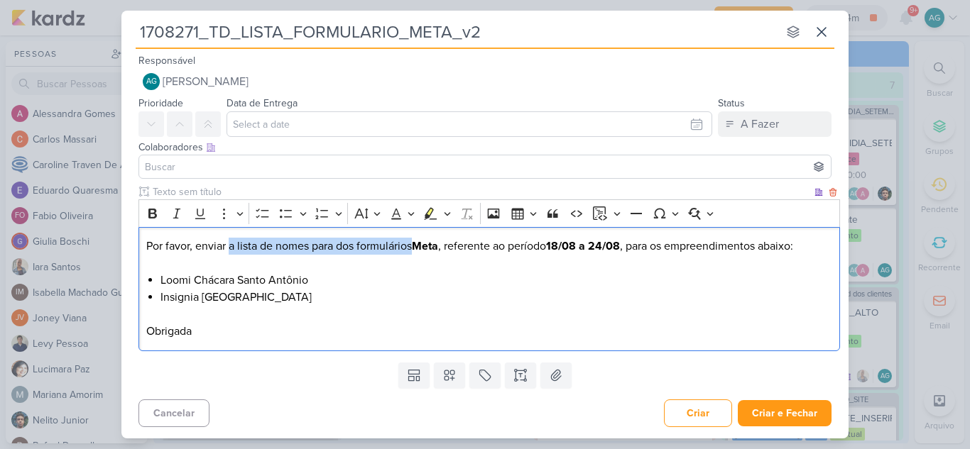
drag, startPoint x: 231, startPoint y: 246, endPoint x: 414, endPoint y: 248, distance: 183.2
click at [414, 248] on p "Por favor, enviar a lista de nomes para dos formulários Meta , referente ao per…" at bounding box center [489, 255] width 686 height 34
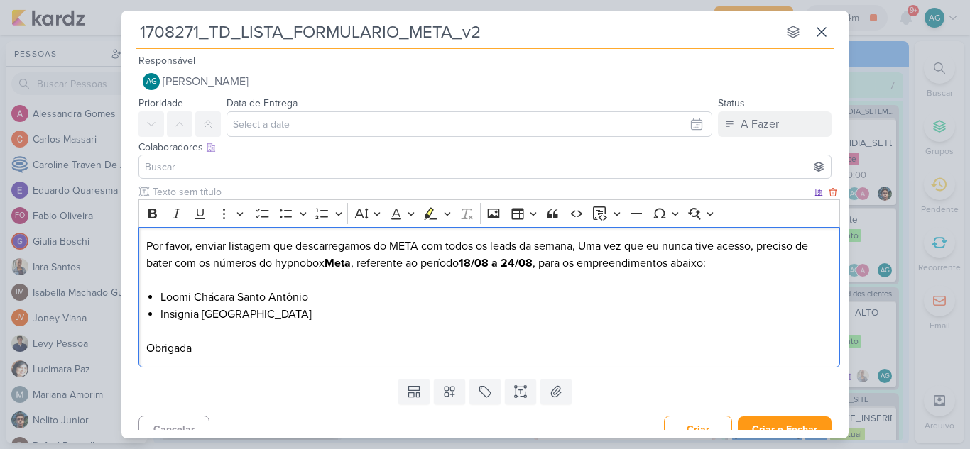
click at [336, 244] on p "Por favor, enviar listagem que descarregamos do META com todos os leads da sema…" at bounding box center [489, 263] width 686 height 51
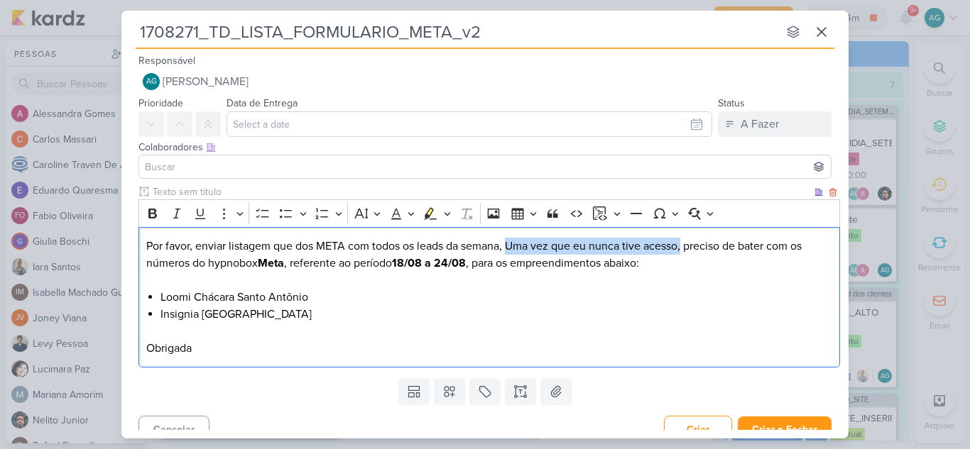
drag, startPoint x: 508, startPoint y: 250, endPoint x: 683, endPoint y: 251, distance: 174.6
click at [683, 251] on p "Por favor, enviar listagem que dos META com todos os leads da semana, Uma vez q…" at bounding box center [489, 263] width 686 height 51
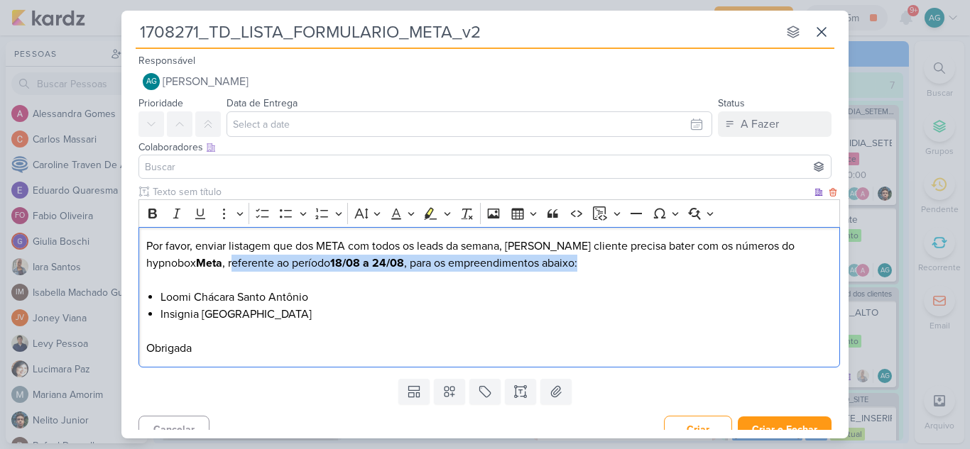
drag, startPoint x: 149, startPoint y: 264, endPoint x: 511, endPoint y: 269, distance: 362.1
click at [511, 269] on p "Por favor, enviar listagem que dos META com todos os leads da semana, Pois clie…" at bounding box center [489, 263] width 686 height 51
copy p "eferente ao período 18/08 a 24/08 , para os empreendimentos abaixo:"
click at [274, 246] on p "Por favor, enviar listagem que dos META com todos os leads da semana, Pois clie…" at bounding box center [489, 263] width 686 height 51
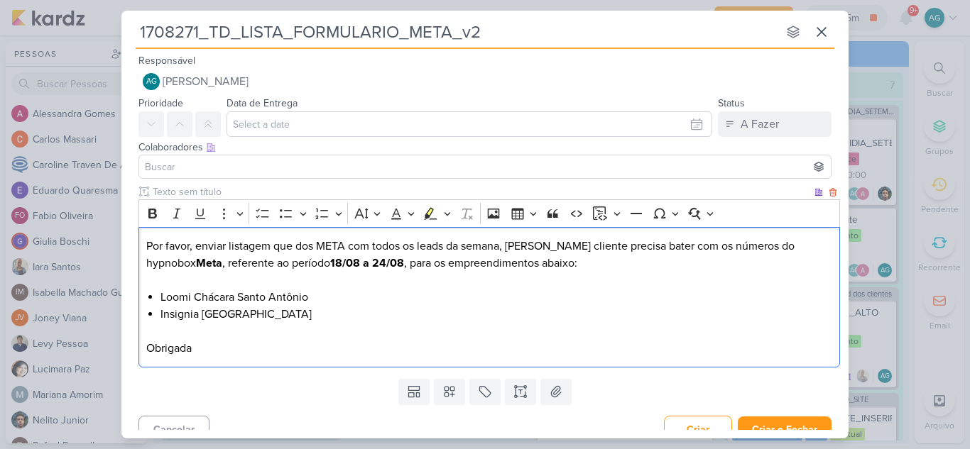
click at [180, 351] on p "Obrigada" at bounding box center [489, 348] width 686 height 17
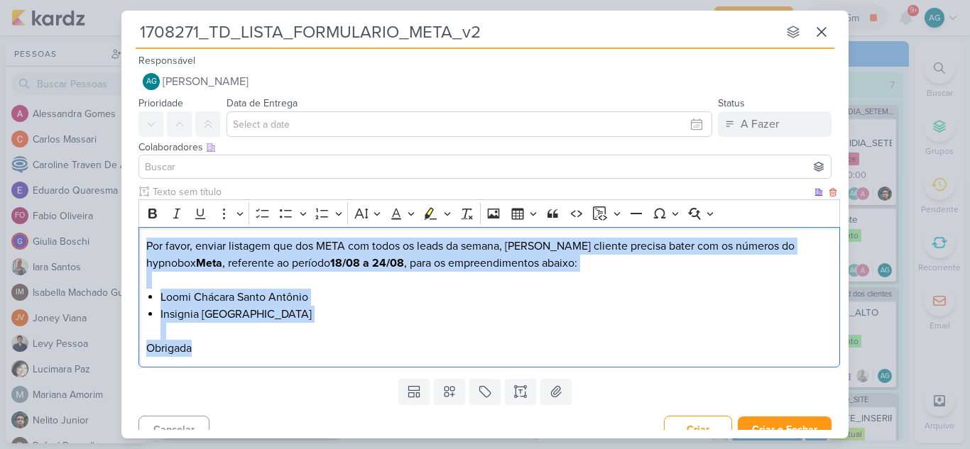
drag, startPoint x: 201, startPoint y: 350, endPoint x: 139, endPoint y: 234, distance: 131.8
click at [139, 234] on div "Por favor, enviar listagem que dos META com todos os leads da semana, Pois clie…" at bounding box center [488, 297] width 701 height 141
copy div "Por favor, enviar listagem que dos META com todos os leads da semana, Pois clie…"
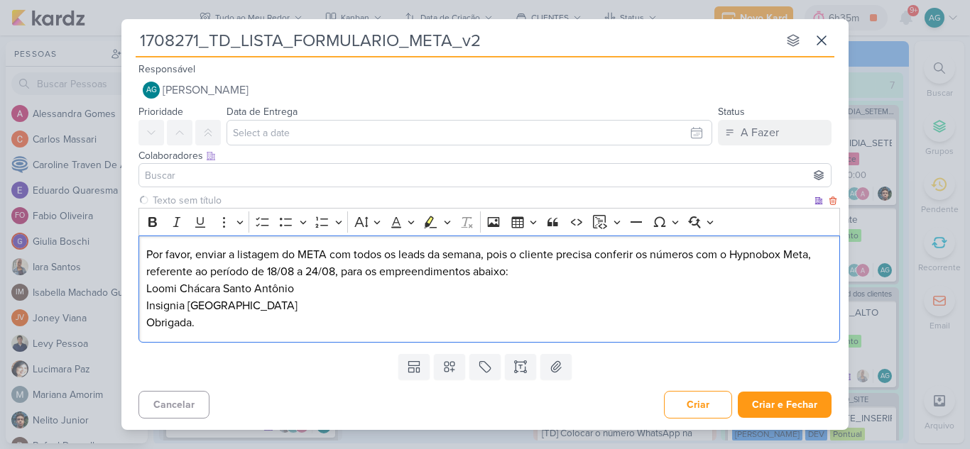
drag, startPoint x: 324, startPoint y: 261, endPoint x: 397, endPoint y: 316, distance: 90.7
click at [397, 316] on p "Obrigada." at bounding box center [489, 322] width 686 height 17
drag, startPoint x: 433, startPoint y: 256, endPoint x: 482, endPoint y: 253, distance: 49.1
click at [482, 253] on p "Por favor, enviar a listagem do META com todos os leads da semana, pois o clien…" at bounding box center [489, 263] width 686 height 34
click at [736, 256] on p "Por favor, enviar a listagem do META com todos os leads, pois o cliente precisa…" at bounding box center [489, 263] width 686 height 34
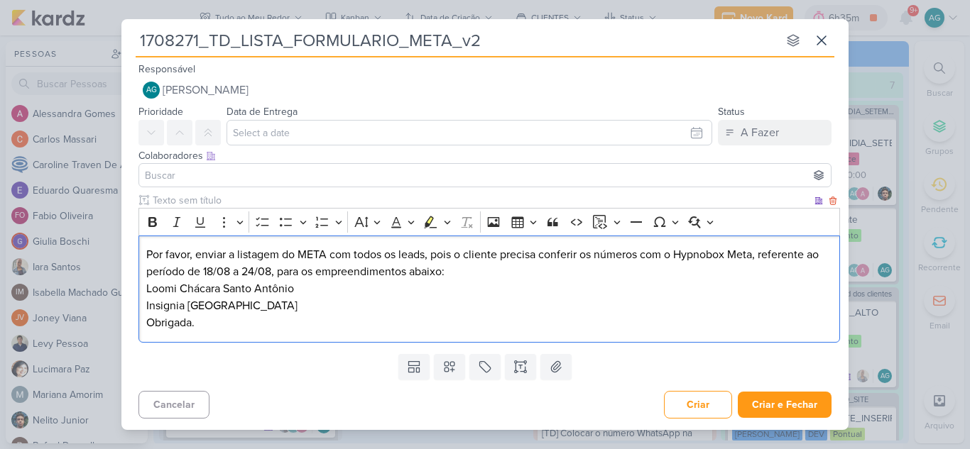
click at [736, 256] on p "Por favor, enviar a listagem do META com todos os leads, pois o cliente precisa…" at bounding box center [489, 263] width 686 height 34
click at [476, 270] on p "Por favor, enviar a listagem do META com todos os leads, pois o cliente precisa…" at bounding box center [489, 263] width 686 height 34
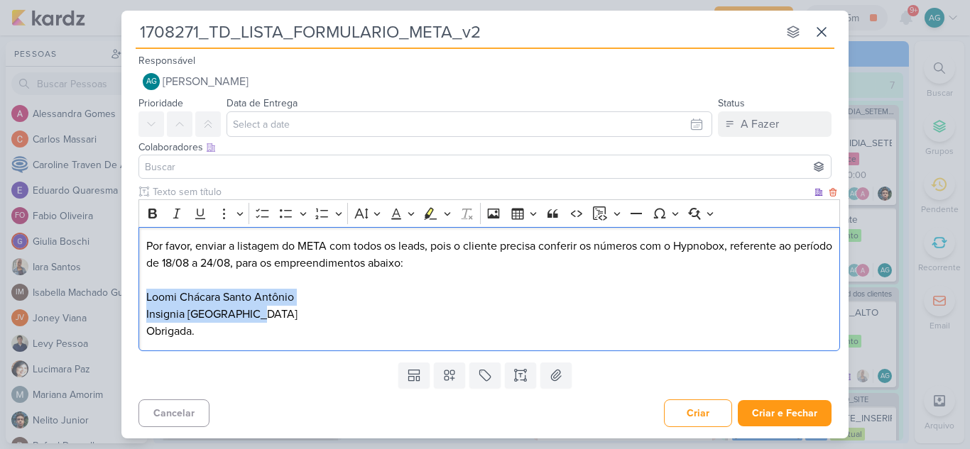
drag, startPoint x: 195, startPoint y: 308, endPoint x: 136, endPoint y: 297, distance: 60.0
click at [136, 297] on div "Clique para deixar o item visível somente à membros da sua organização Rich Tex…" at bounding box center [484, 271] width 727 height 172
click at [291, 216] on icon "Editor toolbar" at bounding box center [286, 214] width 14 height 14
click at [303, 318] on li "Insignia [GEOGRAPHIC_DATA]" at bounding box center [496, 314] width 672 height 17
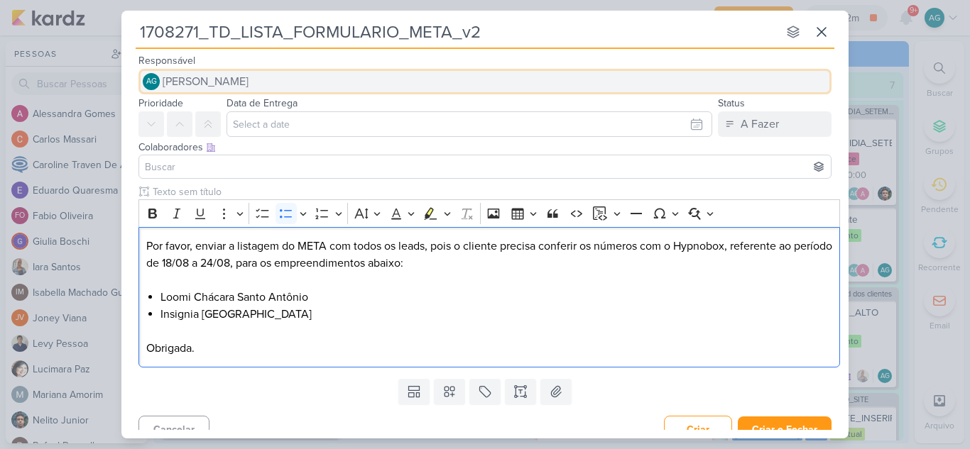
click at [248, 82] on span "[PERSON_NAME]" at bounding box center [206, 81] width 86 height 17
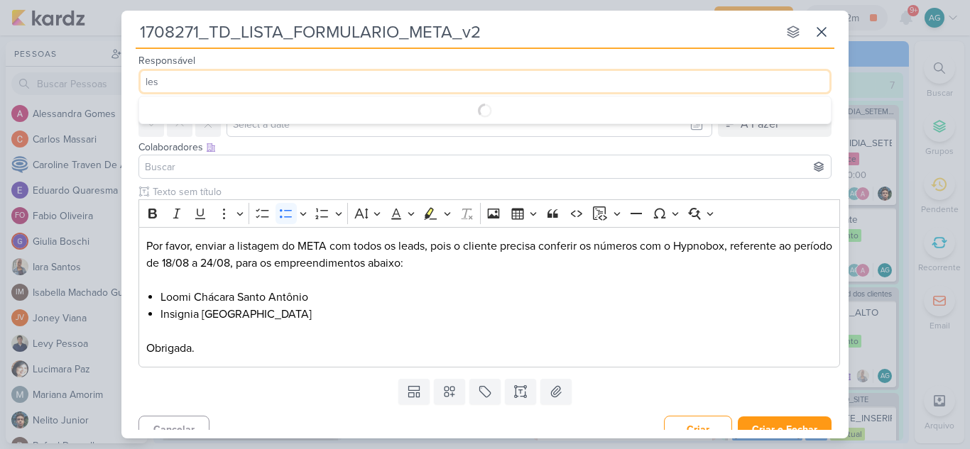
type input "less"
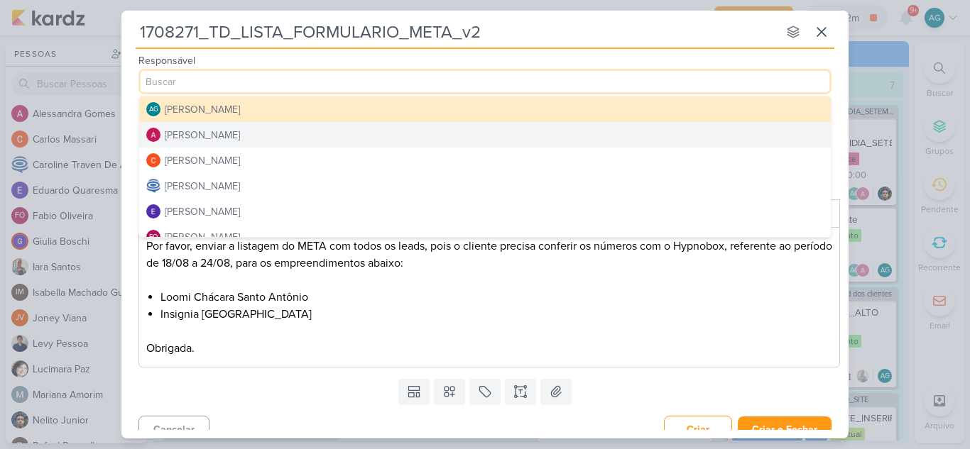
click at [259, 143] on button "[PERSON_NAME]" at bounding box center [484, 135] width 691 height 26
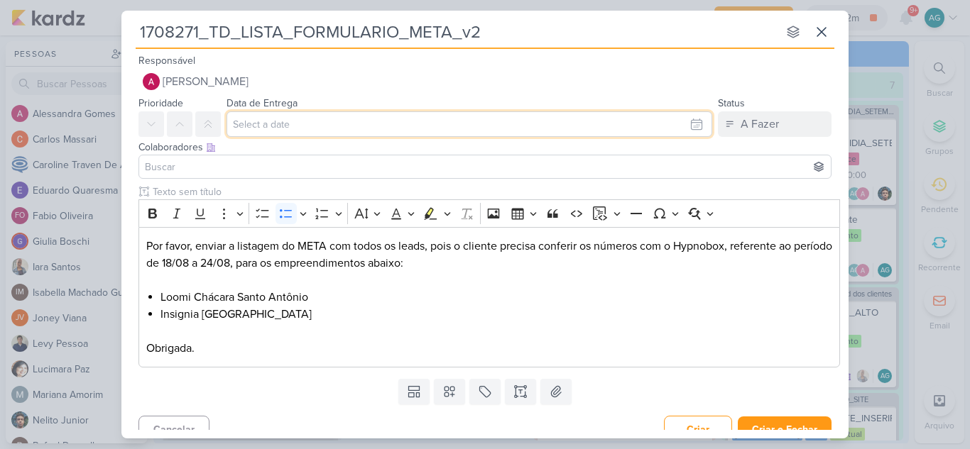
click at [332, 126] on input "text" at bounding box center [469, 124] width 486 height 26
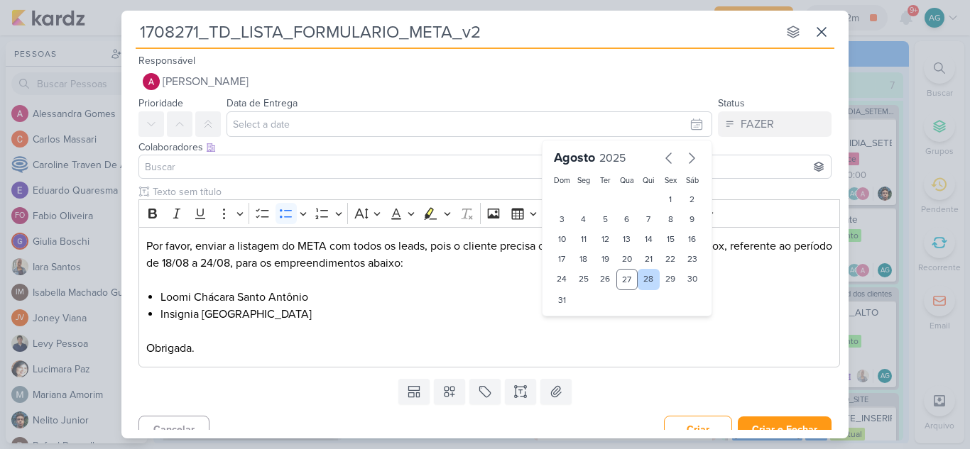
click at [639, 282] on div "28" at bounding box center [648, 279] width 22 height 21
type input "[DATE] 23:59"
click at [246, 165] on input at bounding box center [485, 166] width 686 height 17
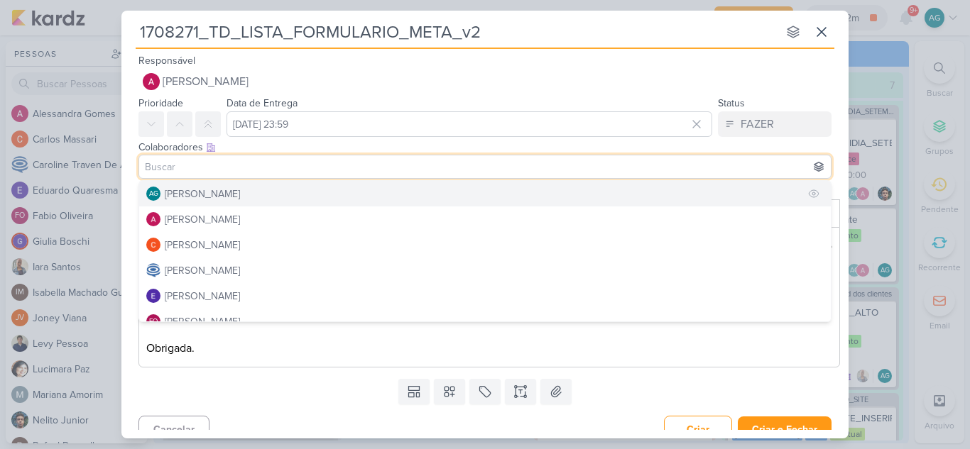
click at [240, 192] on div "[PERSON_NAME]" at bounding box center [202, 194] width 75 height 15
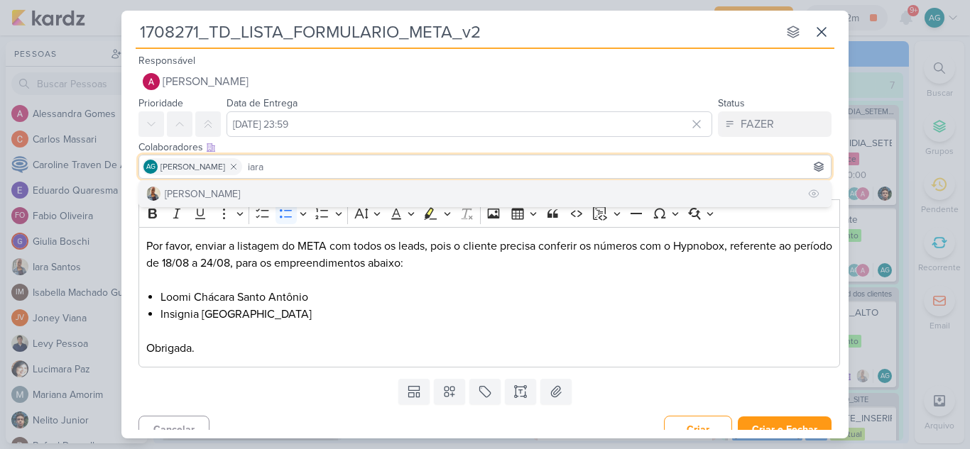
type input "iara"
click at [295, 192] on button "[PERSON_NAME]" at bounding box center [484, 194] width 691 height 26
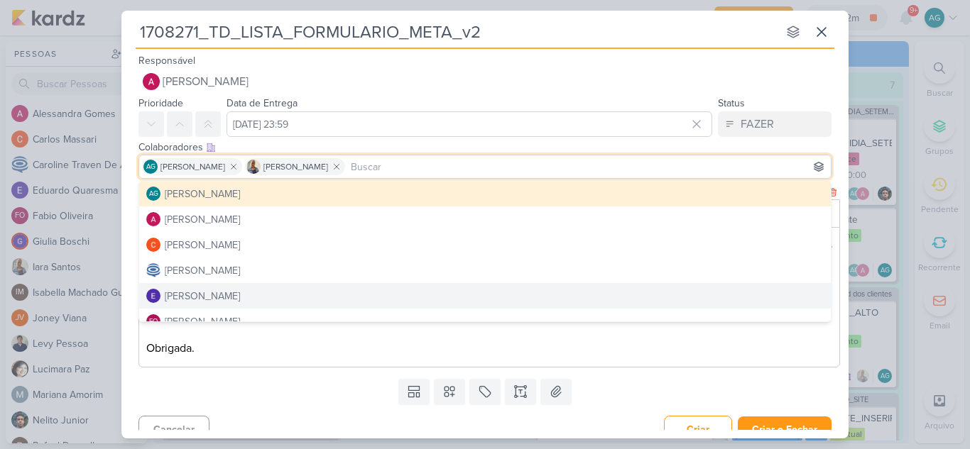
click at [364, 393] on div "Templates Campos Personalizados Marcadores Caixa De Texto Anexo" at bounding box center [484, 391] width 727 height 37
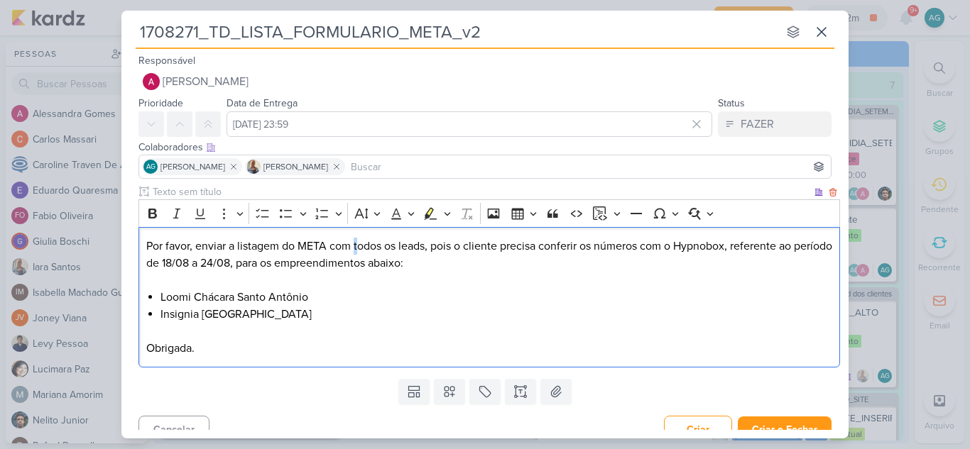
drag, startPoint x: 354, startPoint y: 249, endPoint x: 361, endPoint y: 248, distance: 7.1
click at [361, 248] on p "Por favor, enviar a listagem do META com todos os leads, pois o cliente precisa…" at bounding box center [489, 263] width 686 height 51
drag, startPoint x: 349, startPoint y: 245, endPoint x: 427, endPoint y: 246, distance: 78.8
click at [427, 246] on p "Por favor, enviar a listagem do META com todos os leads, pois o cliente precisa…" at bounding box center [489, 263] width 686 height 51
click at [426, 214] on icon "Editor toolbar" at bounding box center [431, 213] width 13 height 12
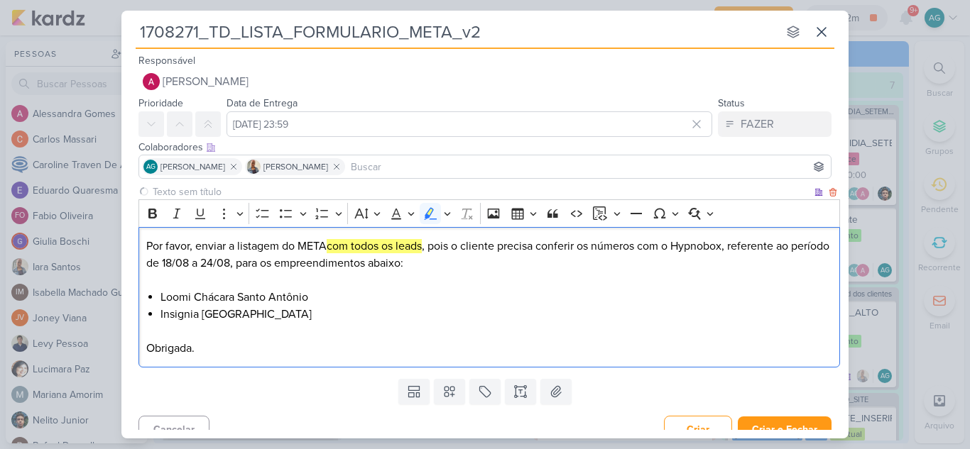
click at [456, 283] on p "Por favor, enviar a listagem do META com todos os leads , pois o cliente precis…" at bounding box center [489, 263] width 686 height 51
click at [447, 396] on icon at bounding box center [449, 392] width 14 height 14
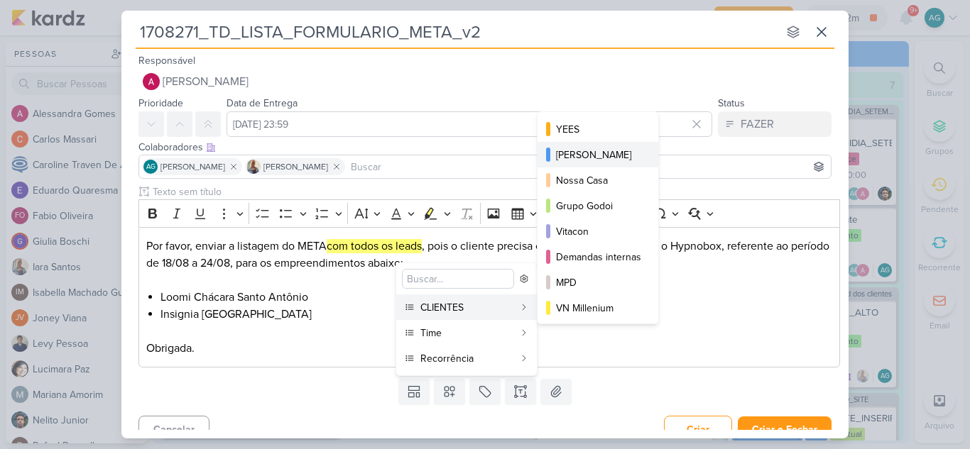
click at [615, 160] on div "[PERSON_NAME]" at bounding box center [598, 155] width 85 height 15
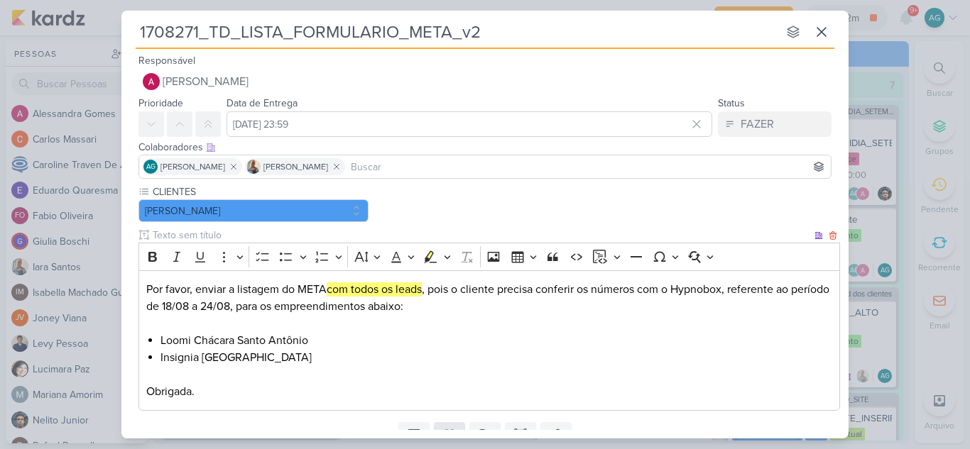
scroll to position [60, 0]
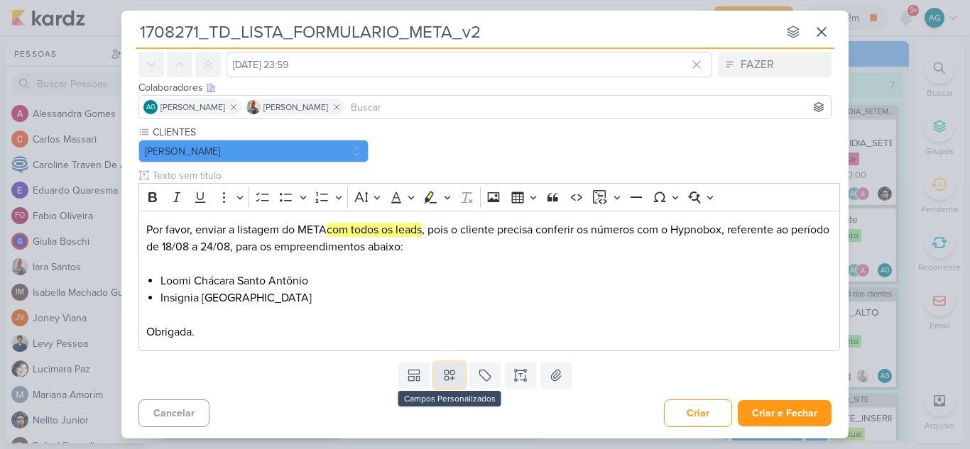
click at [449, 379] on icon at bounding box center [449, 376] width 10 height 10
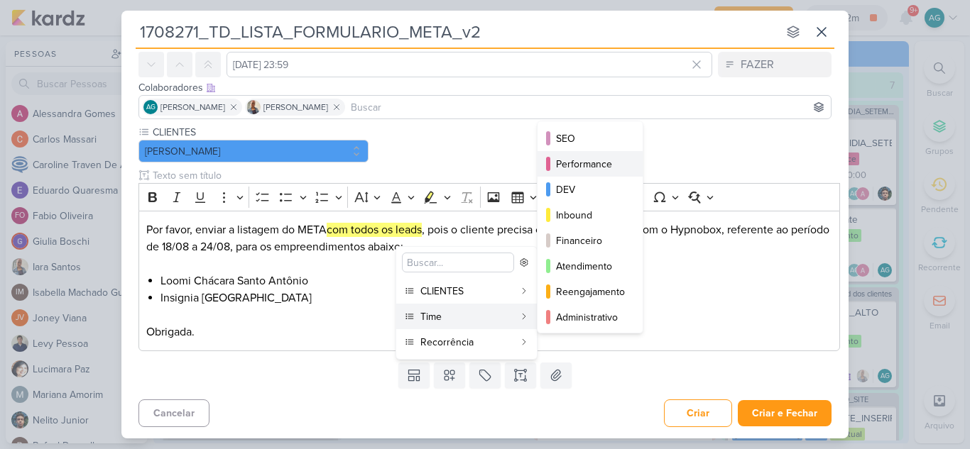
click at [598, 166] on div "Performance" at bounding box center [591, 164] width 70 height 15
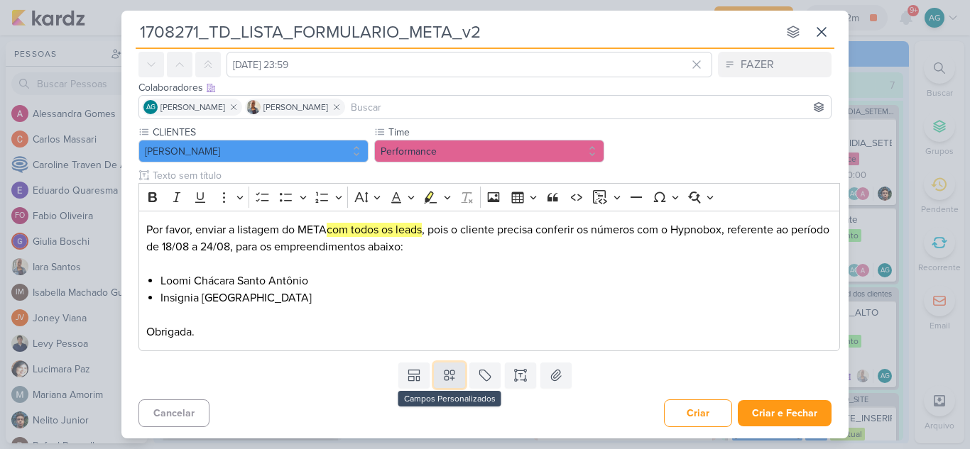
click at [449, 383] on icon at bounding box center [449, 375] width 14 height 14
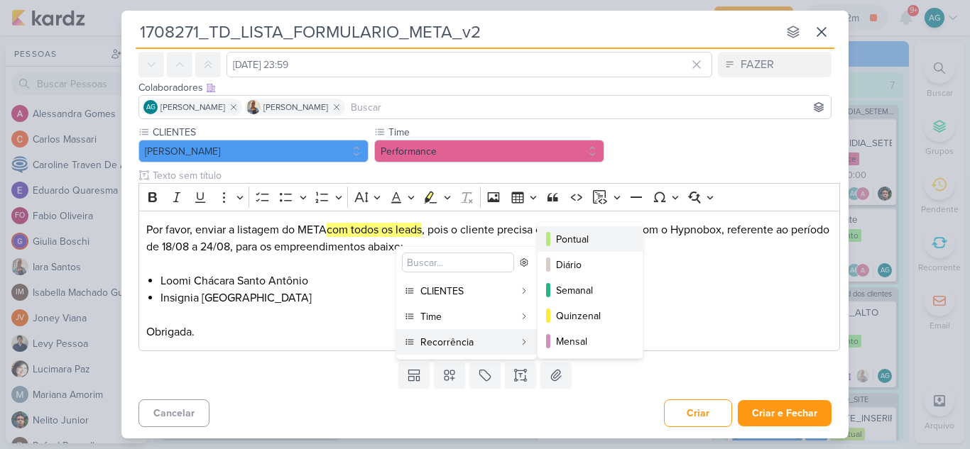
click at [589, 240] on div "Pontual" at bounding box center [591, 239] width 70 height 15
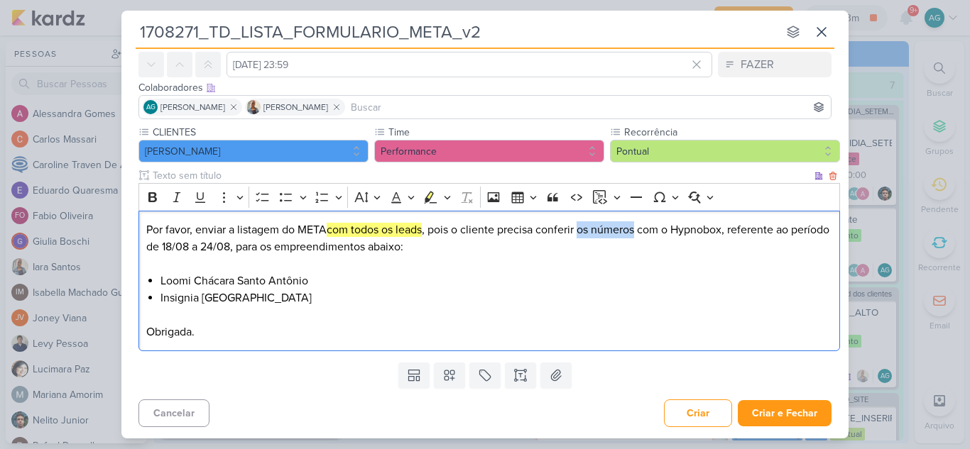
drag, startPoint x: 584, startPoint y: 233, endPoint x: 637, endPoint y: 230, distance: 53.3
click at [637, 230] on p "Por favor, enviar a listagem do META com todos os leads , pois o cliente precis…" at bounding box center [489, 246] width 686 height 51
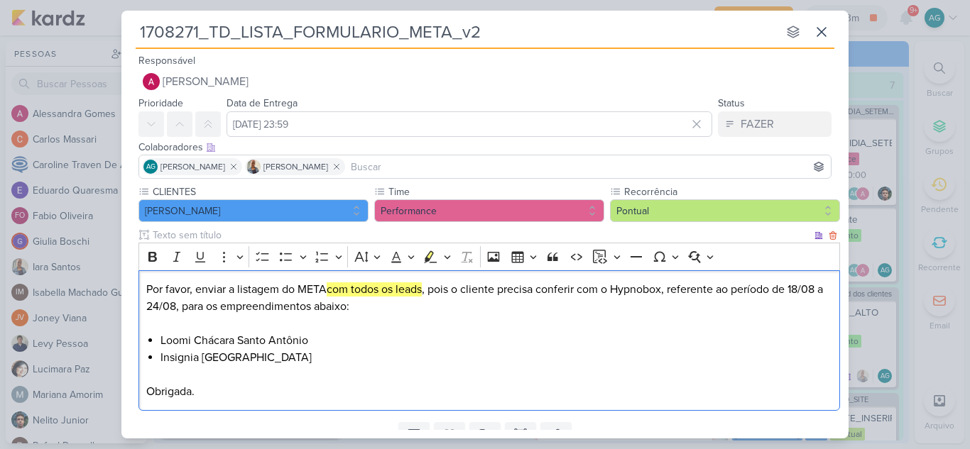
click at [319, 289] on p "Por favor, enviar a listagem do META com todos os leads , pois o cliente precis…" at bounding box center [489, 306] width 686 height 51
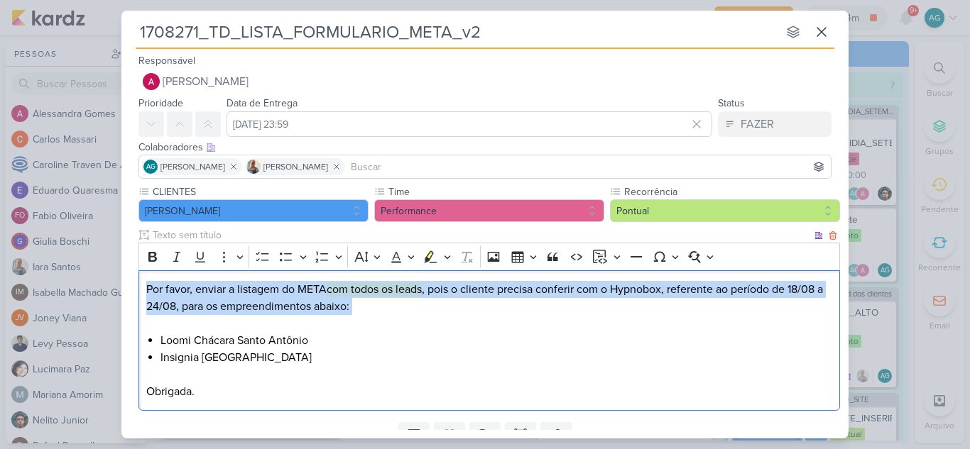
click at [322, 305] on p "Por favor, enviar a listagem do META com todos os leads , pois o cliente precis…" at bounding box center [489, 306] width 686 height 51
click at [389, 332] on p "Por favor, enviar a listagem do META com todos os leads , pois o cliente precis…" at bounding box center [489, 306] width 686 height 51
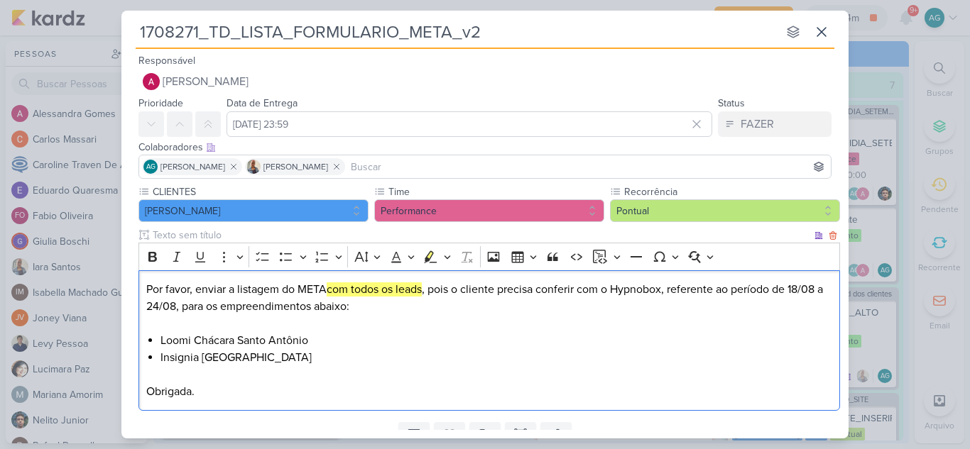
click at [314, 289] on p "Por favor, enviar a listagem do META com todos os leads , pois o cliente precis…" at bounding box center [489, 306] width 686 height 51
click at [148, 253] on icon "Editor toolbar" at bounding box center [153, 257] width 14 height 14
click at [475, 336] on li "Loomi Chácara Santo Antônio" at bounding box center [496, 340] width 672 height 17
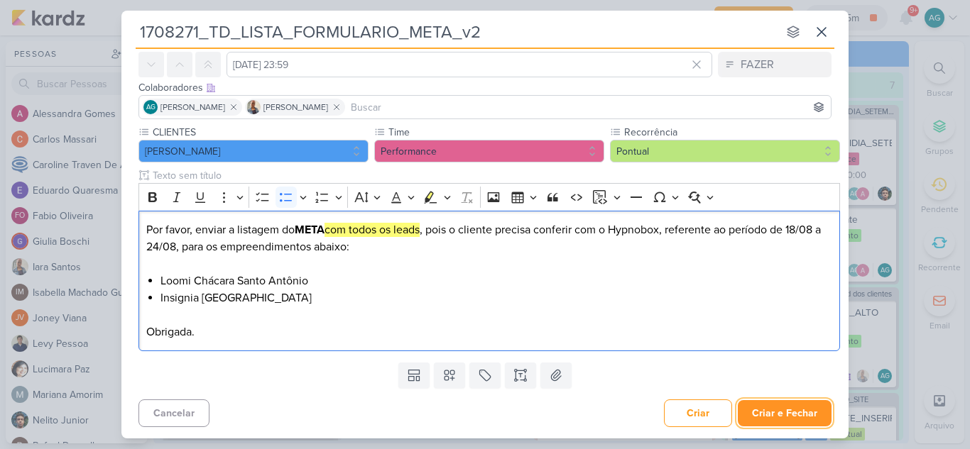
click at [784, 412] on button "Criar e Fechar" at bounding box center [785, 413] width 94 height 26
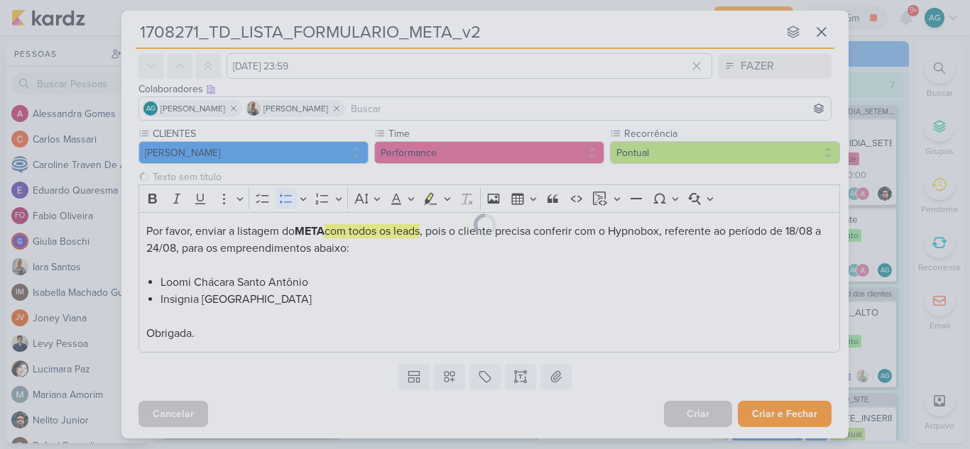
scroll to position [58, 0]
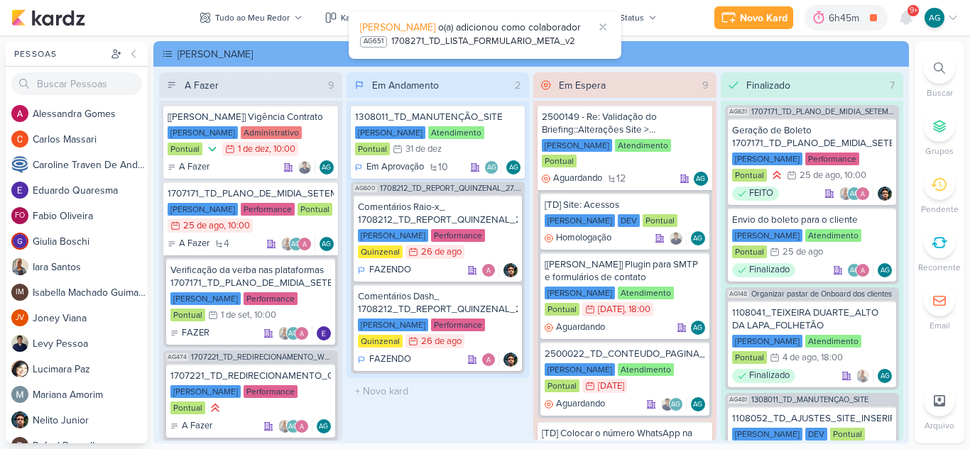
click at [942, 67] on icon at bounding box center [938, 67] width 11 height 11
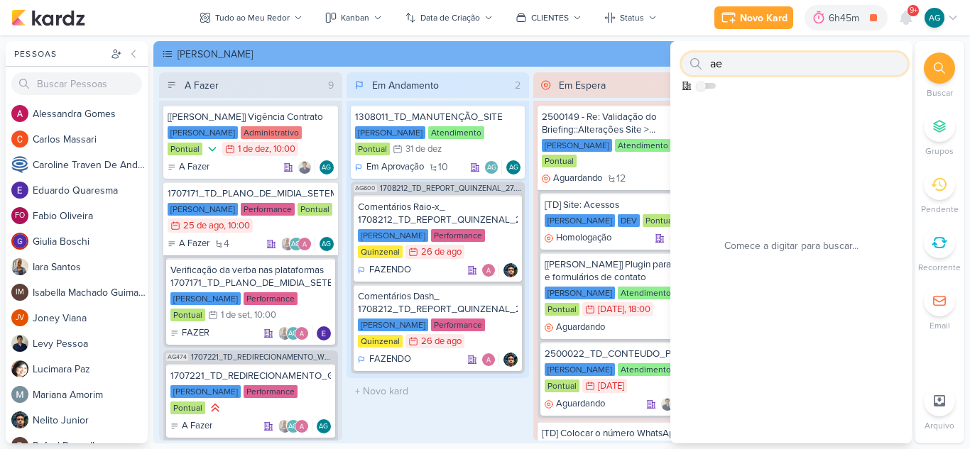
type input "a"
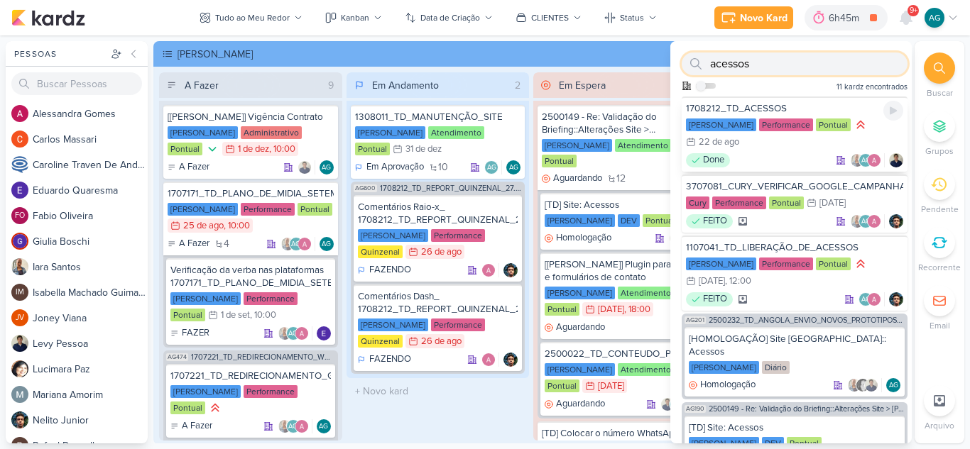
type input "acessos"
click at [806, 150] on div "1708212_TD_ACESSOS Teixeira Duarte Performance Pontual 22/8 22 de ago Done" at bounding box center [794, 134] width 226 height 75
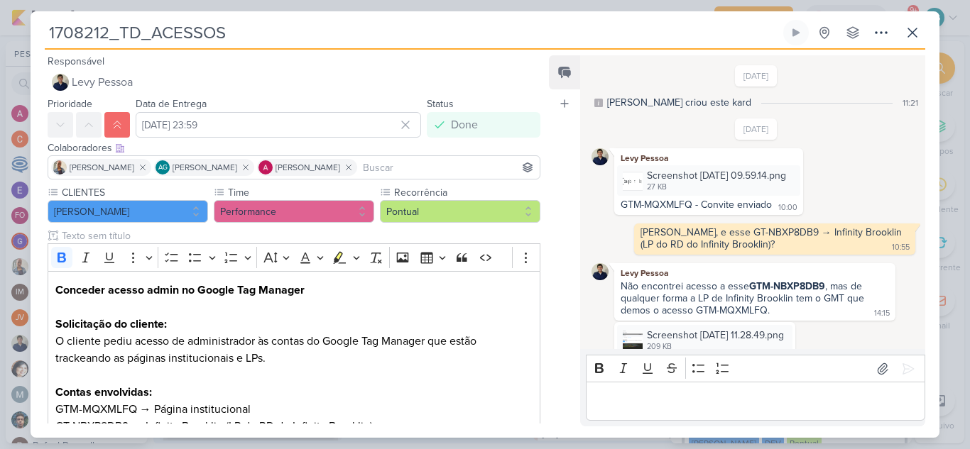
scroll to position [101, 0]
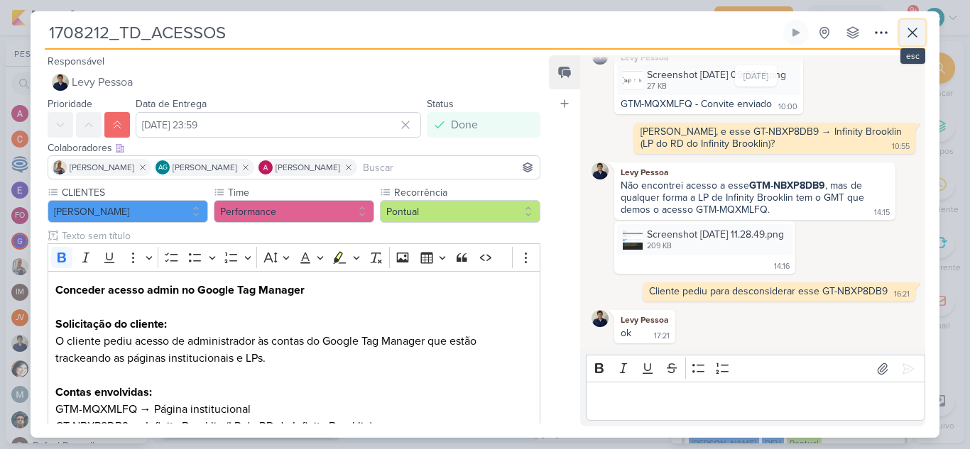
click at [919, 31] on icon at bounding box center [912, 32] width 17 height 17
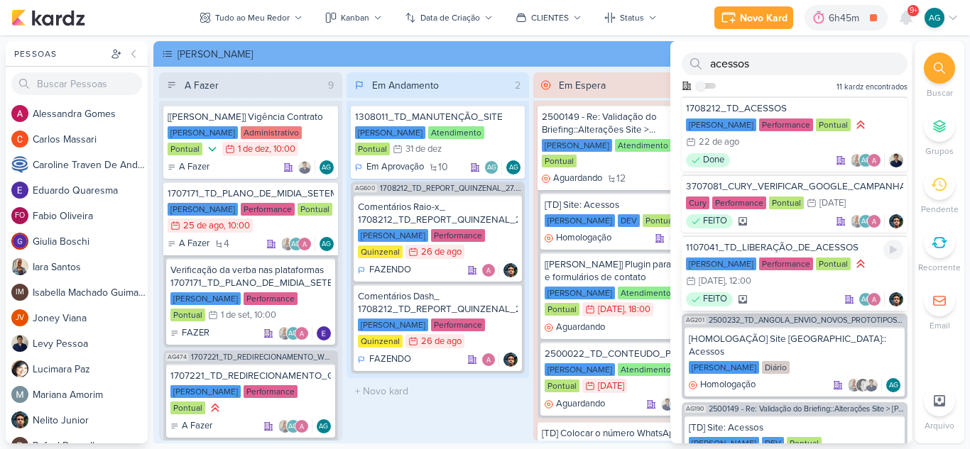
click at [797, 287] on div "Teixeira Duarte Performance Pontual 7/7 7 de jul , 12:00" at bounding box center [794, 273] width 217 height 33
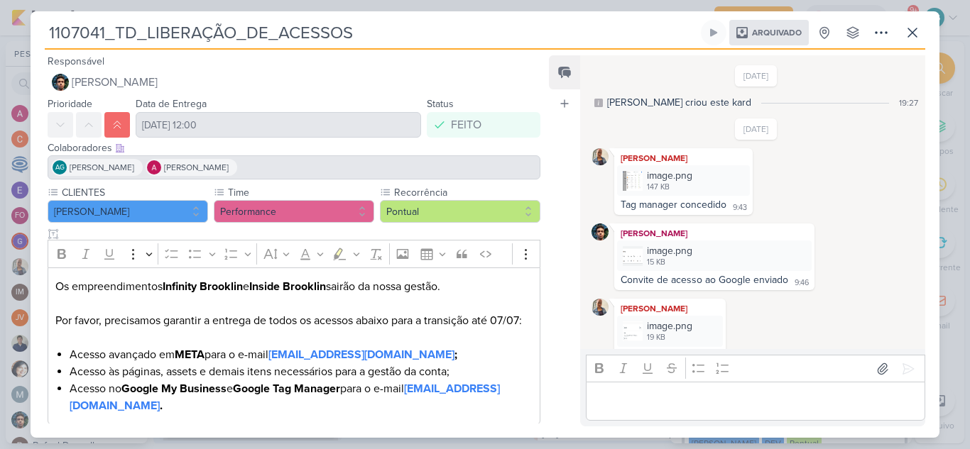
scroll to position [97, 0]
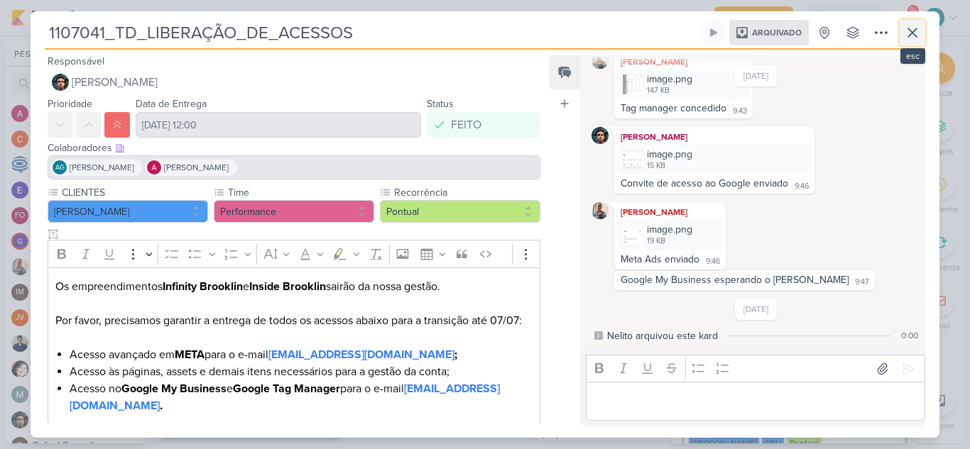
click at [916, 34] on icon at bounding box center [912, 32] width 17 height 17
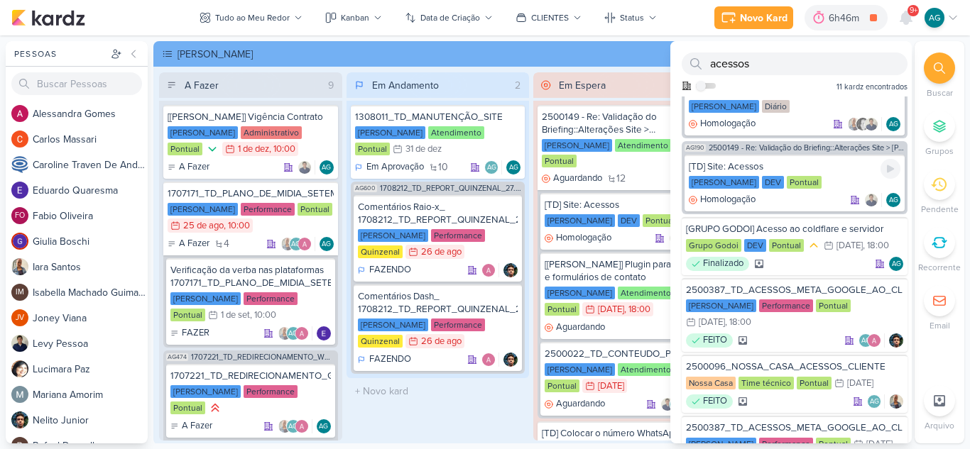
scroll to position [284, 0]
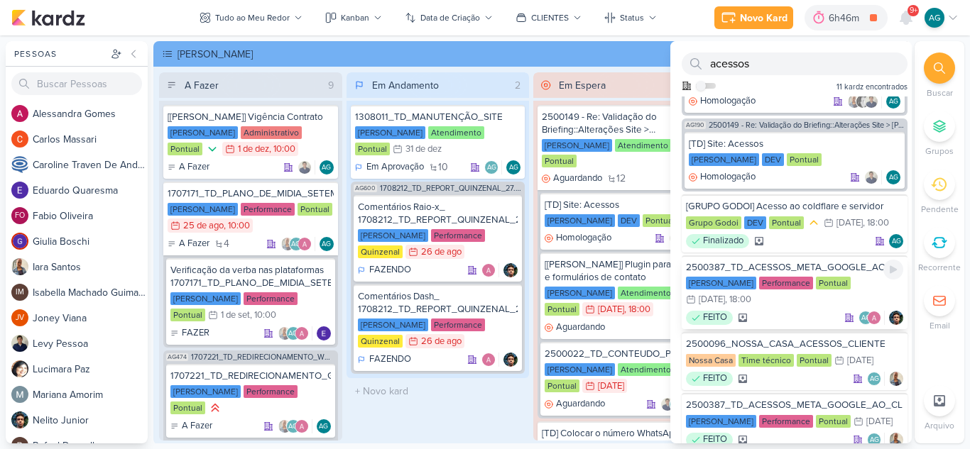
click at [823, 266] on div "2500387_TD_ACESSOS_META_GOOGLE_AO_CLIENTE_V2" at bounding box center [794, 267] width 217 height 13
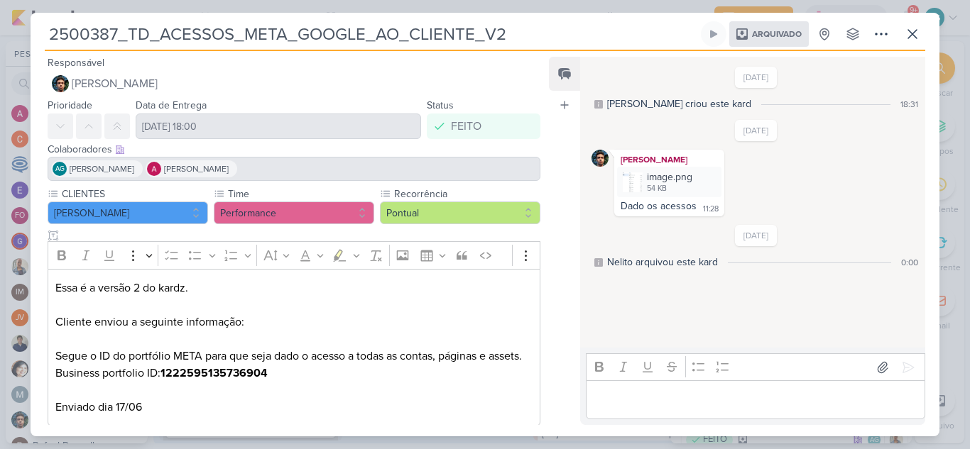
scroll to position [33, 0]
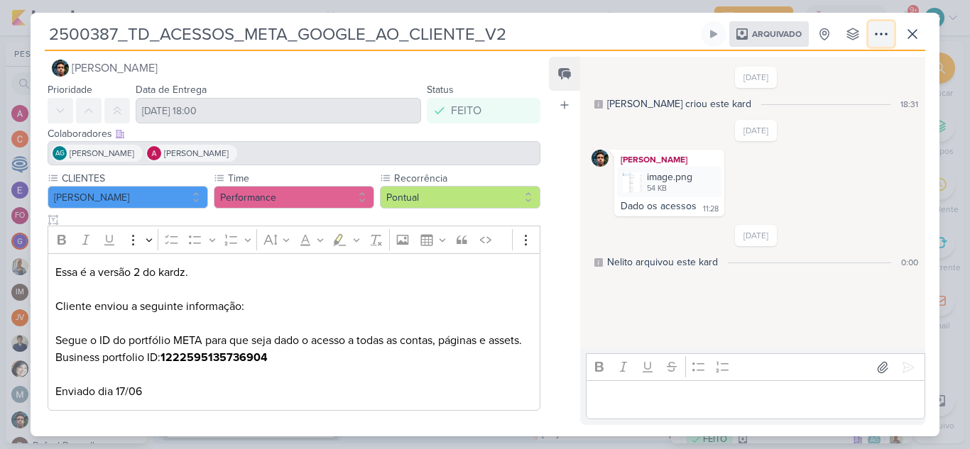
click at [880, 37] on icon at bounding box center [880, 34] width 17 height 17
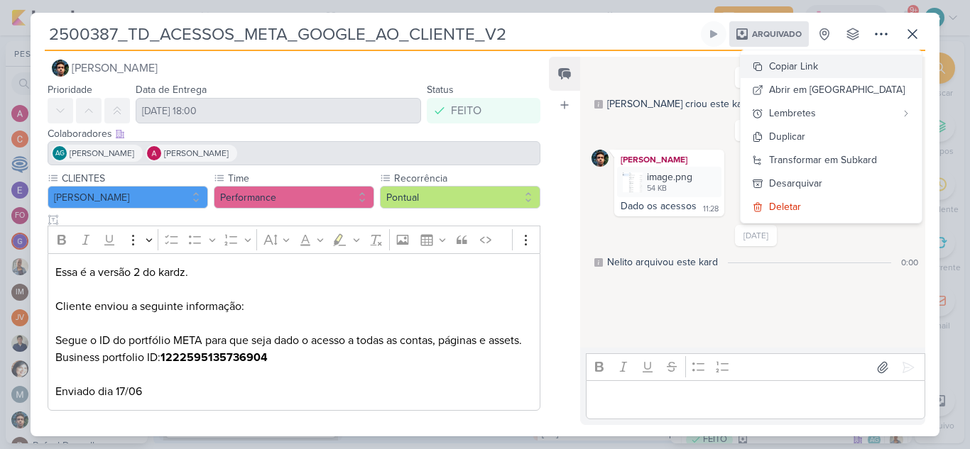
click at [818, 62] on div "Copiar Link" at bounding box center [793, 66] width 49 height 15
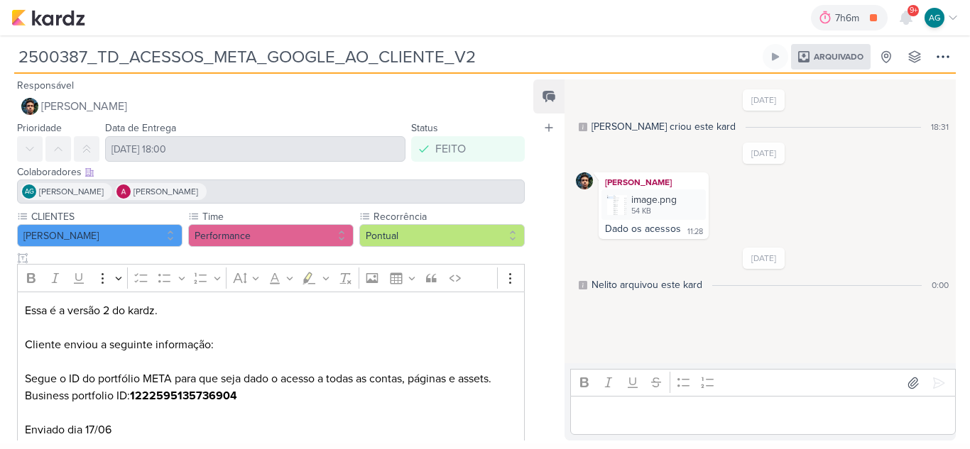
click at [654, 188] on div "[PERSON_NAME]" at bounding box center [653, 182] width 104 height 14
click at [654, 202] on div "image.png" at bounding box center [653, 199] width 45 height 15
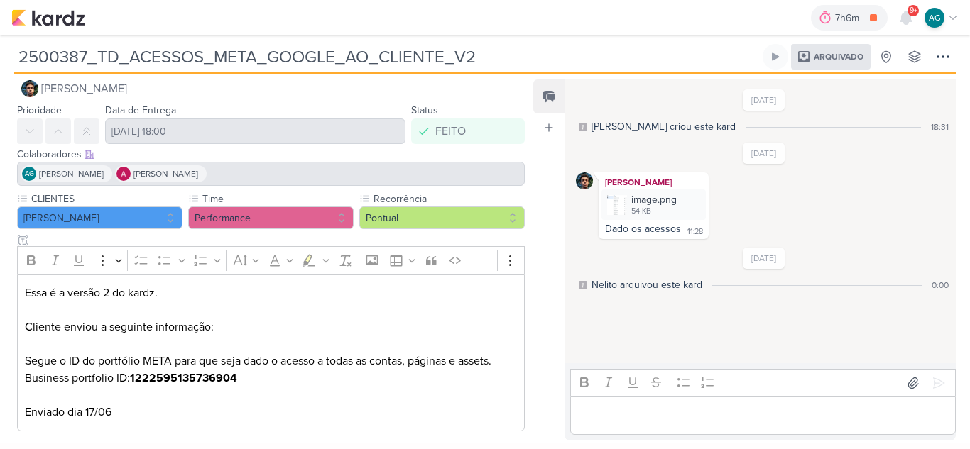
scroll to position [23, 0]
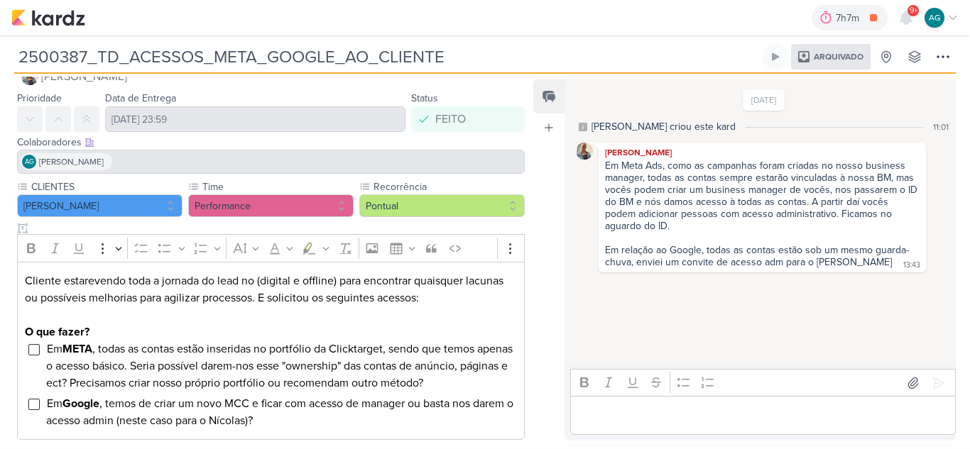
scroll to position [43, 0]
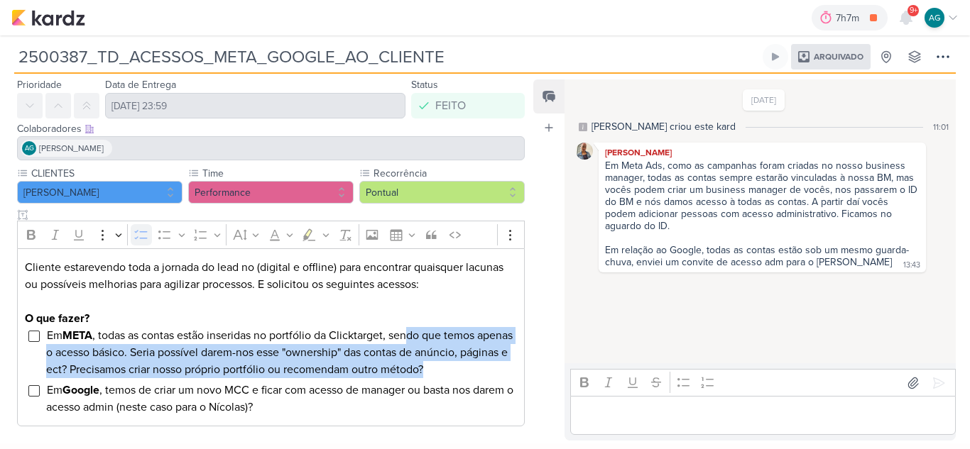
drag, startPoint x: 414, startPoint y: 337, endPoint x: 478, endPoint y: 366, distance: 70.6
click at [478, 366] on li "Em META , todas as contas estão inseridas no portfólio da Clicktarget, sendo qu…" at bounding box center [281, 352] width 471 height 51
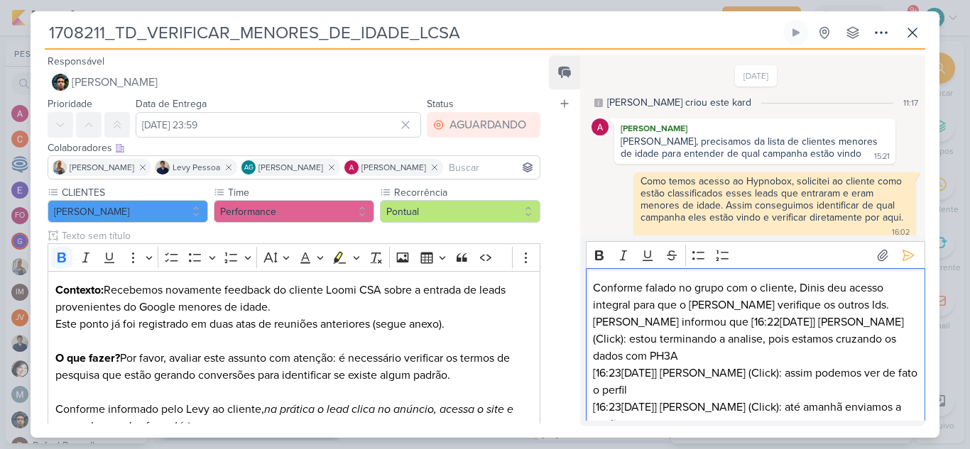
scroll to position [427, 0]
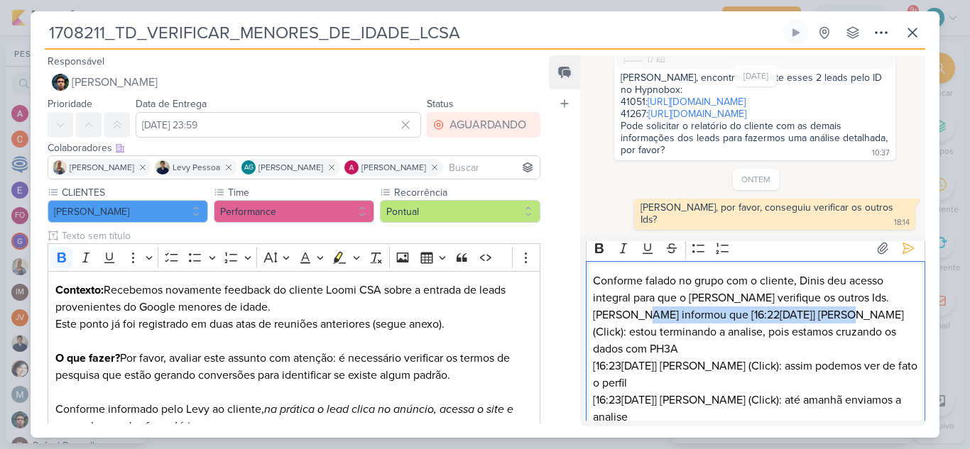
drag, startPoint x: 615, startPoint y: 314, endPoint x: 809, endPoint y: 316, distance: 193.1
click at [809, 316] on p "Conforme falado no grupo com o cliente, Dinis deu acesso integral para que o [P…" at bounding box center [755, 392] width 324 height 239
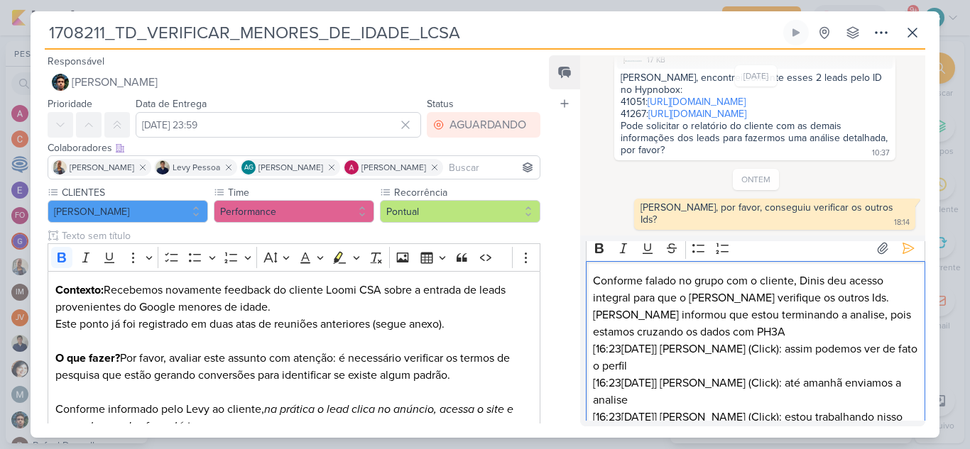
click at [645, 312] on p "Conforme falado no grupo com o cliente, Dinis deu acesso integral para que o [P…" at bounding box center [755, 383] width 324 height 221
click at [671, 329] on p "Conforme falado no grupo com o cliente, Dinis deu acesso integral para que o [P…" at bounding box center [755, 383] width 324 height 221
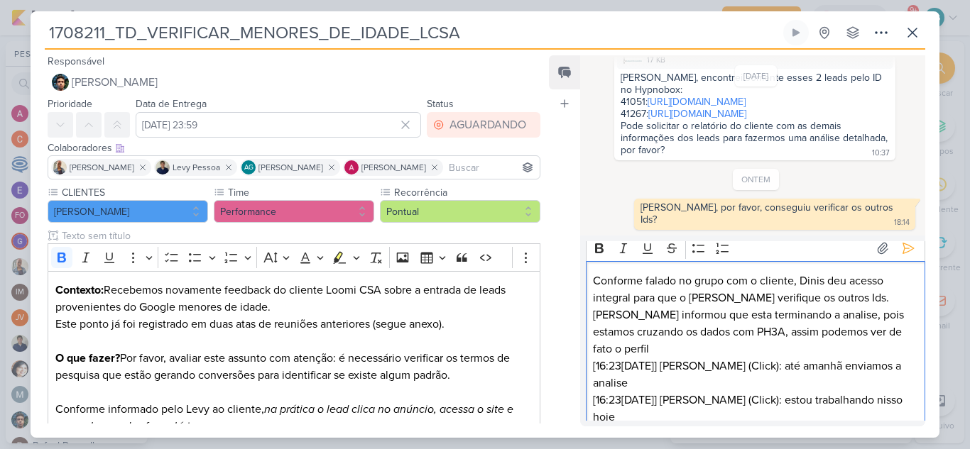
click at [845, 332] on p "Conforme falado no grupo com o cliente, Dinis deu acesso integral para que o [P…" at bounding box center [755, 375] width 324 height 204
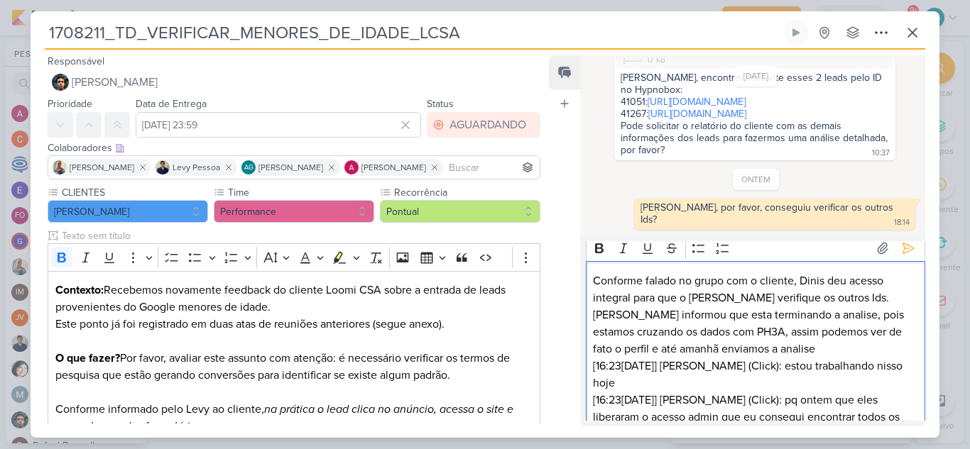
click at [709, 352] on p "Conforme falado no grupo com o cliente, Dinis deu acesso integral para que o [P…" at bounding box center [755, 358] width 324 height 170
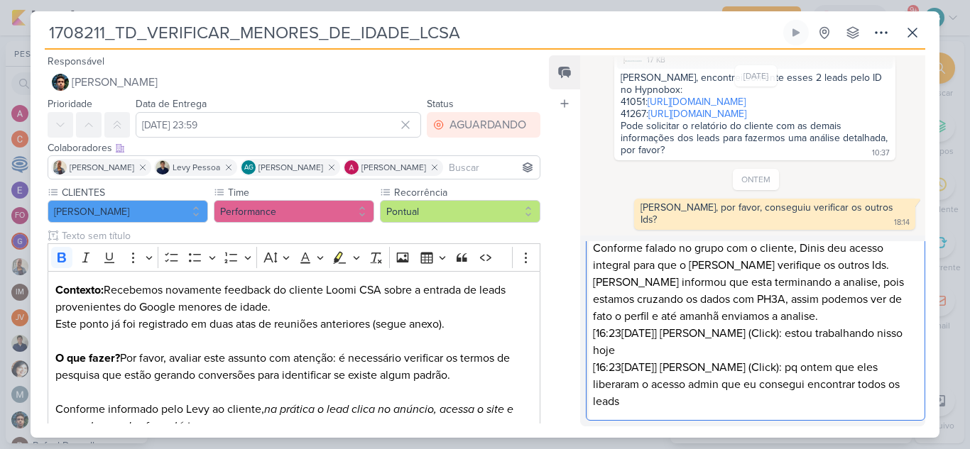
drag, startPoint x: 709, startPoint y: 352, endPoint x: 916, endPoint y: 463, distance: 235.0
click at [916, 449] on html "1.99.0 [GEOGRAPHIC_DATA] Ctrl + k 6h1m DEMANDAS ATENDIMENTO 1h14m Hoje 6h1m Sem…" at bounding box center [485, 224] width 970 height 449
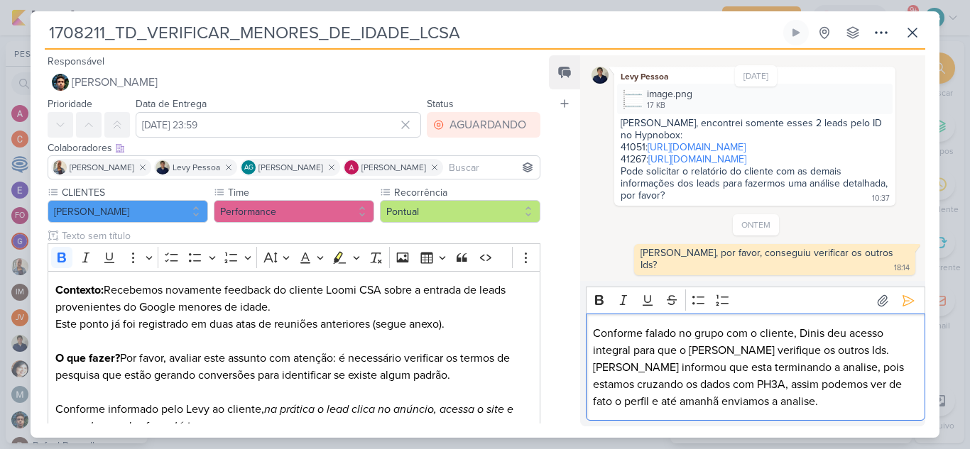
click at [608, 354] on p "Conforme falado no grupo com o cliente, Dinis deu acesso integral para que o [P…" at bounding box center [755, 367] width 324 height 85
click at [686, 352] on p "Conforme falado no grupo com o cliente, Dinis deu acesso ao admin do Hypnoboox …" at bounding box center [755, 367] width 324 height 85
click at [596, 370] on p "Conforme falado no grupo com o cliente, Dinis deu acesso ao admin do Hypnobox p…" at bounding box center [755, 367] width 324 height 85
click at [862, 369] on p "Conforme falado no grupo com o cliente, Dinis deu acesso ao admin do Hypnobox p…" at bounding box center [755, 367] width 324 height 85
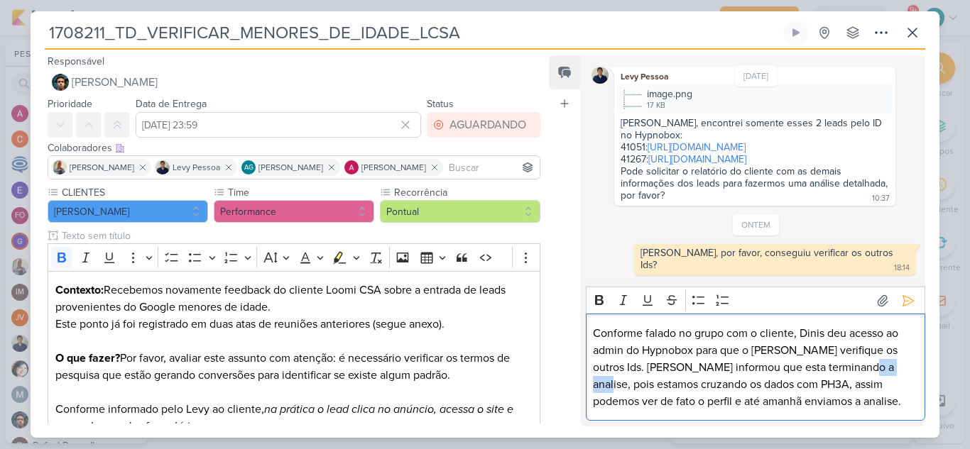
click at [862, 369] on p "Conforme falado no grupo com o cliente, Dinis deu acesso ao admin do Hypnobox p…" at bounding box center [755, 367] width 324 height 85
click at [903, 305] on icon at bounding box center [908, 301] width 14 height 14
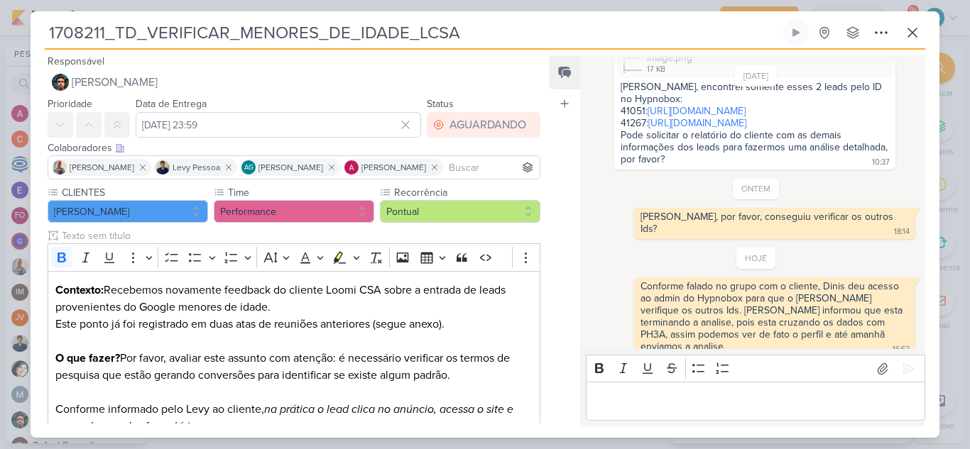
scroll to position [447, 0]
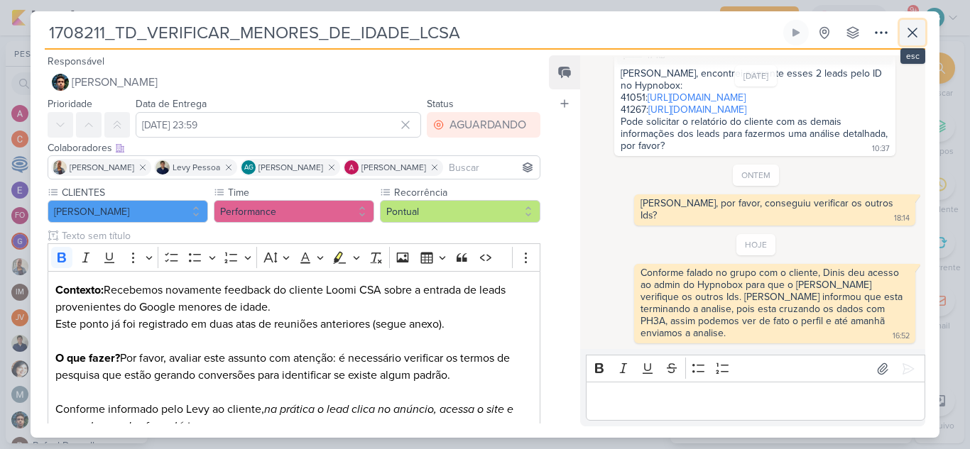
click at [909, 31] on icon at bounding box center [912, 32] width 9 height 9
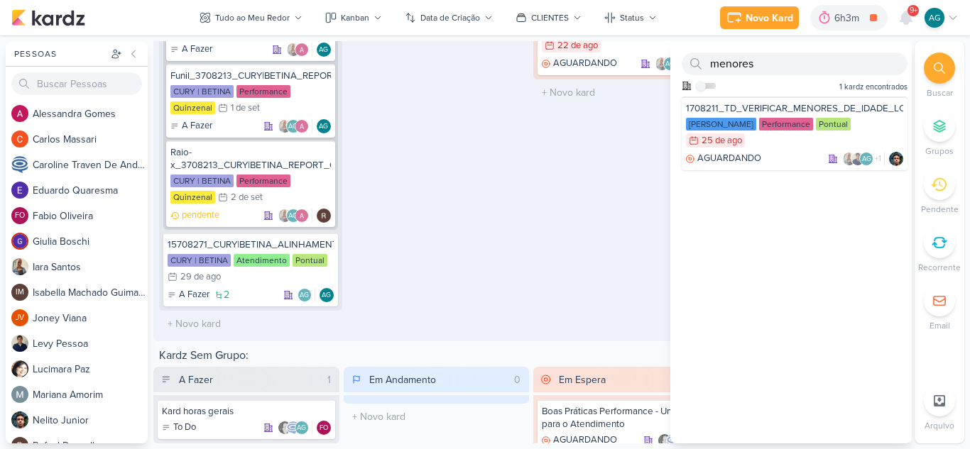
scroll to position [2114, 0]
